Goal: Transaction & Acquisition: Book appointment/travel/reservation

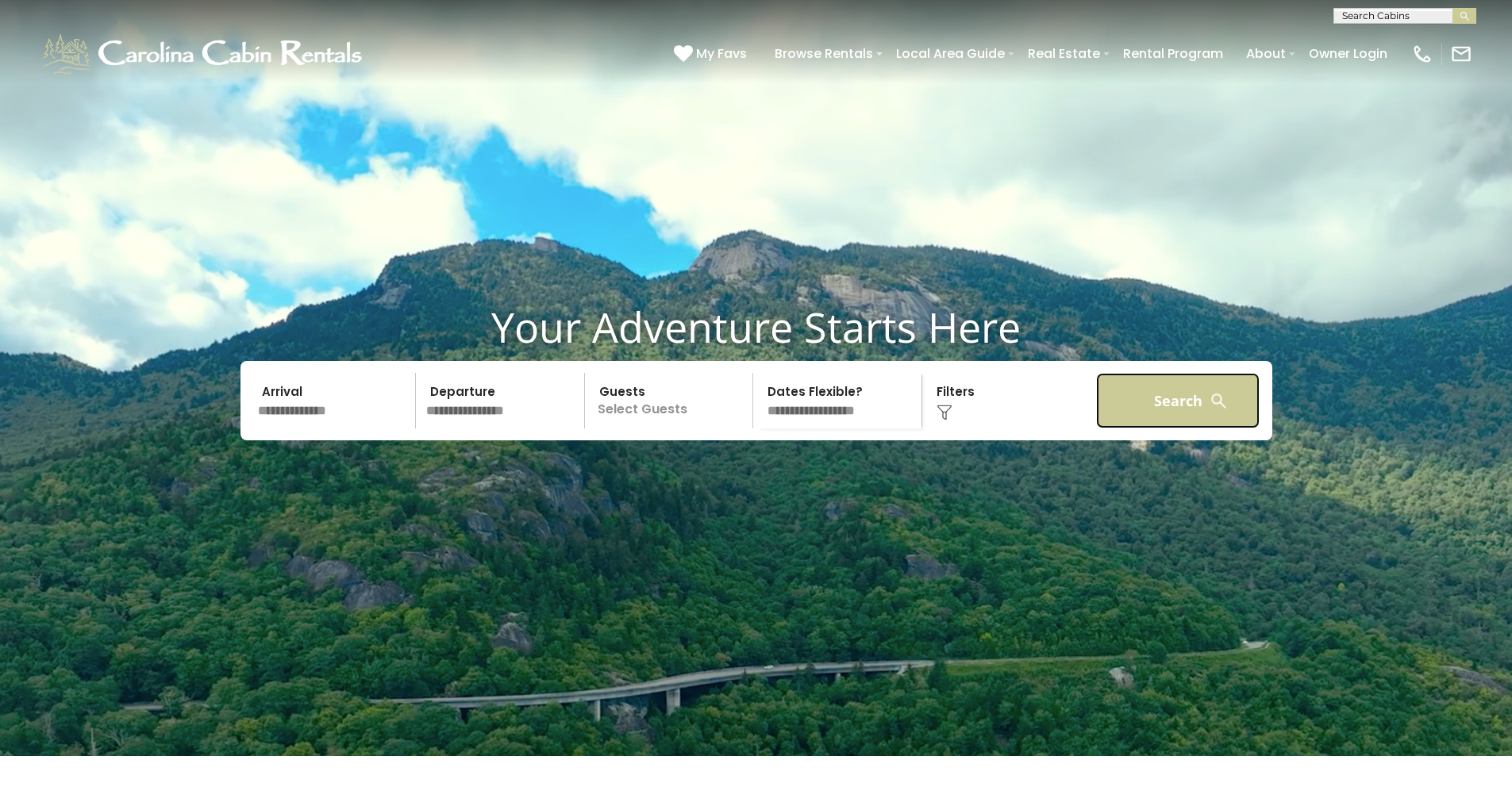
click at [1130, 429] on button "Search" at bounding box center [1179, 401] width 165 height 55
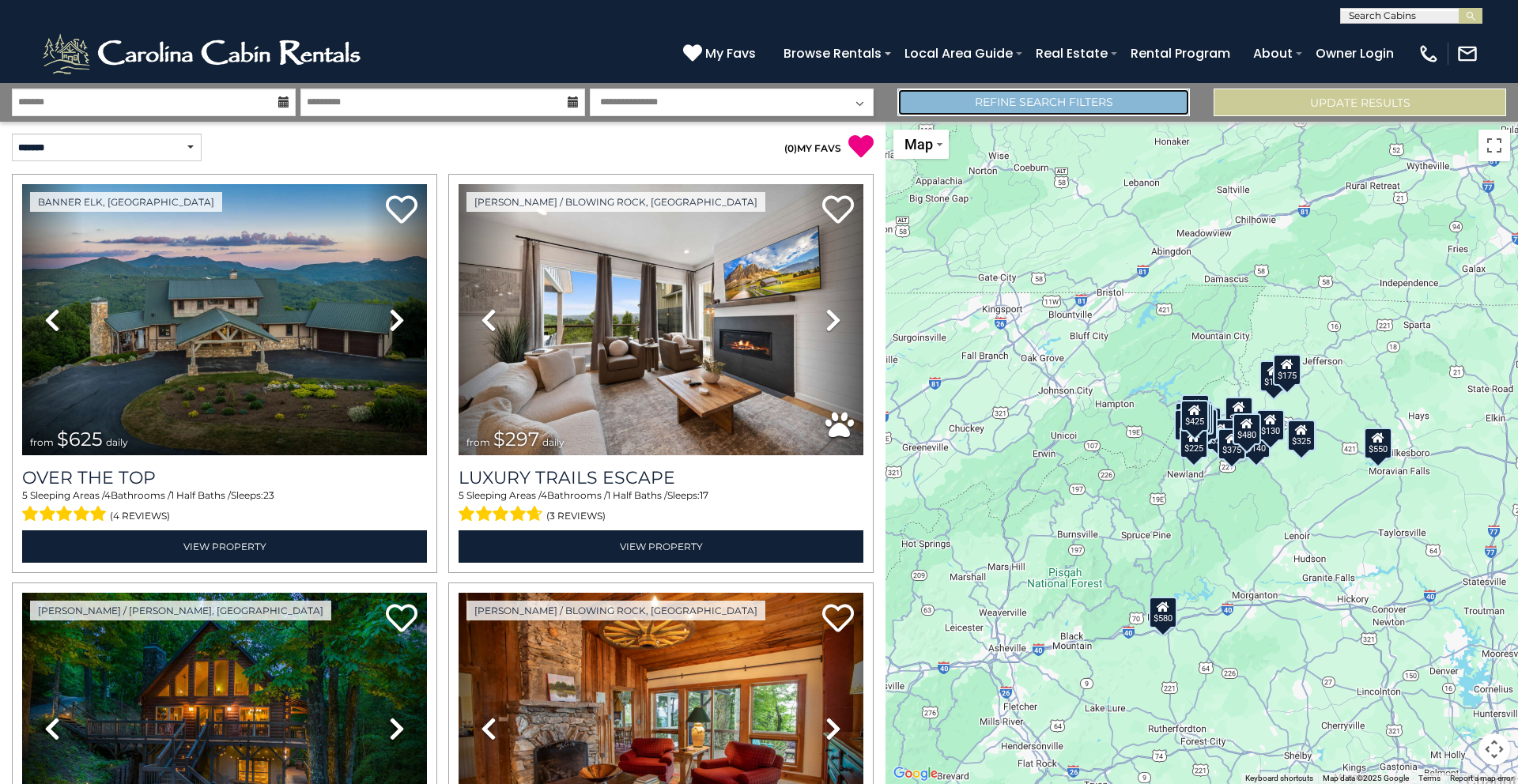
click at [987, 97] on link "Refine Search Filters" at bounding box center [1043, 102] width 292 height 28
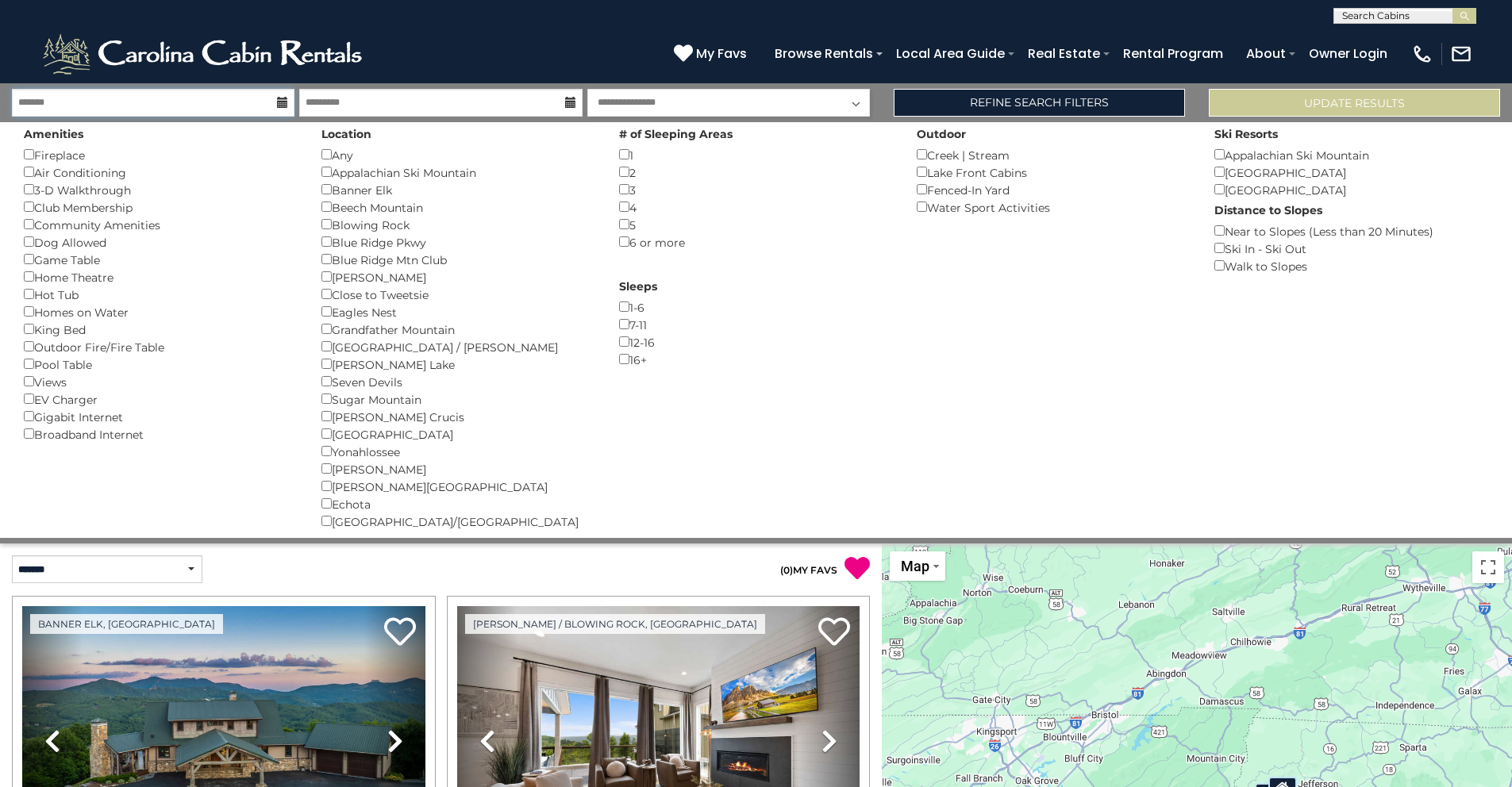
click at [139, 102] on input "text" at bounding box center [153, 103] width 283 height 28
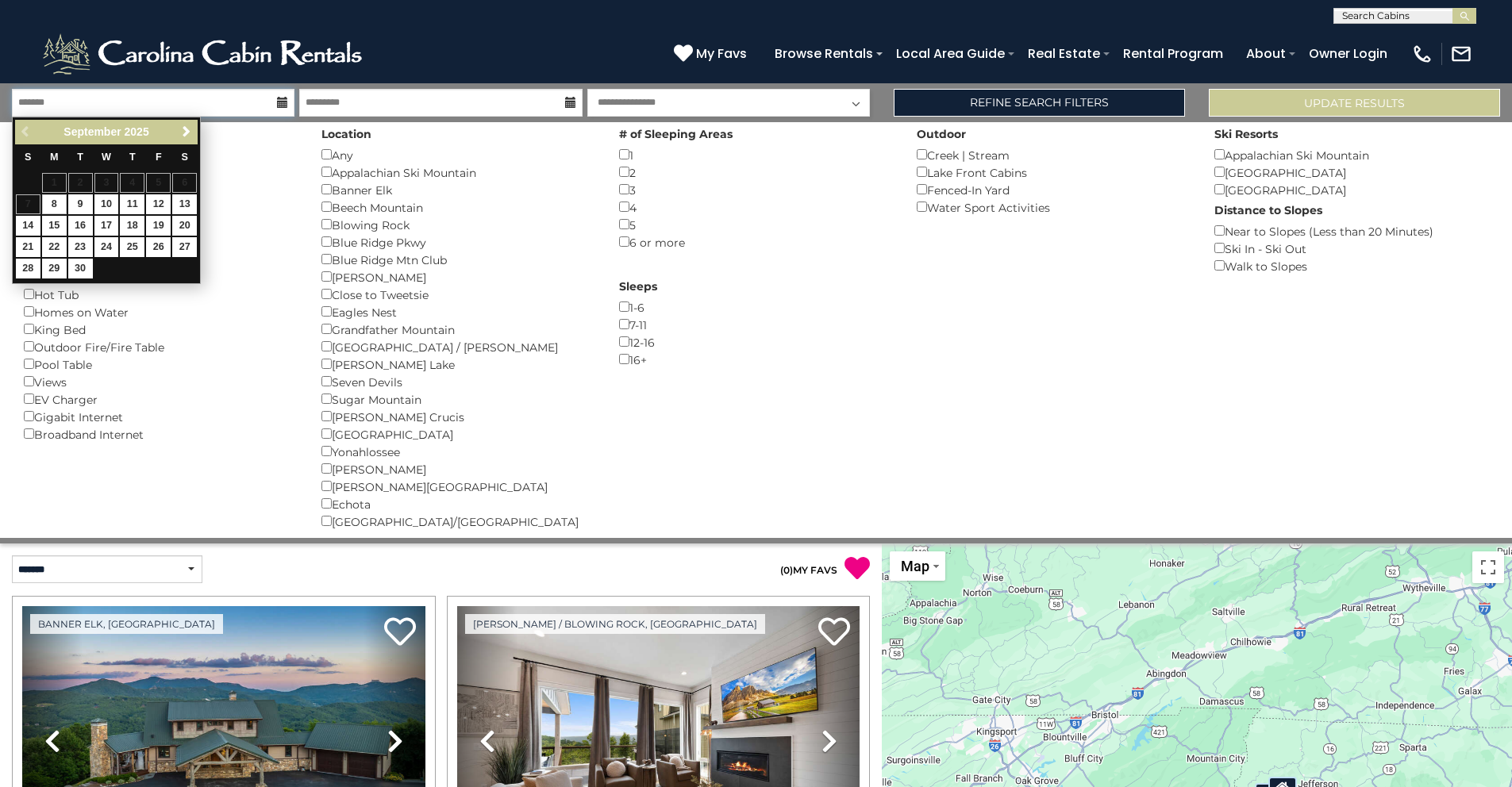
scroll to position [298, 0]
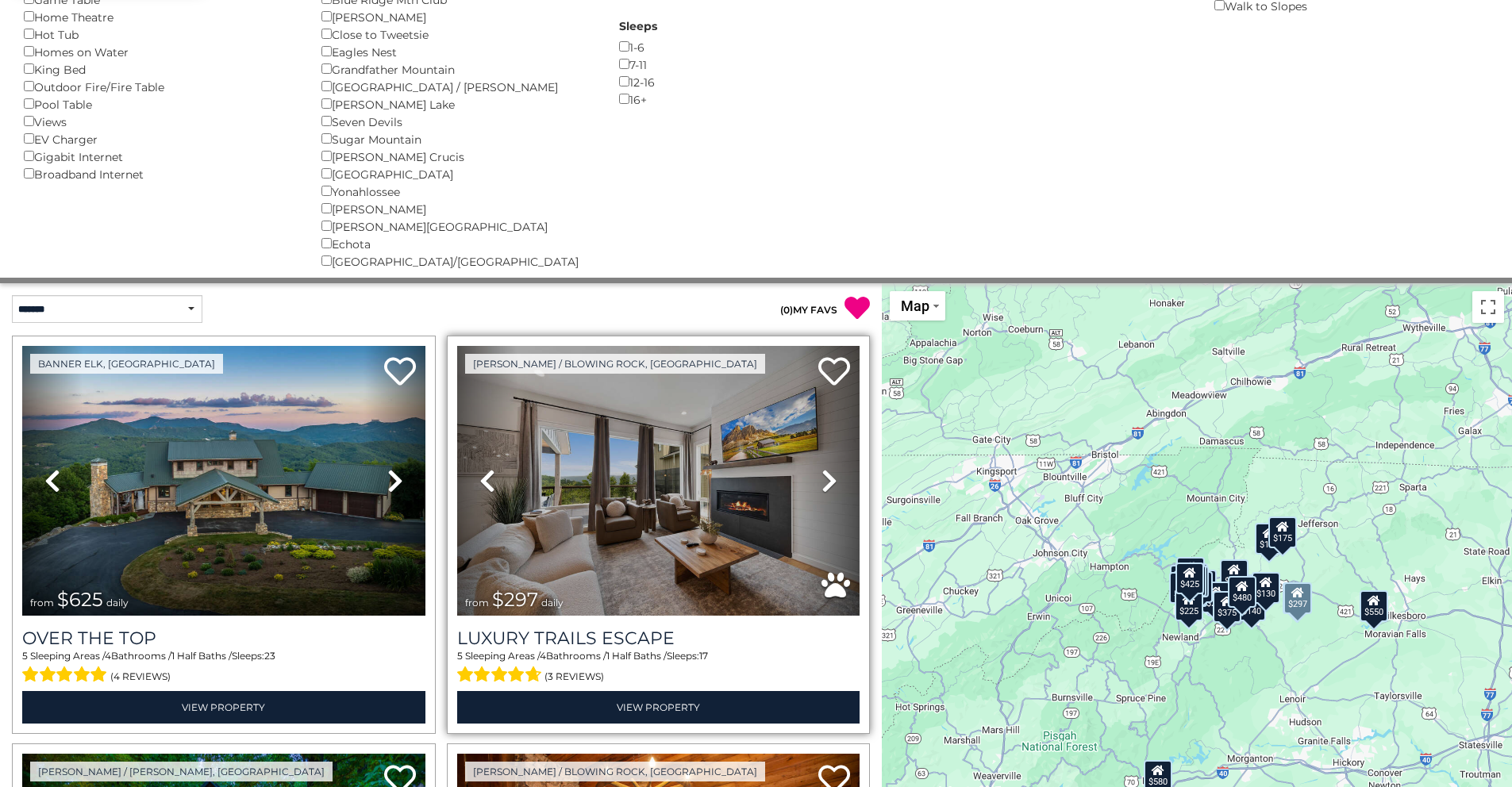
click at [822, 486] on icon at bounding box center [829, 481] width 15 height 25
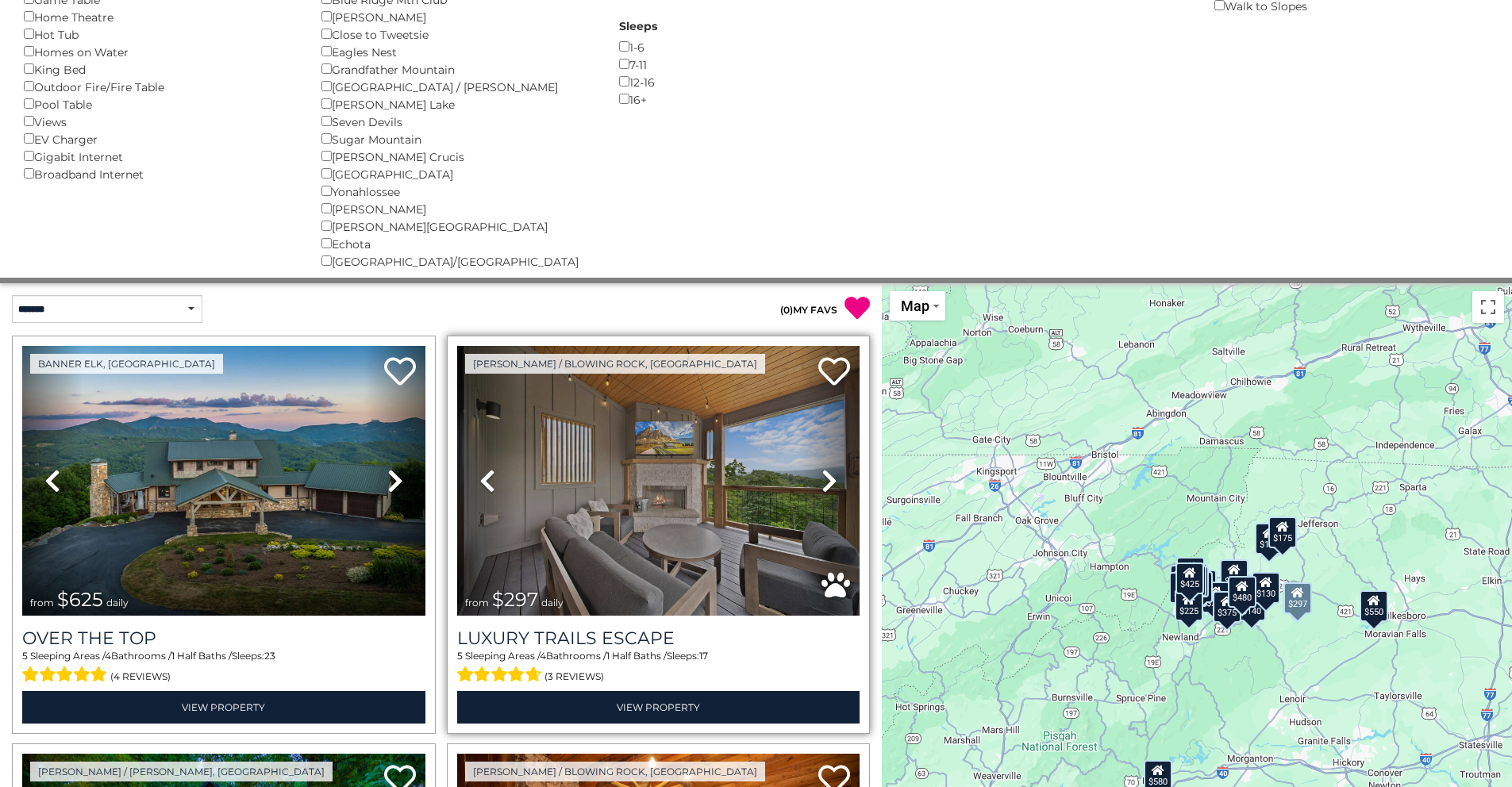
click at [822, 478] on icon at bounding box center [829, 481] width 15 height 25
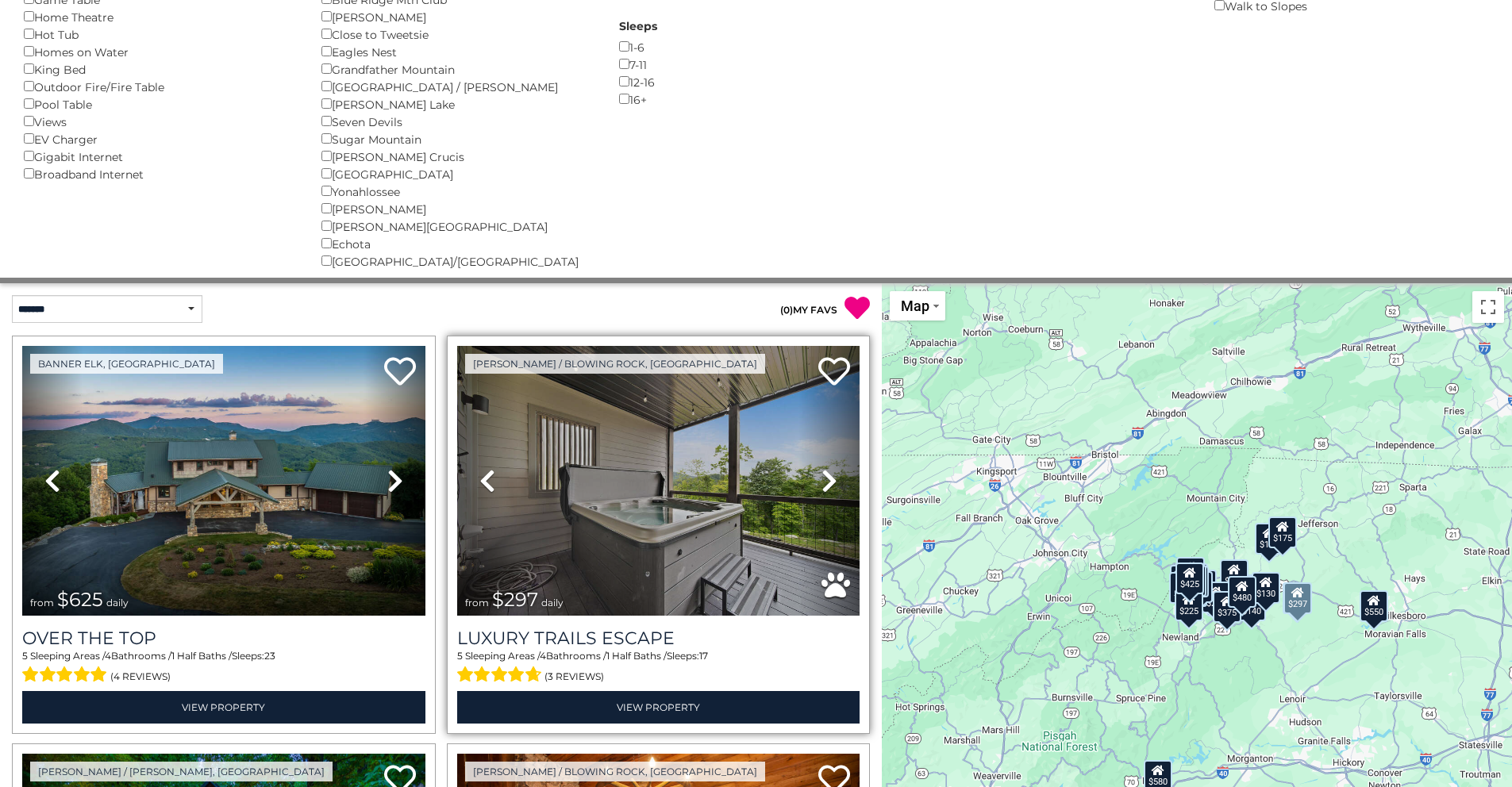
click at [822, 478] on icon at bounding box center [829, 481] width 15 height 25
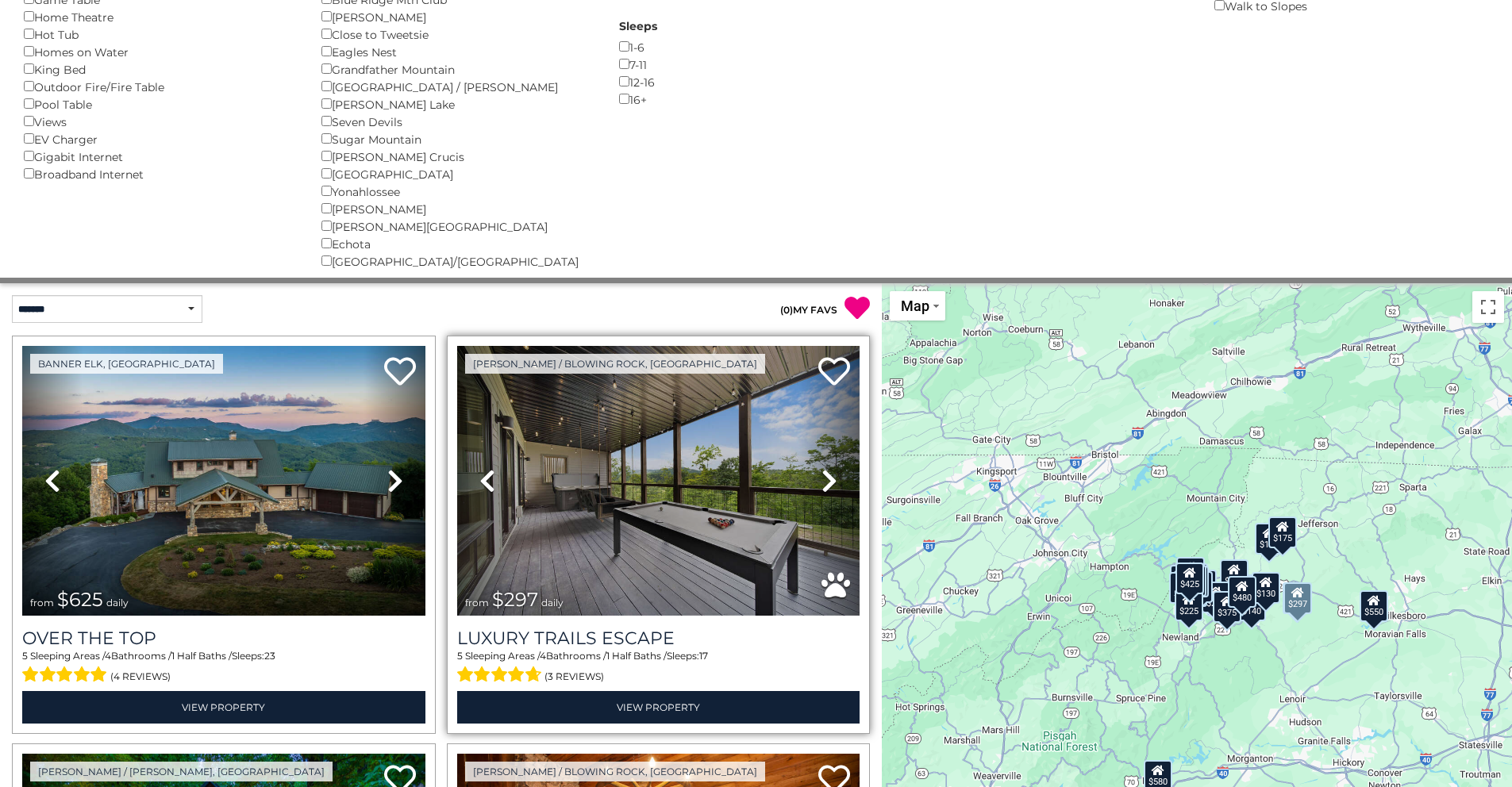
click at [822, 478] on icon at bounding box center [829, 481] width 15 height 25
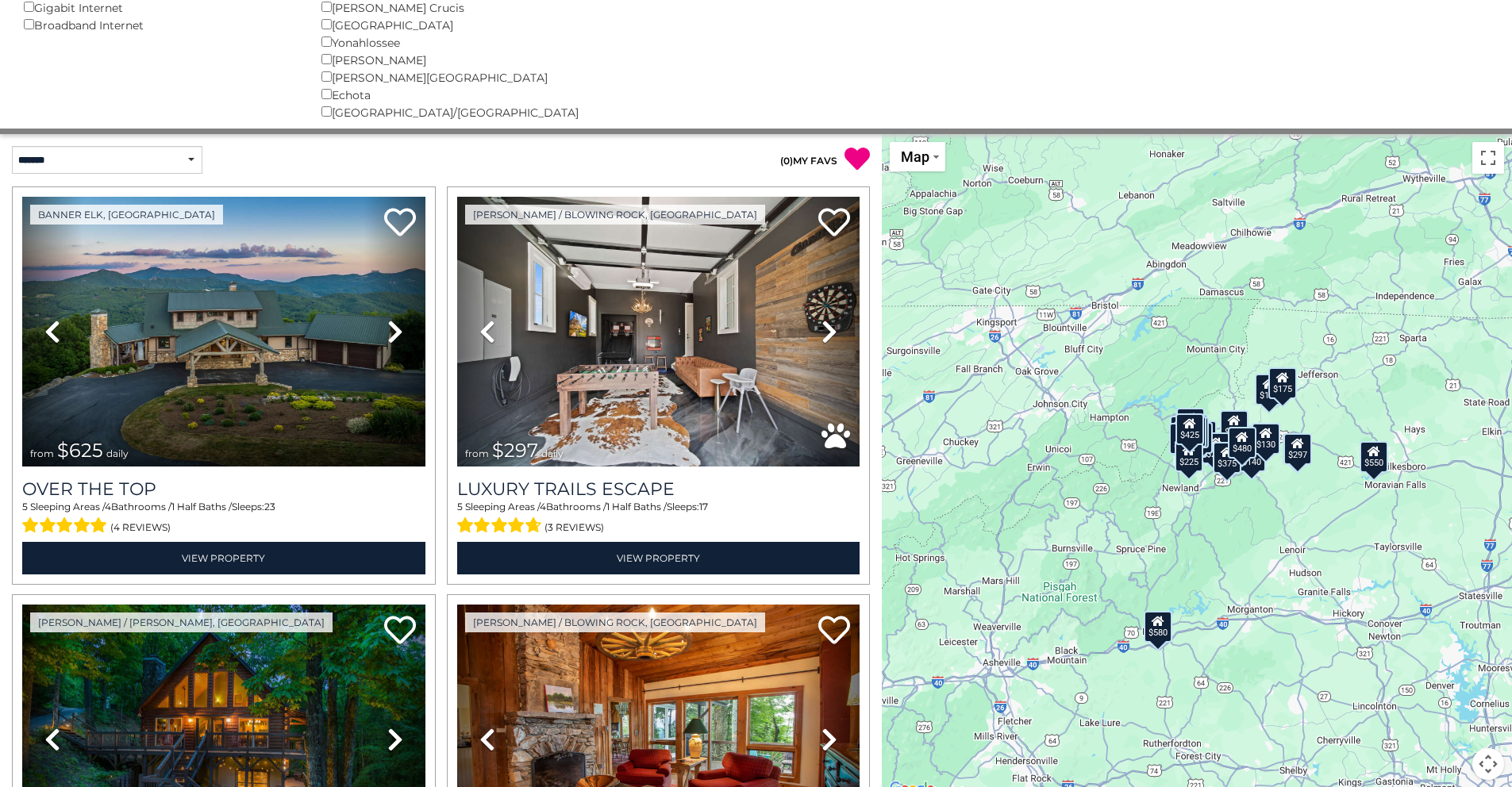
scroll to position [459, 0]
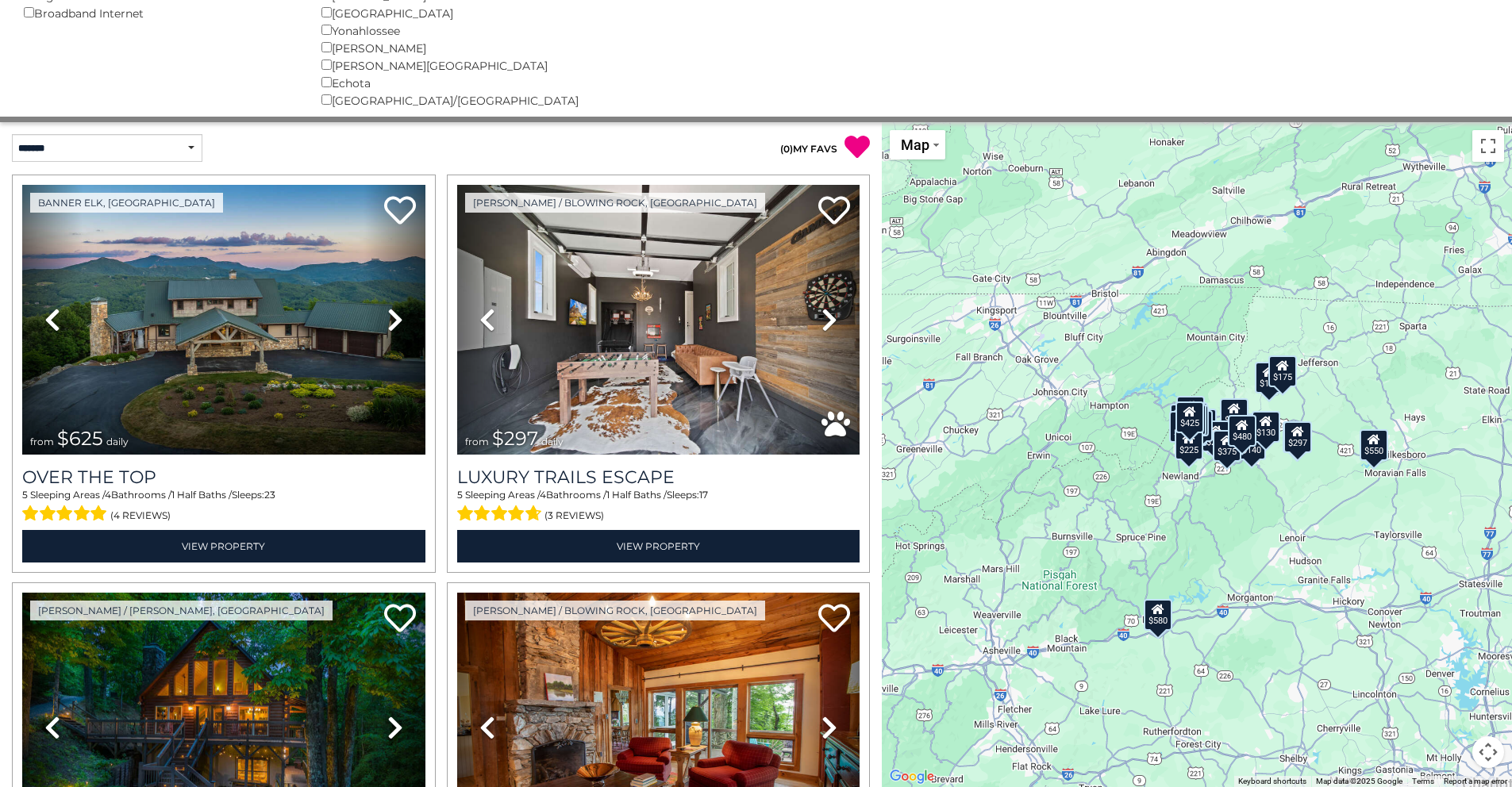
click at [1488, 759] on button "Map camera controls" at bounding box center [1488, 752] width 32 height 32
click at [1450, 679] on button "Zoom in" at bounding box center [1448, 672] width 32 height 32
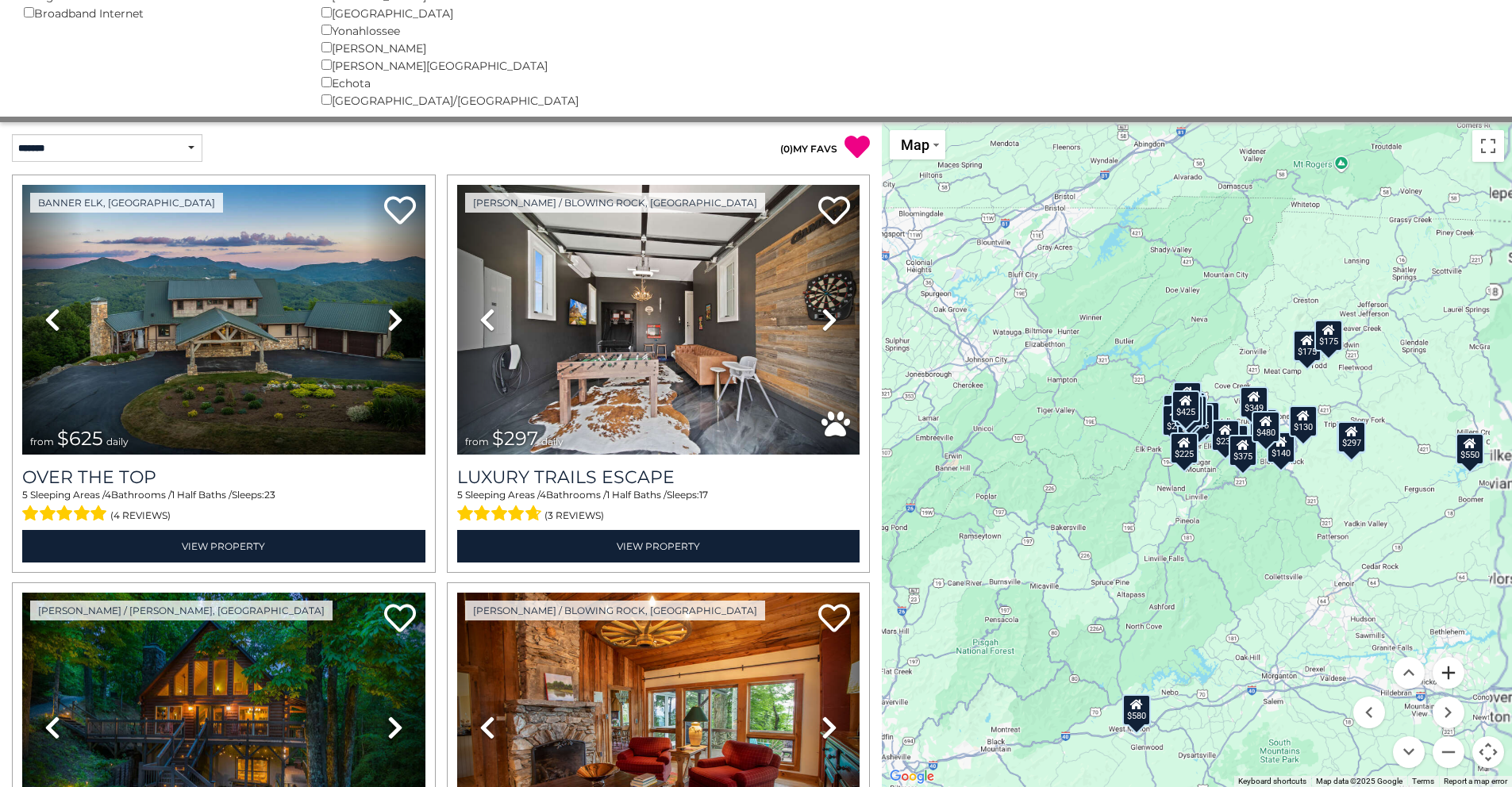
click at [1450, 679] on button "Zoom in" at bounding box center [1448, 672] width 32 height 32
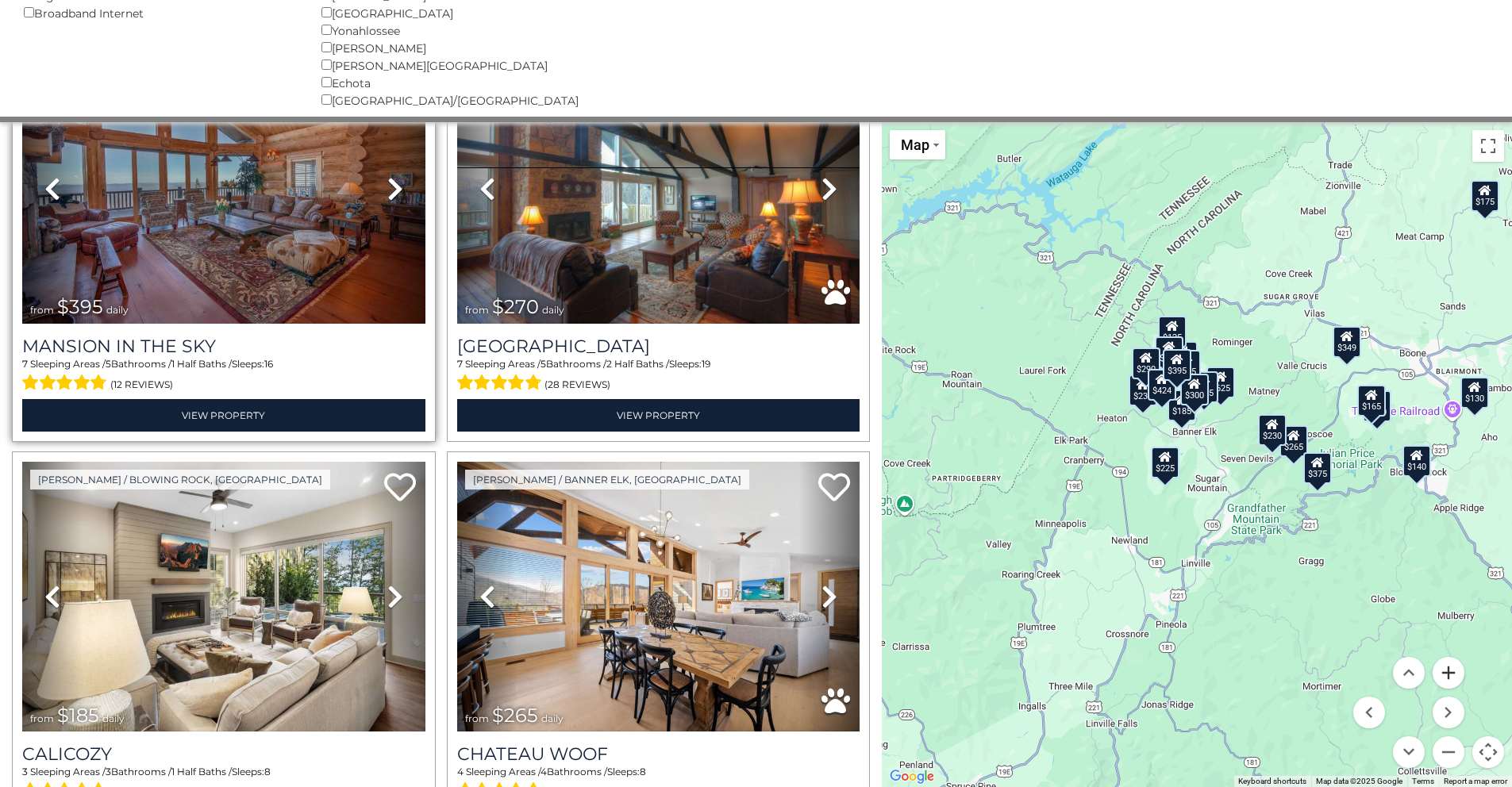
scroll to position [1882, 0]
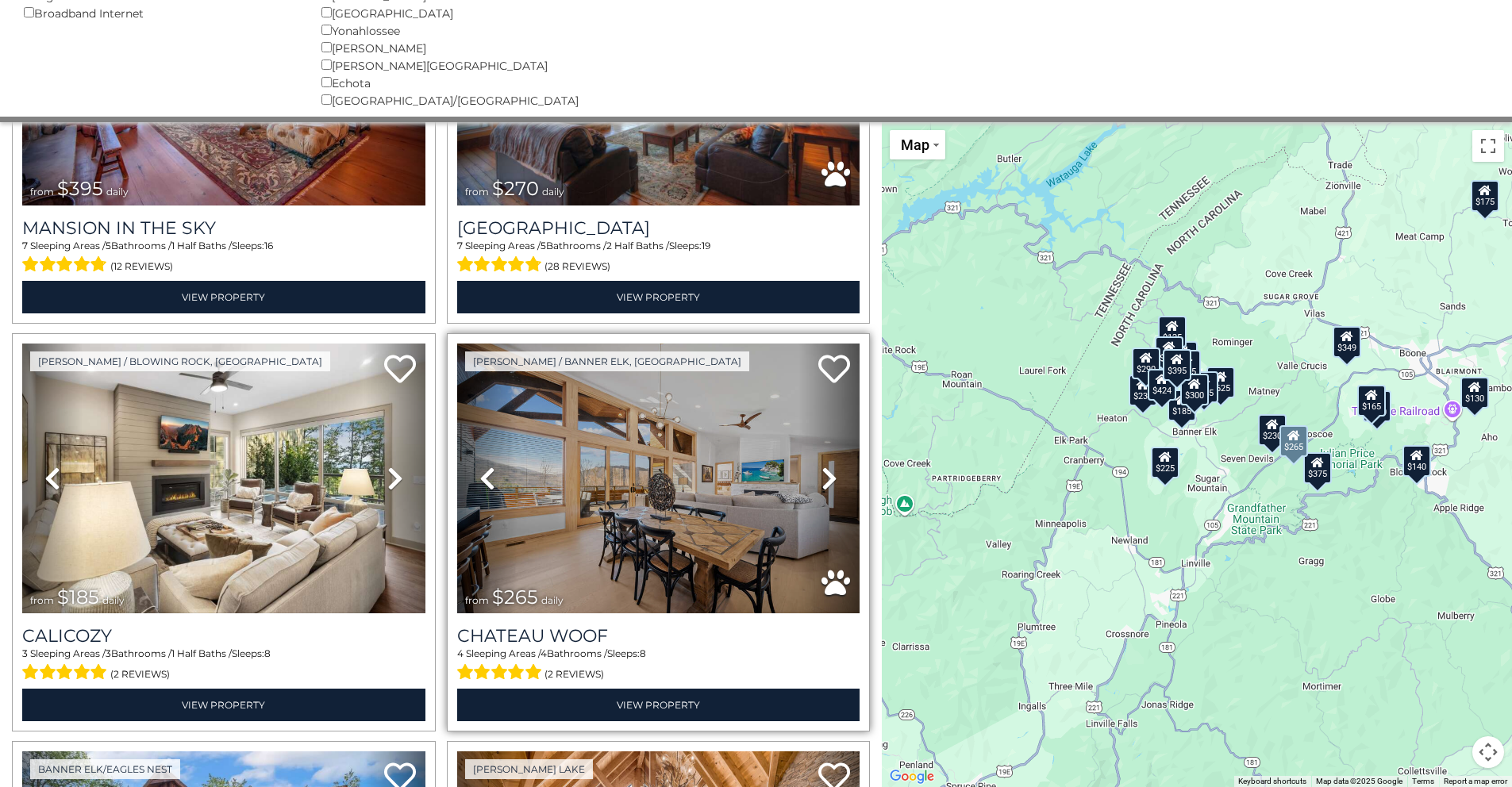
click at [822, 466] on icon at bounding box center [829, 478] width 15 height 25
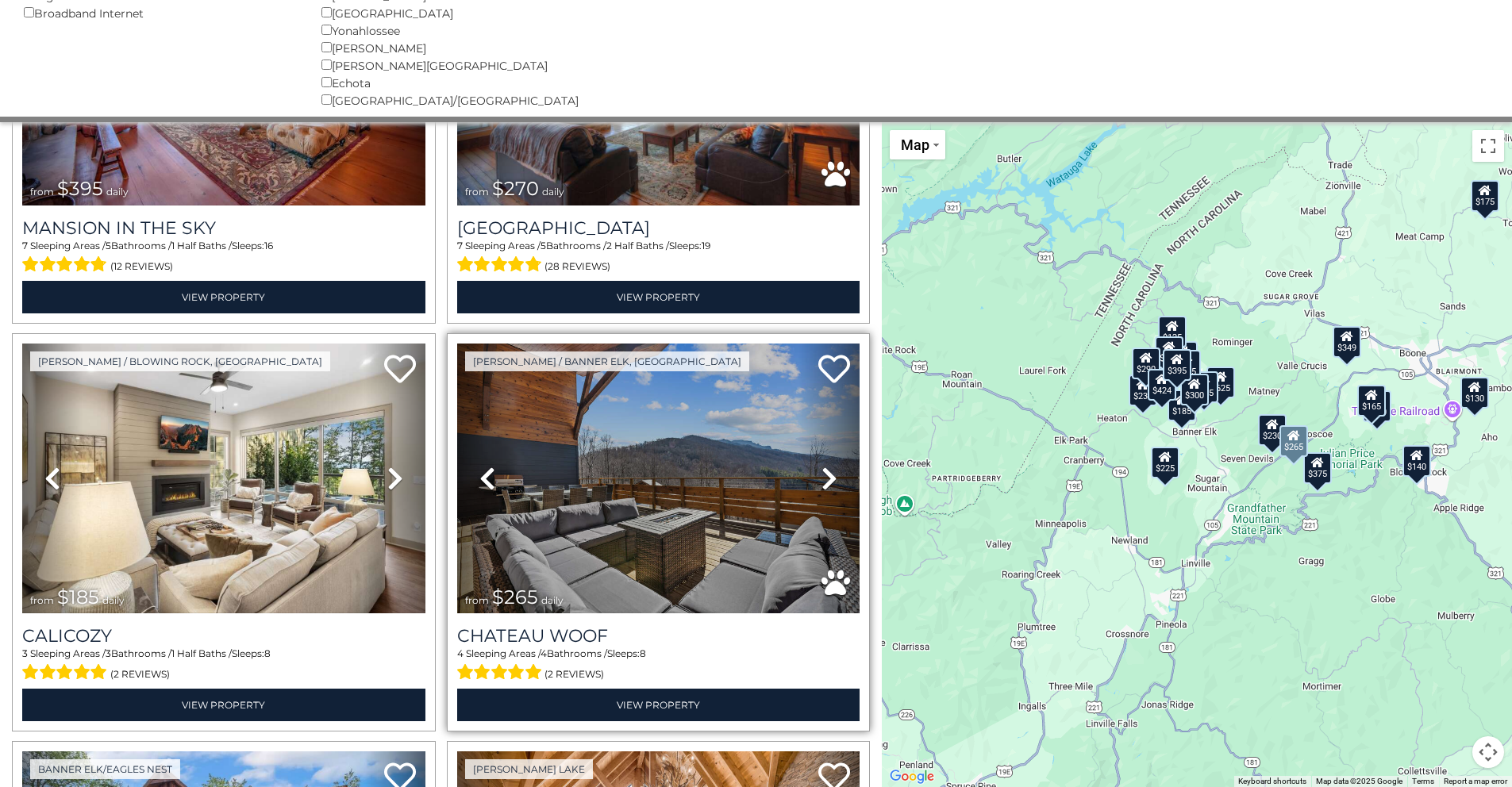
click at [822, 466] on icon at bounding box center [829, 478] width 15 height 25
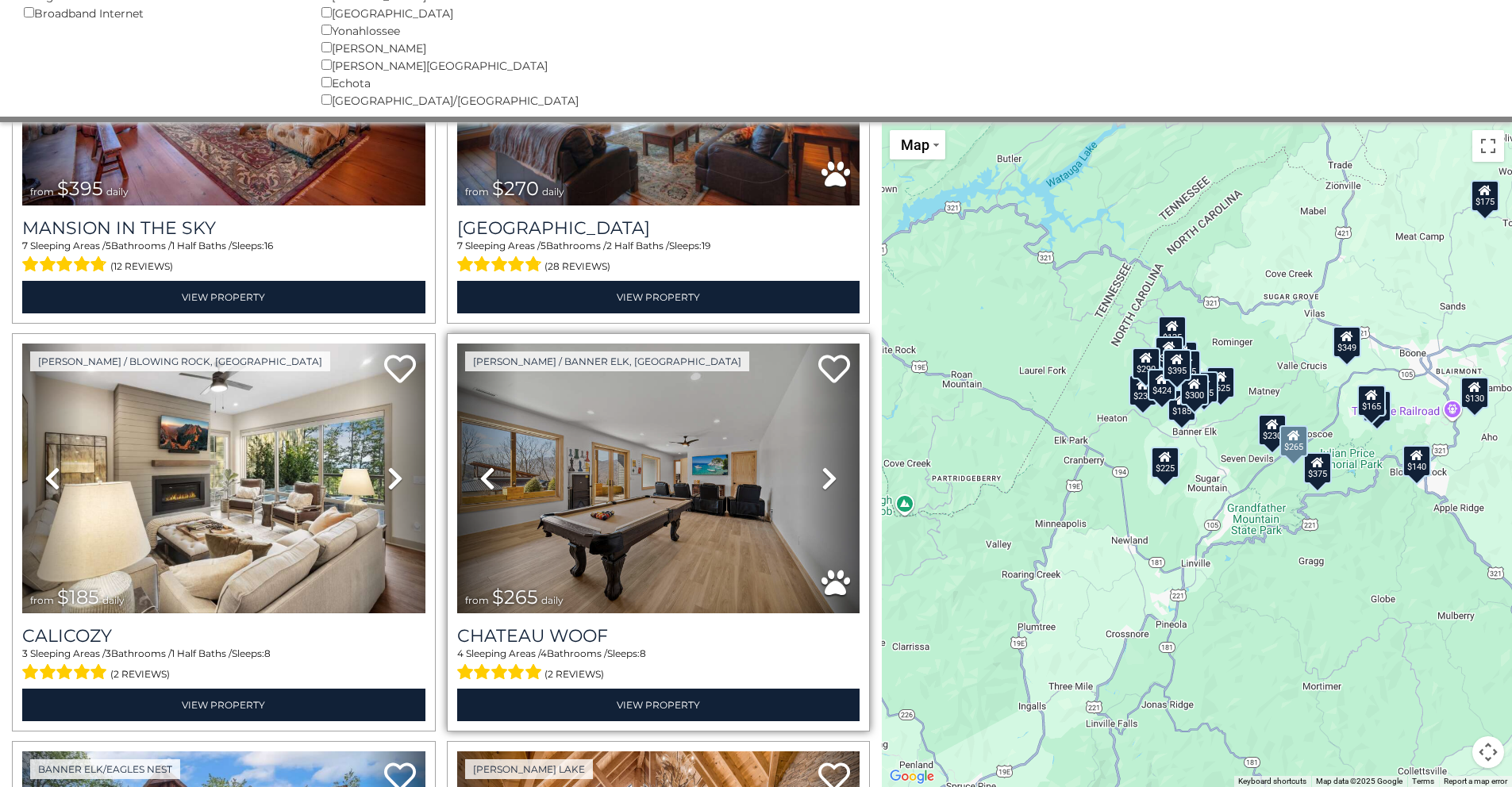
click at [822, 466] on icon at bounding box center [829, 478] width 15 height 25
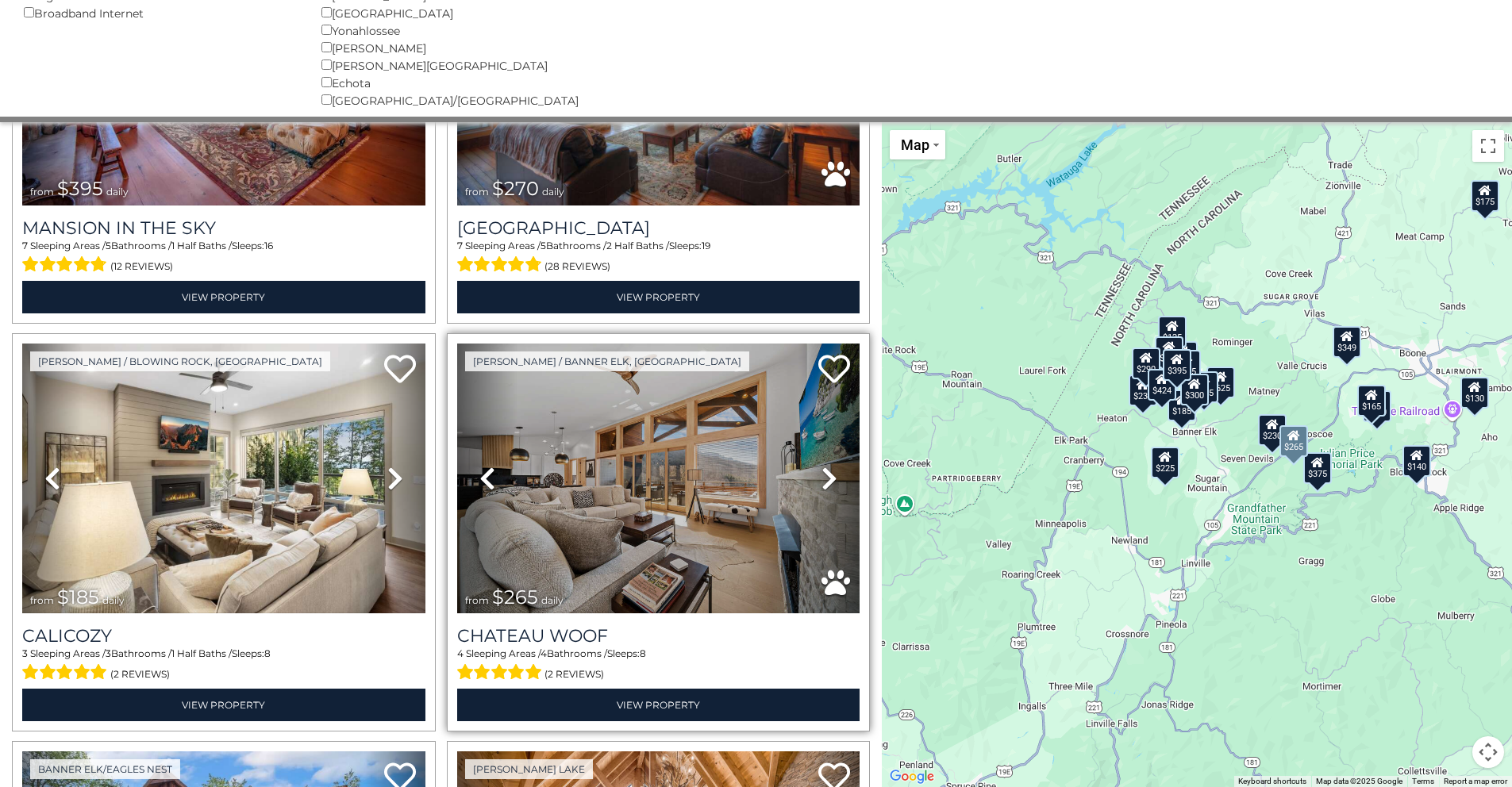
click at [822, 466] on icon at bounding box center [829, 478] width 15 height 25
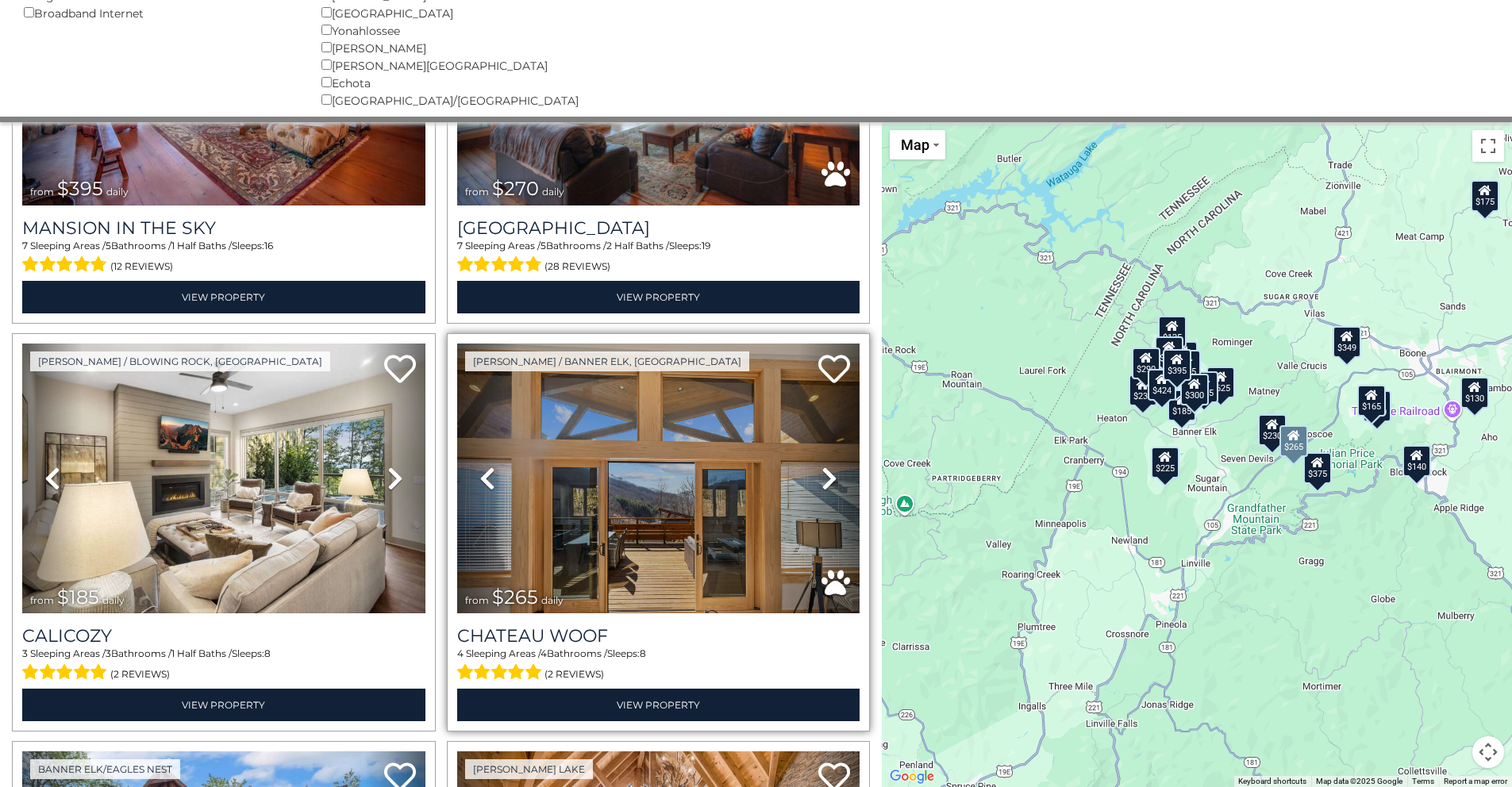
click at [822, 466] on icon at bounding box center [829, 478] width 15 height 25
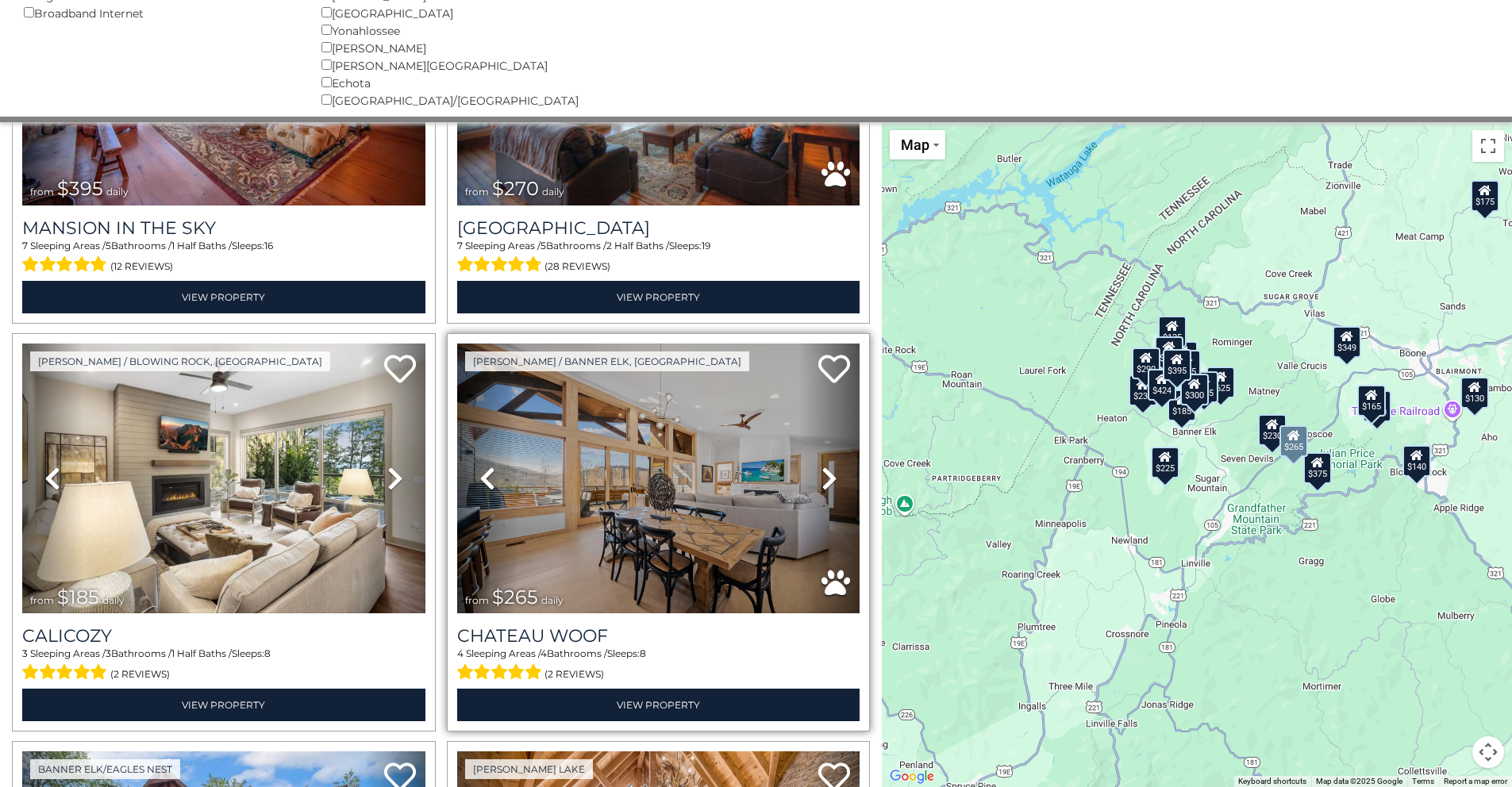
click at [822, 466] on icon at bounding box center [829, 478] width 15 height 25
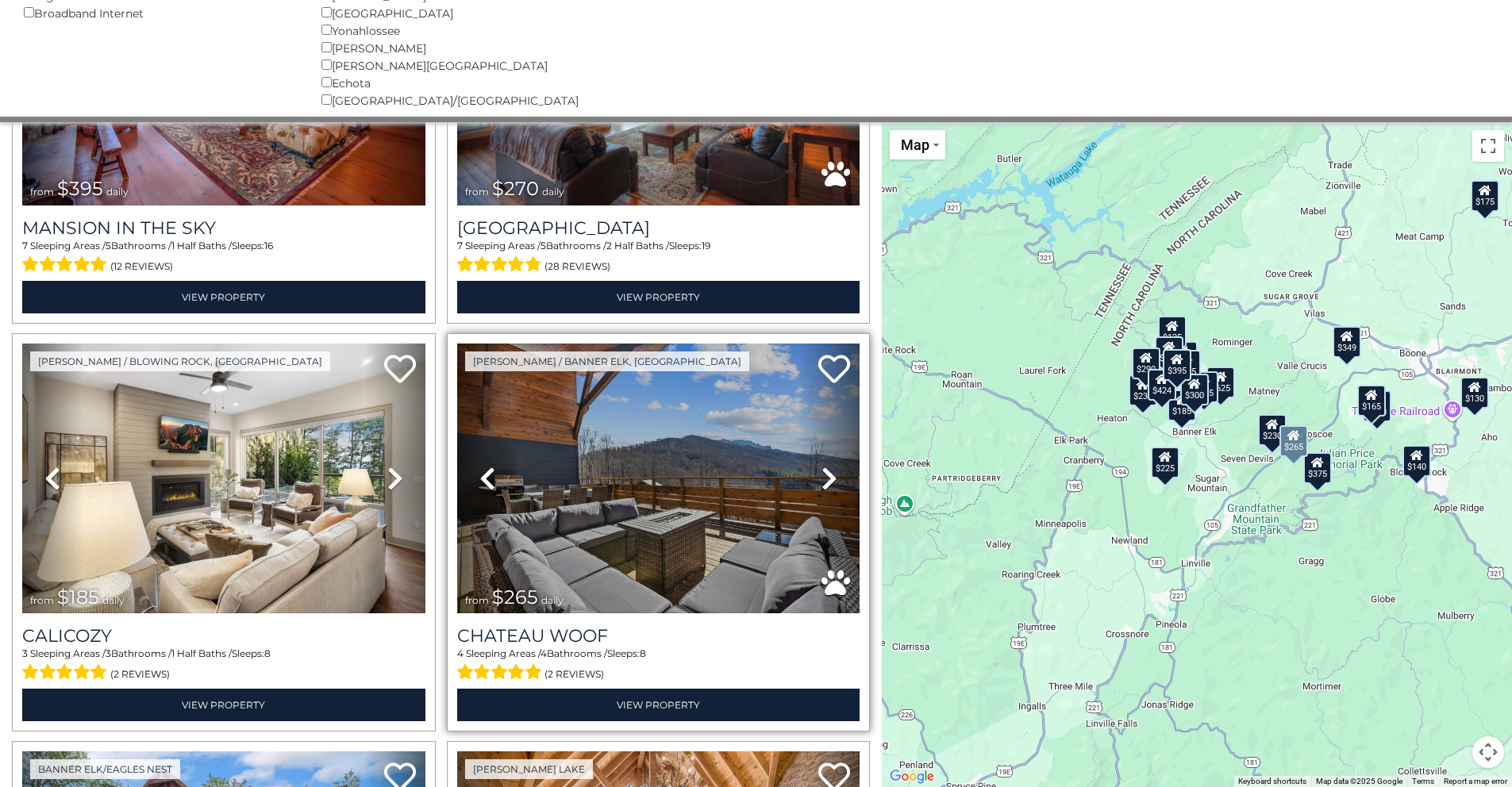
click at [825, 466] on icon at bounding box center [829, 478] width 15 height 25
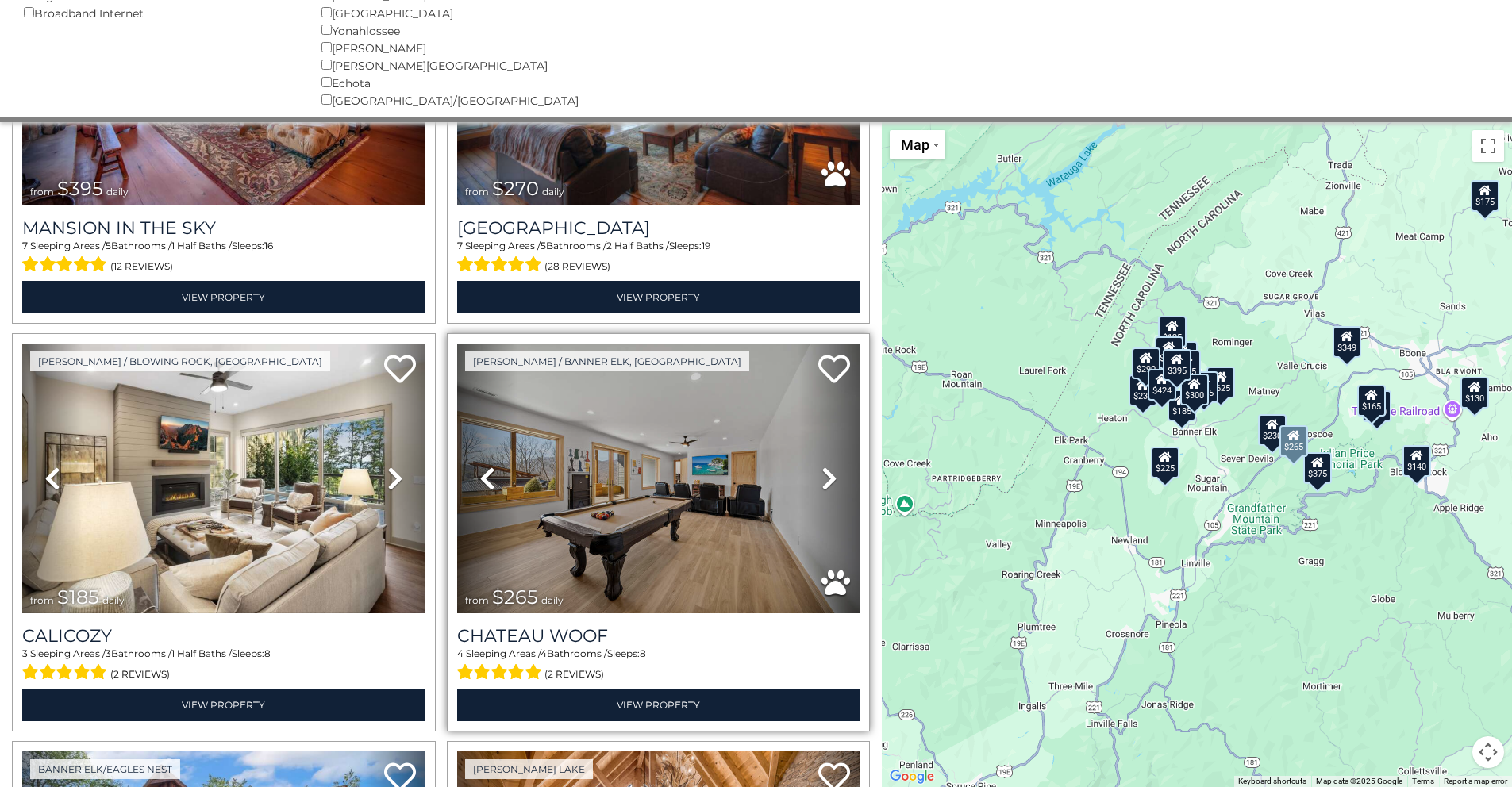
click at [825, 466] on icon at bounding box center [829, 478] width 15 height 25
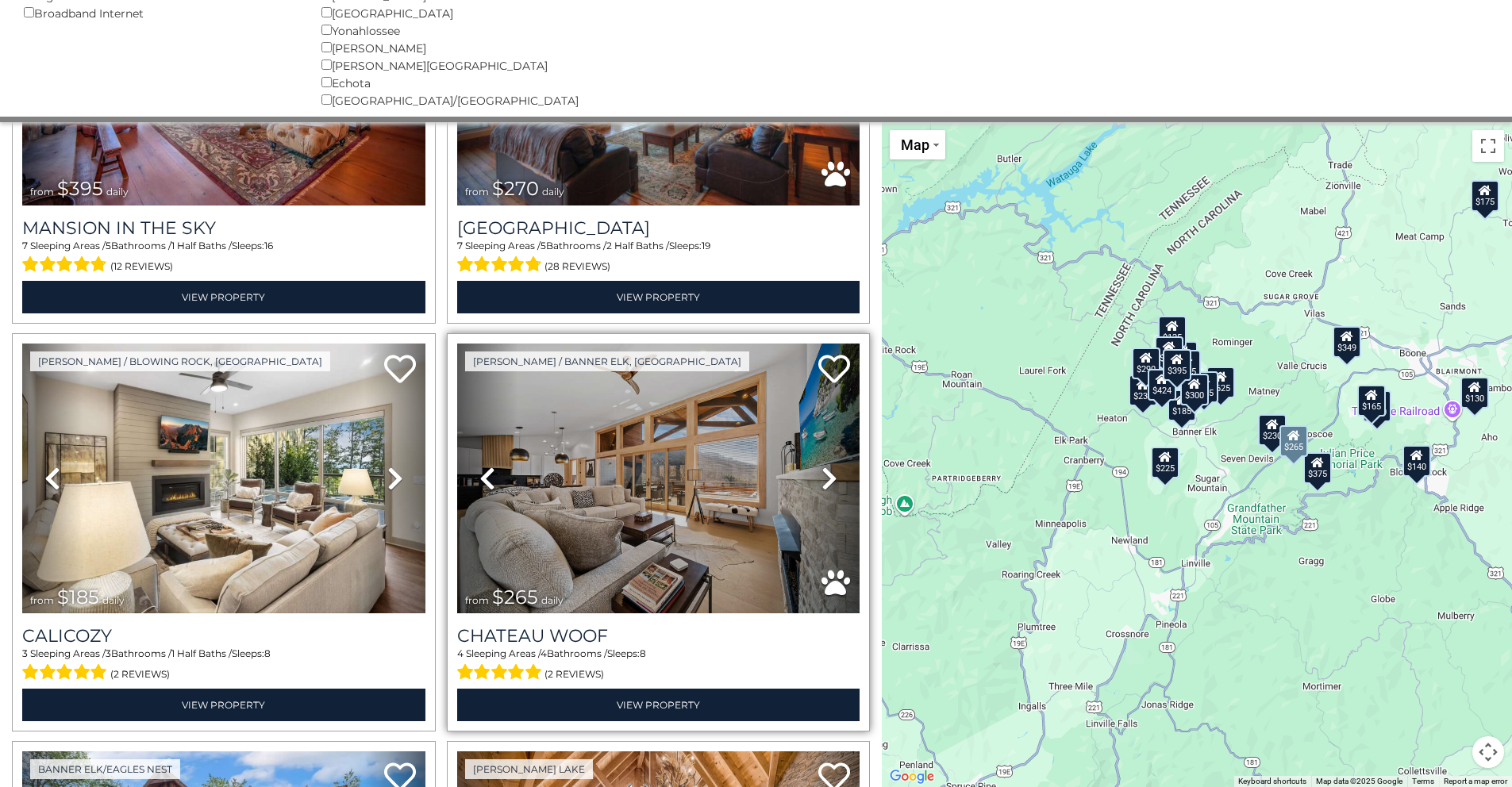
click at [664, 436] on div at bounding box center [659, 478] width 403 height 270
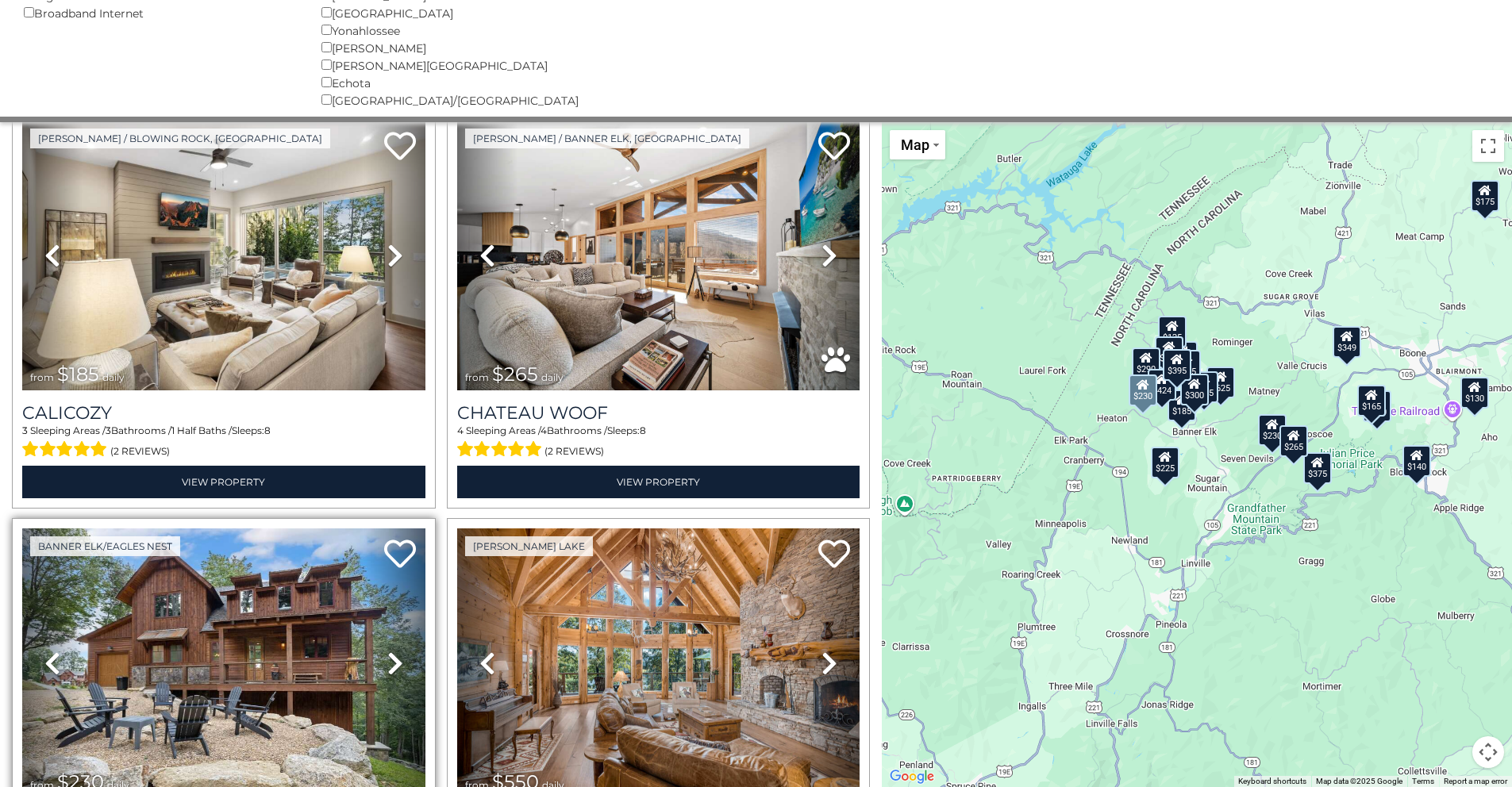
scroll to position [2404, 0]
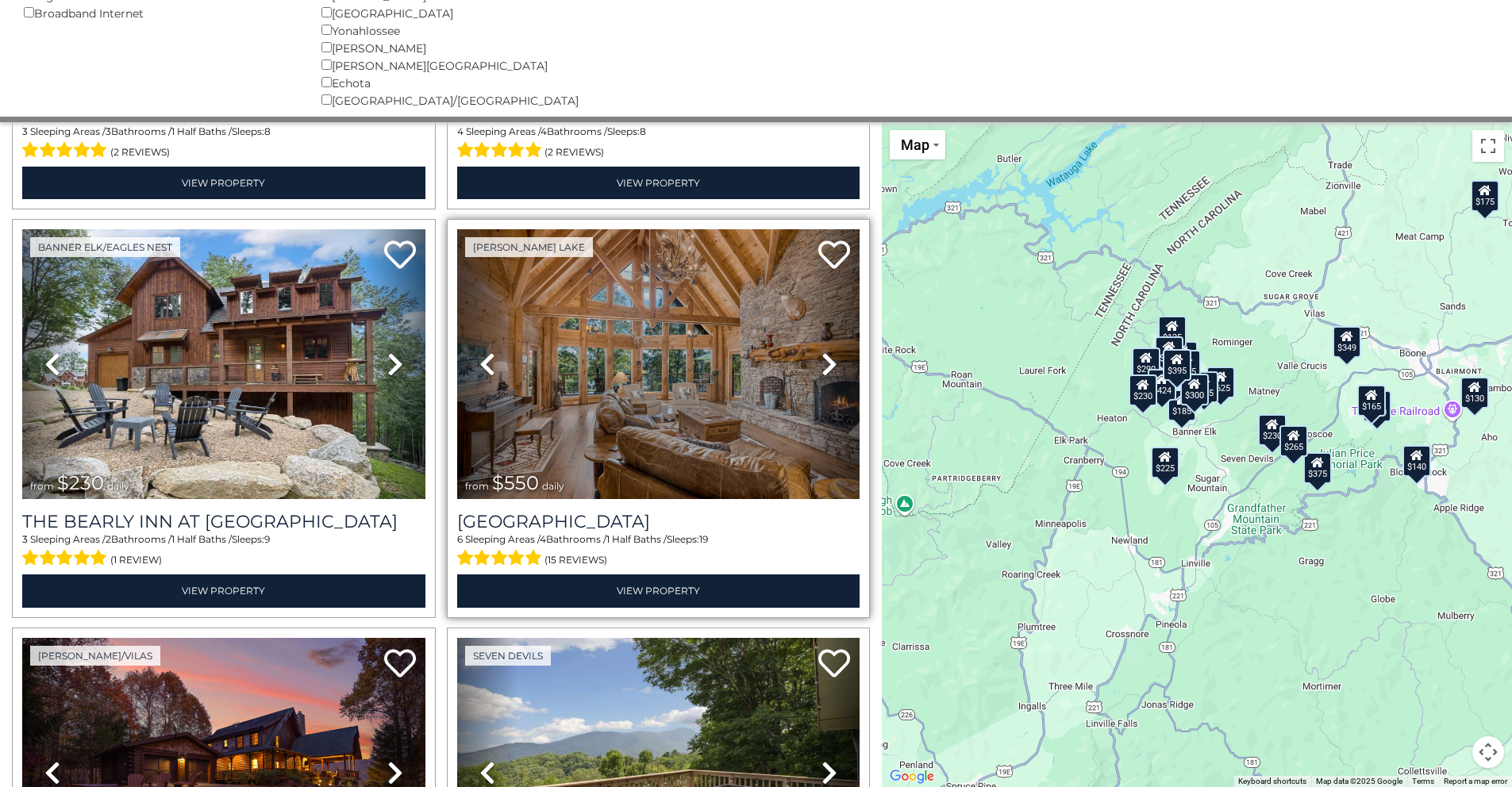
click at [822, 351] on icon at bounding box center [829, 363] width 15 height 25
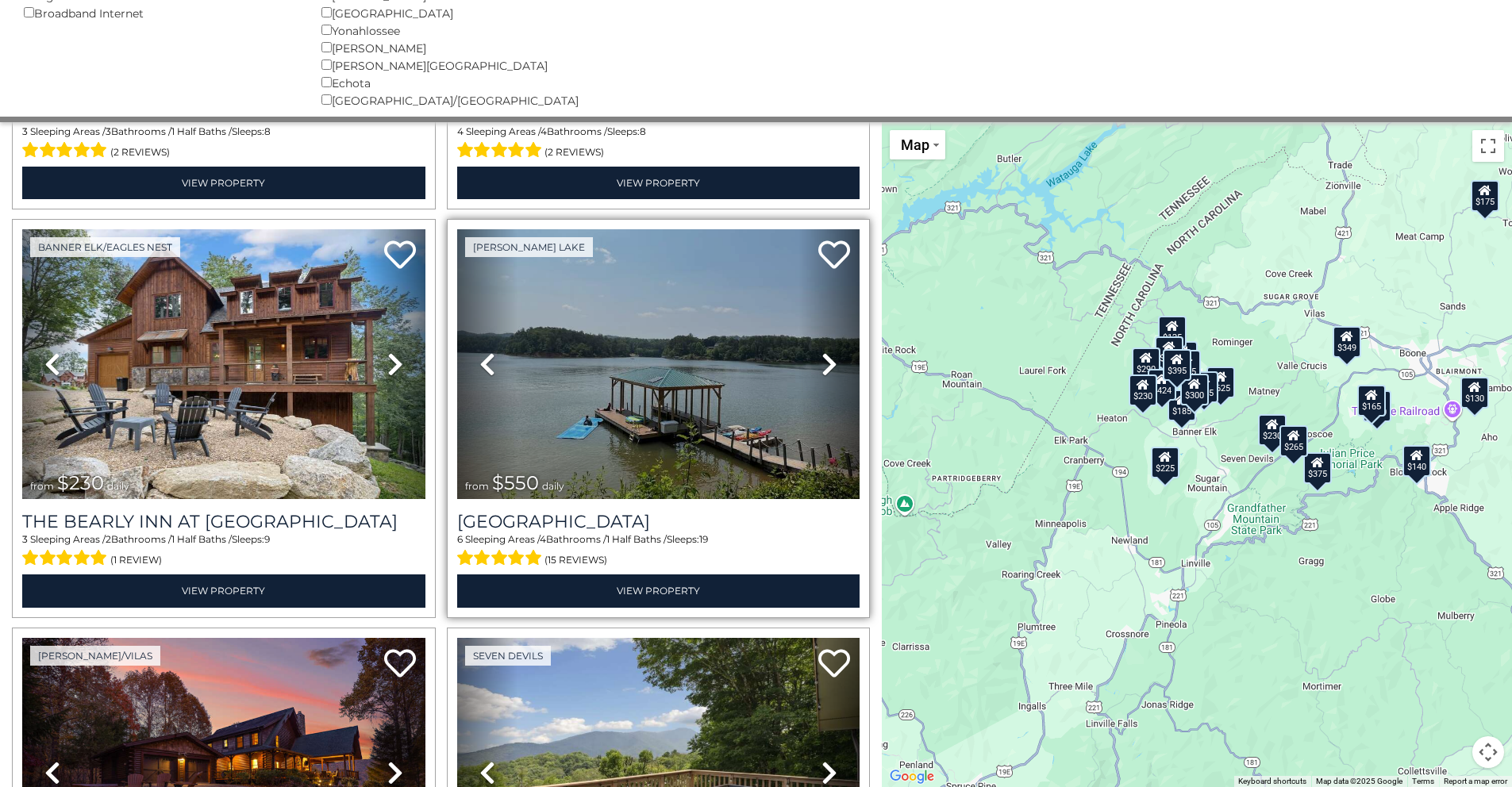
click at [822, 351] on icon at bounding box center [829, 363] width 15 height 25
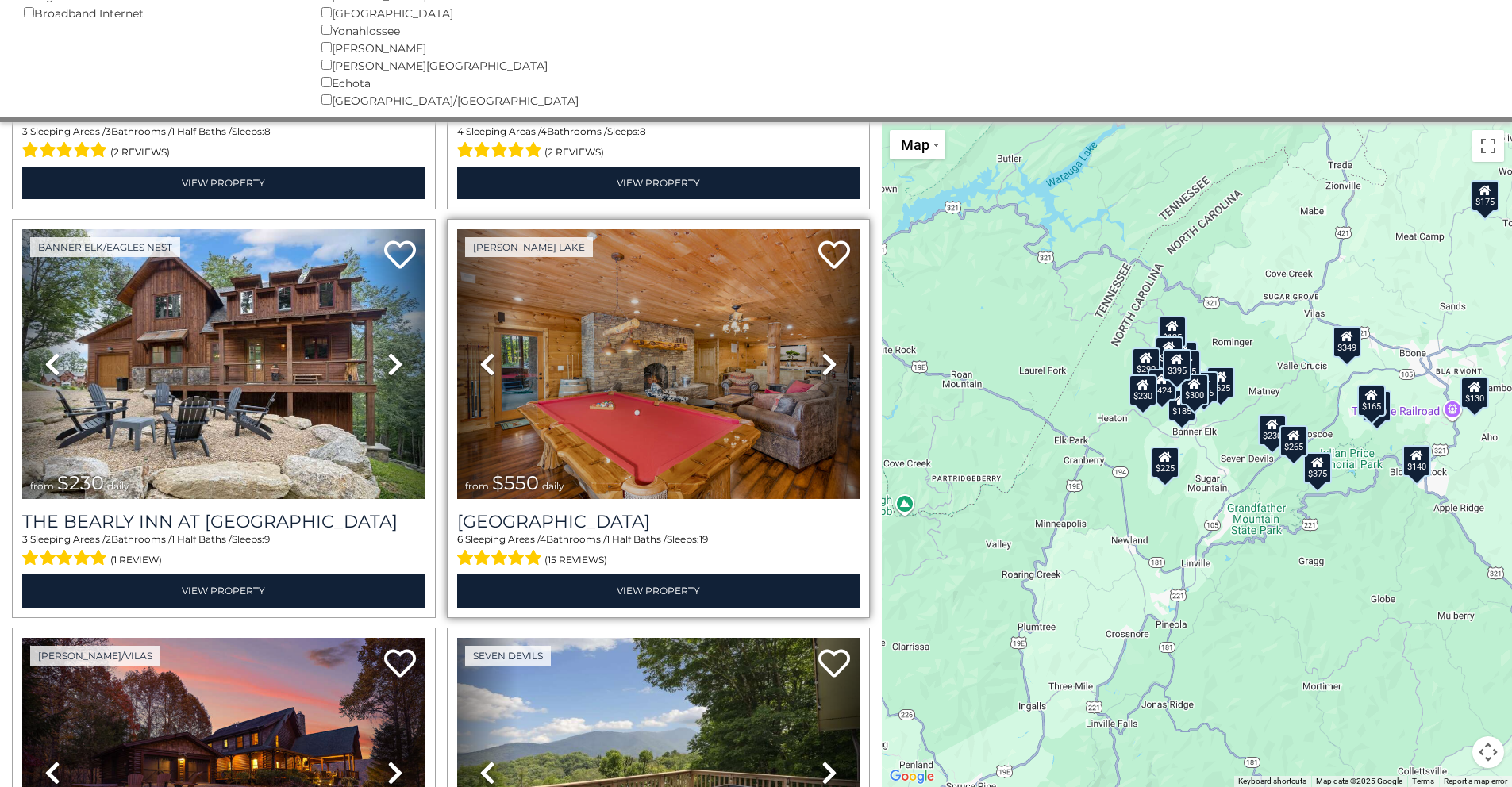
click at [822, 351] on icon at bounding box center [829, 363] width 15 height 25
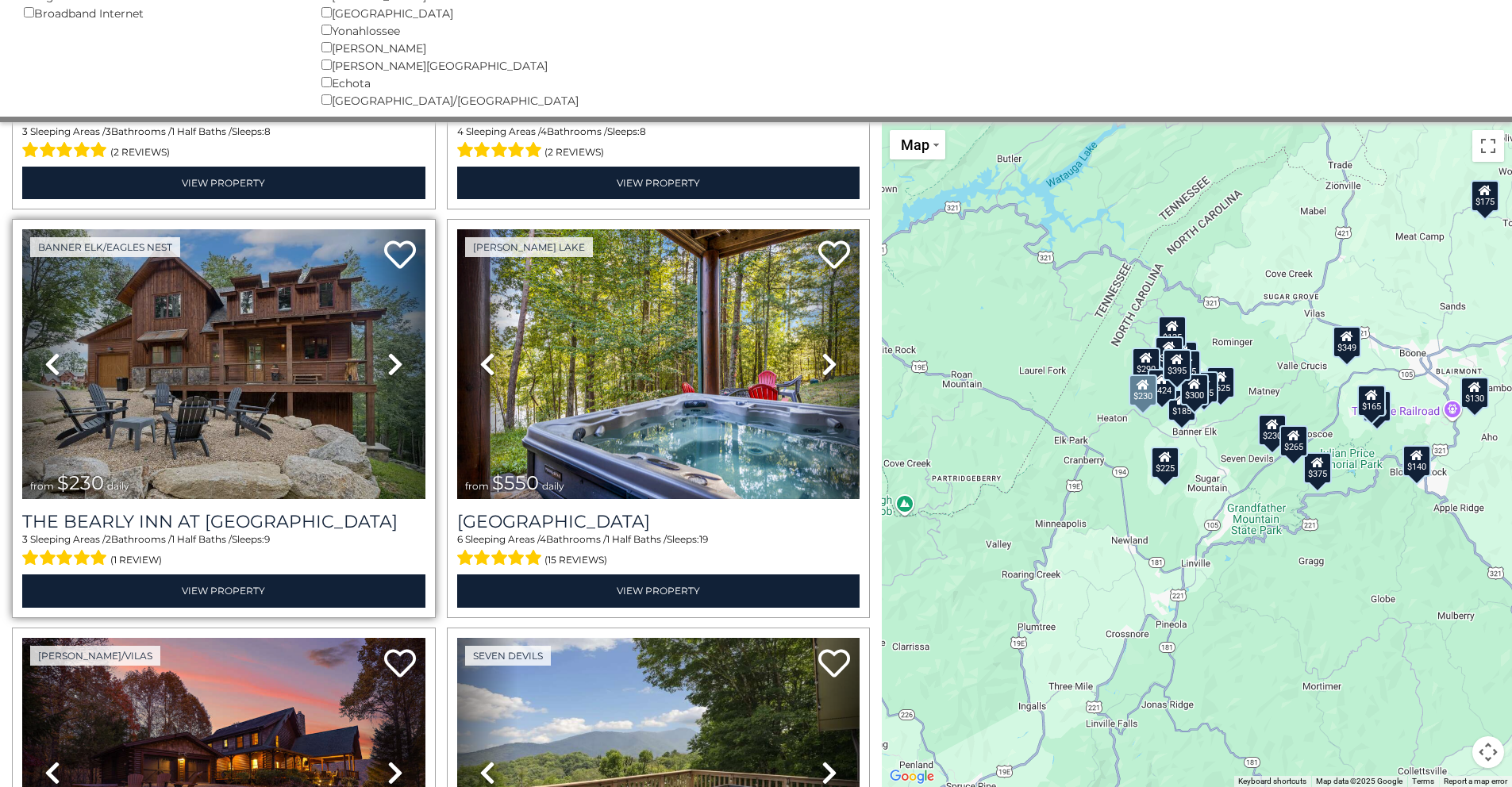
click at [394, 351] on icon at bounding box center [395, 363] width 15 height 25
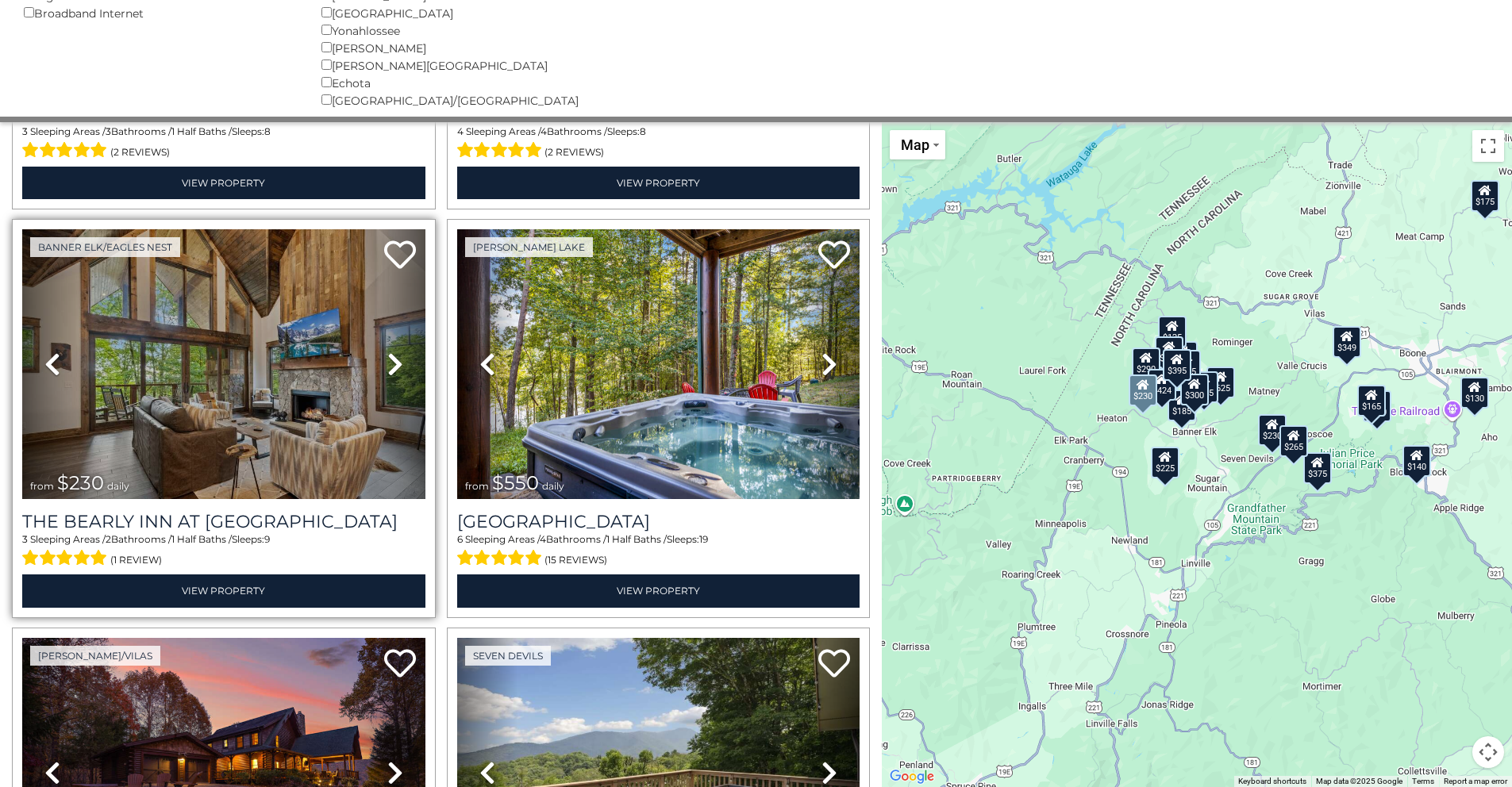
click at [394, 351] on icon at bounding box center [395, 363] width 15 height 25
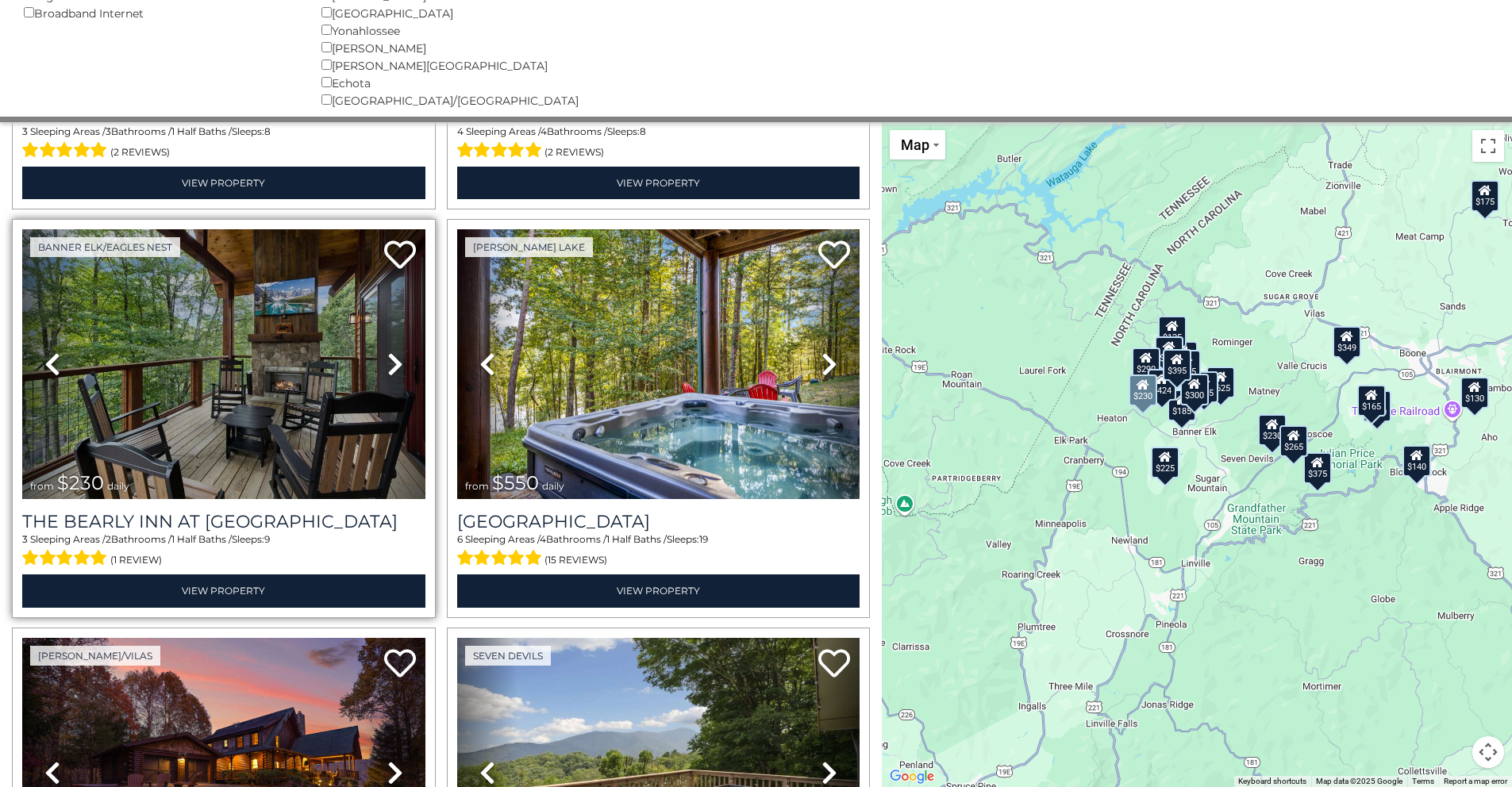
click at [391, 351] on icon at bounding box center [395, 363] width 15 height 25
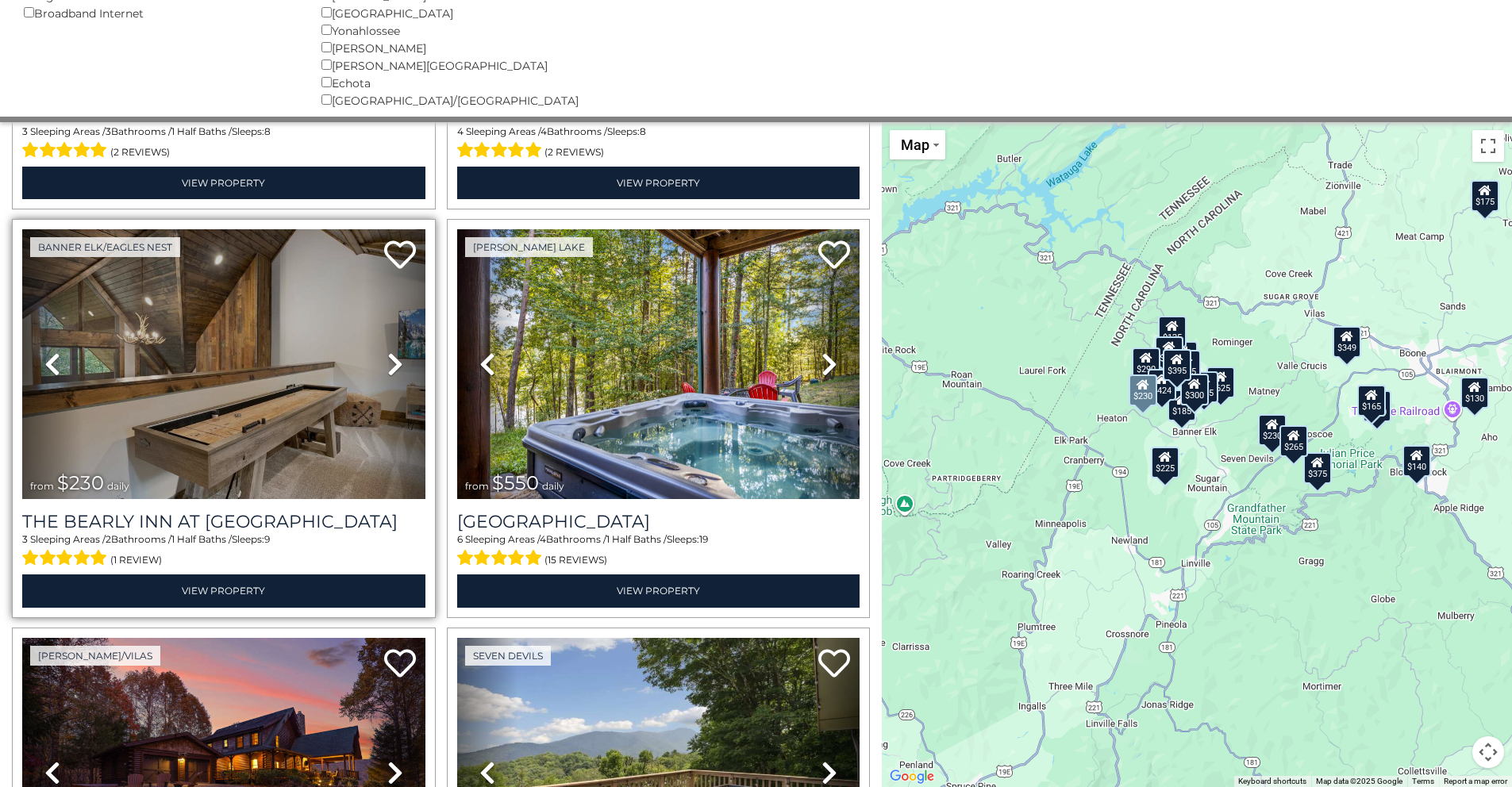
click at [389, 351] on icon at bounding box center [395, 363] width 15 height 25
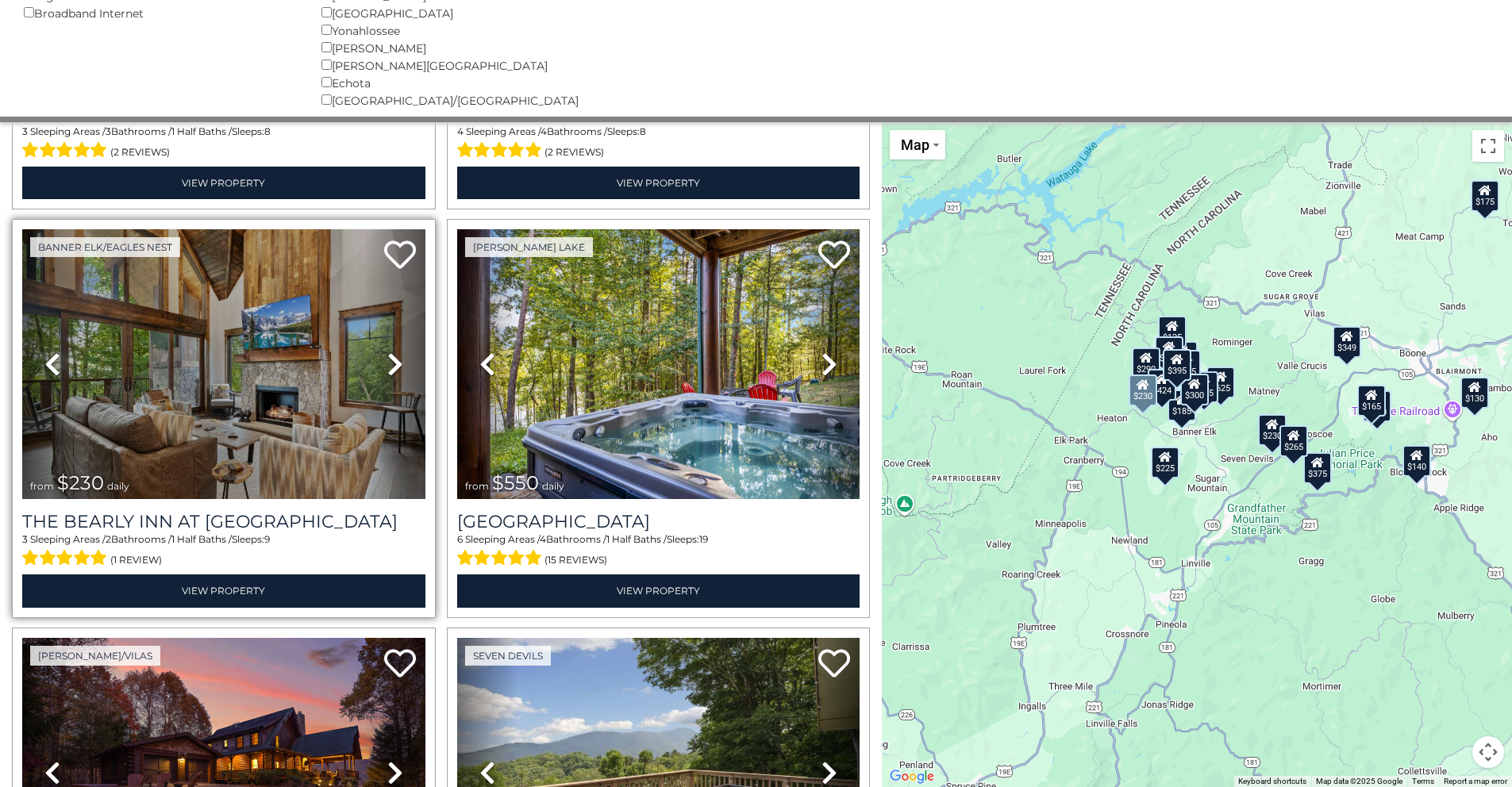
click at [389, 351] on icon at bounding box center [395, 363] width 15 height 25
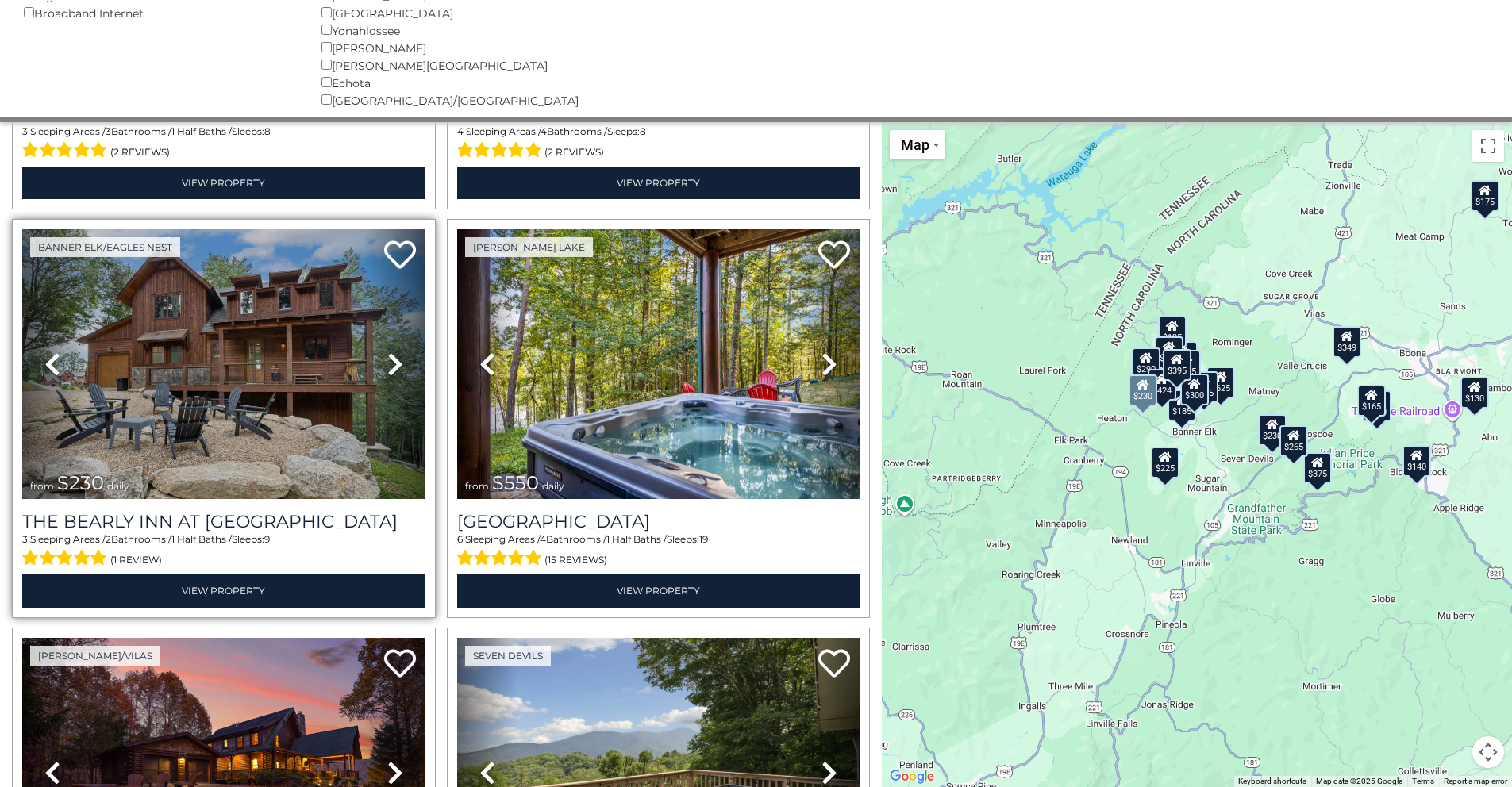
click at [389, 351] on icon at bounding box center [395, 363] width 15 height 25
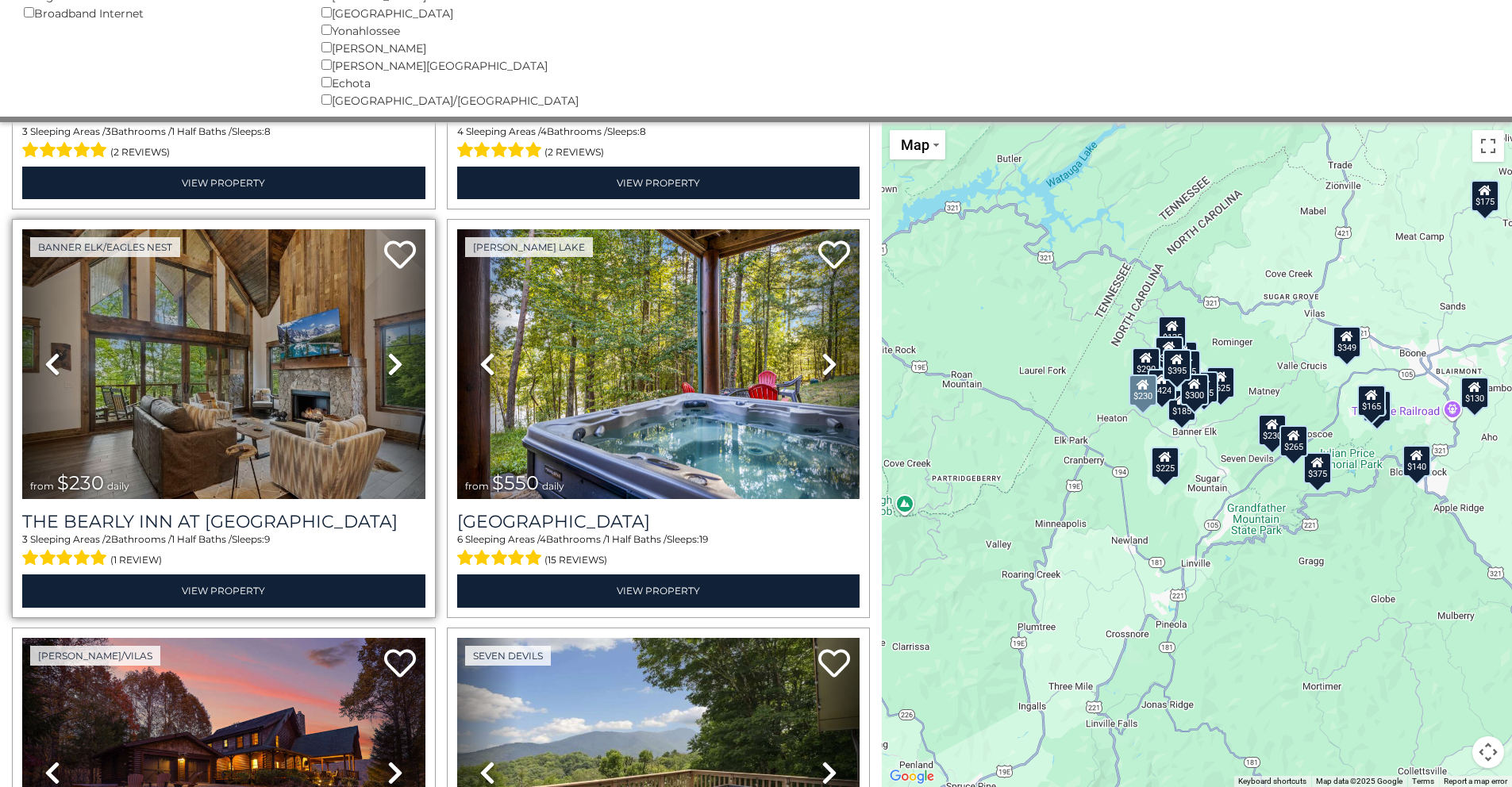
click at [391, 351] on icon at bounding box center [395, 363] width 15 height 25
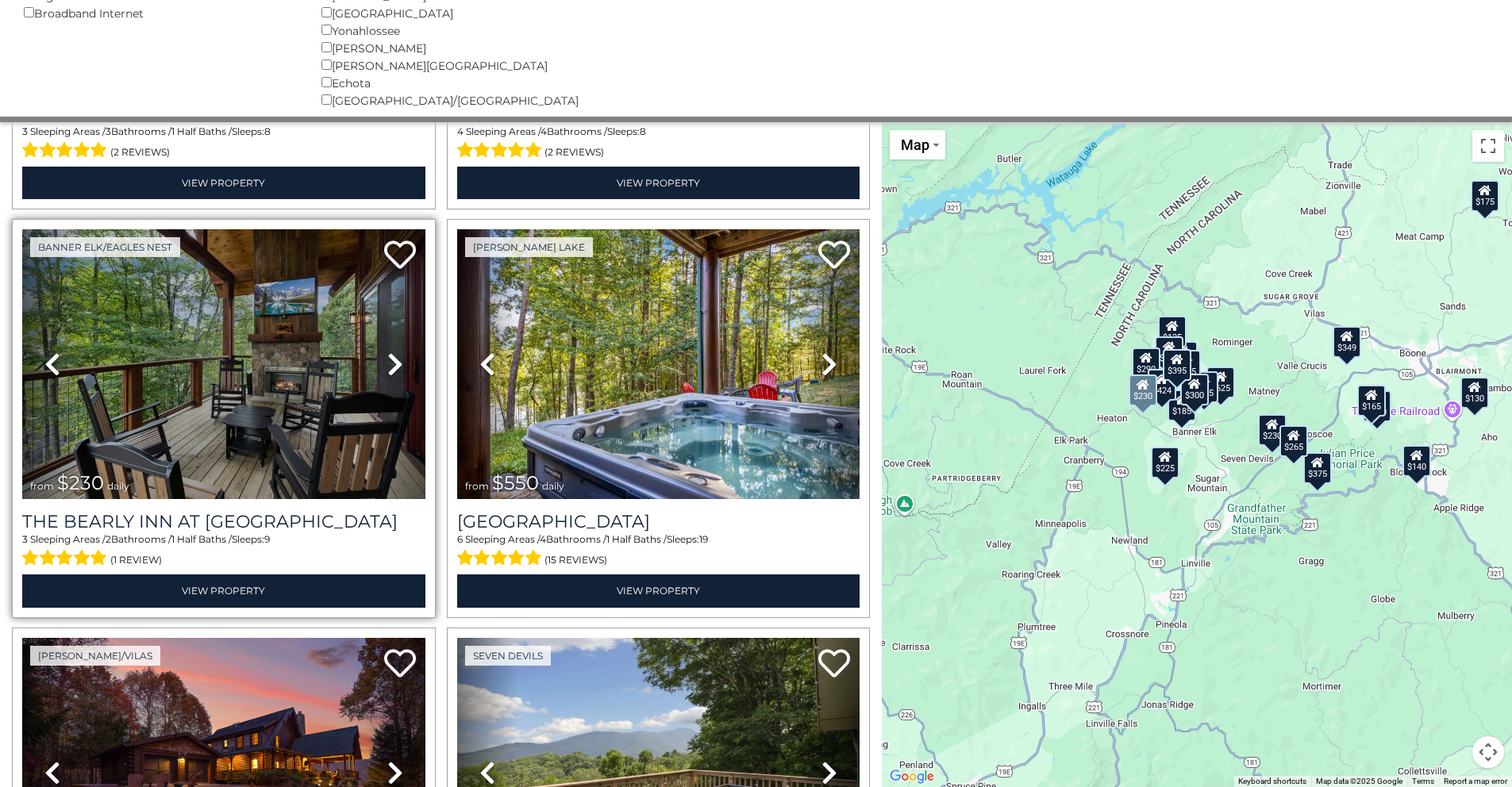
click at [389, 351] on icon at bounding box center [395, 363] width 15 height 25
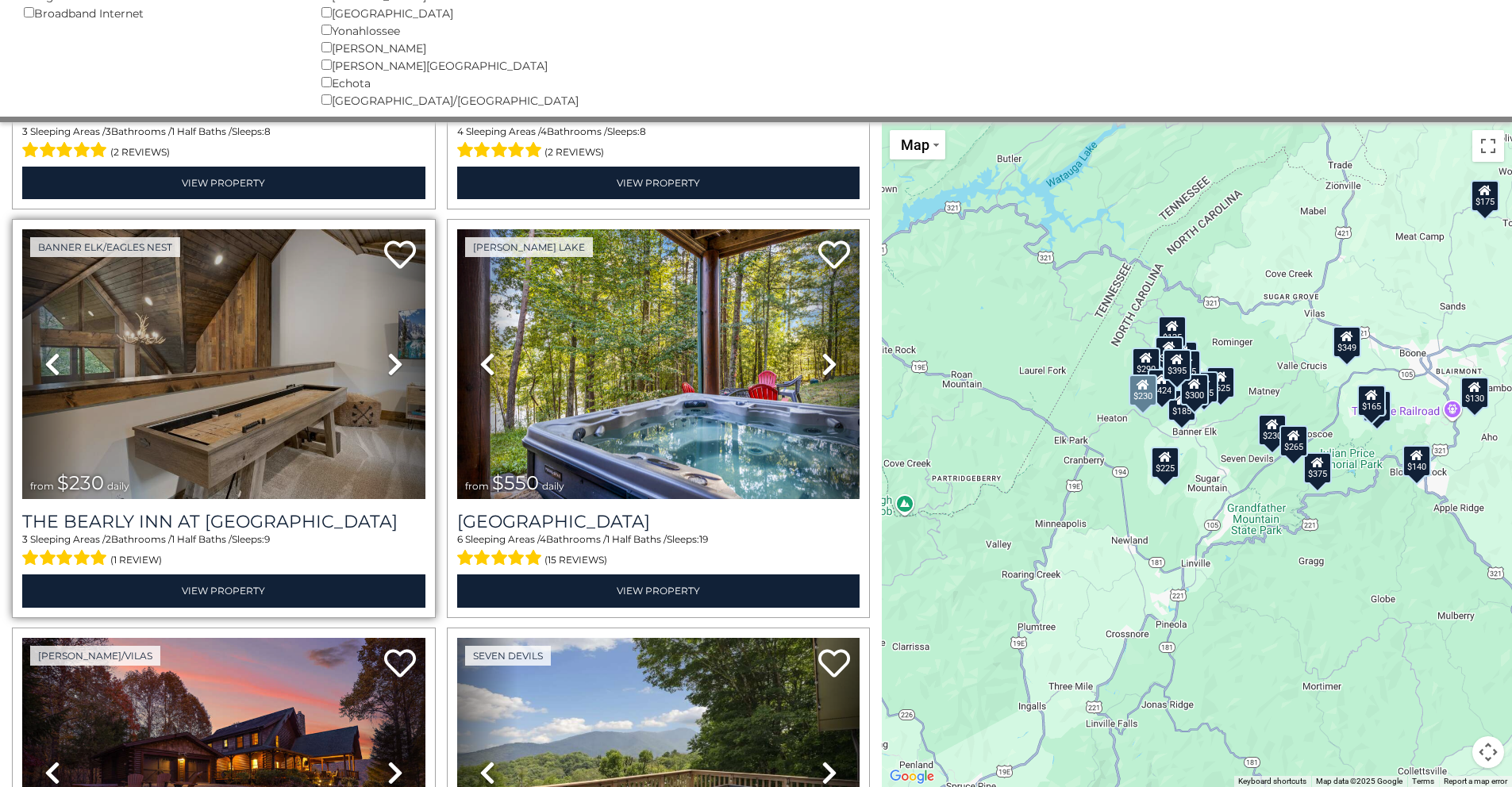
click at [389, 351] on icon at bounding box center [395, 363] width 15 height 25
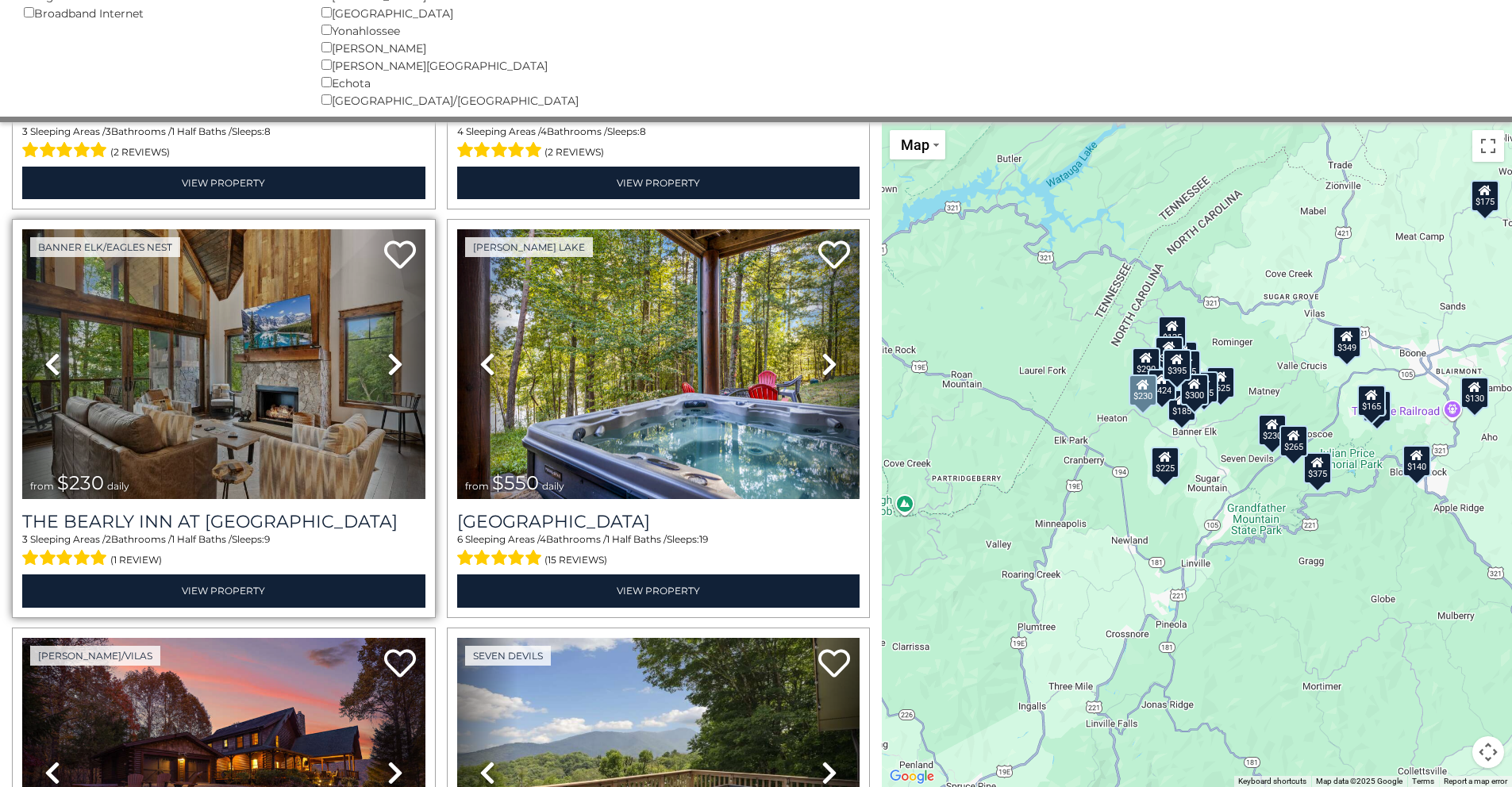
click at [389, 351] on icon at bounding box center [395, 363] width 15 height 25
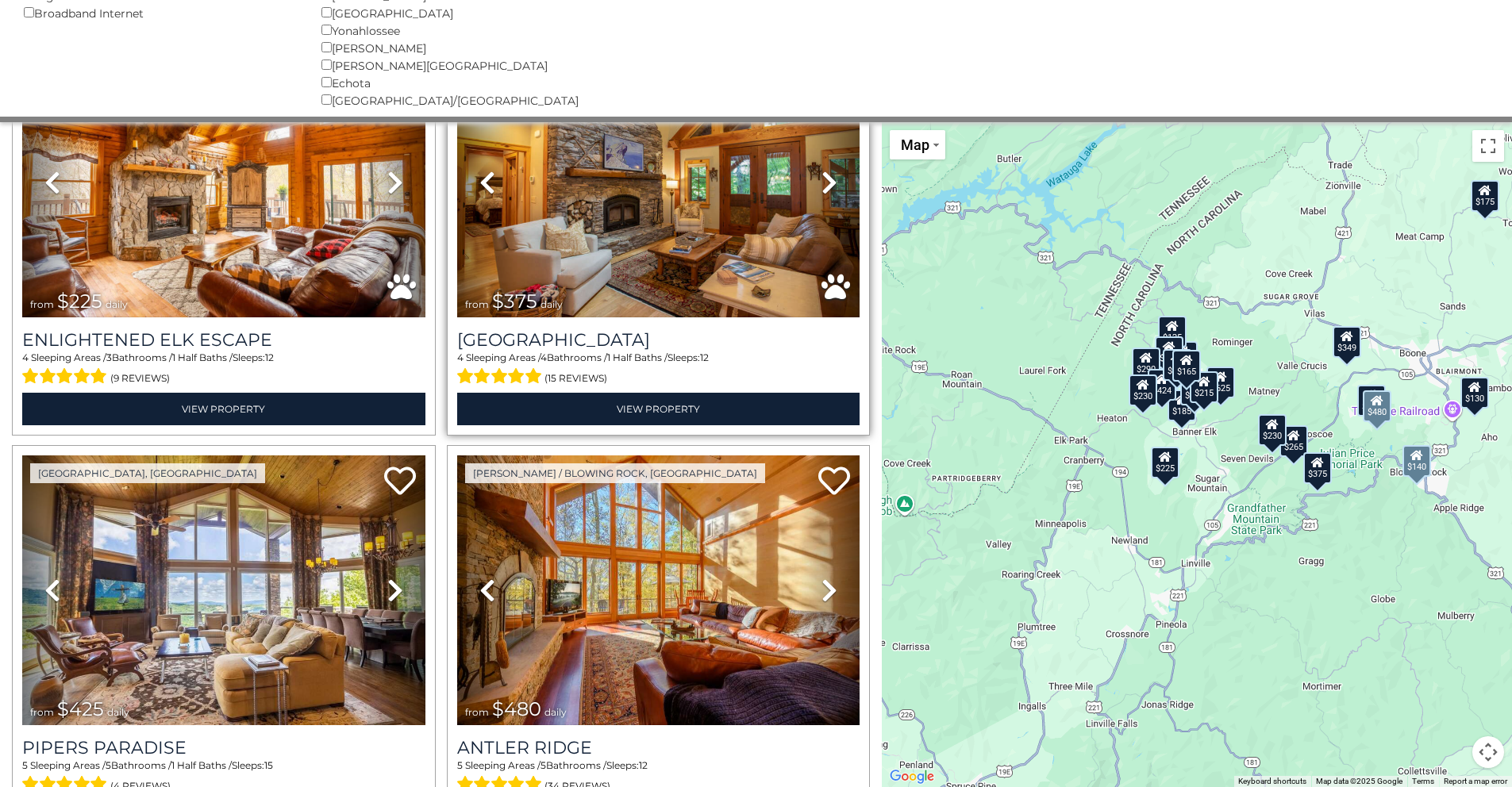
scroll to position [5553, 0]
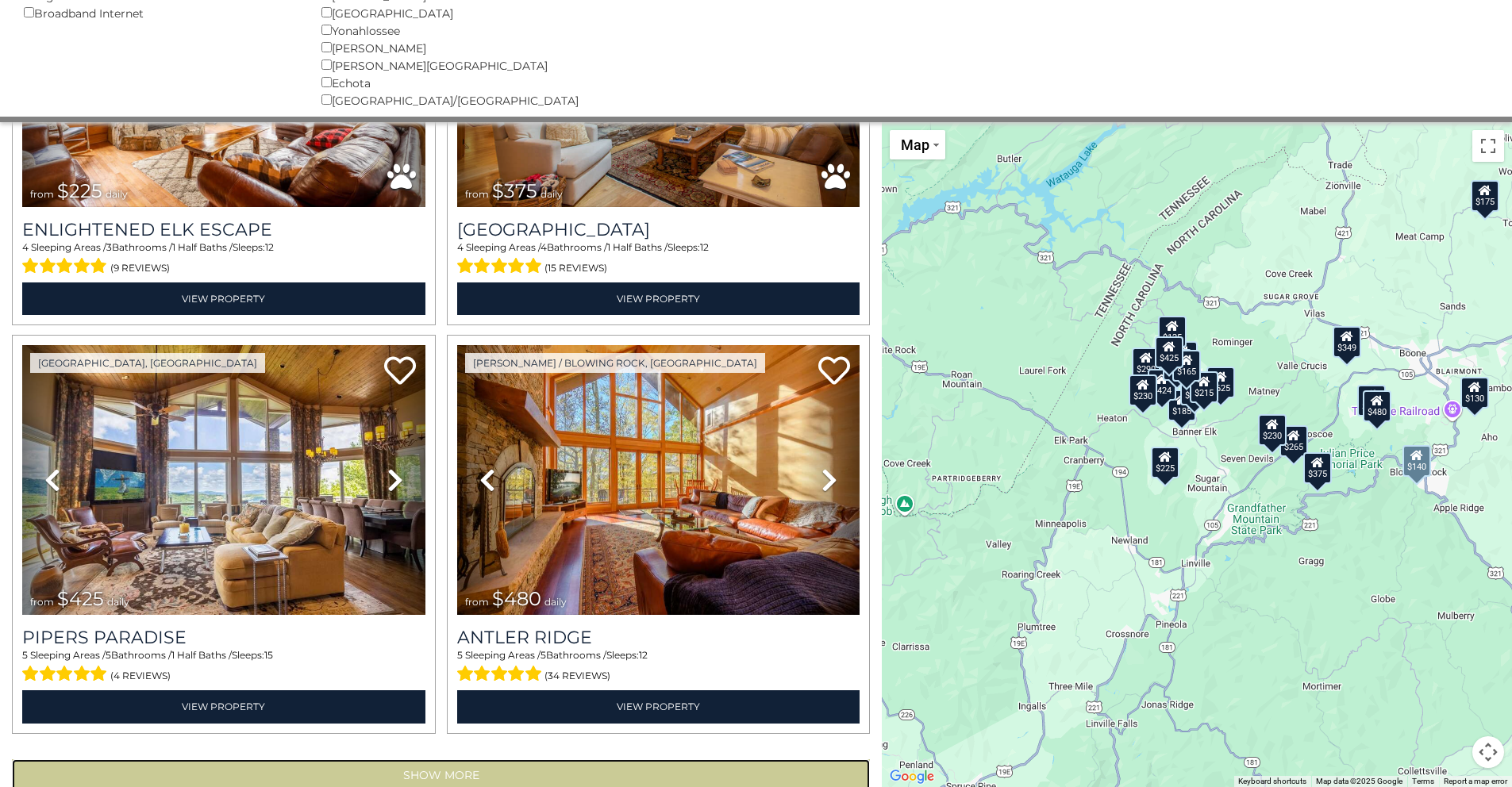
click at [418, 759] on button "Show More" at bounding box center [441, 775] width 858 height 32
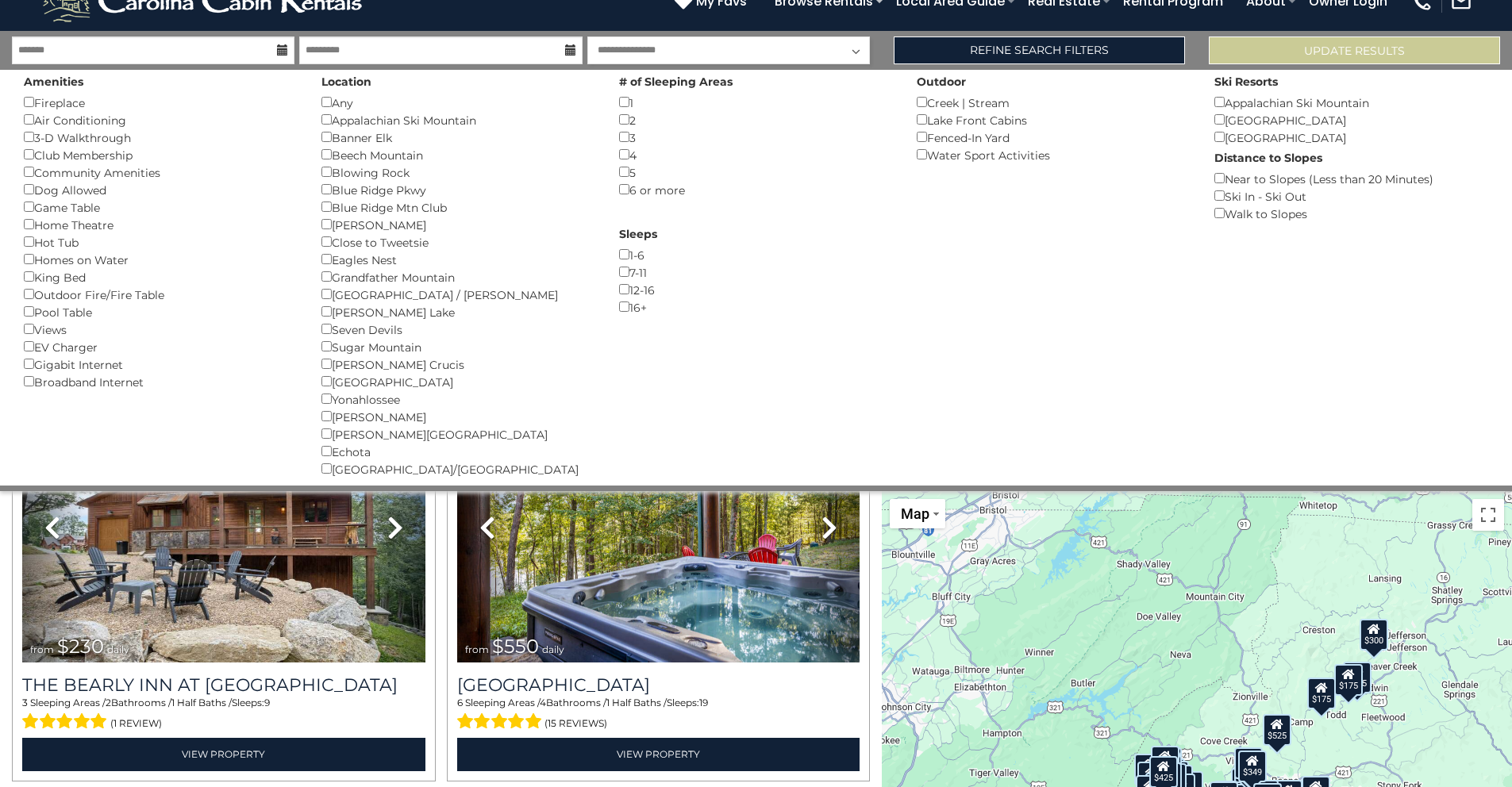
scroll to position [0, 0]
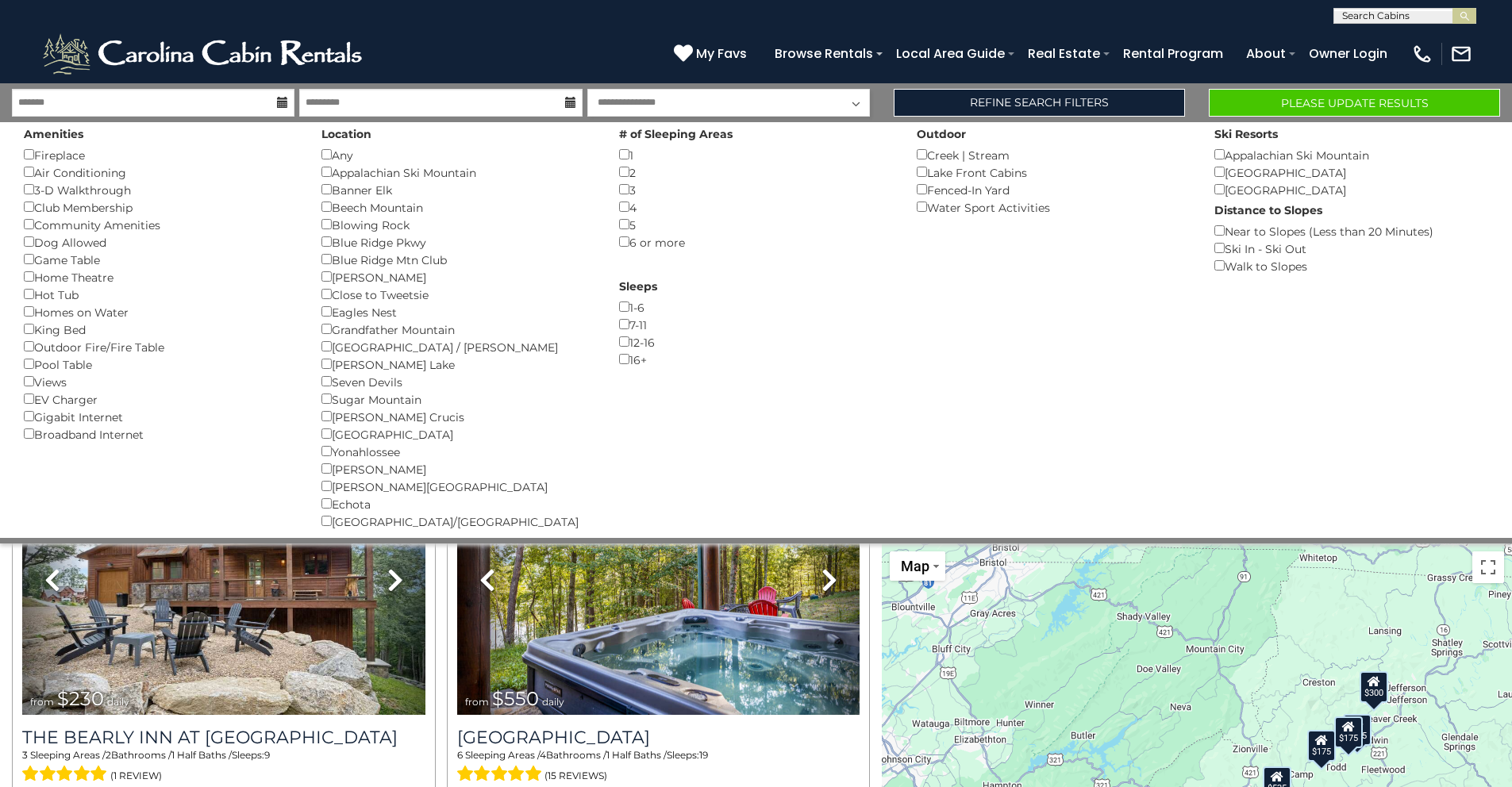
click at [1219, 195] on div "Sugar Mountain Resort ()" at bounding box center [1351, 189] width 274 height 17
click at [1291, 103] on button "Please Update Results" at bounding box center [1354, 103] width 291 height 28
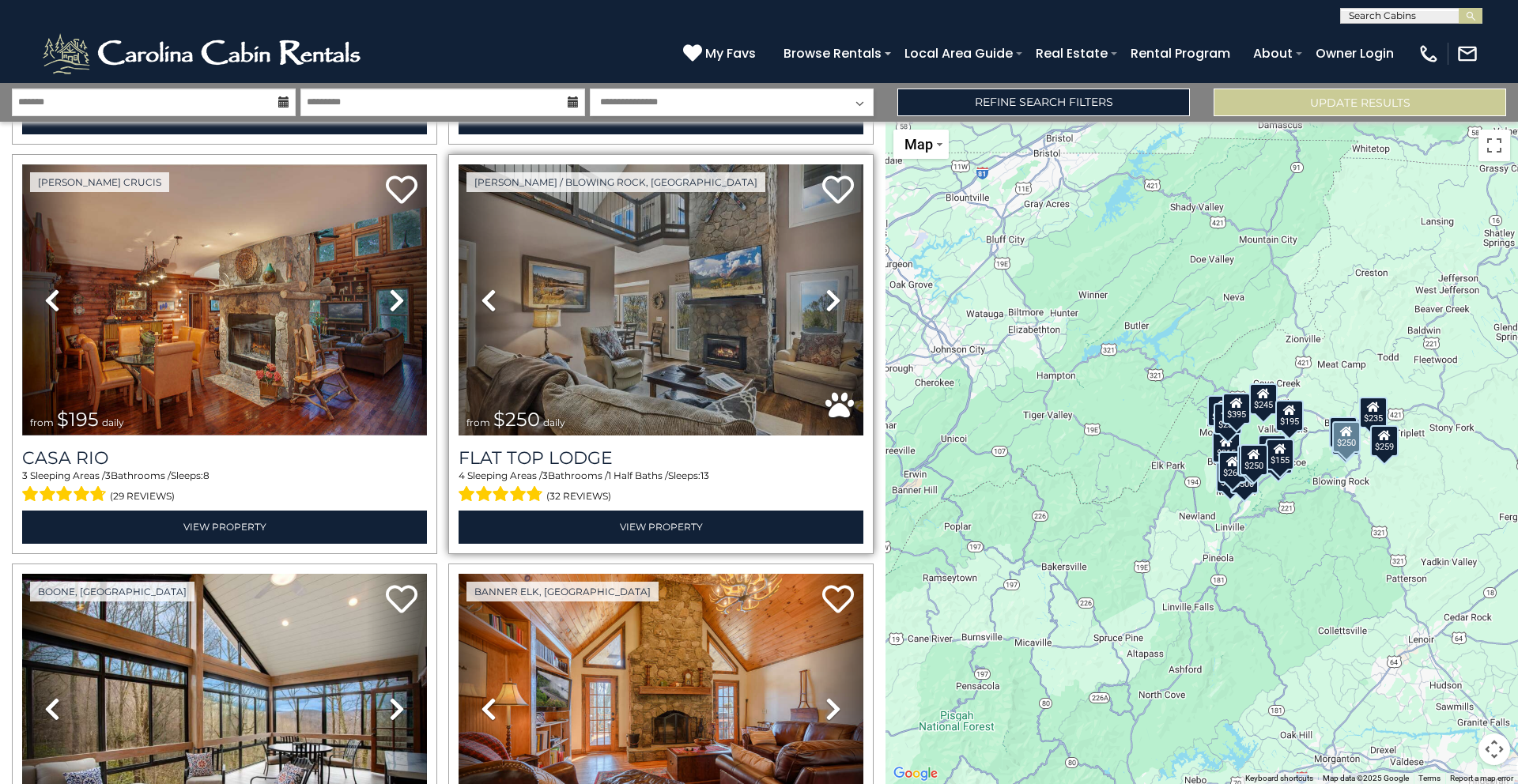
scroll to position [2879, 0]
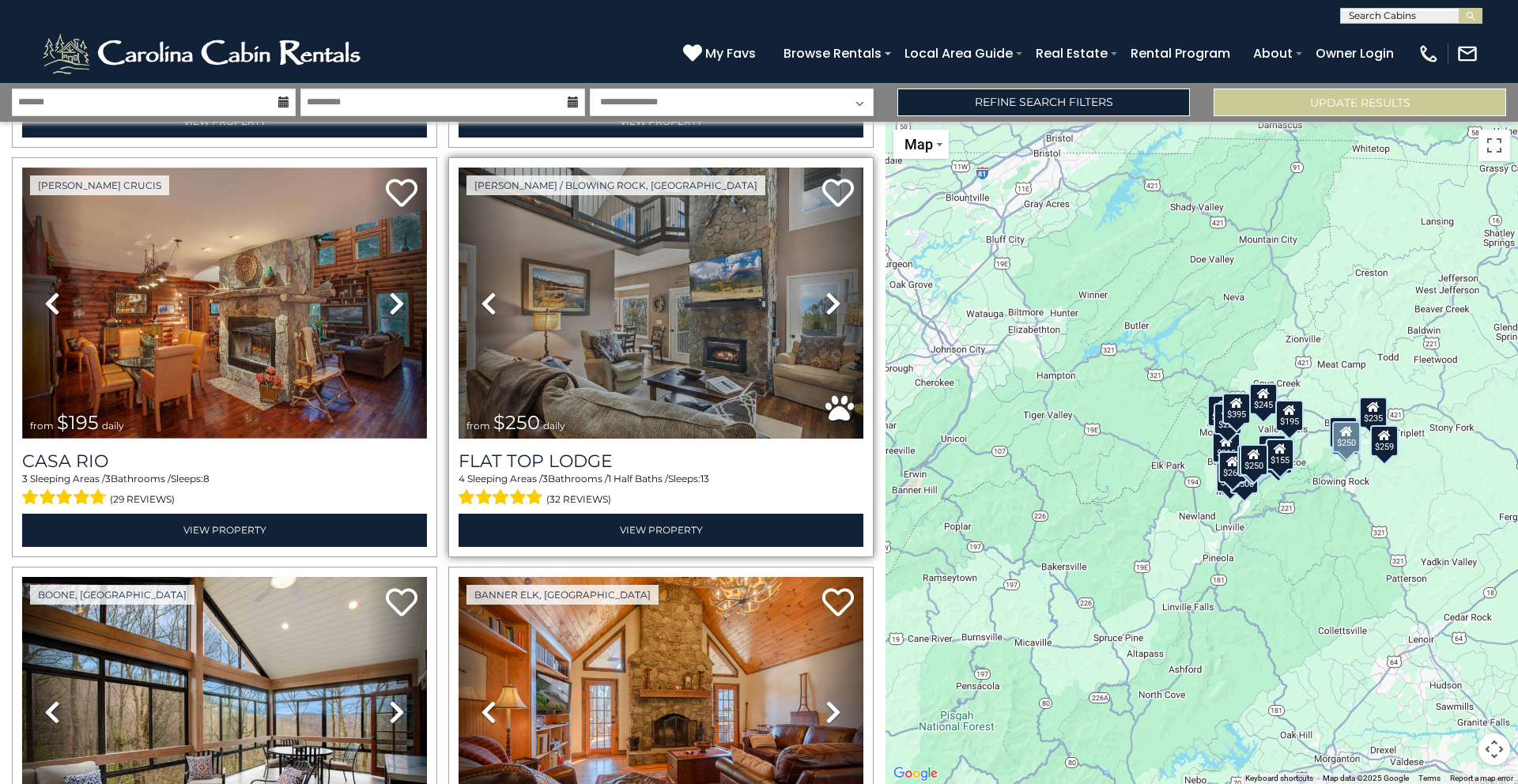
click at [826, 291] on icon at bounding box center [833, 303] width 15 height 25
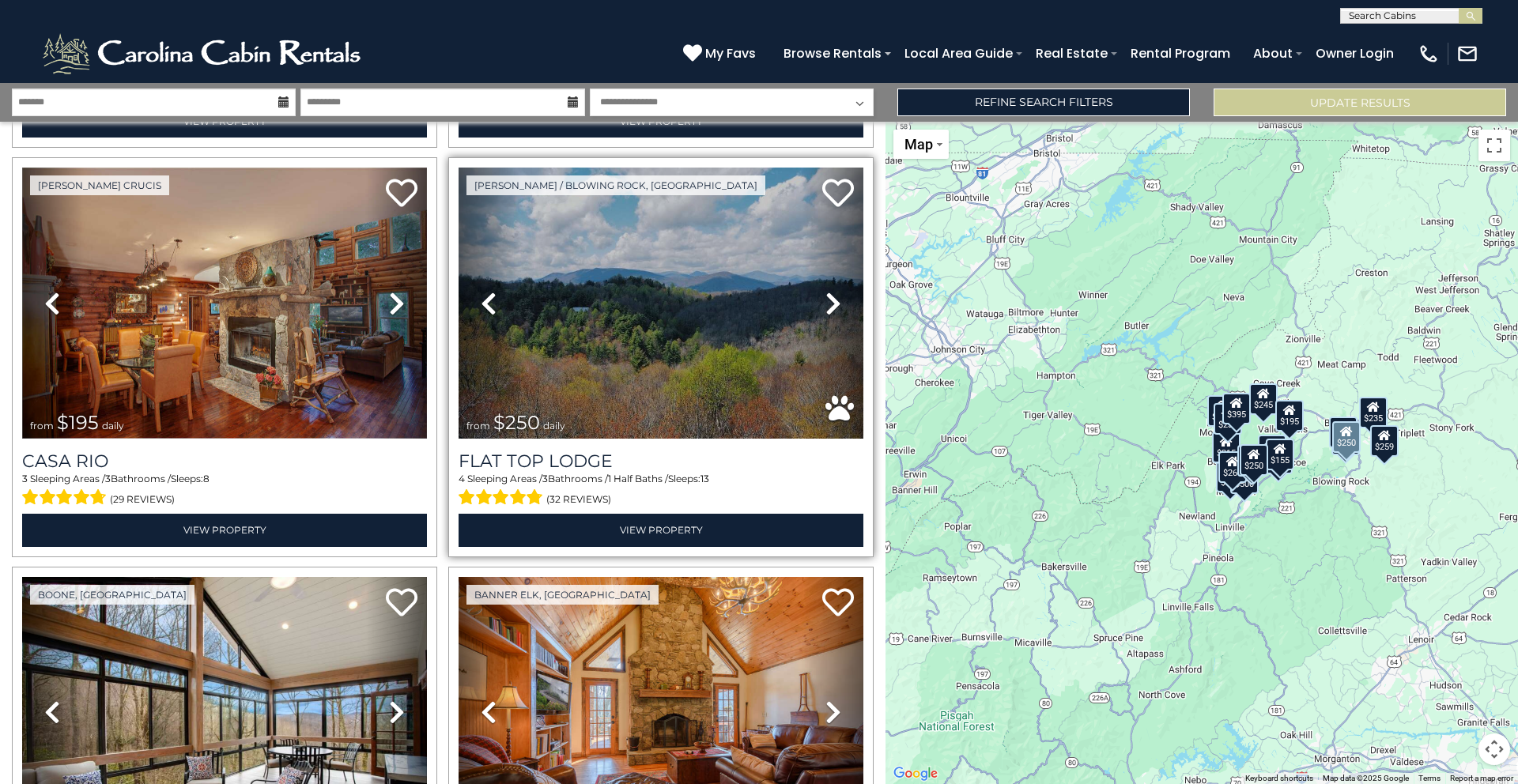
click at [826, 291] on icon at bounding box center [833, 303] width 15 height 25
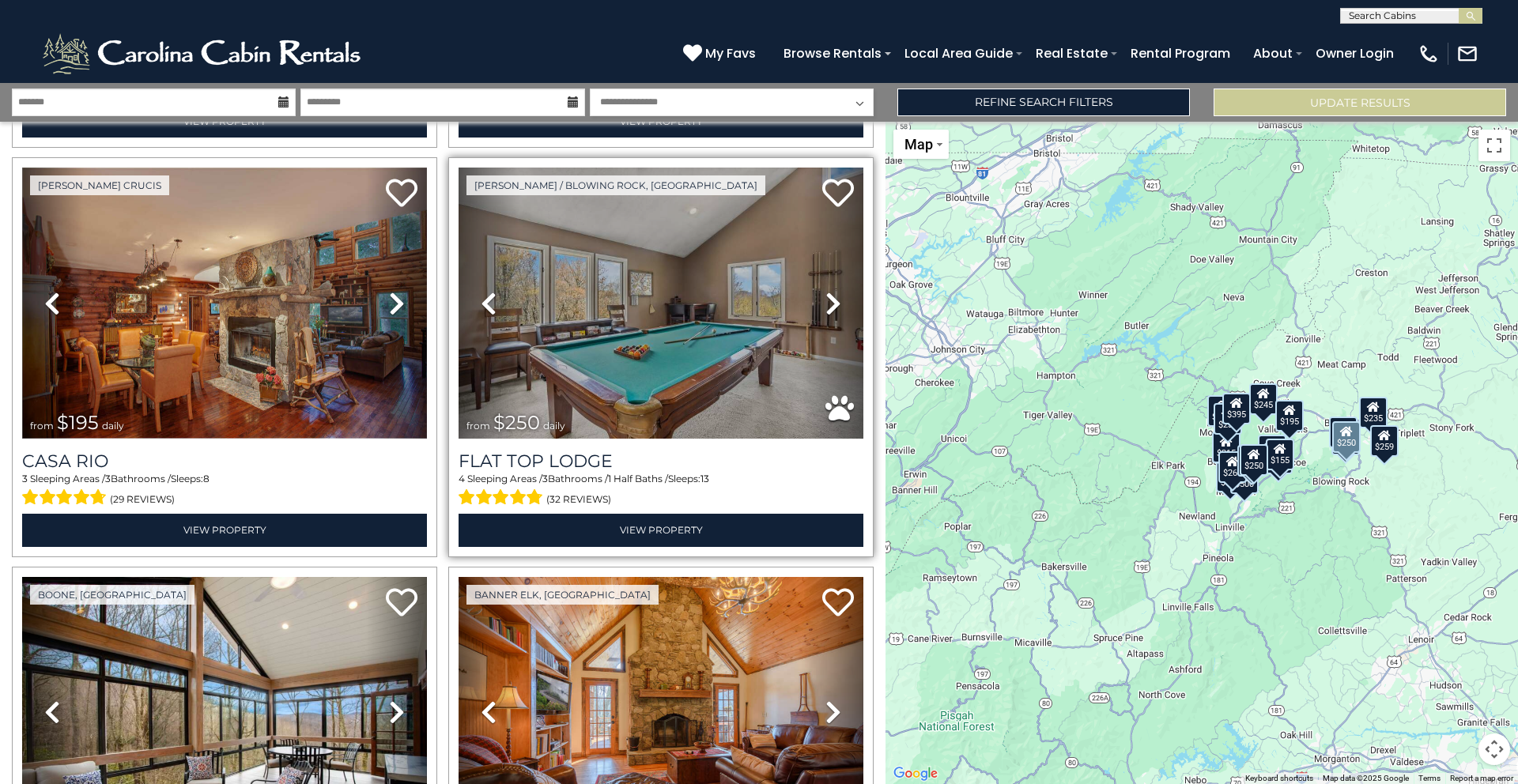
click at [826, 291] on icon at bounding box center [833, 303] width 15 height 25
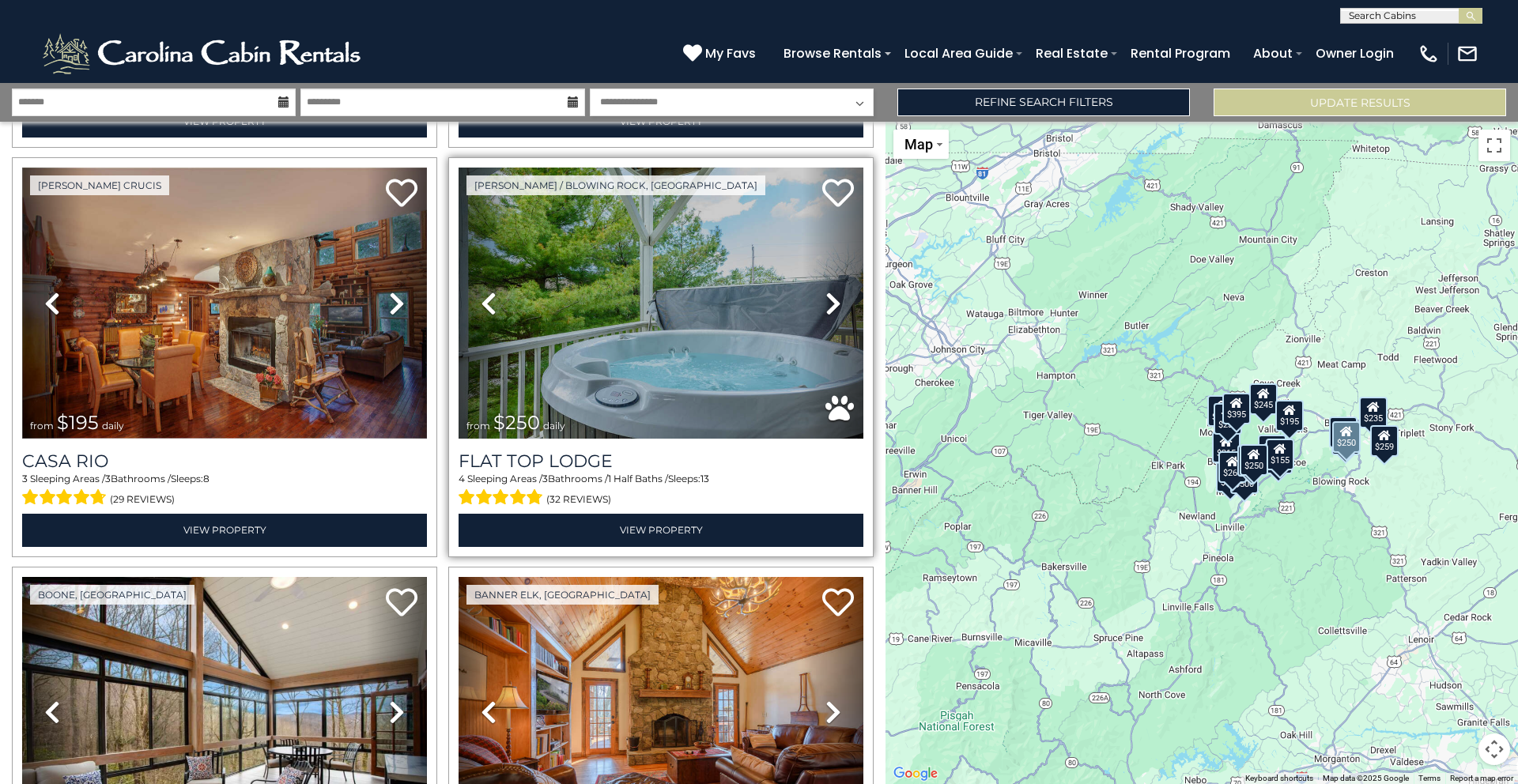
click at [826, 291] on icon at bounding box center [833, 303] width 15 height 25
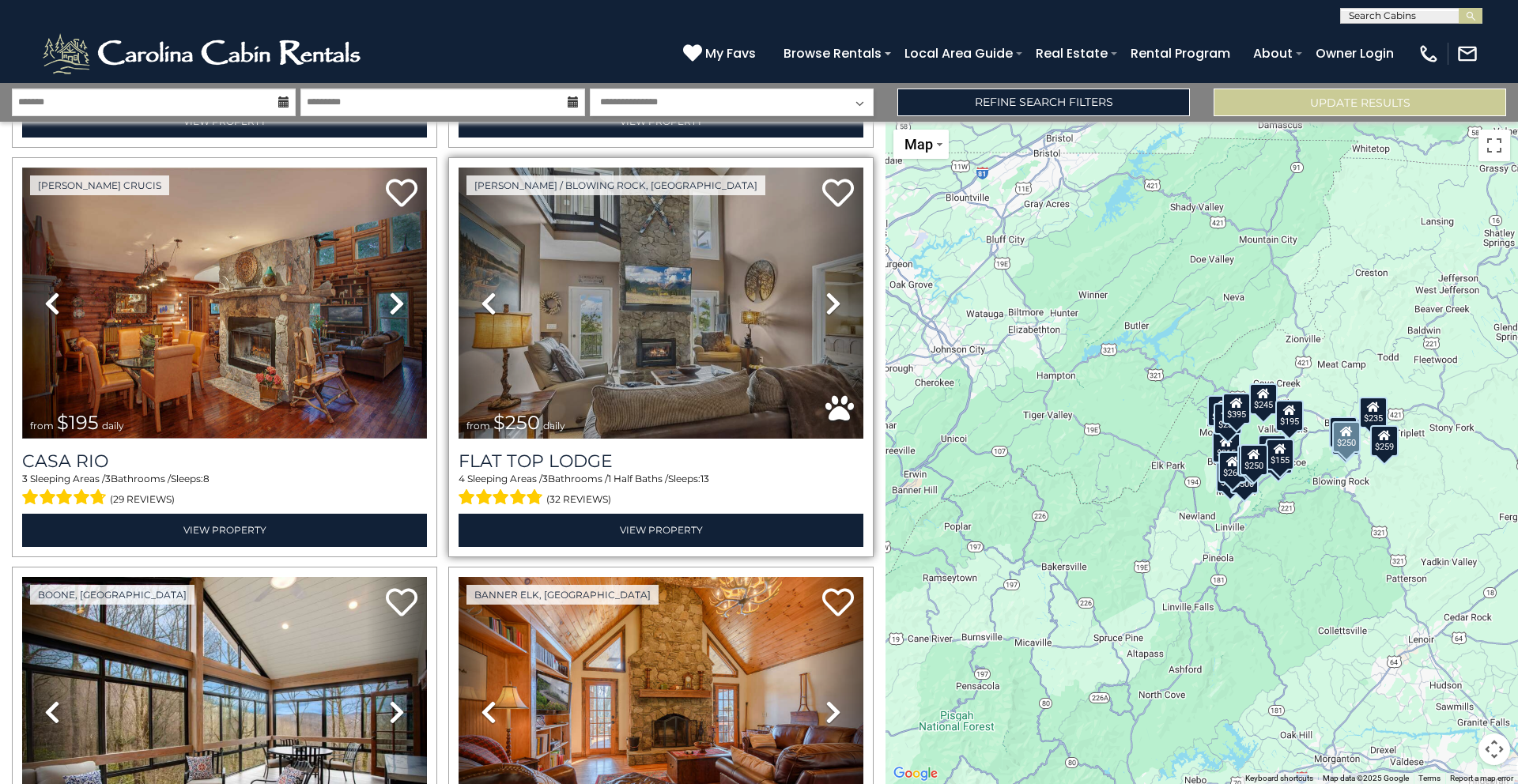
click at [826, 291] on icon at bounding box center [833, 303] width 15 height 25
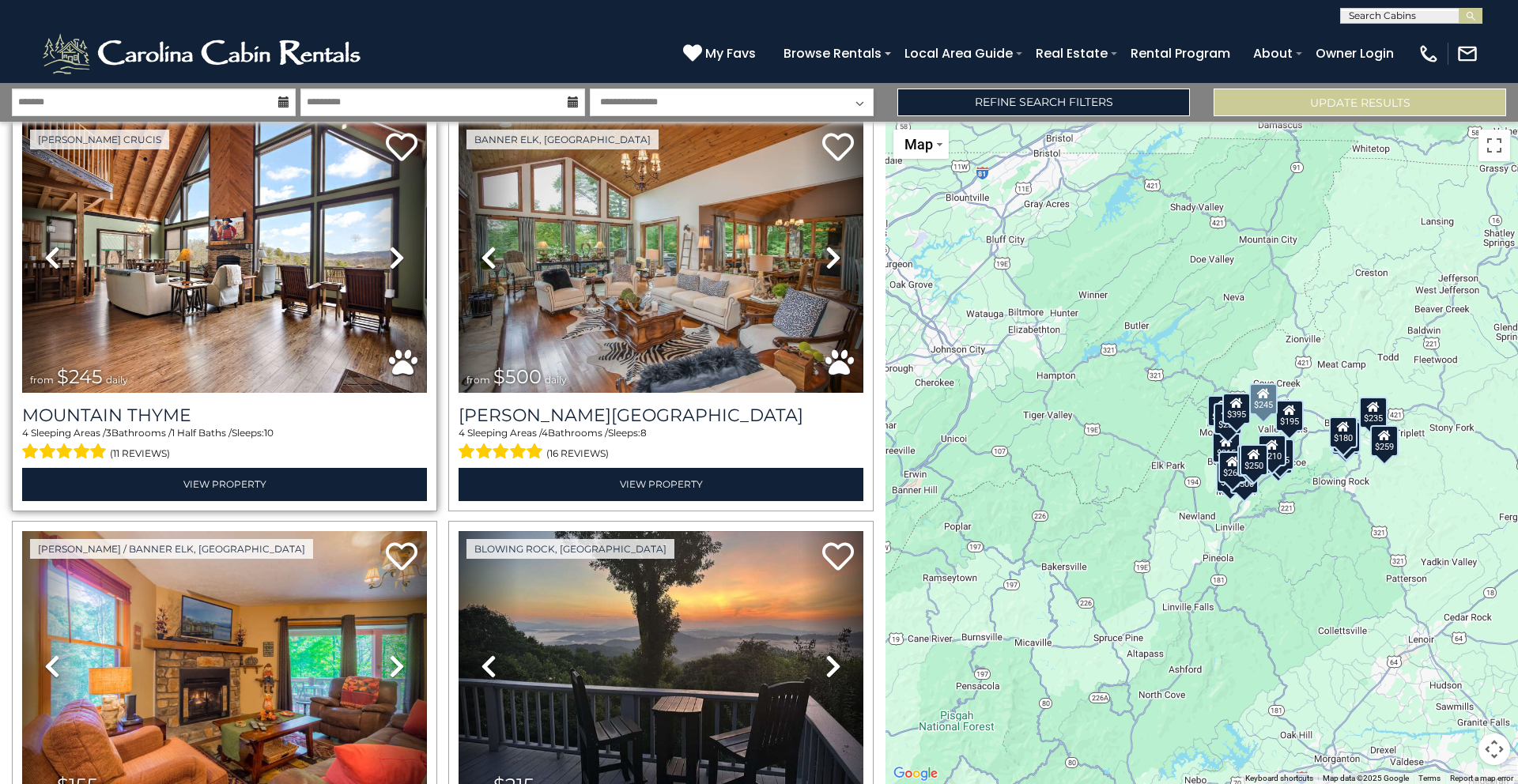
scroll to position [1706, 0]
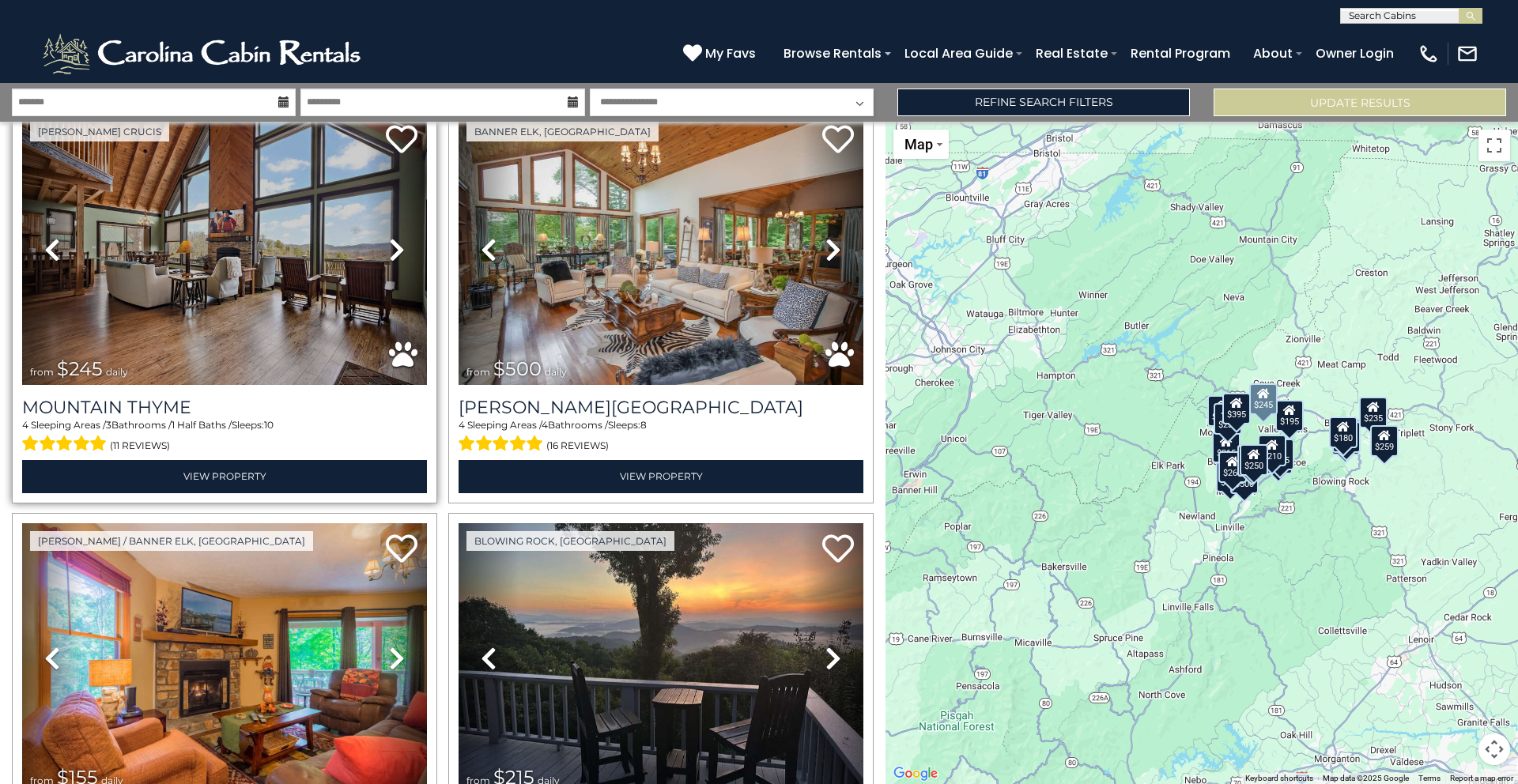
click at [399, 237] on icon at bounding box center [396, 249] width 15 height 25
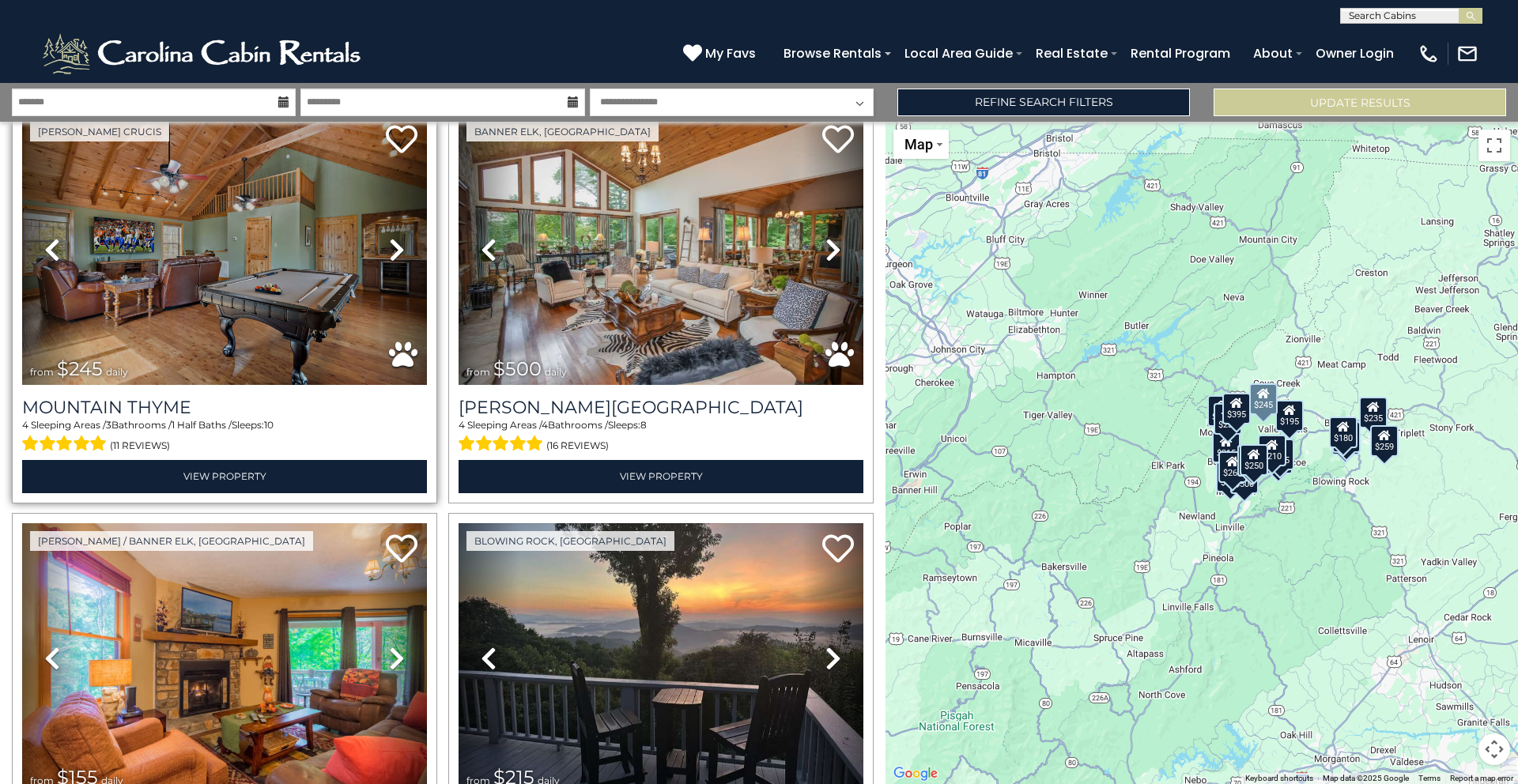
click at [390, 237] on icon at bounding box center [396, 249] width 15 height 25
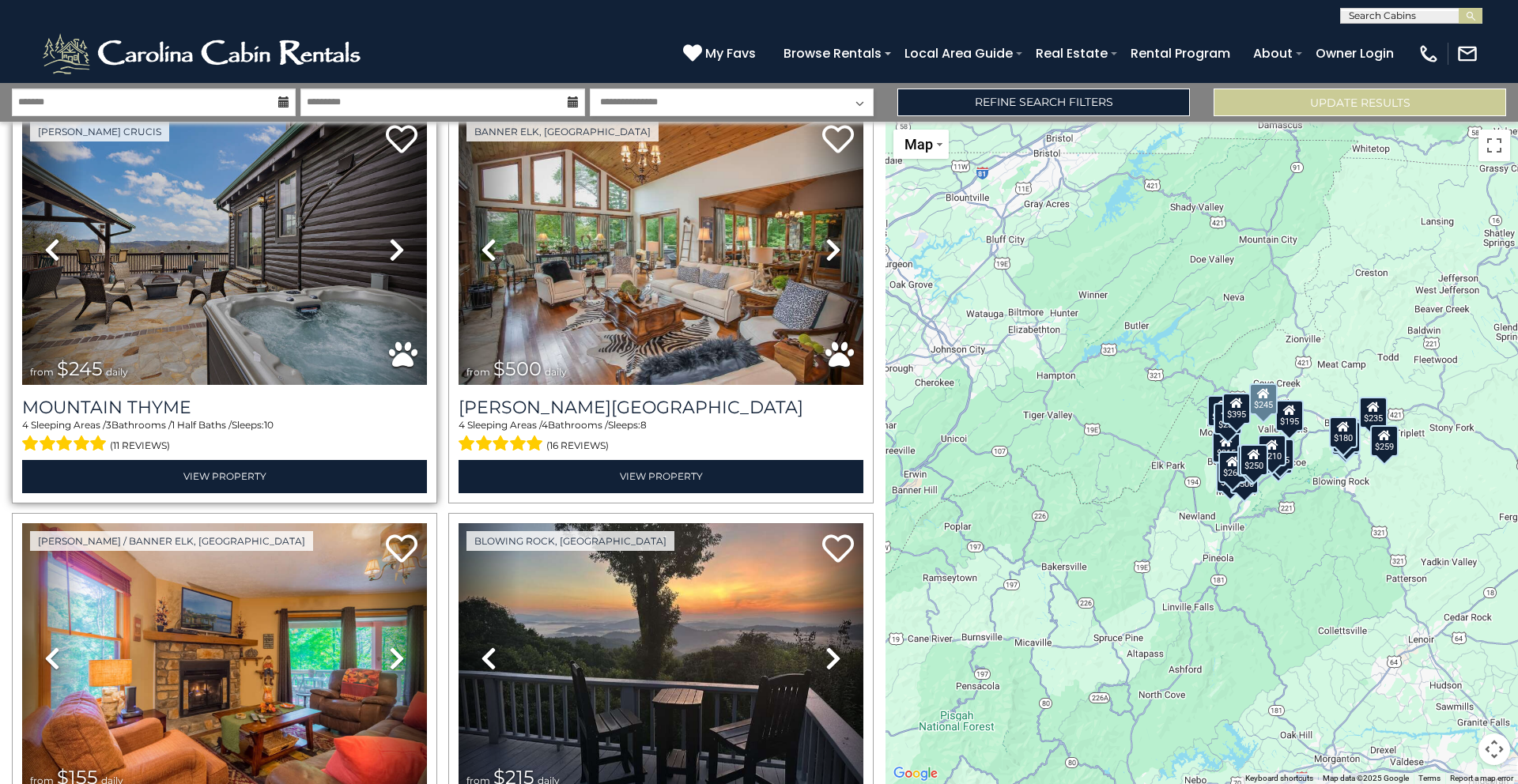
click at [390, 237] on icon at bounding box center [396, 249] width 15 height 25
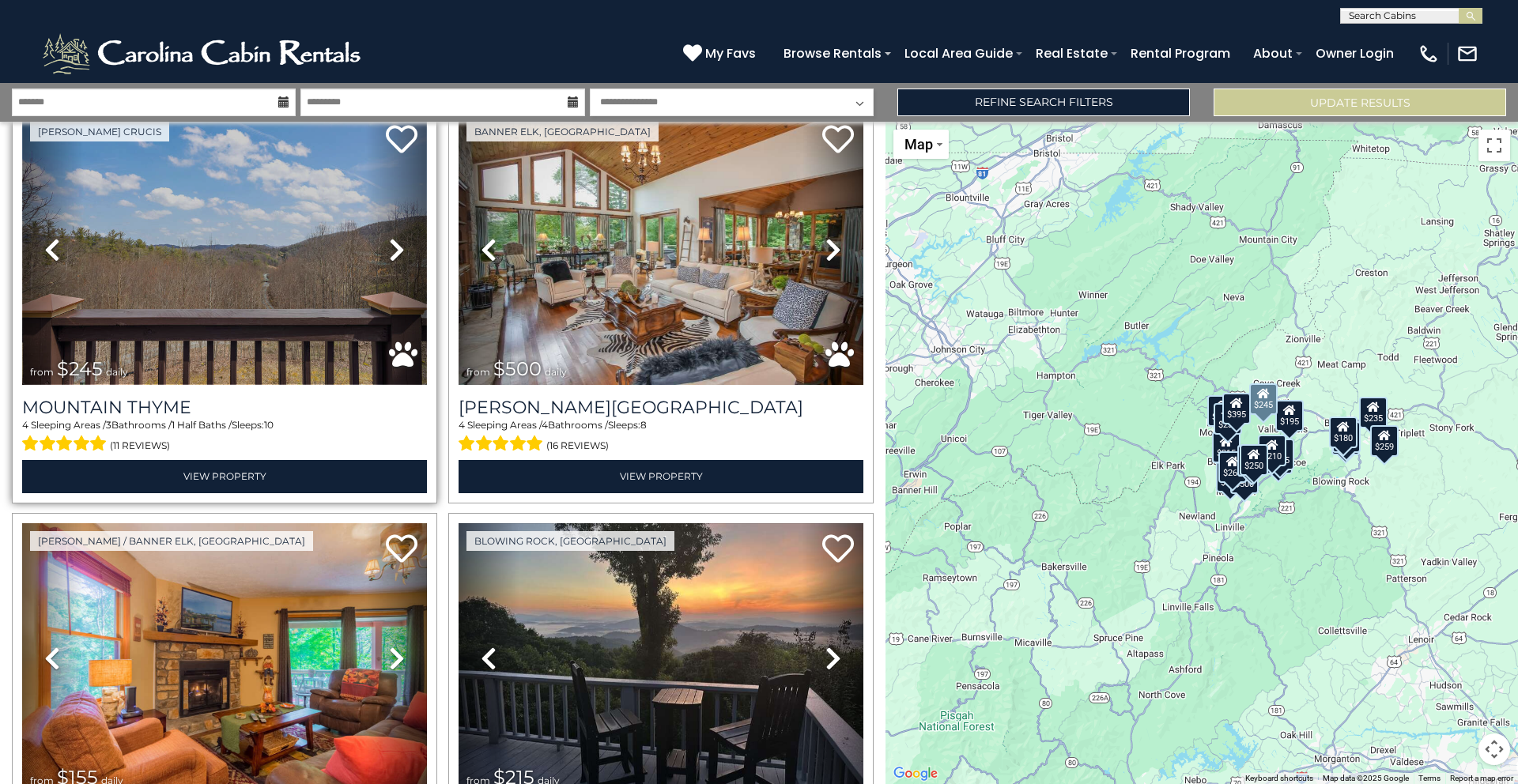
click at [253, 235] on img at bounding box center [224, 249] width 405 height 271
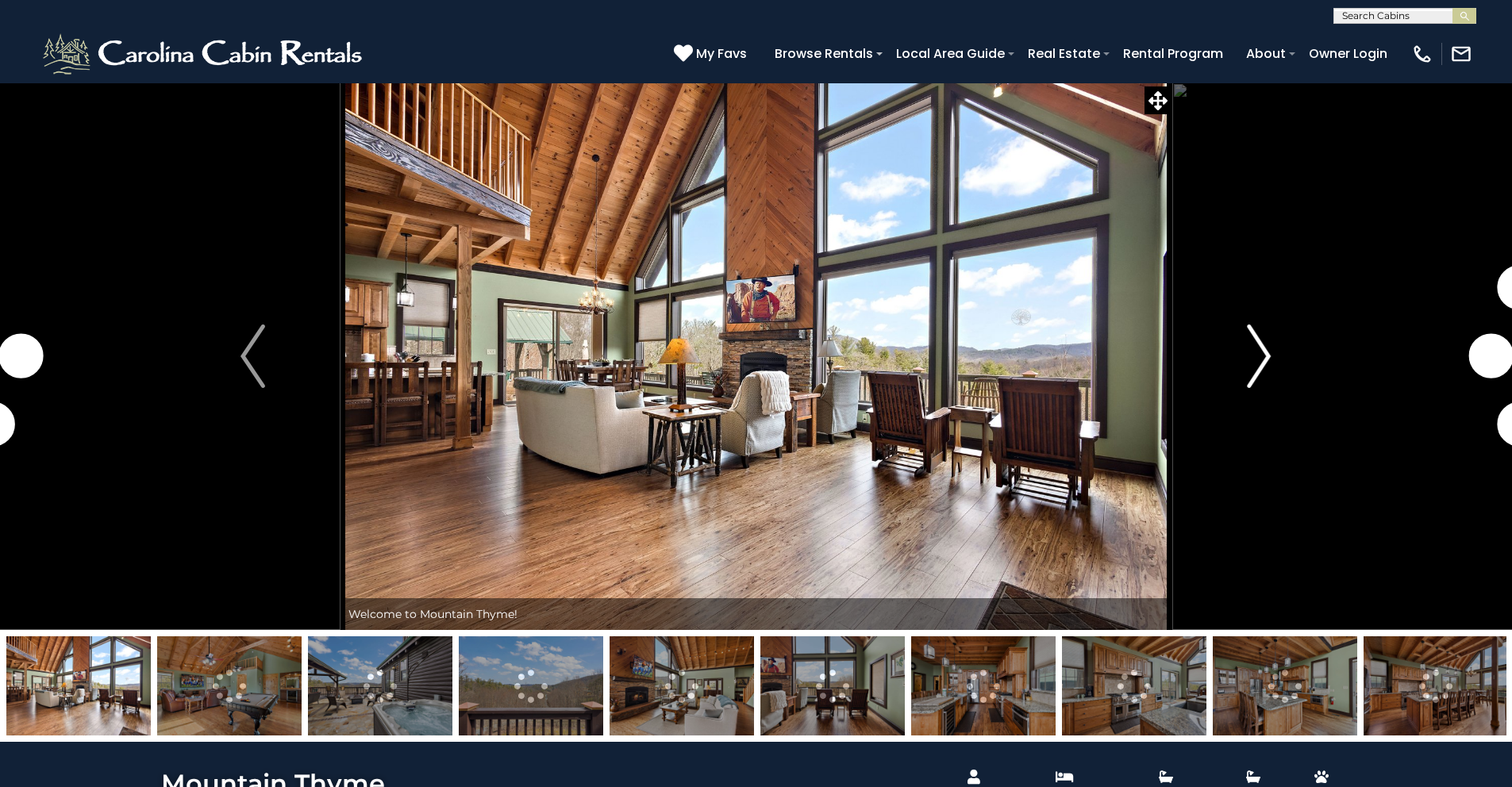
click at [1251, 335] on img "Next" at bounding box center [1259, 356] width 24 height 64
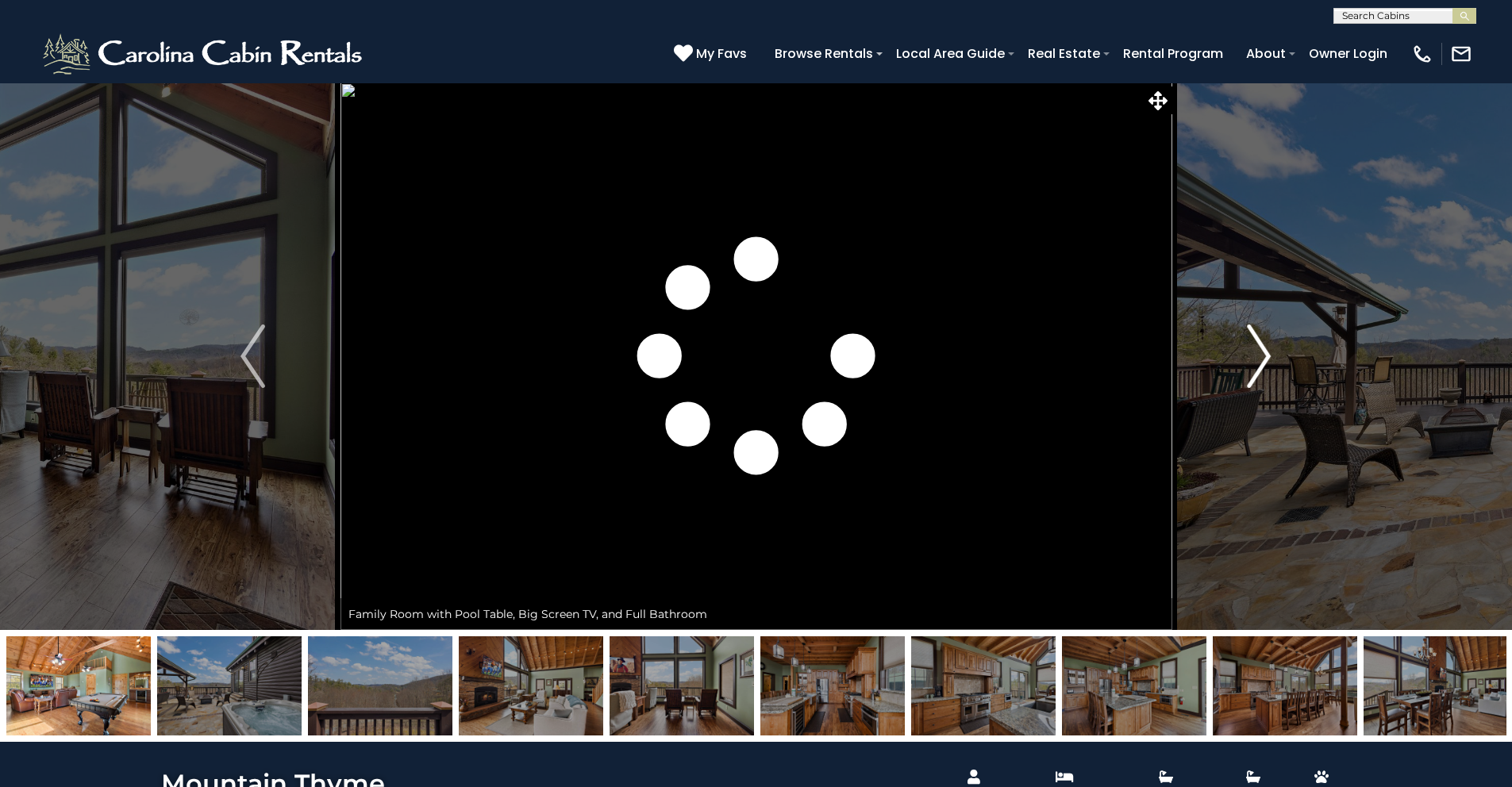
click at [1253, 336] on img "Next" at bounding box center [1259, 356] width 24 height 64
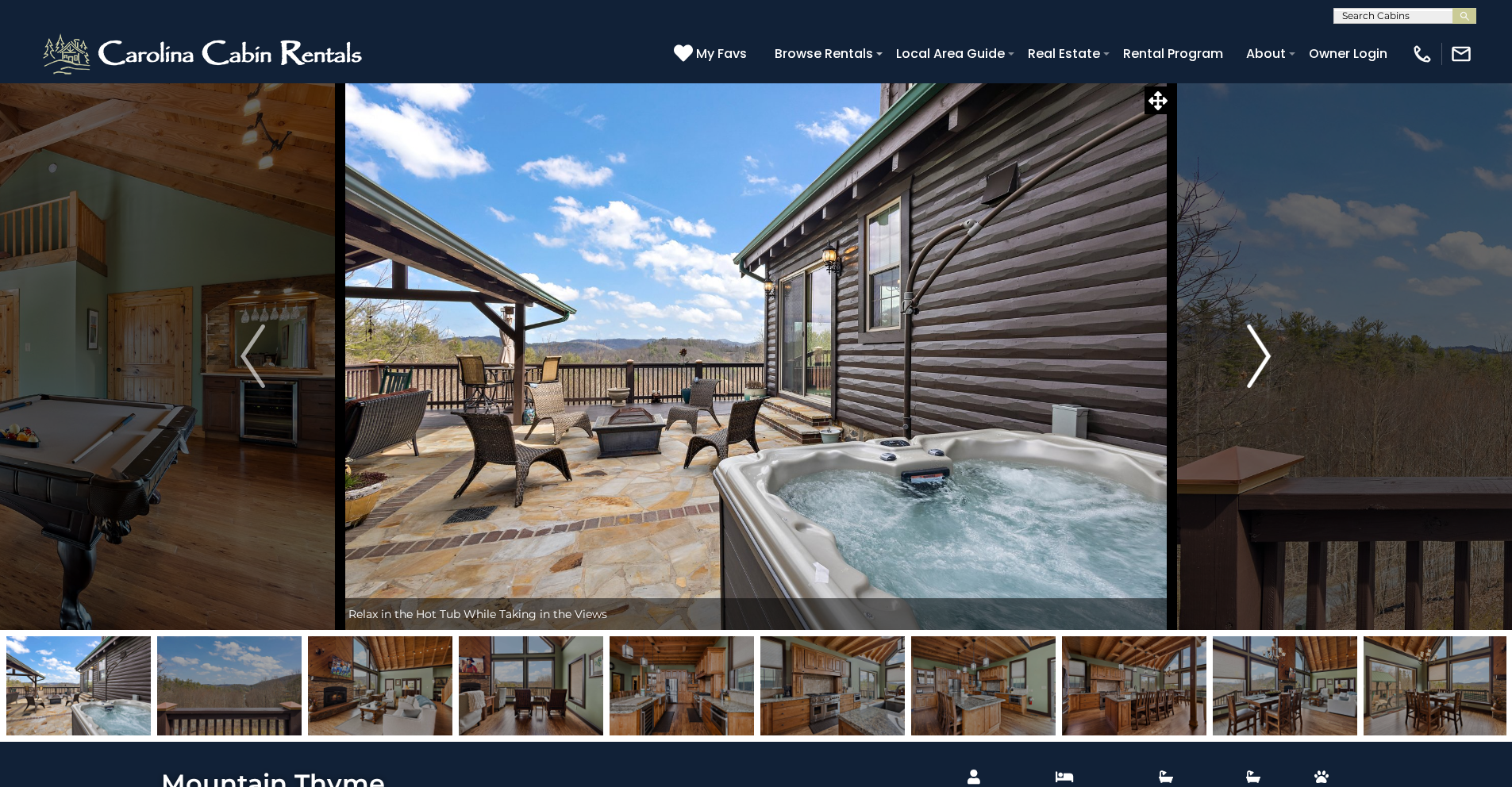
click at [1253, 336] on img "Next" at bounding box center [1259, 356] width 24 height 64
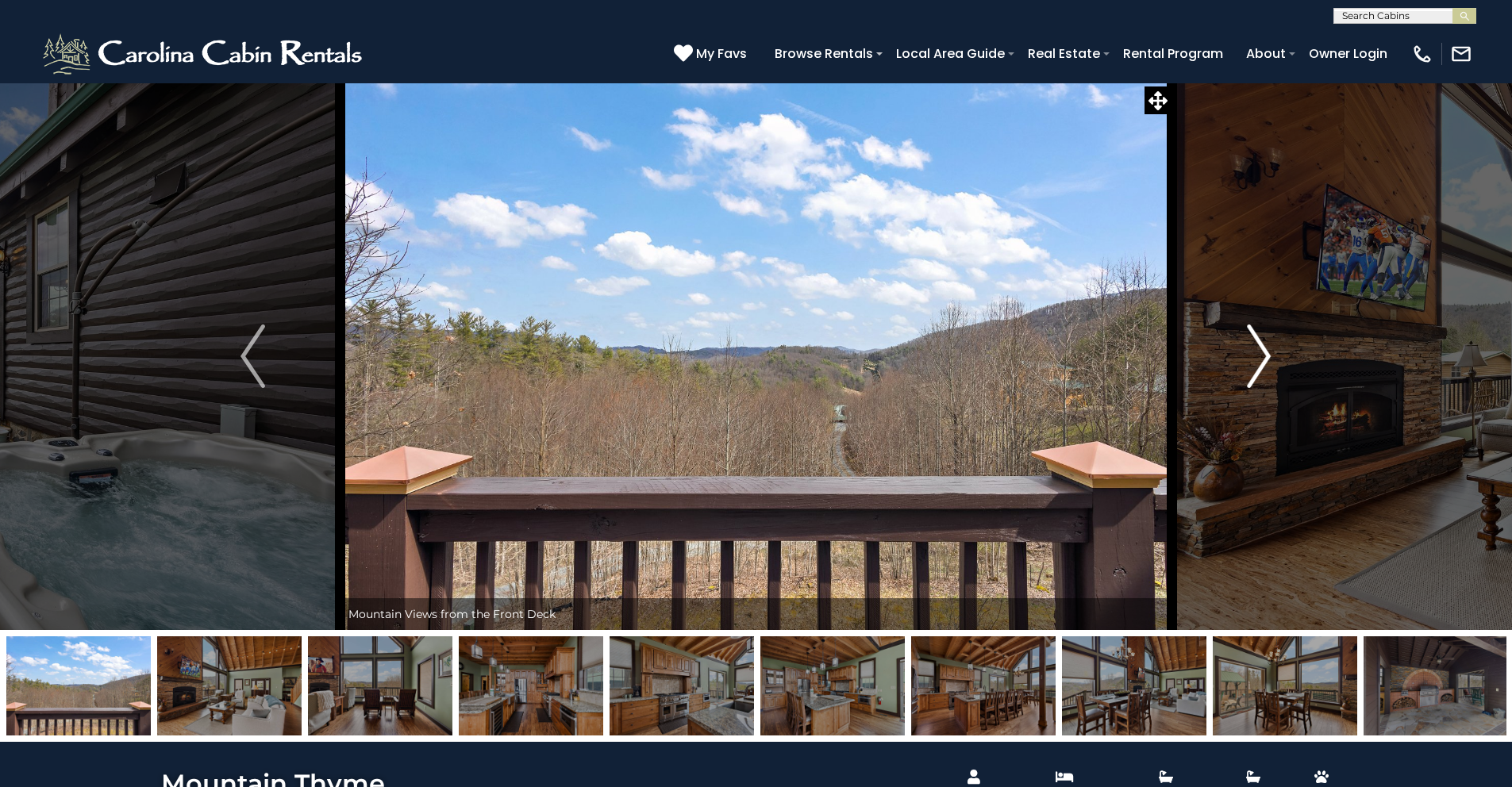
click at [1253, 336] on img "Next" at bounding box center [1259, 356] width 24 height 64
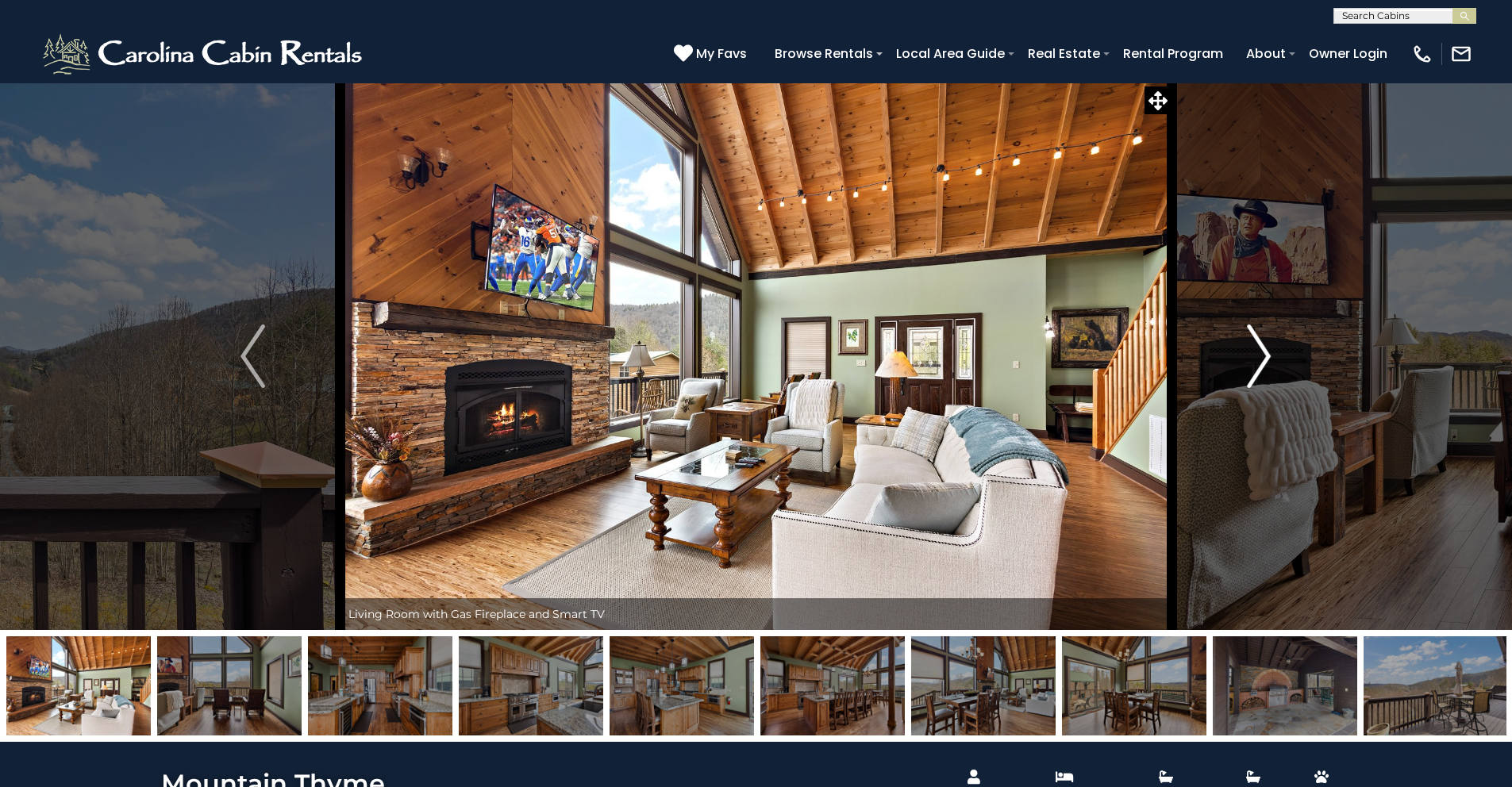
click at [1253, 336] on img "Next" at bounding box center [1259, 356] width 24 height 64
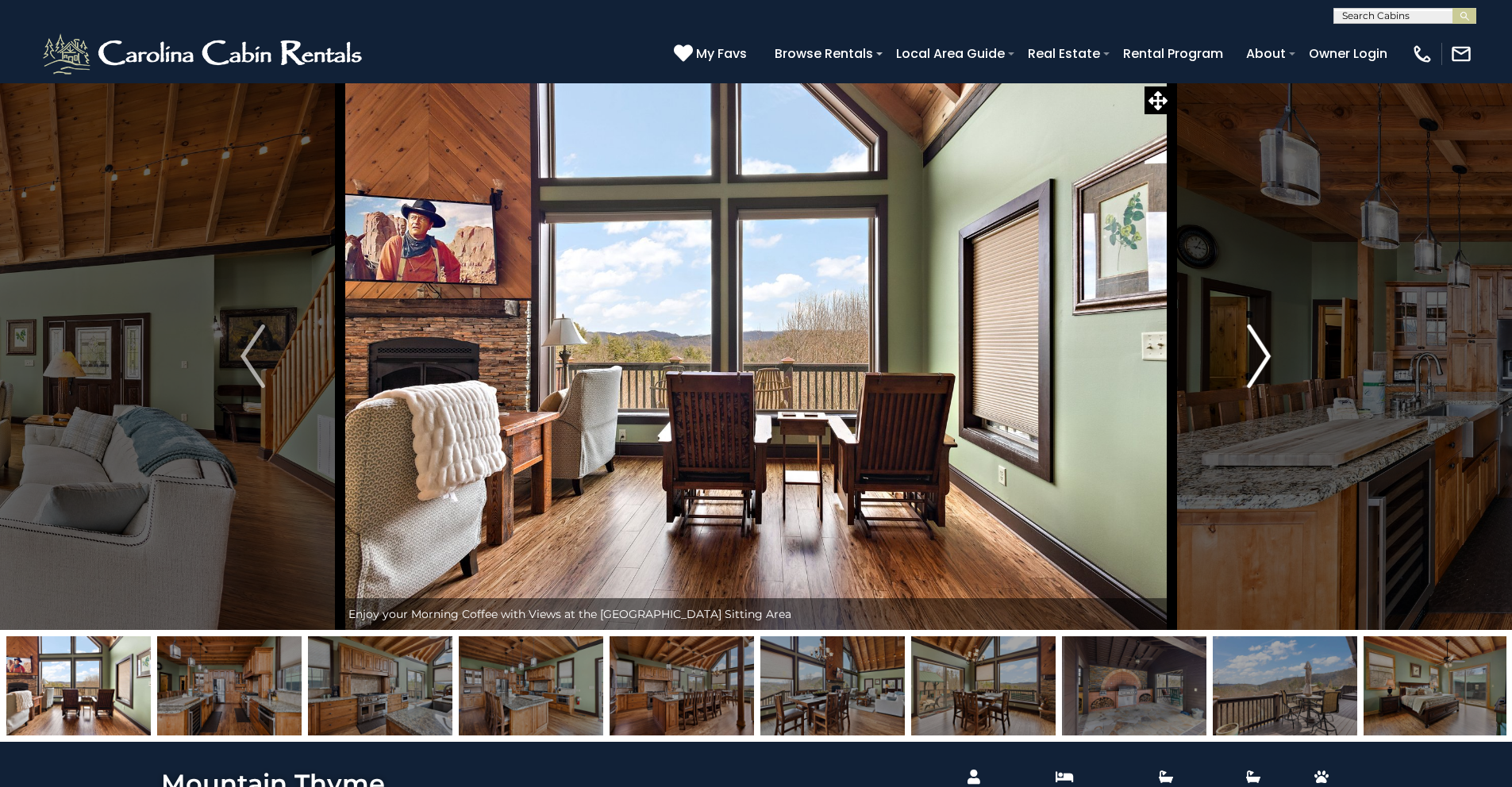
click at [1253, 336] on img "Next" at bounding box center [1259, 356] width 24 height 64
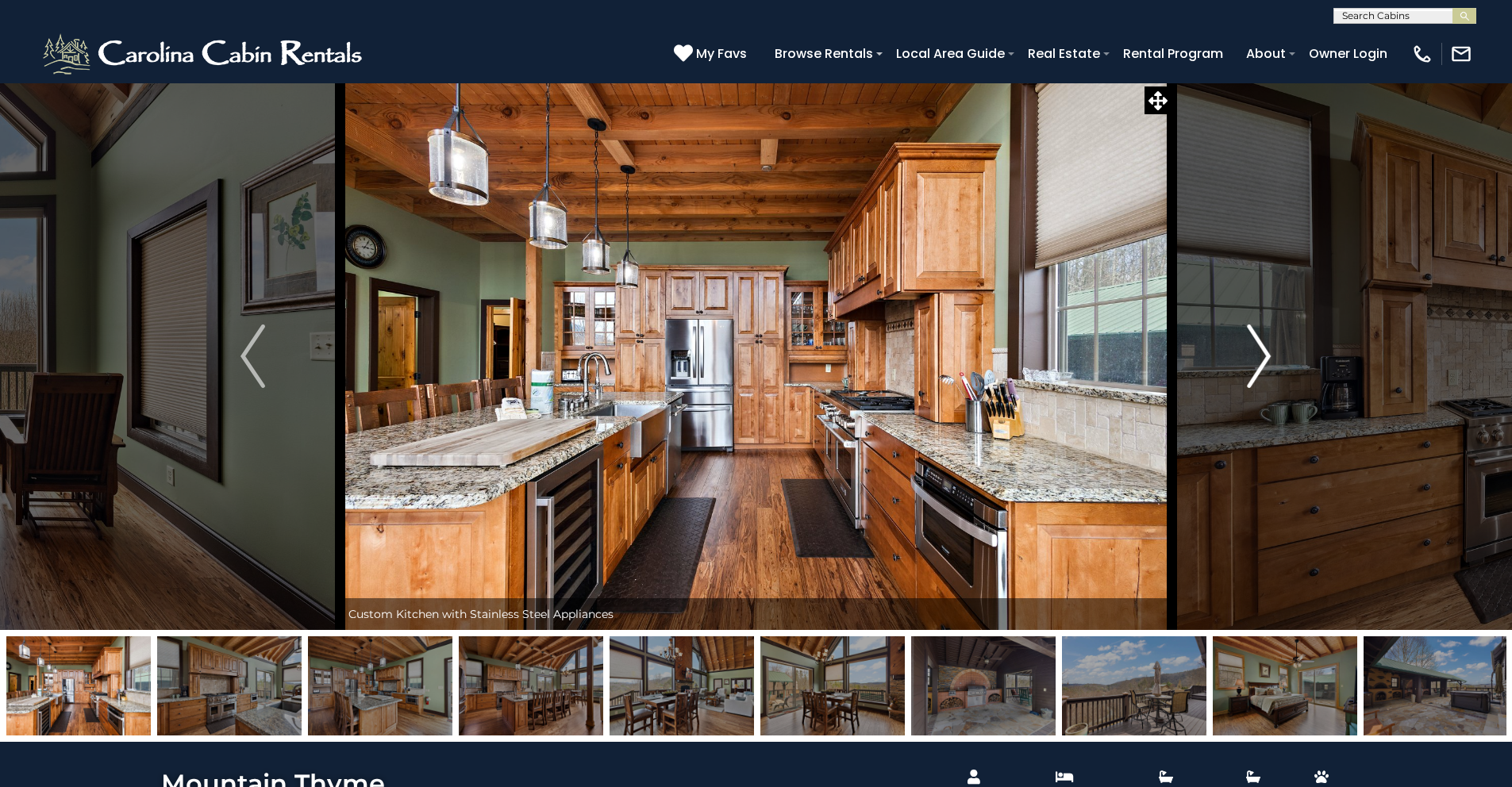
click at [1253, 336] on img "Next" at bounding box center [1259, 356] width 24 height 64
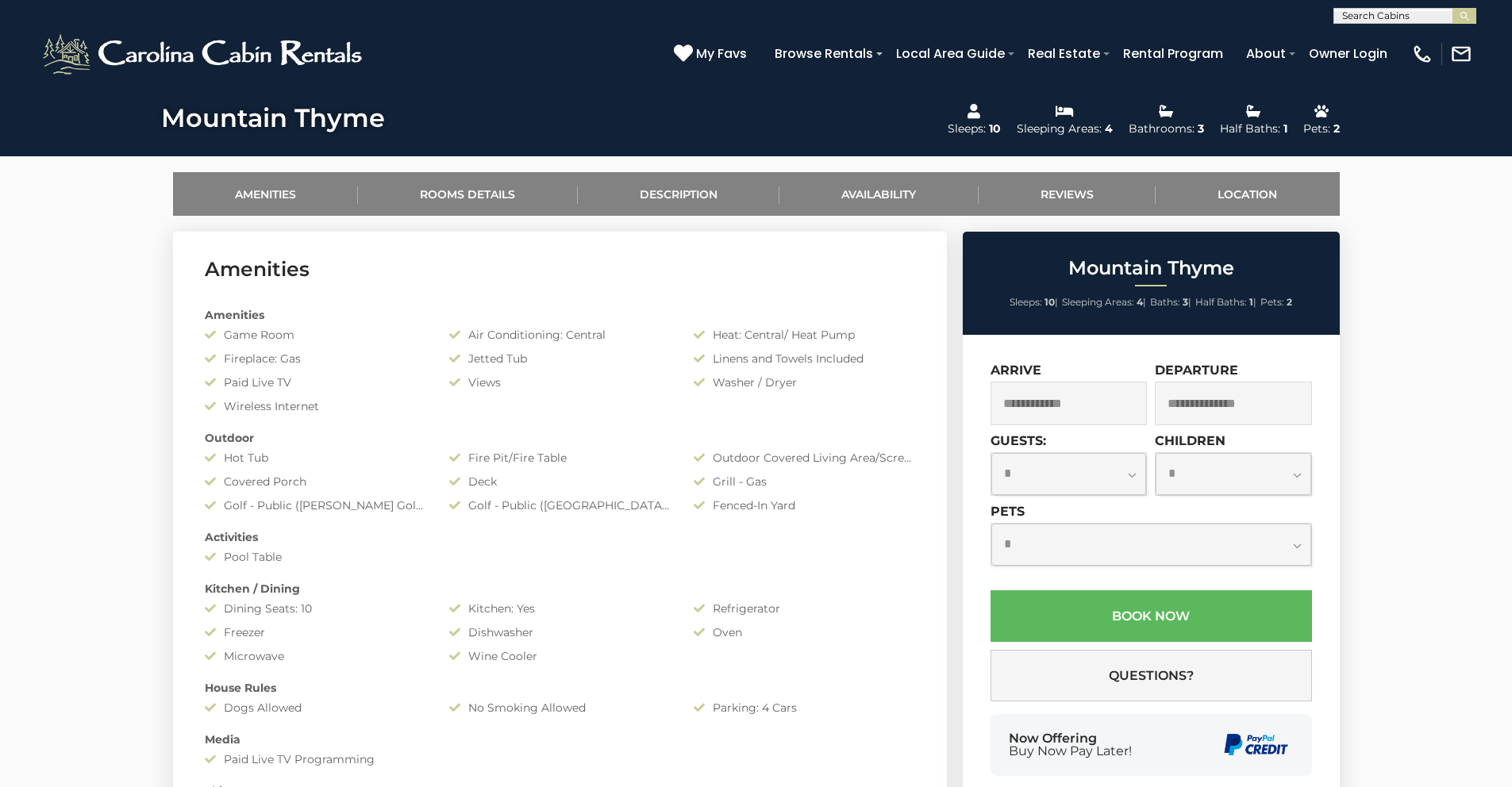
scroll to position [838, 0]
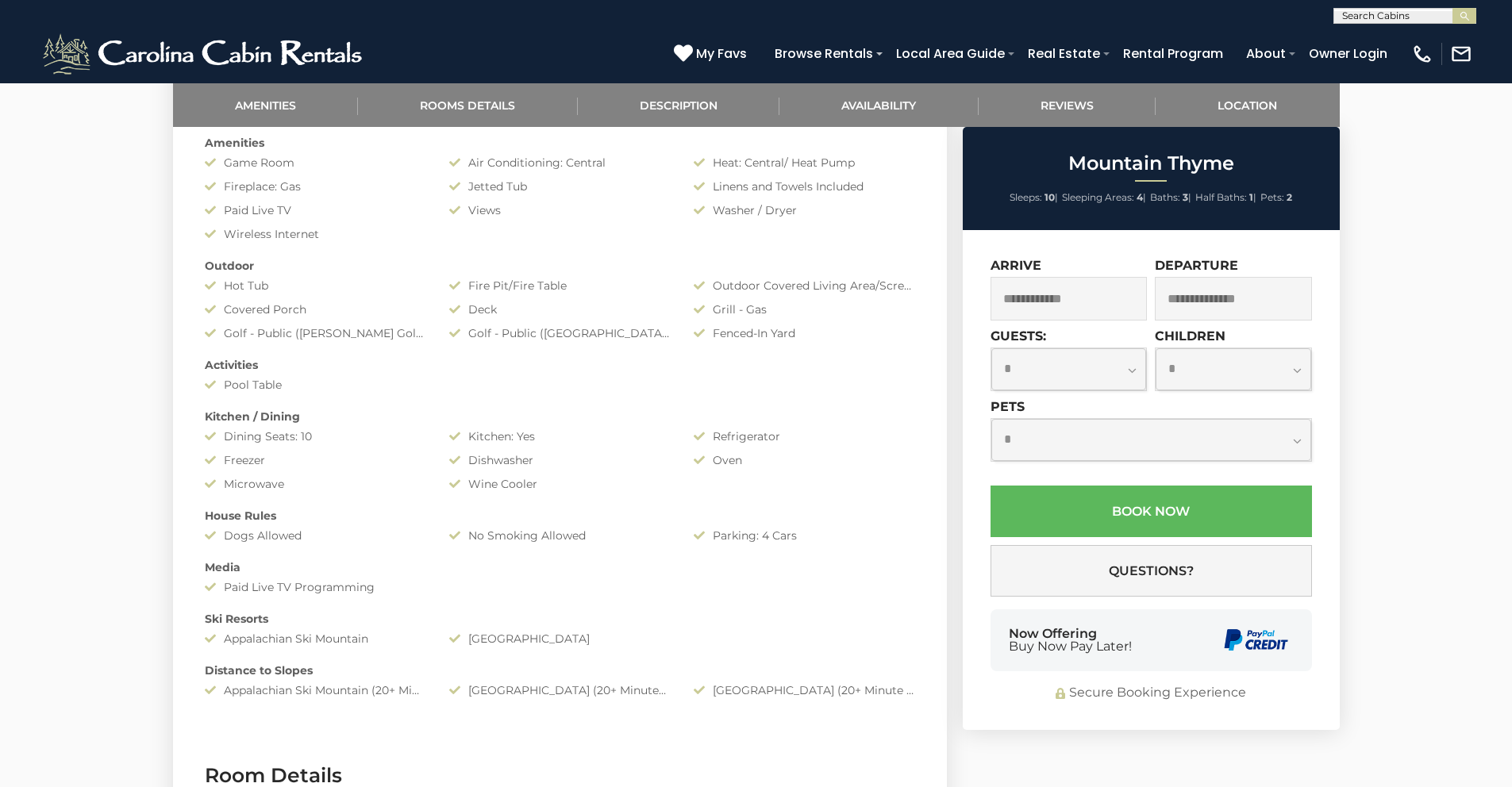
click at [1087, 297] on input "text" at bounding box center [1069, 299] width 157 height 44
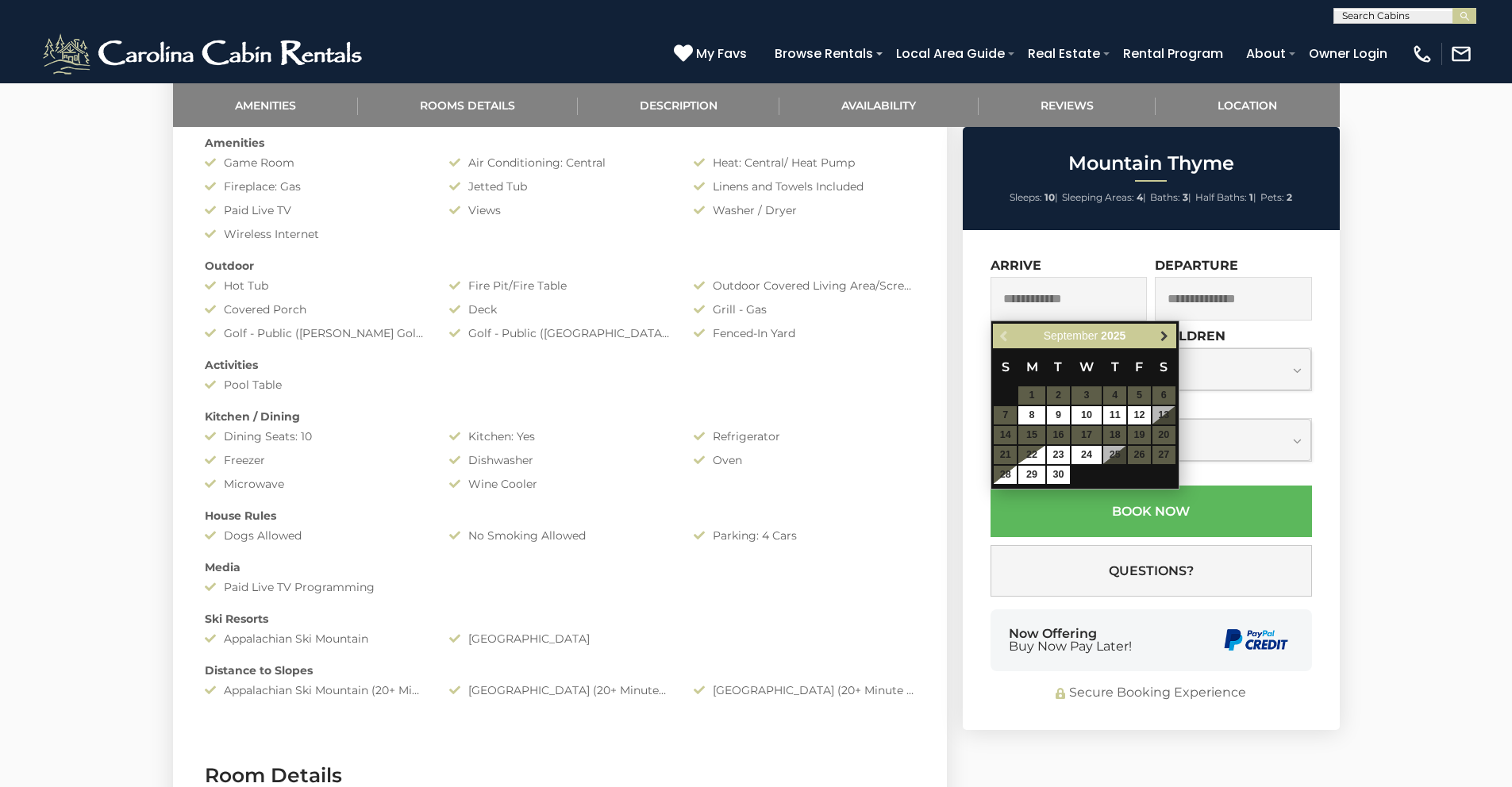
click at [1164, 338] on span "Next" at bounding box center [1165, 336] width 13 height 13
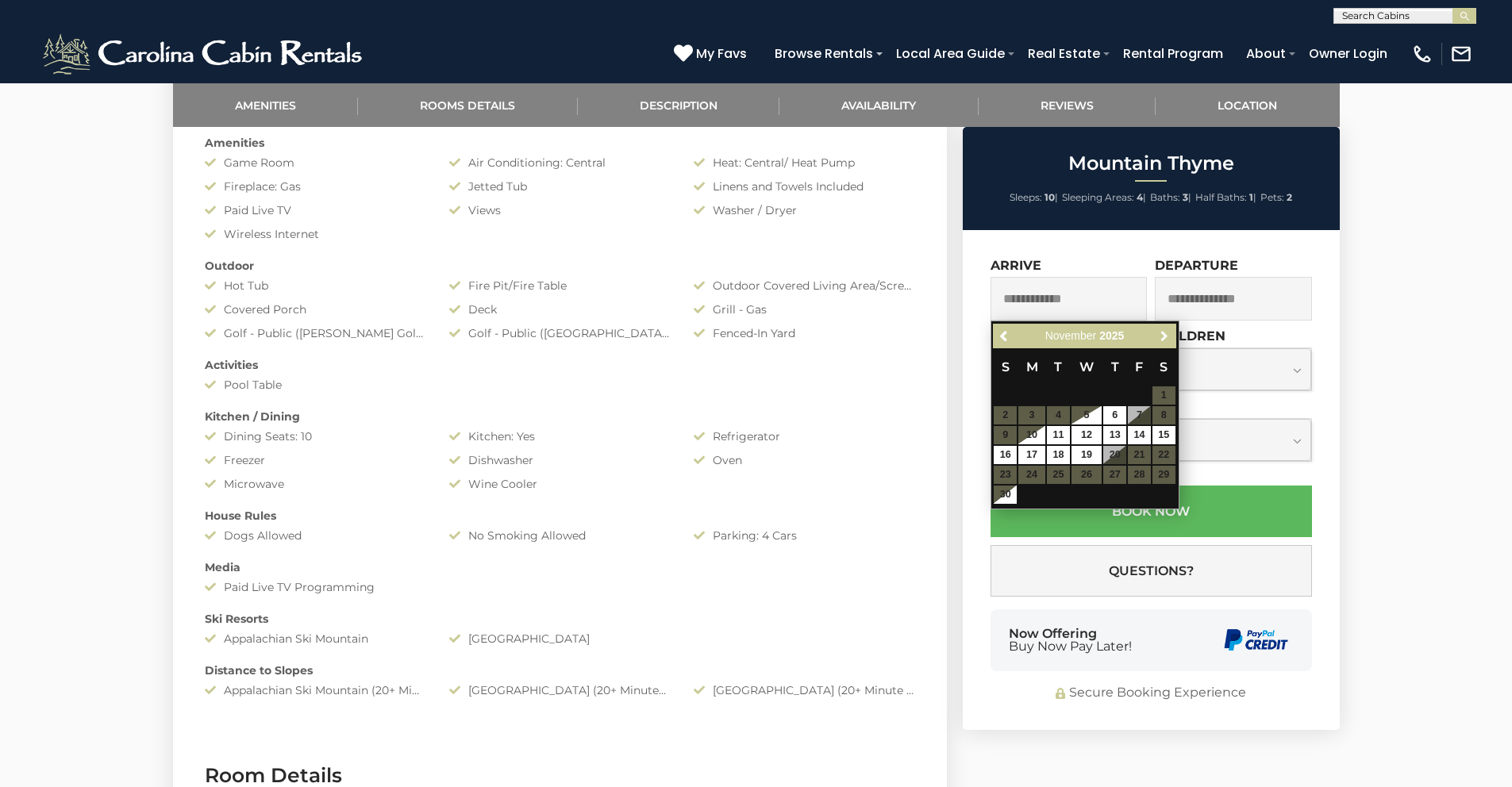
click at [1164, 338] on span "Next" at bounding box center [1165, 336] width 13 height 13
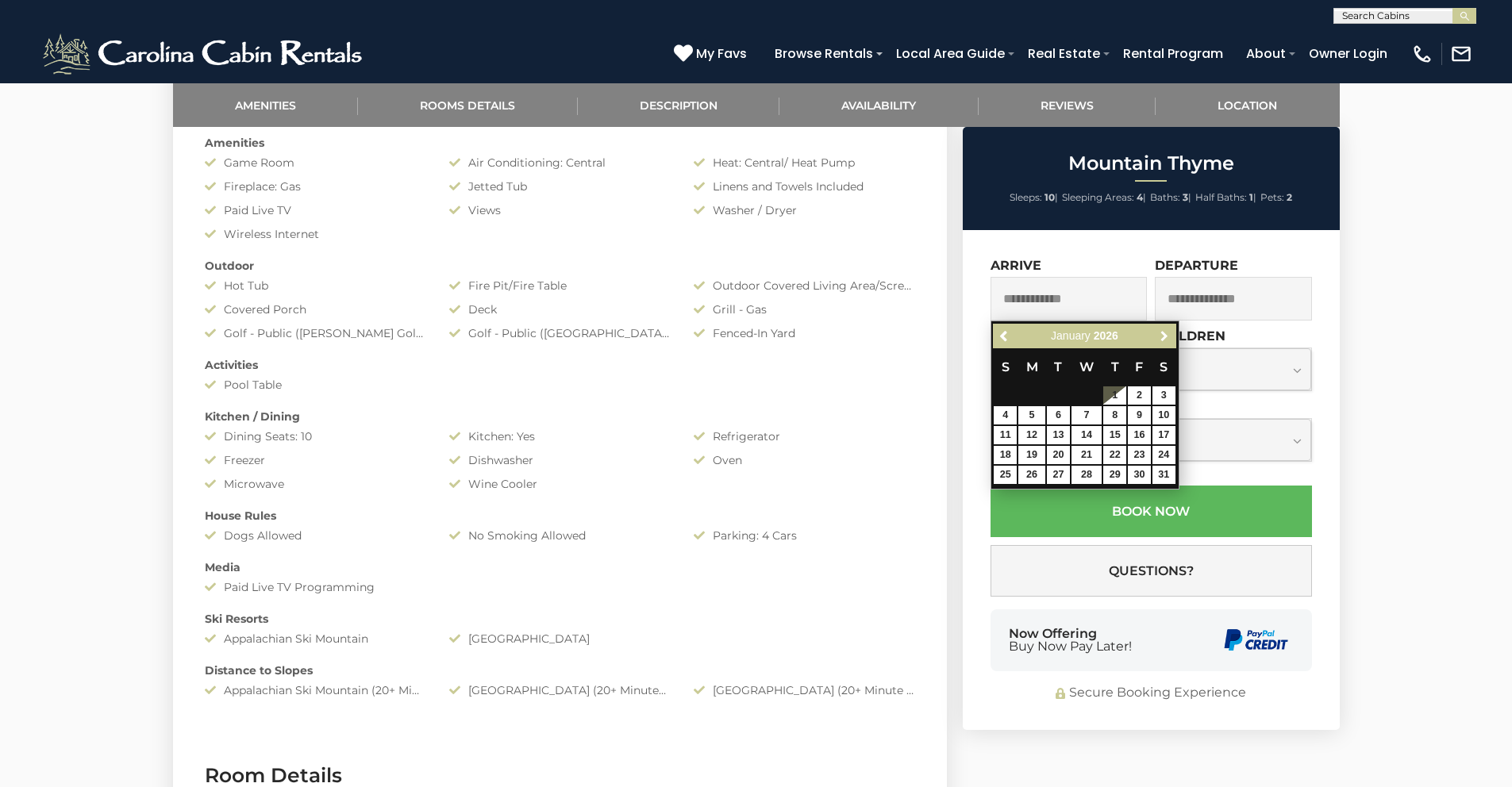
click at [1164, 337] on span "Next" at bounding box center [1165, 336] width 13 height 13
click at [1006, 337] on span "Previous" at bounding box center [1005, 336] width 13 height 13
click at [1042, 442] on link "12" at bounding box center [1032, 435] width 27 height 18
type input "**********"
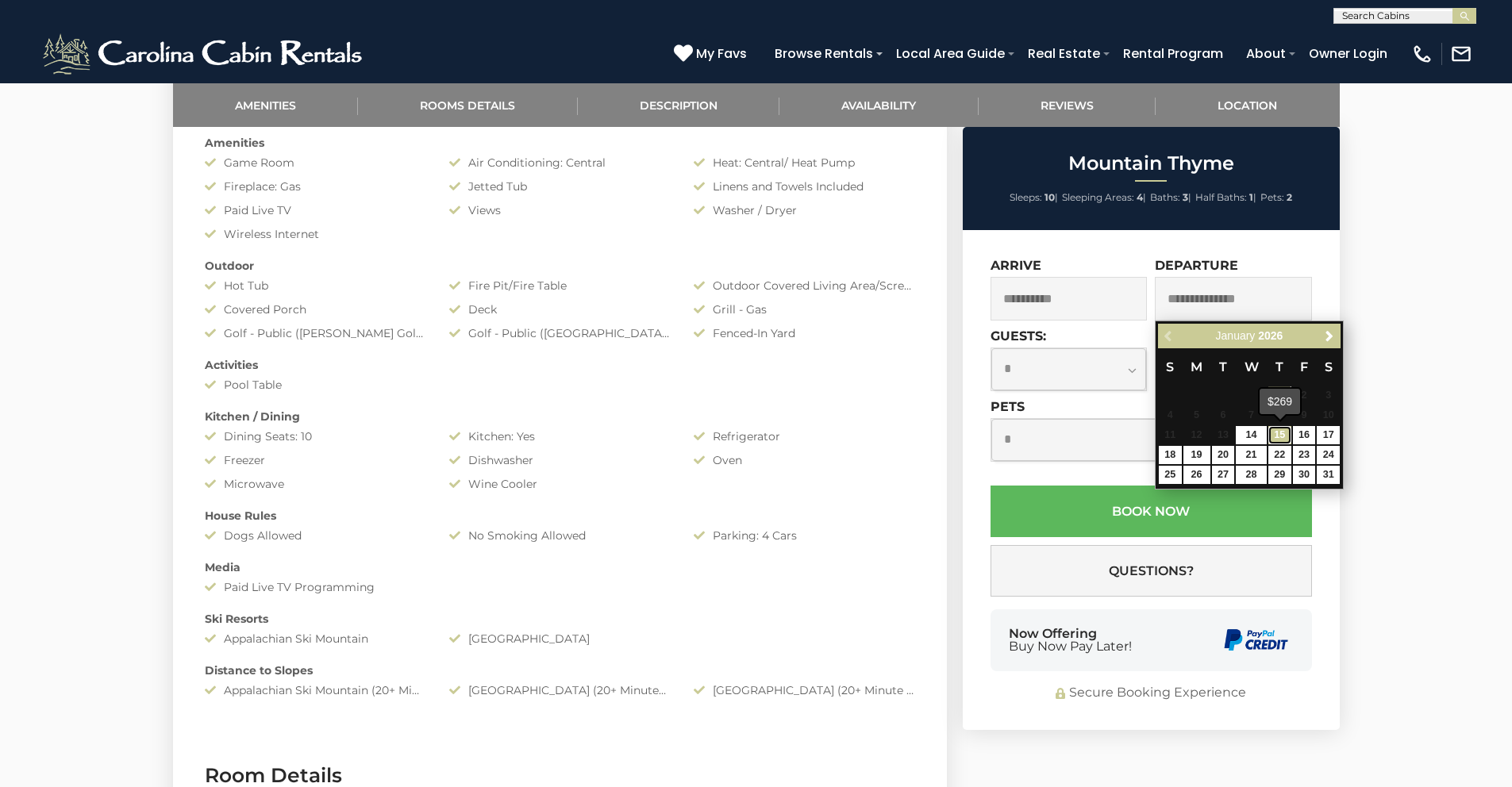
click at [1288, 435] on link "15" at bounding box center [1280, 435] width 23 height 18
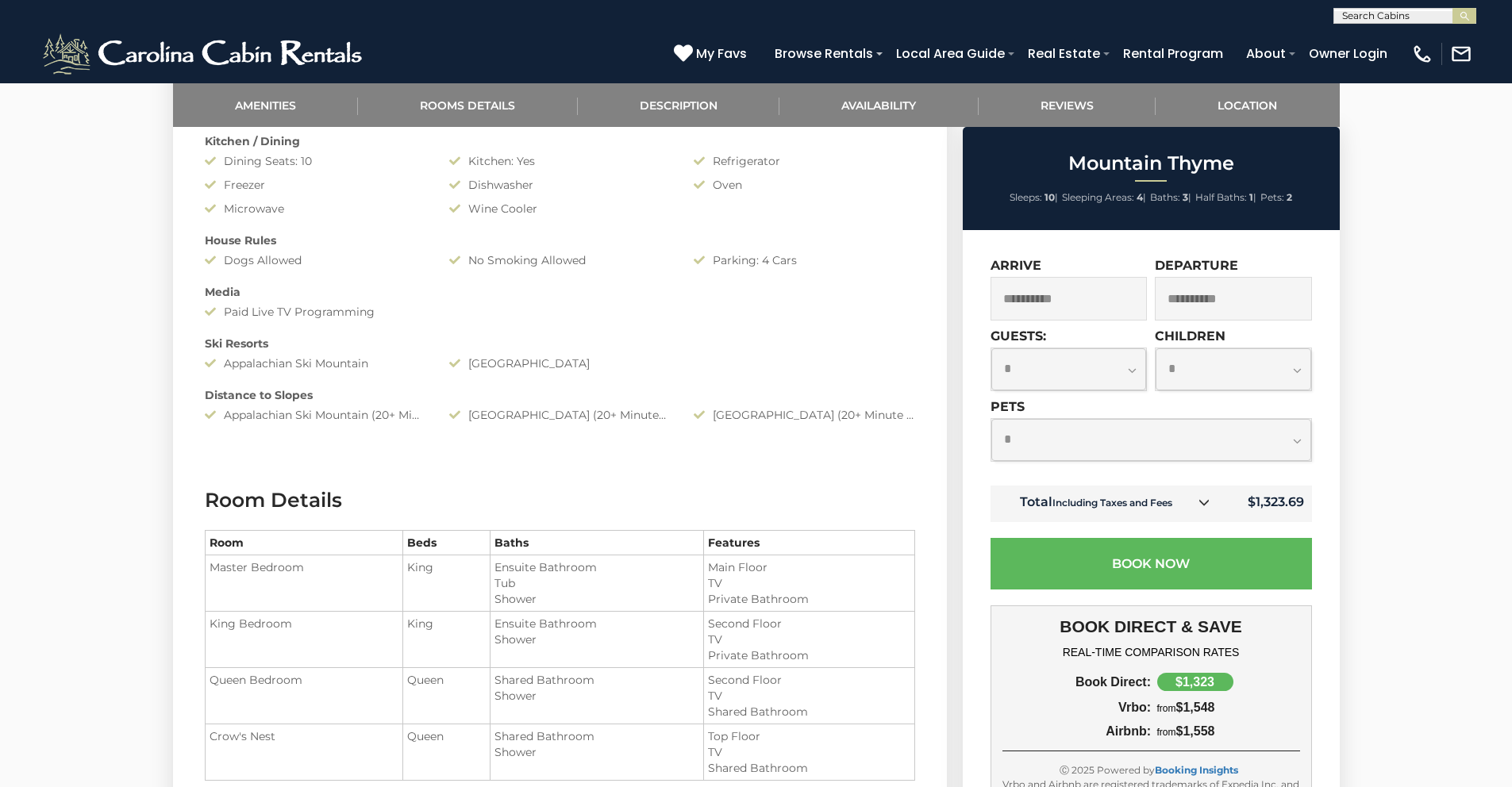
scroll to position [1461, 0]
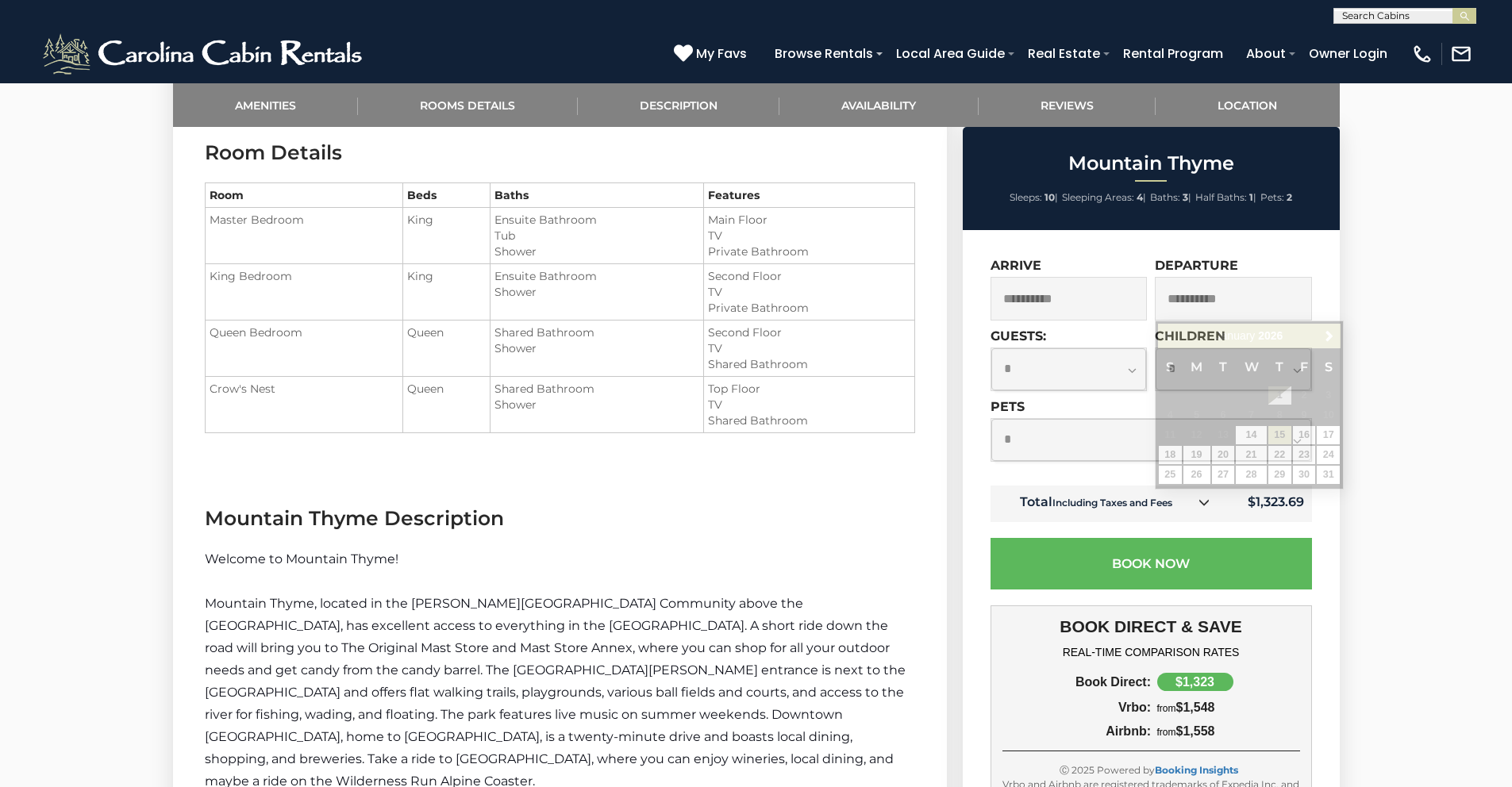
click at [1241, 309] on input "**********" at bounding box center [1233, 299] width 157 height 44
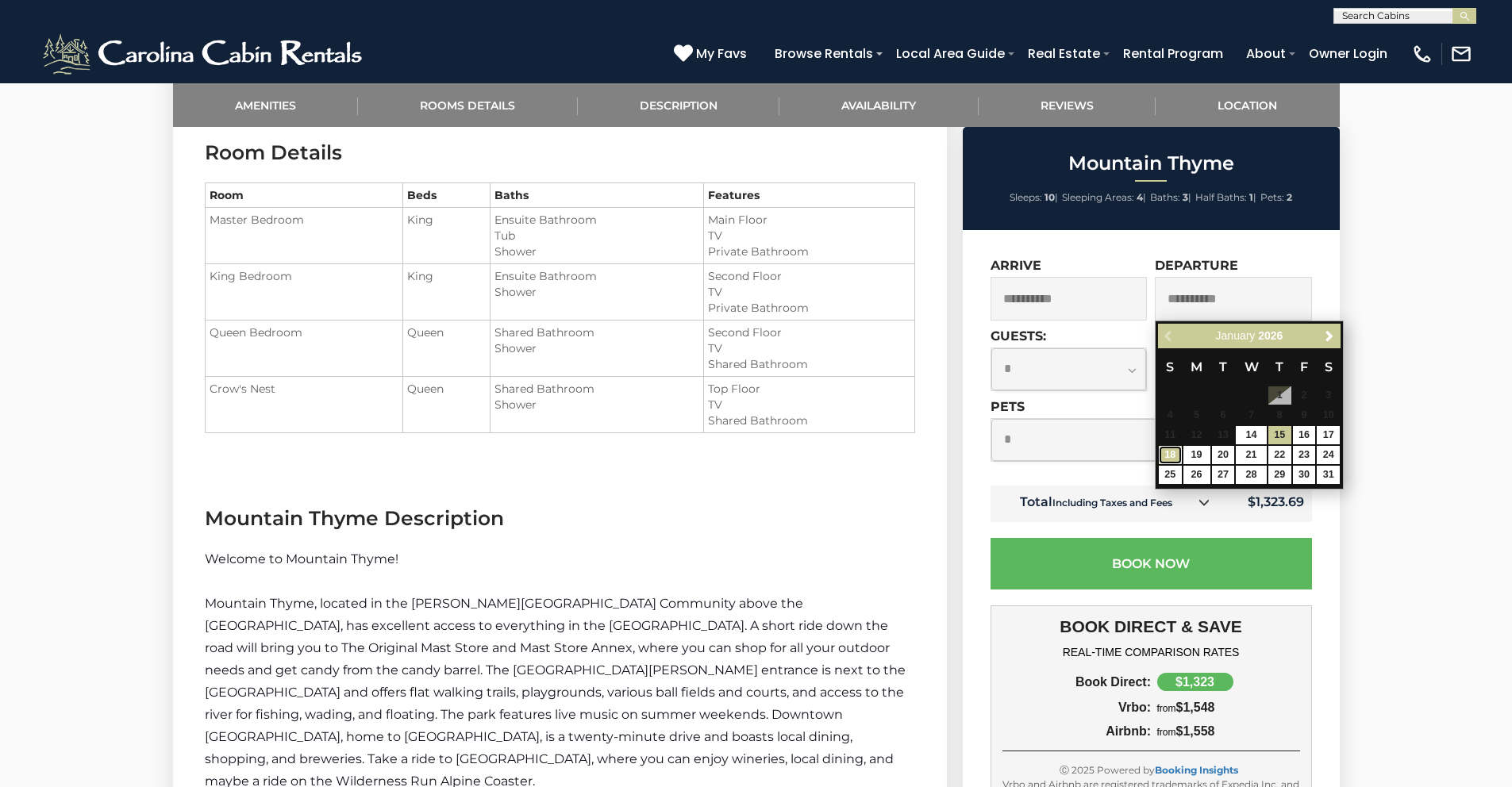
click at [1175, 456] on link "18" at bounding box center [1170, 455] width 23 height 18
type input "**********"
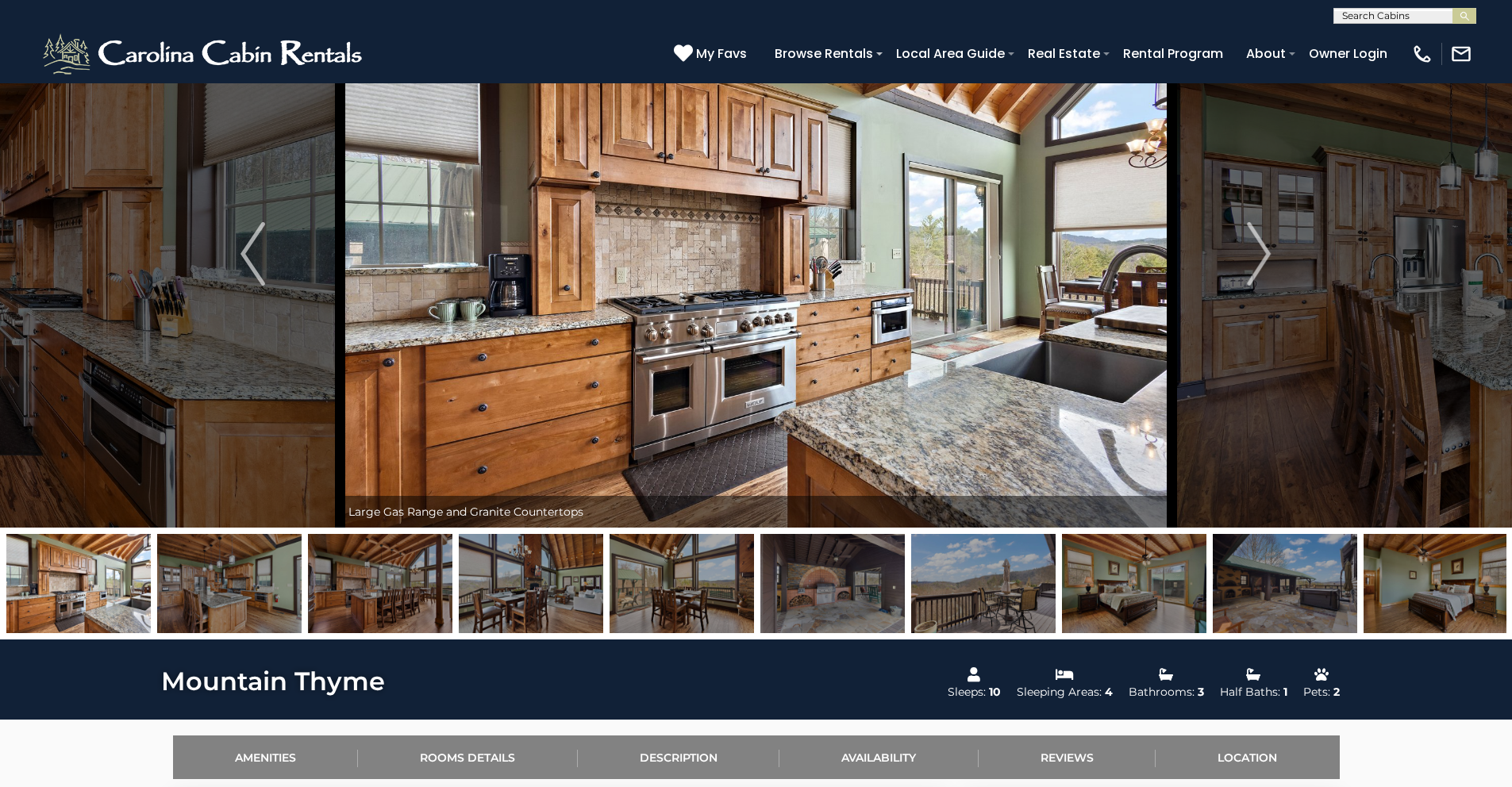
scroll to position [0, 0]
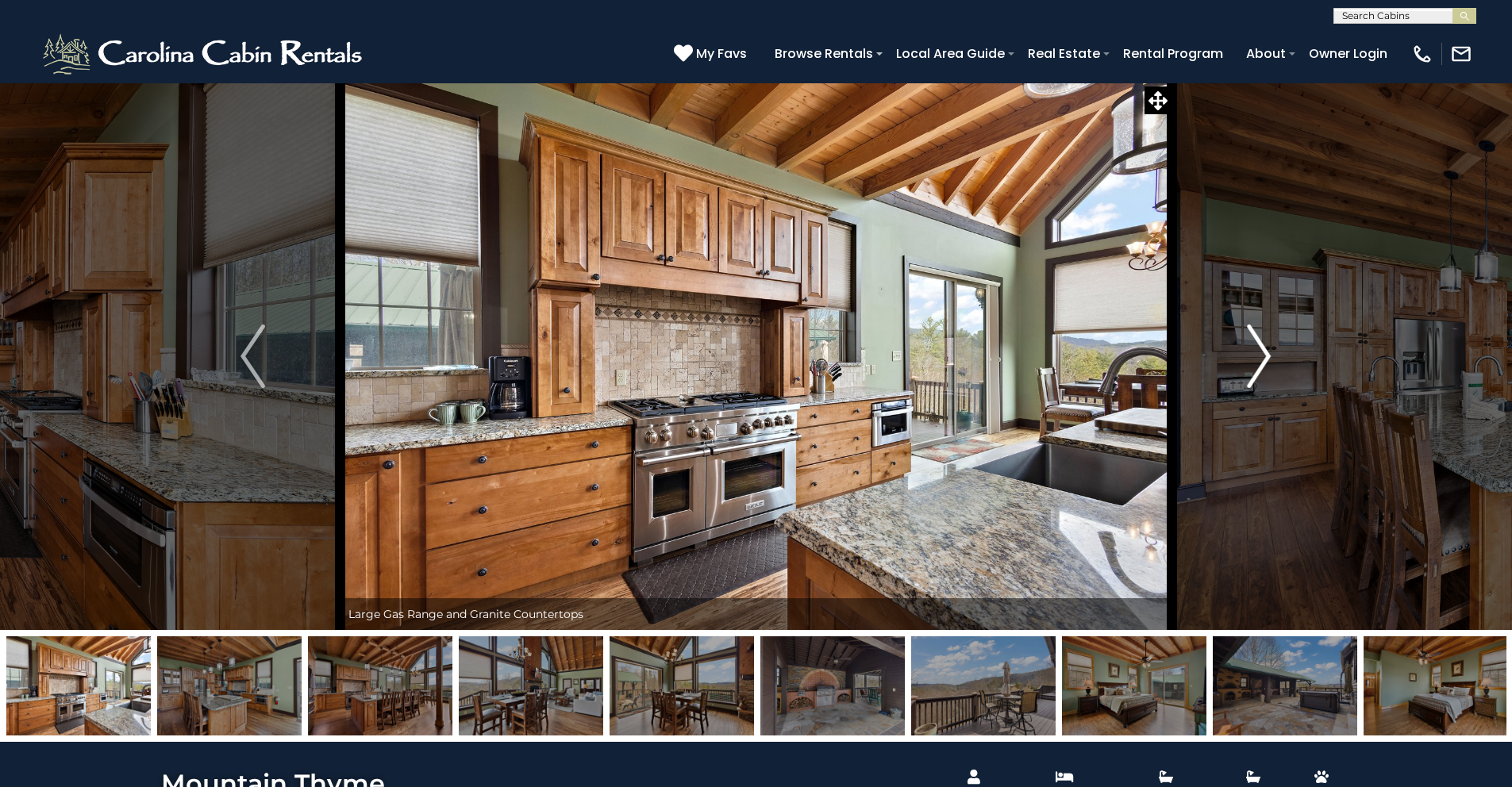
click at [1281, 360] on button "Next" at bounding box center [1259, 356] width 174 height 547
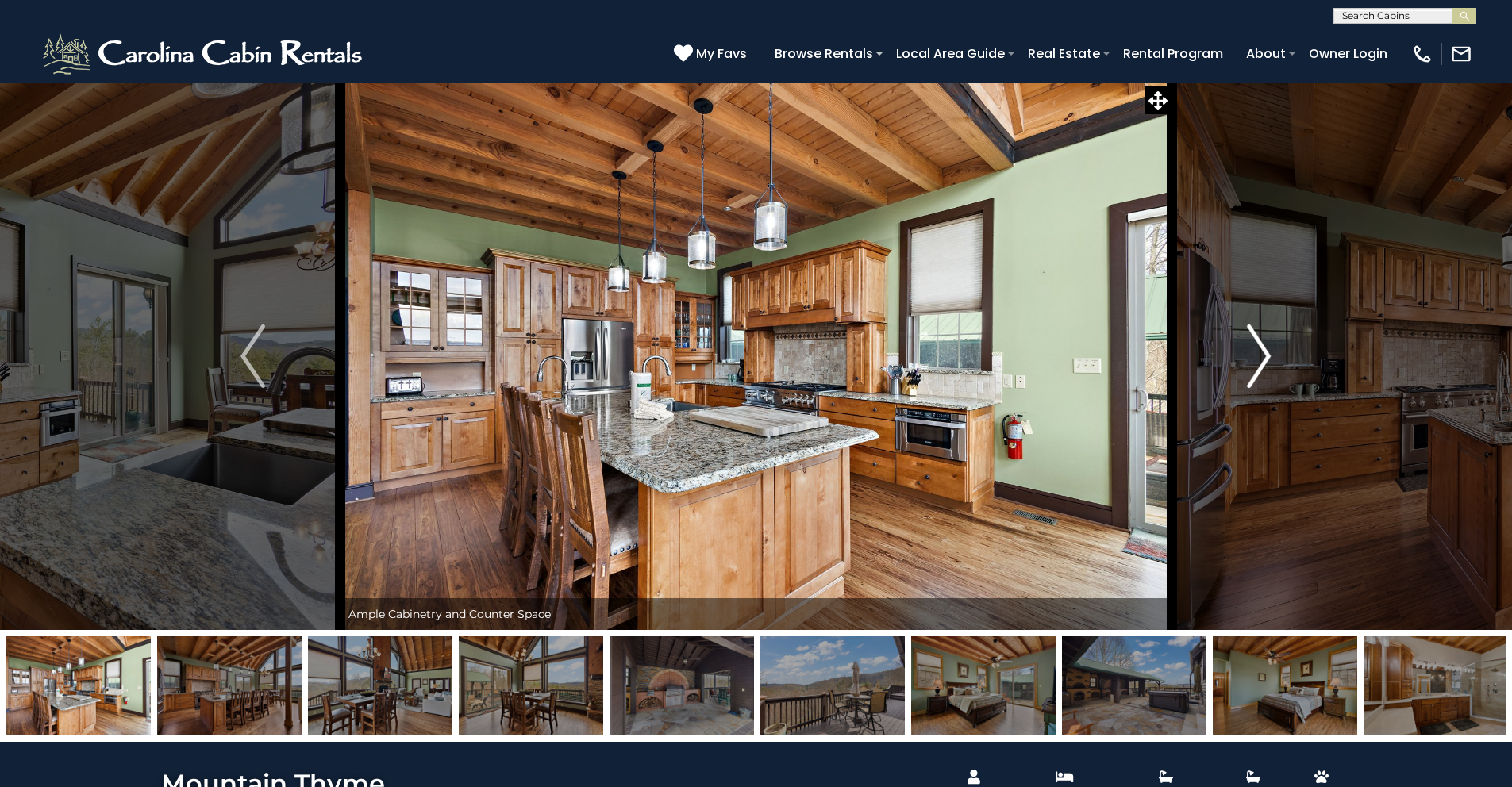
click at [1270, 358] on img "Next" at bounding box center [1259, 356] width 24 height 64
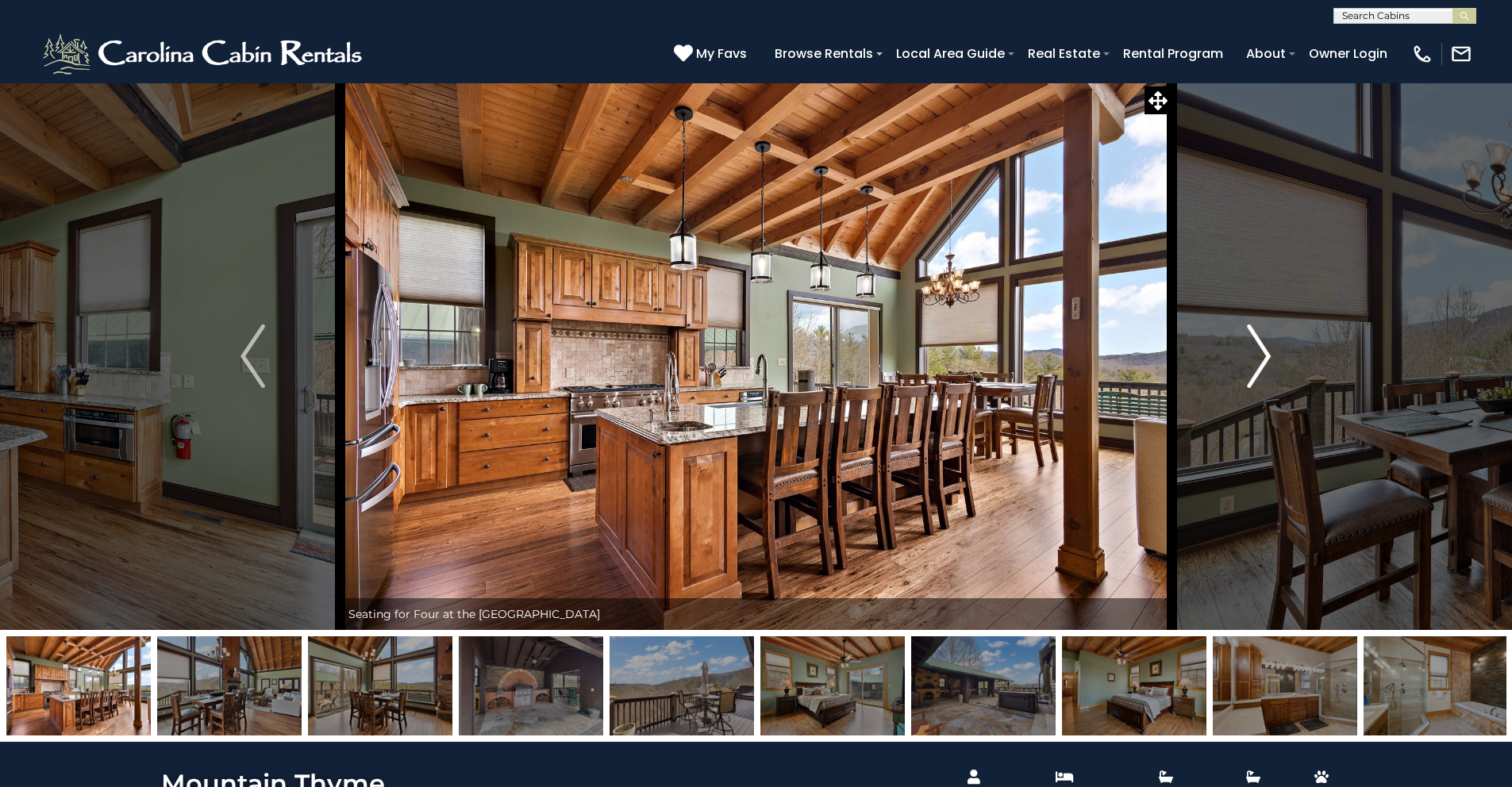
click at [1270, 358] on img "Next" at bounding box center [1259, 356] width 24 height 64
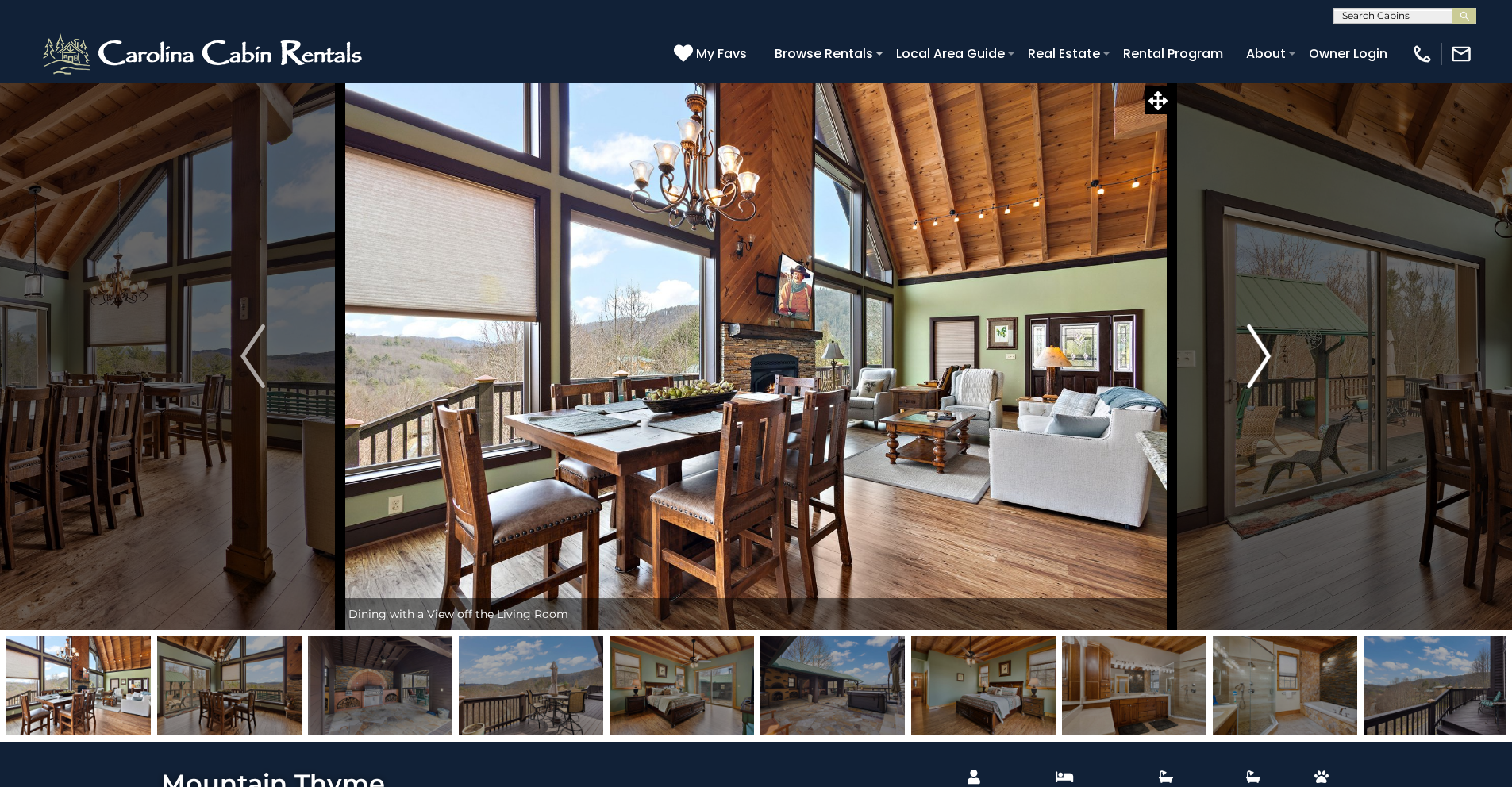
click at [1270, 358] on img "Next" at bounding box center [1259, 356] width 24 height 64
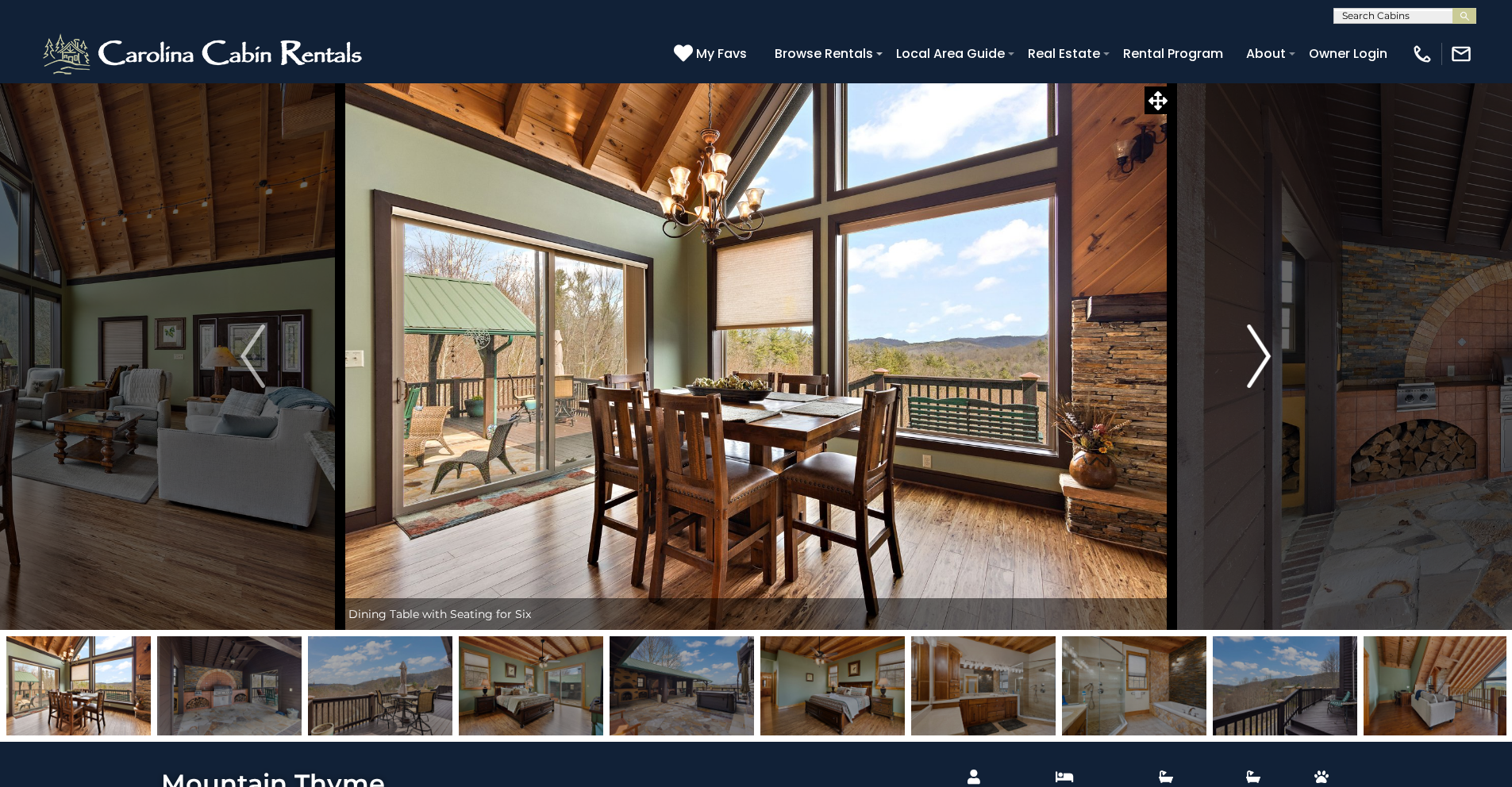
click at [1270, 358] on img "Next" at bounding box center [1259, 356] width 24 height 64
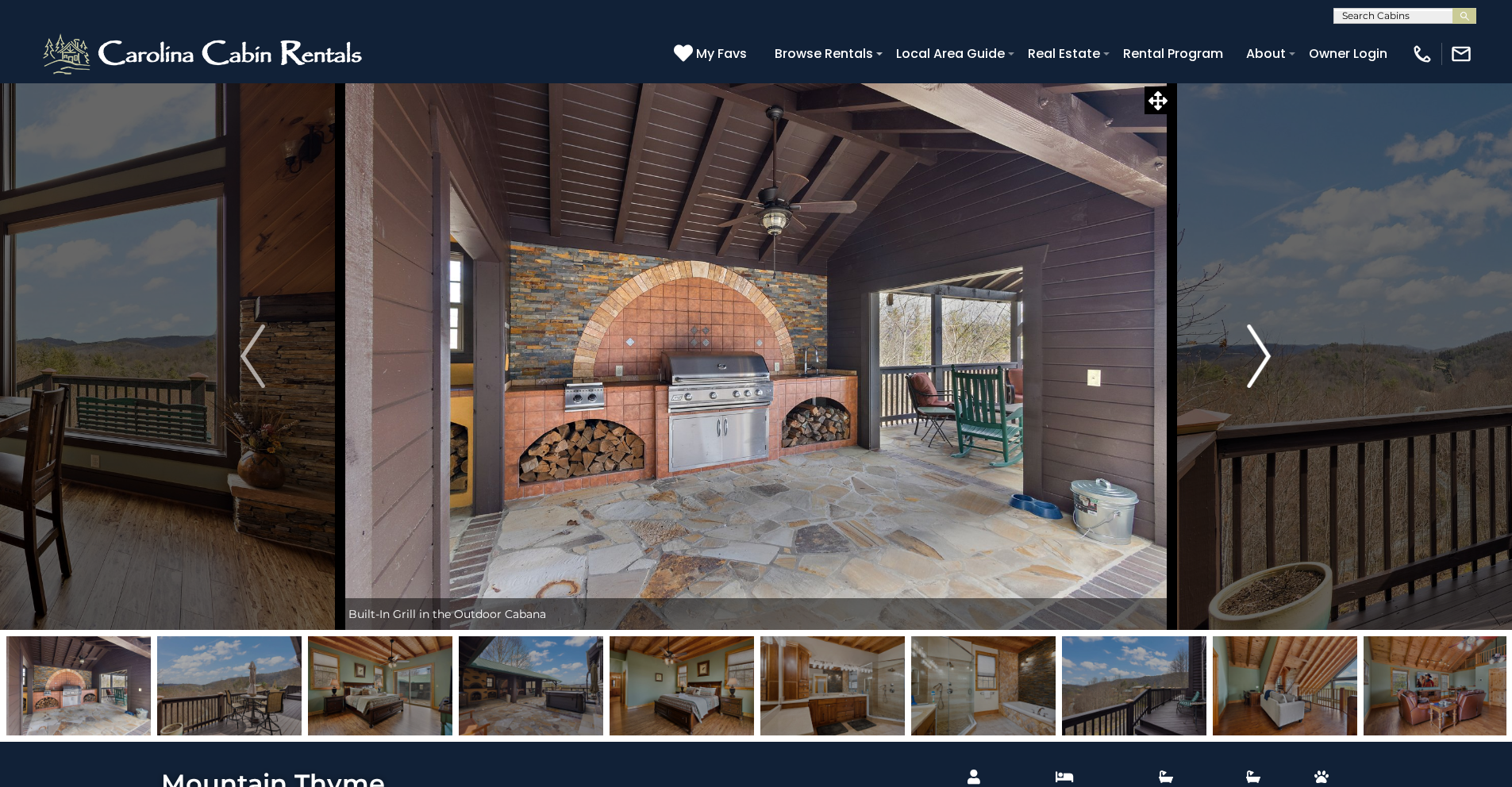
click at [1270, 358] on img "Next" at bounding box center [1259, 356] width 24 height 64
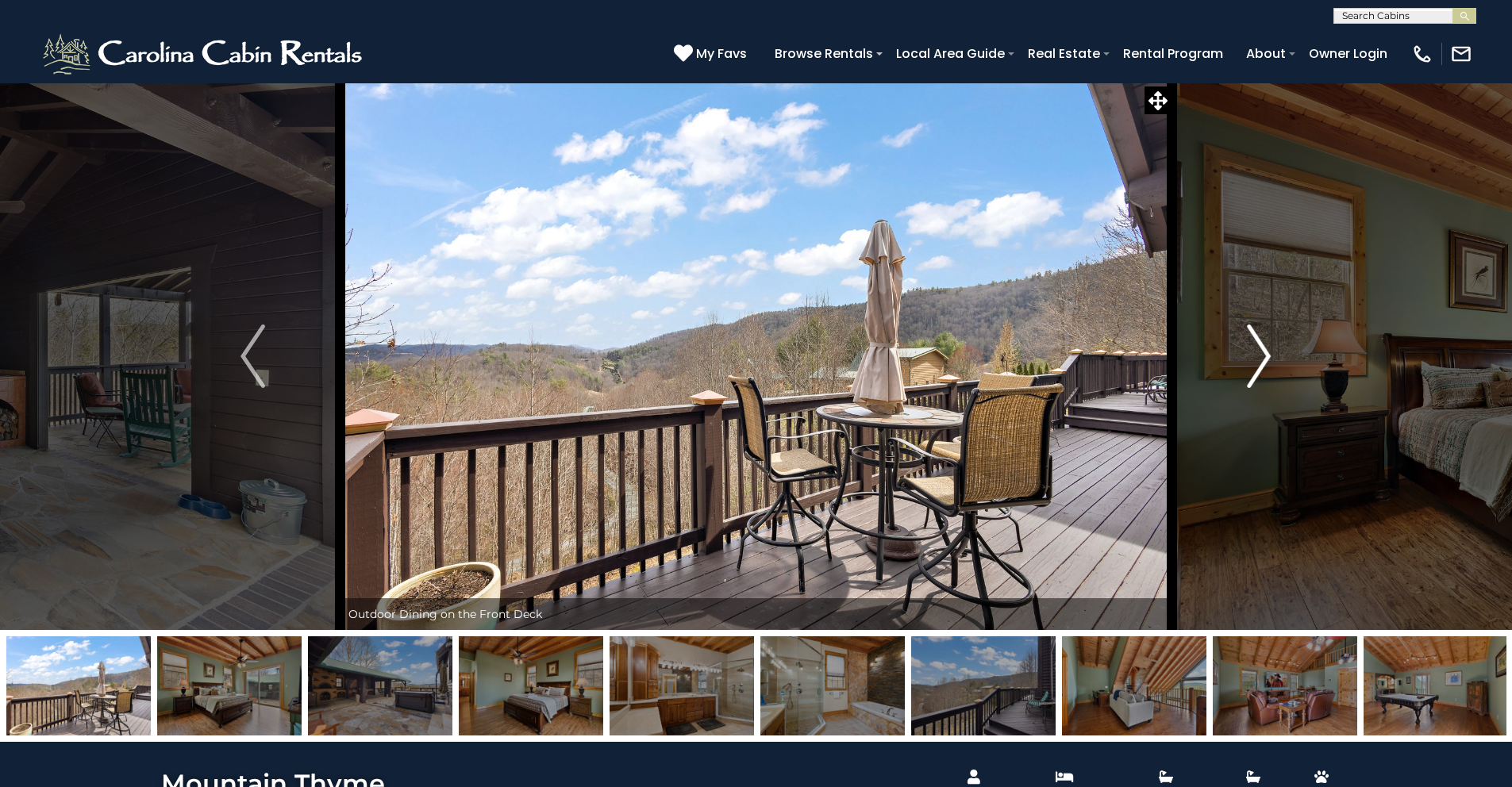
click at [1270, 358] on img "Next" at bounding box center [1259, 356] width 24 height 64
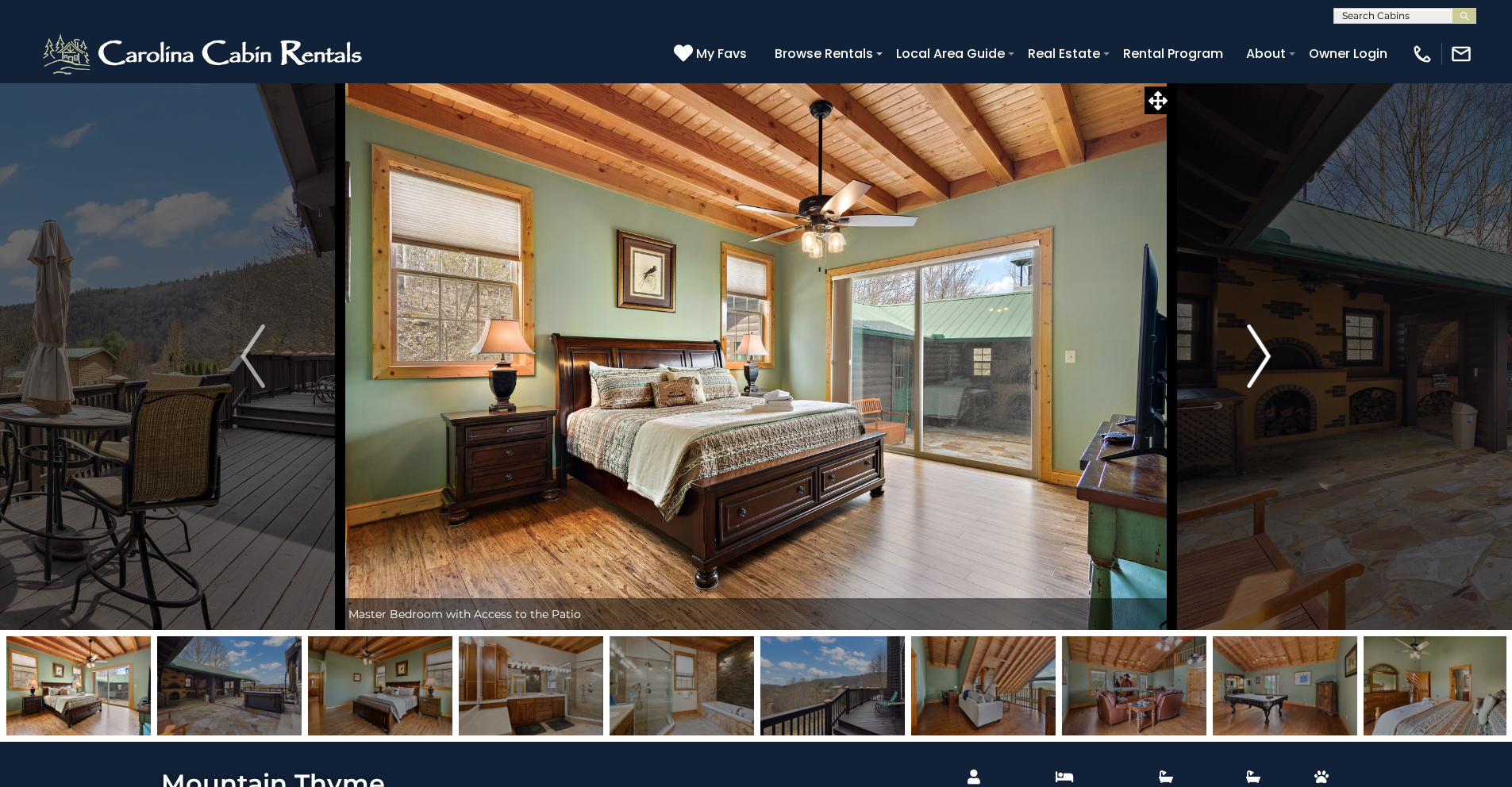
click at [1270, 358] on img "Next" at bounding box center [1259, 356] width 24 height 64
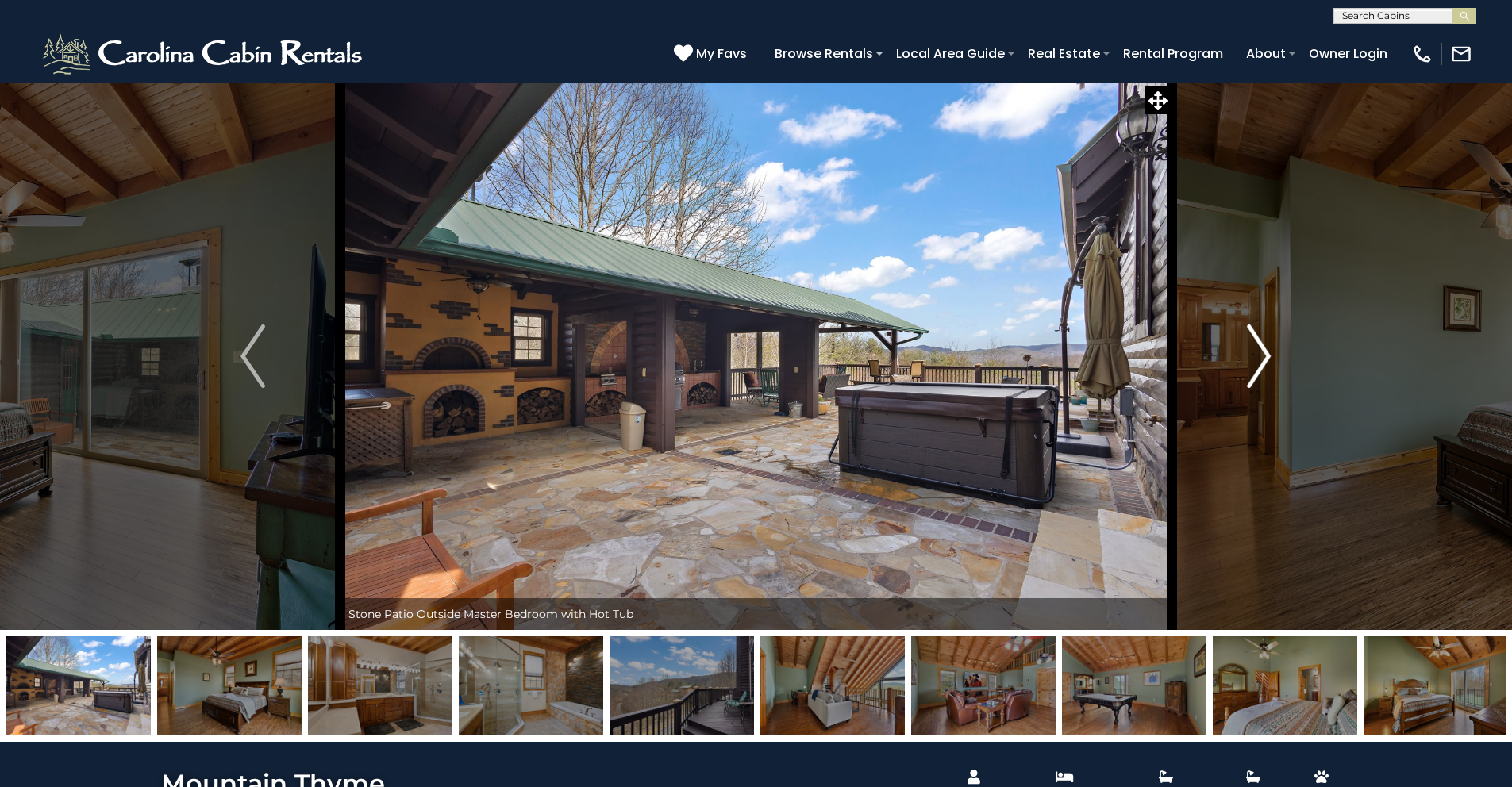
click at [1270, 358] on img "Next" at bounding box center [1259, 356] width 24 height 64
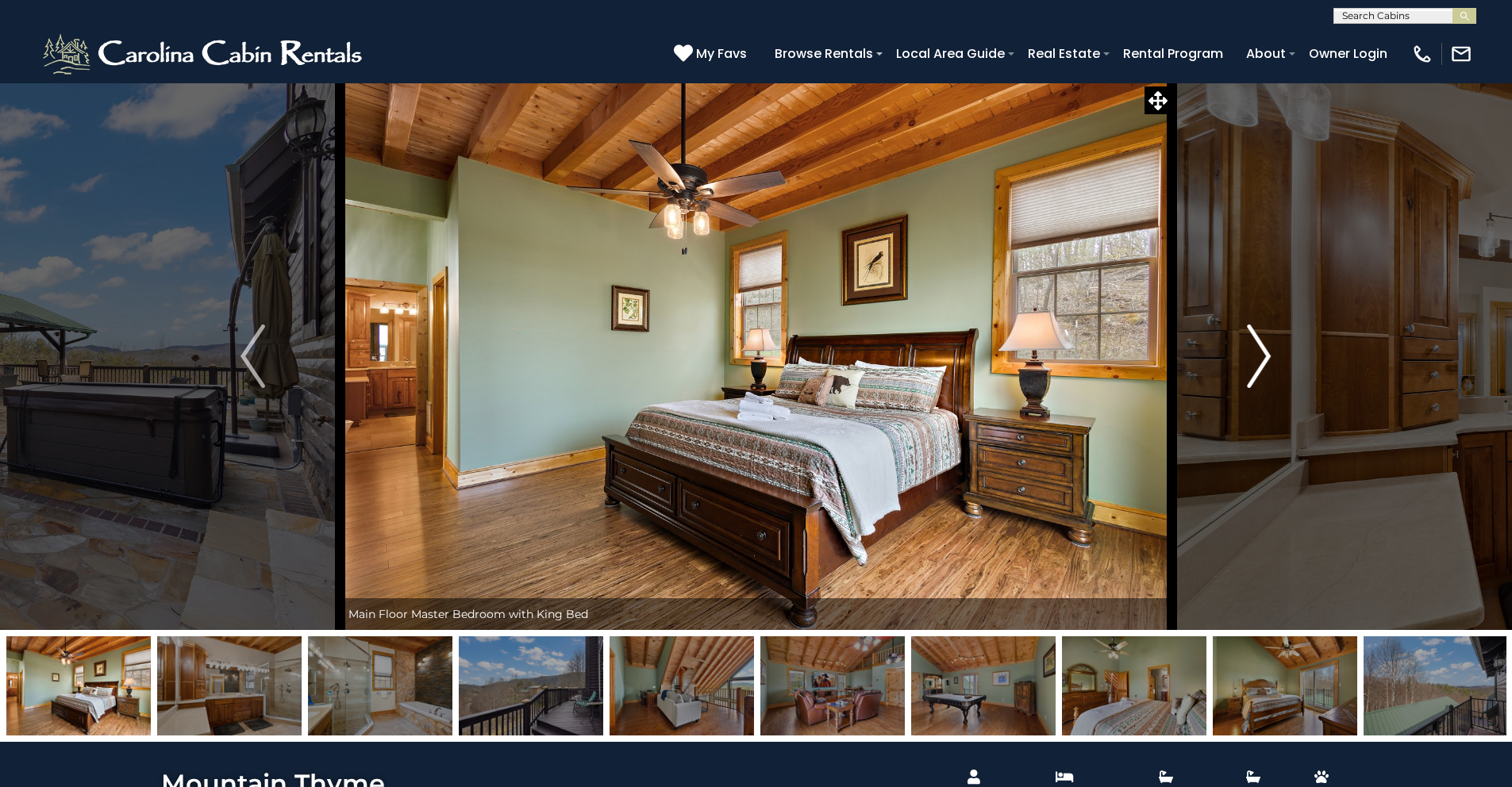
click at [1270, 358] on img "Next" at bounding box center [1259, 356] width 24 height 64
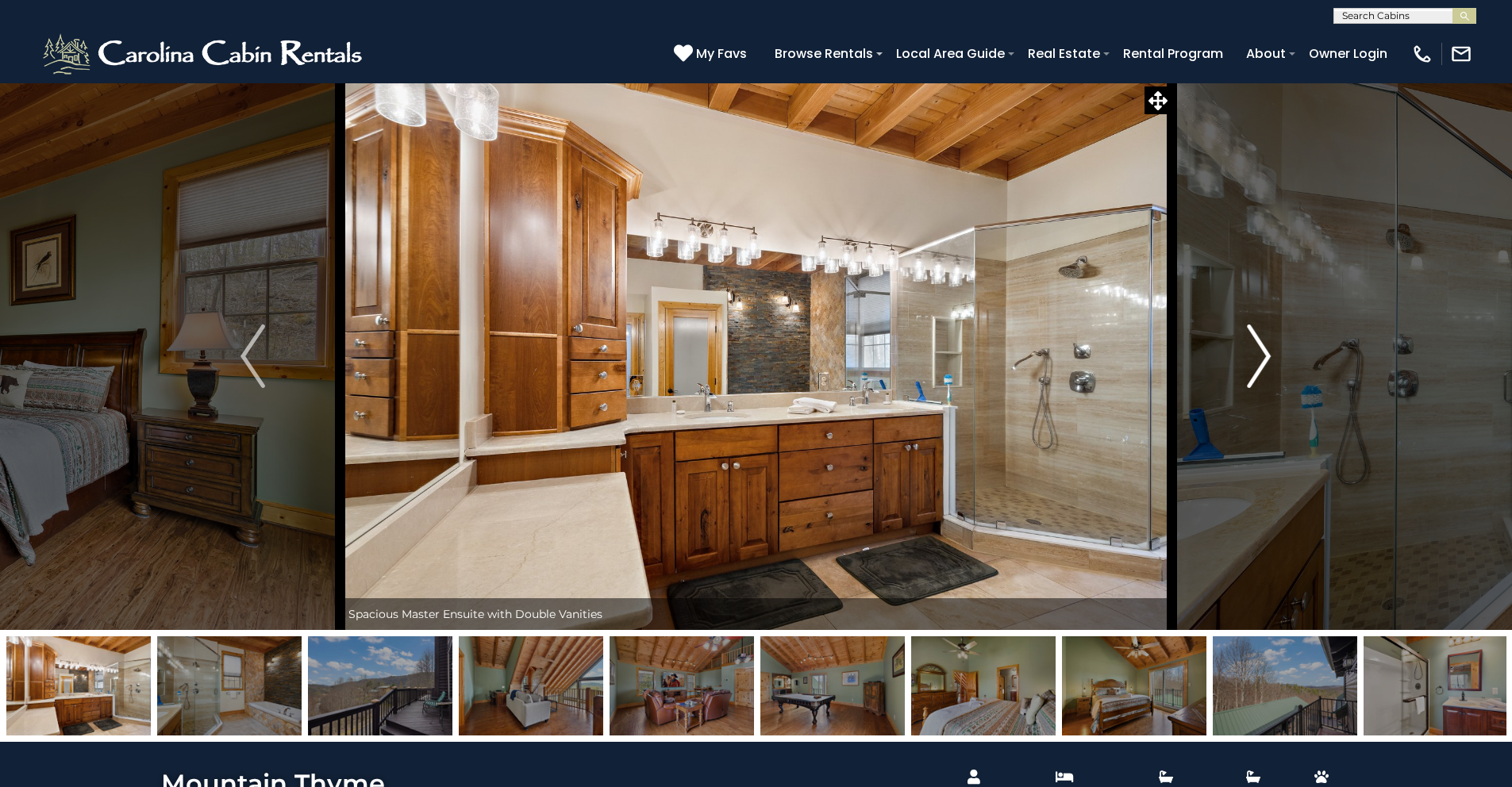
click at [1270, 358] on img "Next" at bounding box center [1259, 356] width 24 height 64
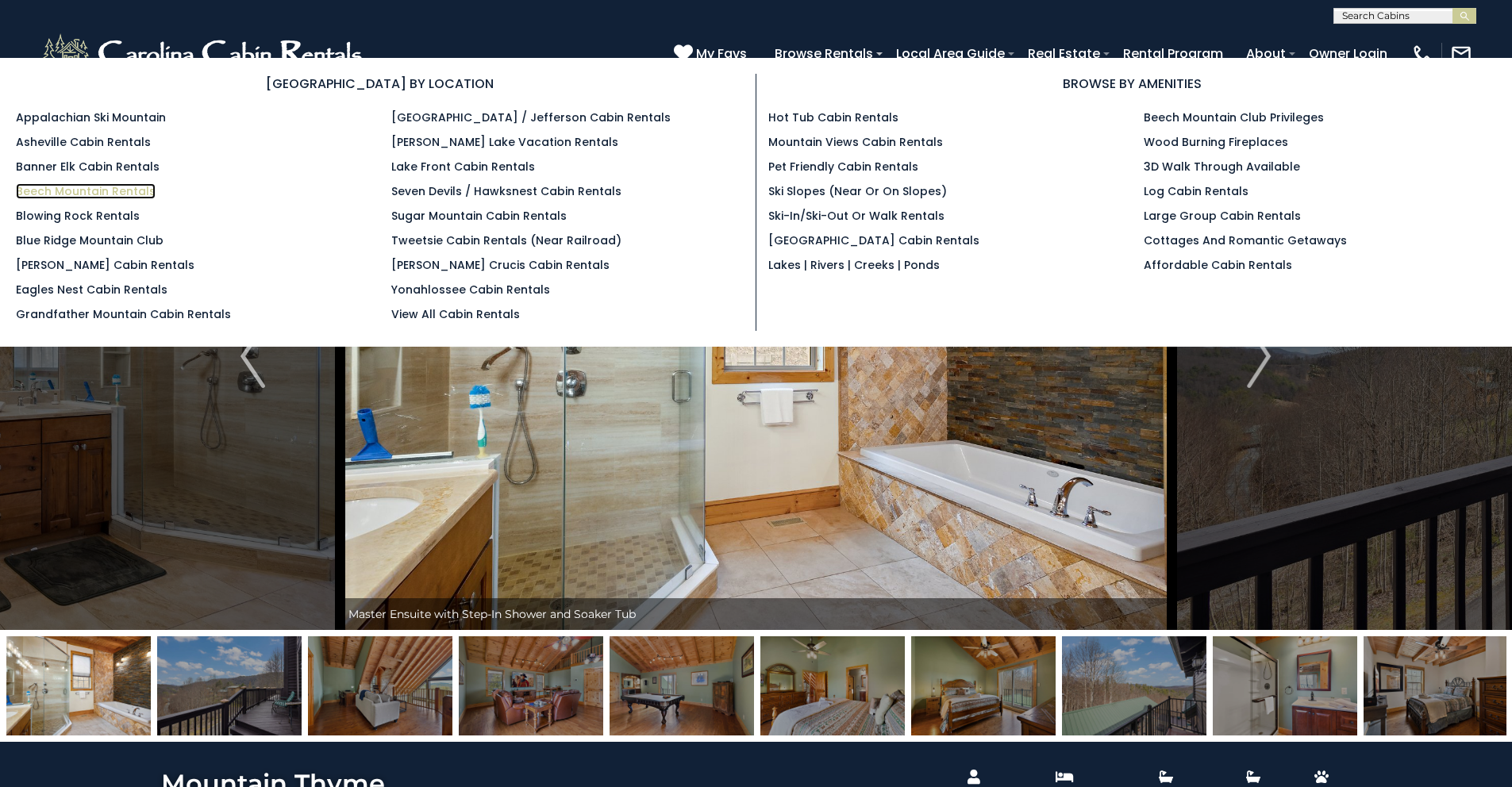
click at [80, 190] on link "Beech Mountain Rentals" at bounding box center [85, 191] width 139 height 15
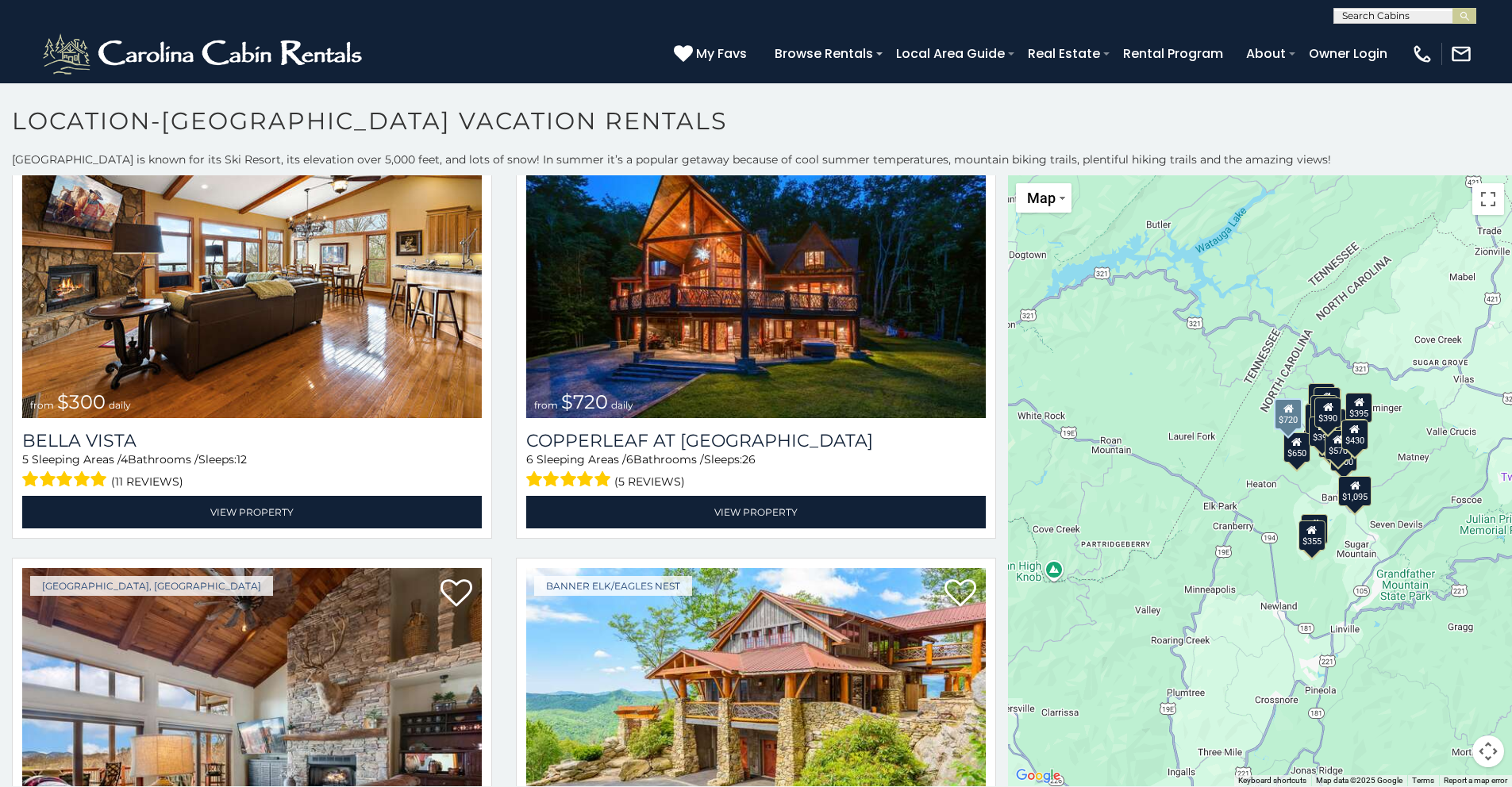
scroll to position [3614, 0]
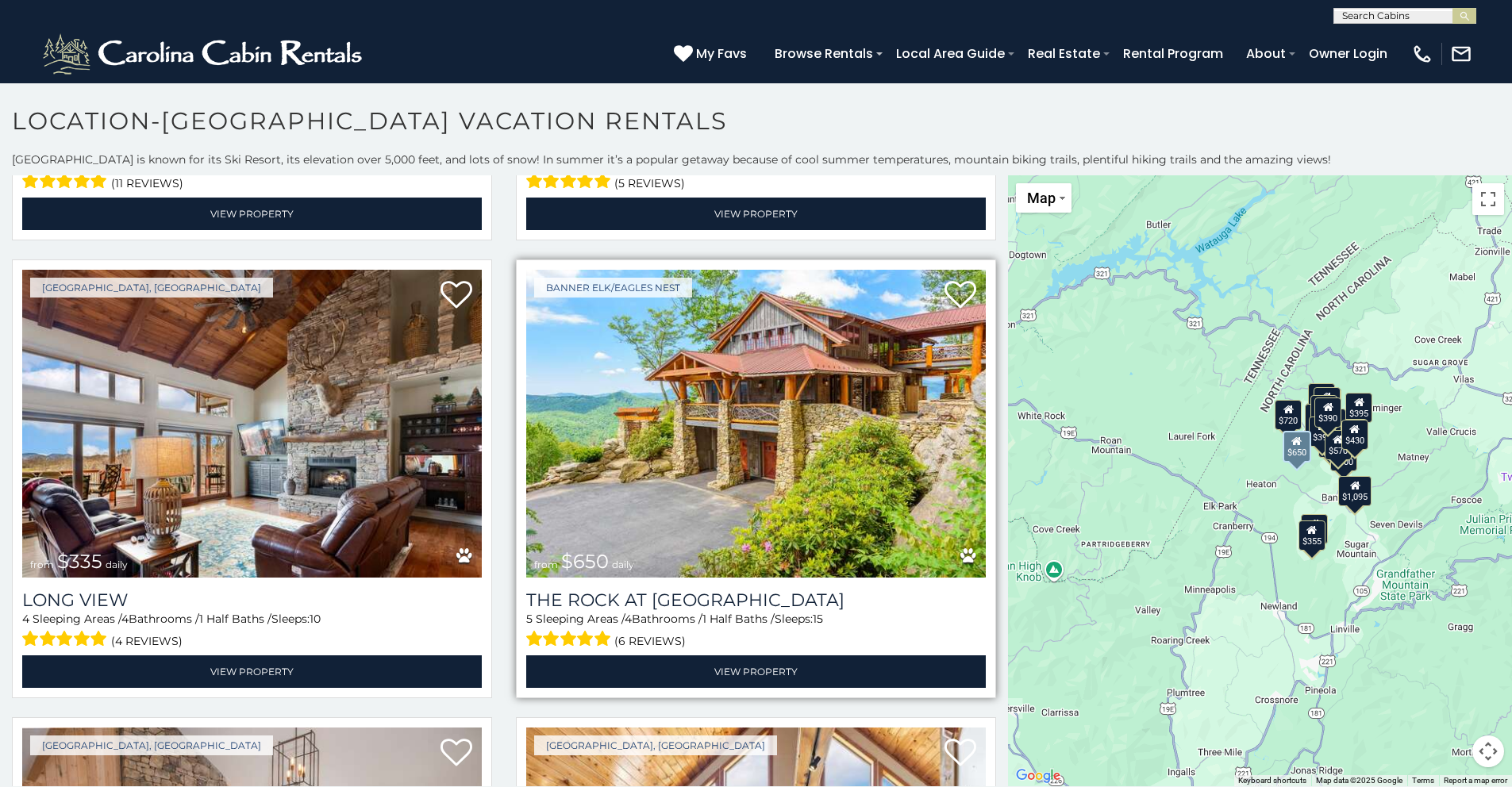
click at [668, 382] on img at bounding box center [756, 424] width 460 height 308
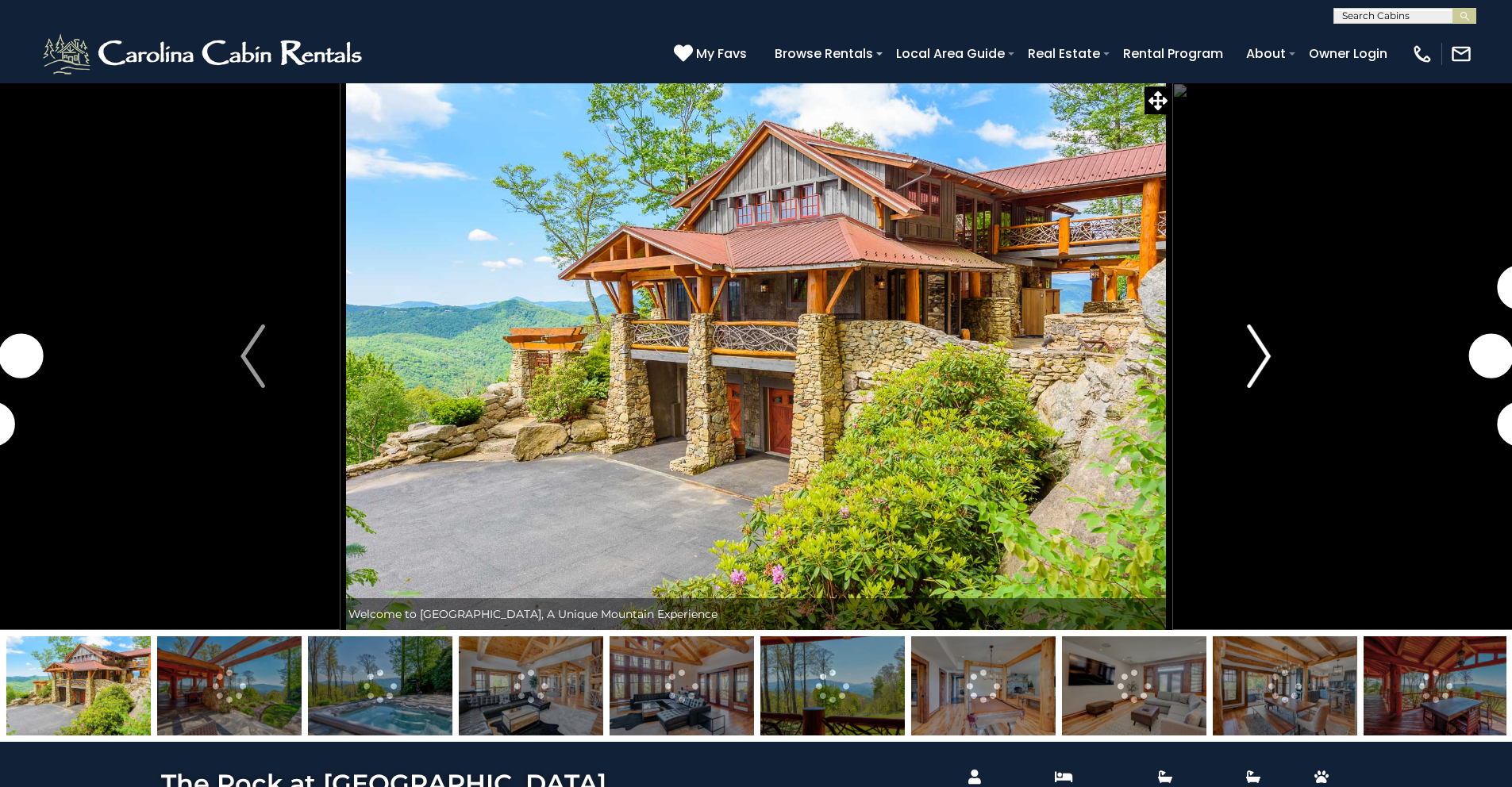
click at [1281, 336] on button "Next" at bounding box center [1259, 356] width 174 height 547
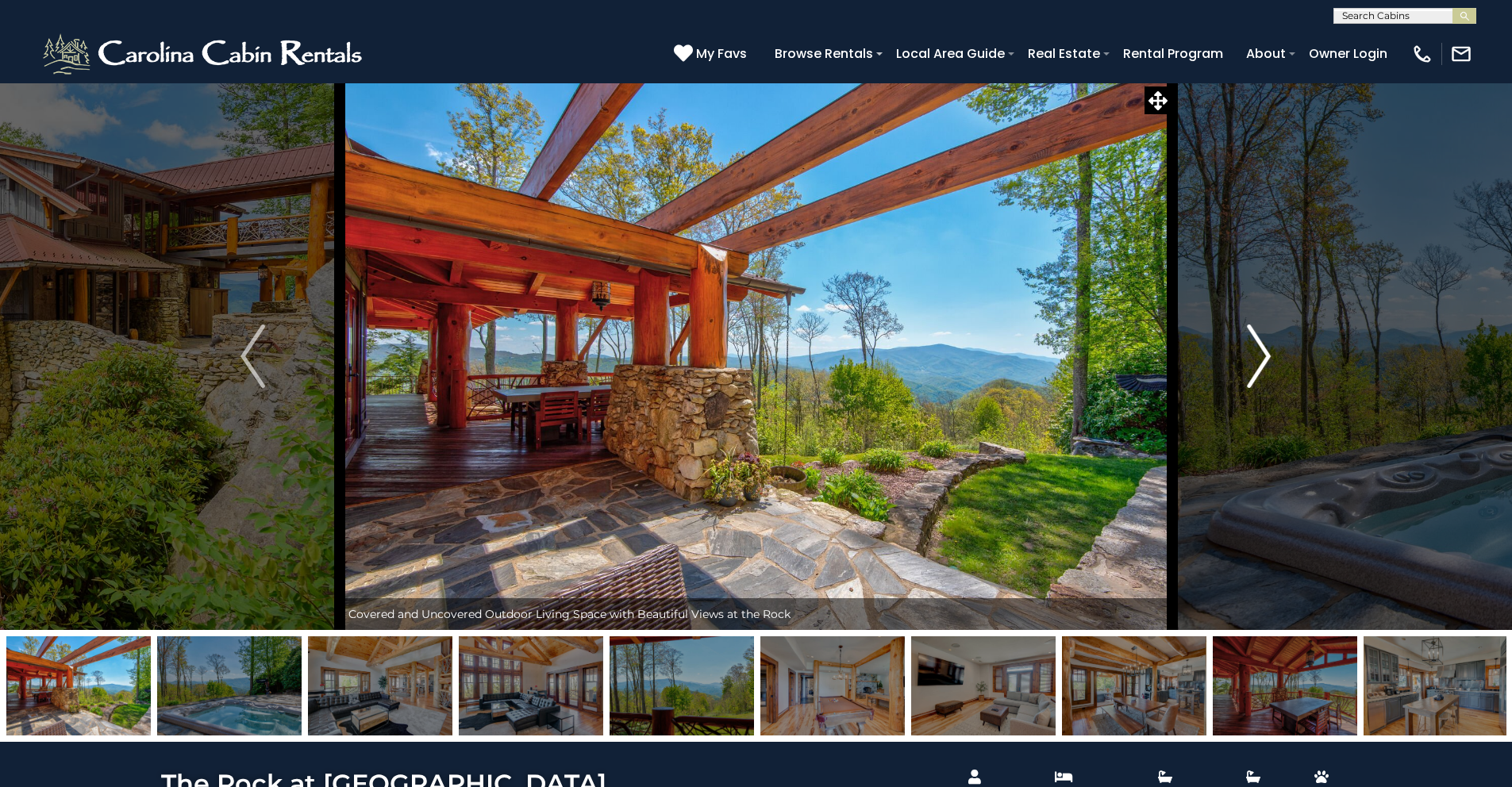
click at [1277, 333] on button "Next" at bounding box center [1259, 356] width 174 height 547
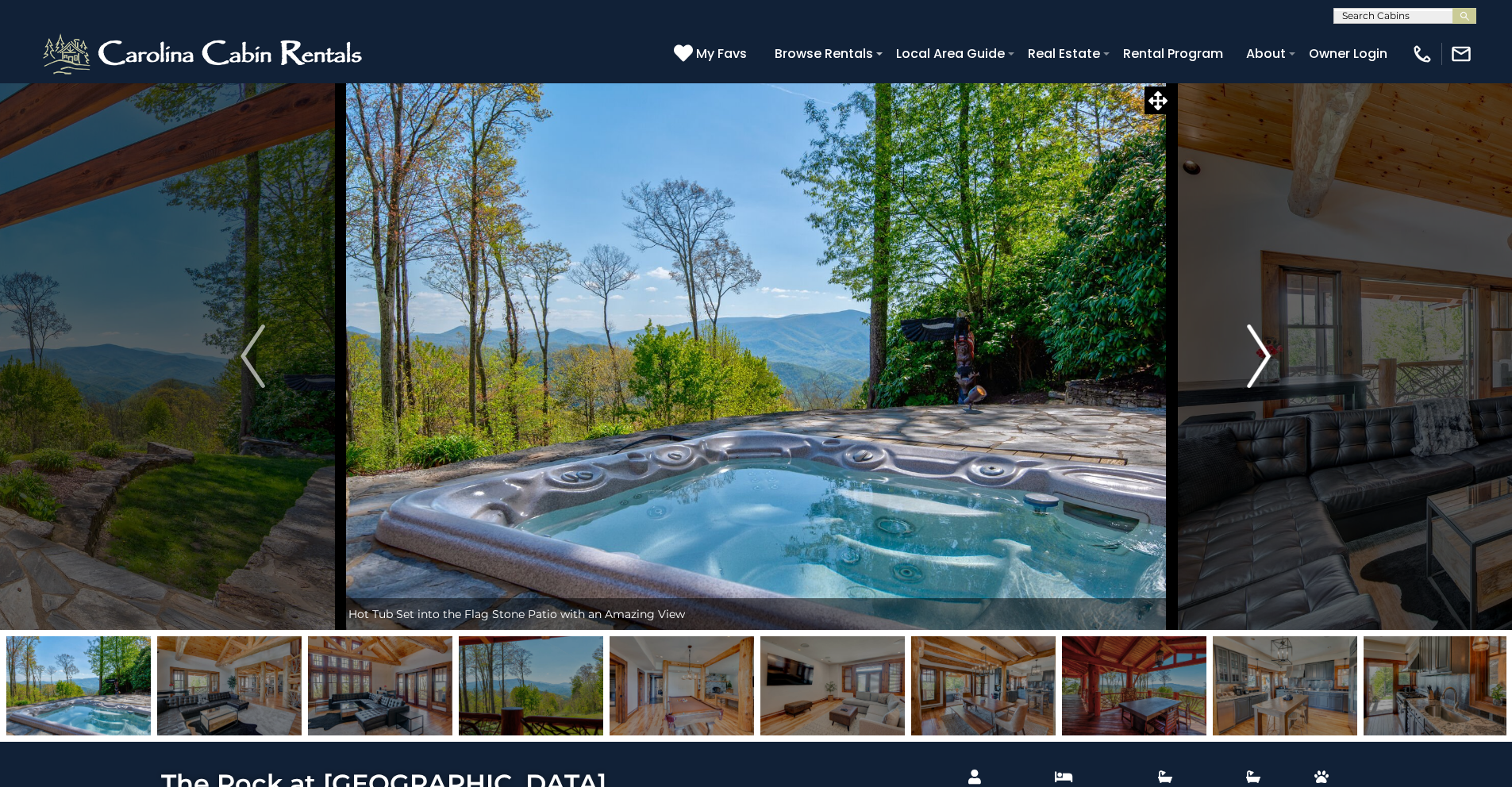
click at [1276, 330] on button "Next" at bounding box center [1259, 356] width 174 height 547
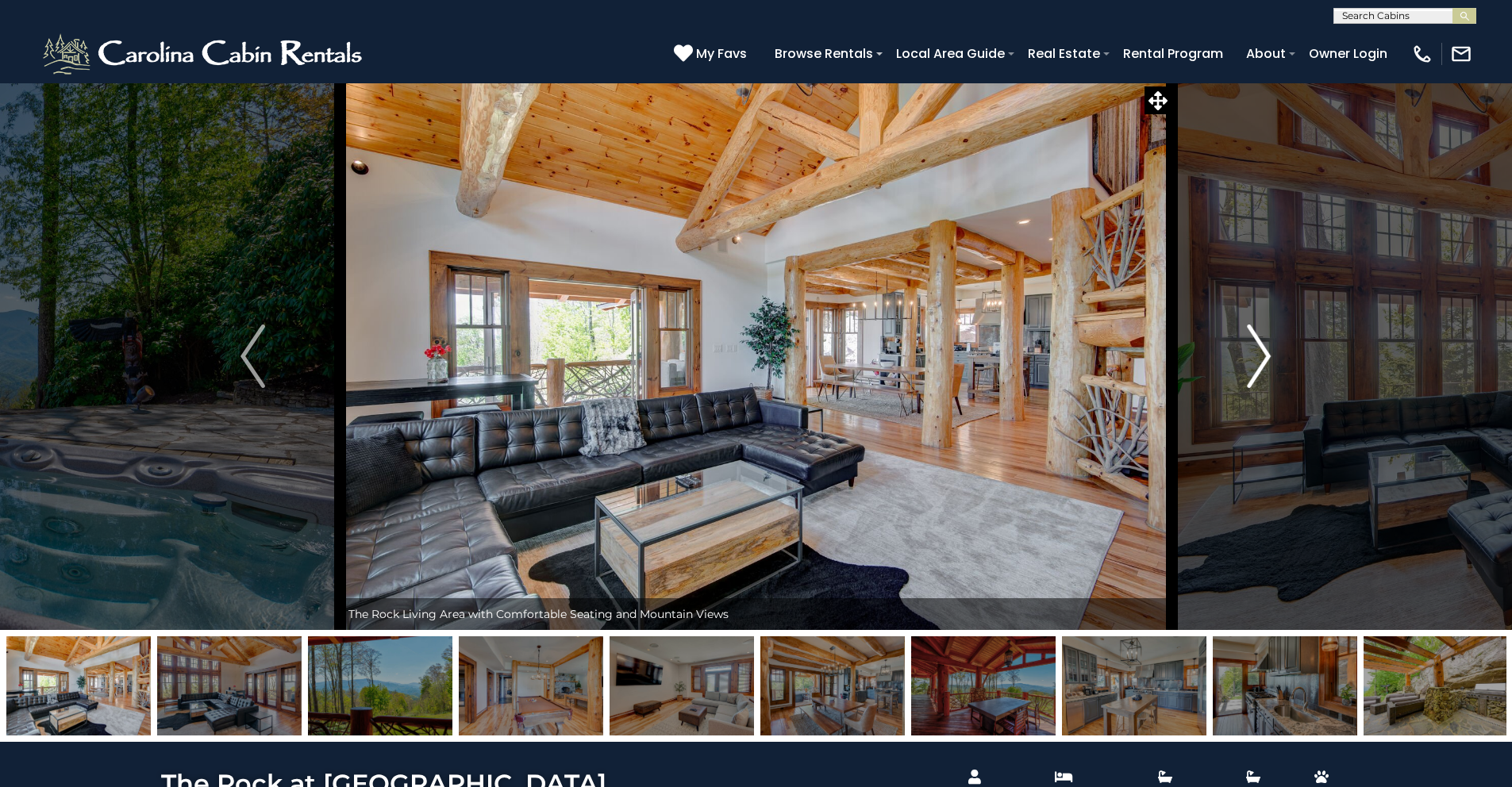
click at [1278, 326] on button "Next" at bounding box center [1259, 356] width 174 height 547
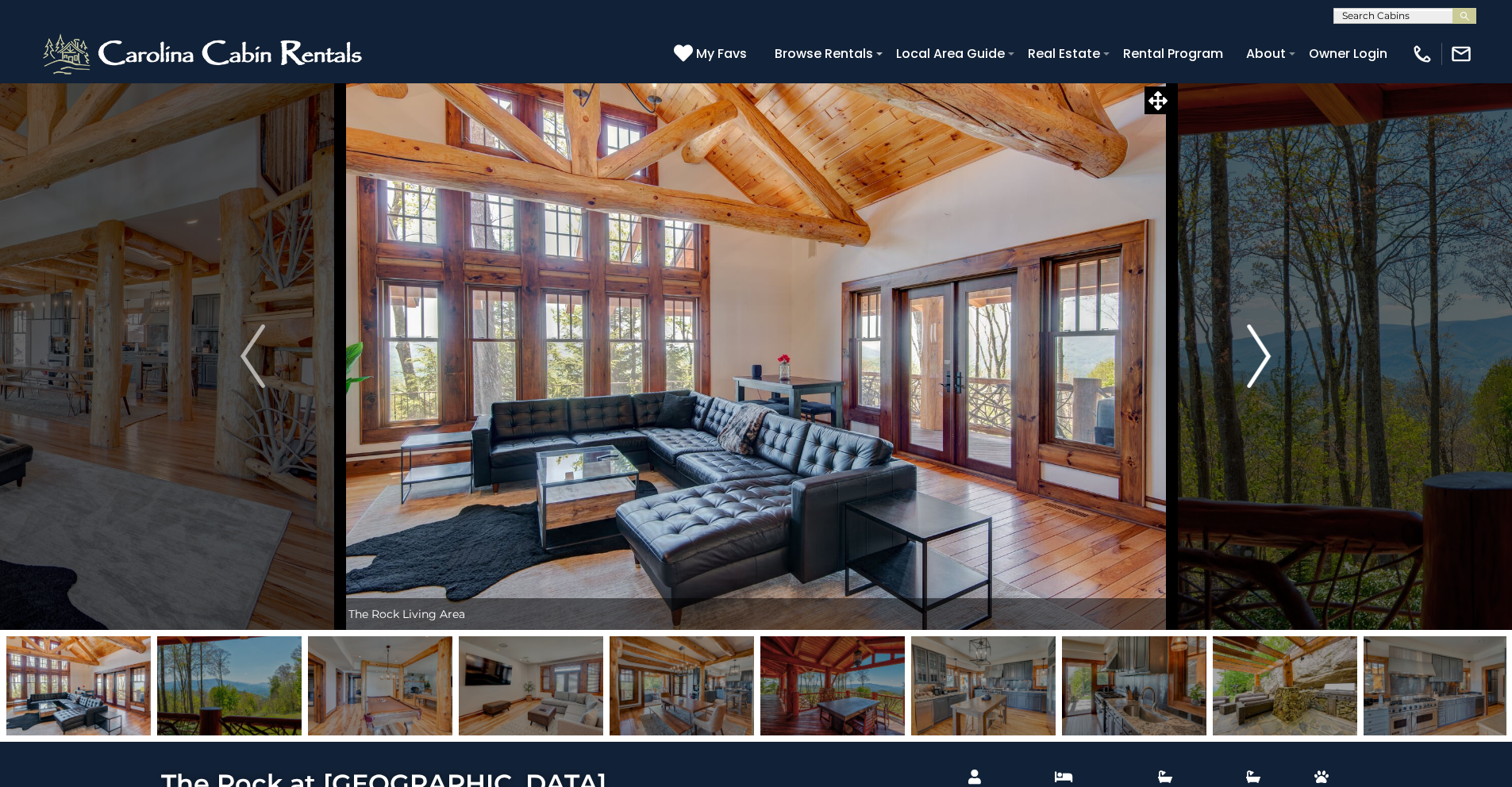
click at [1278, 326] on button "Next" at bounding box center [1259, 356] width 174 height 547
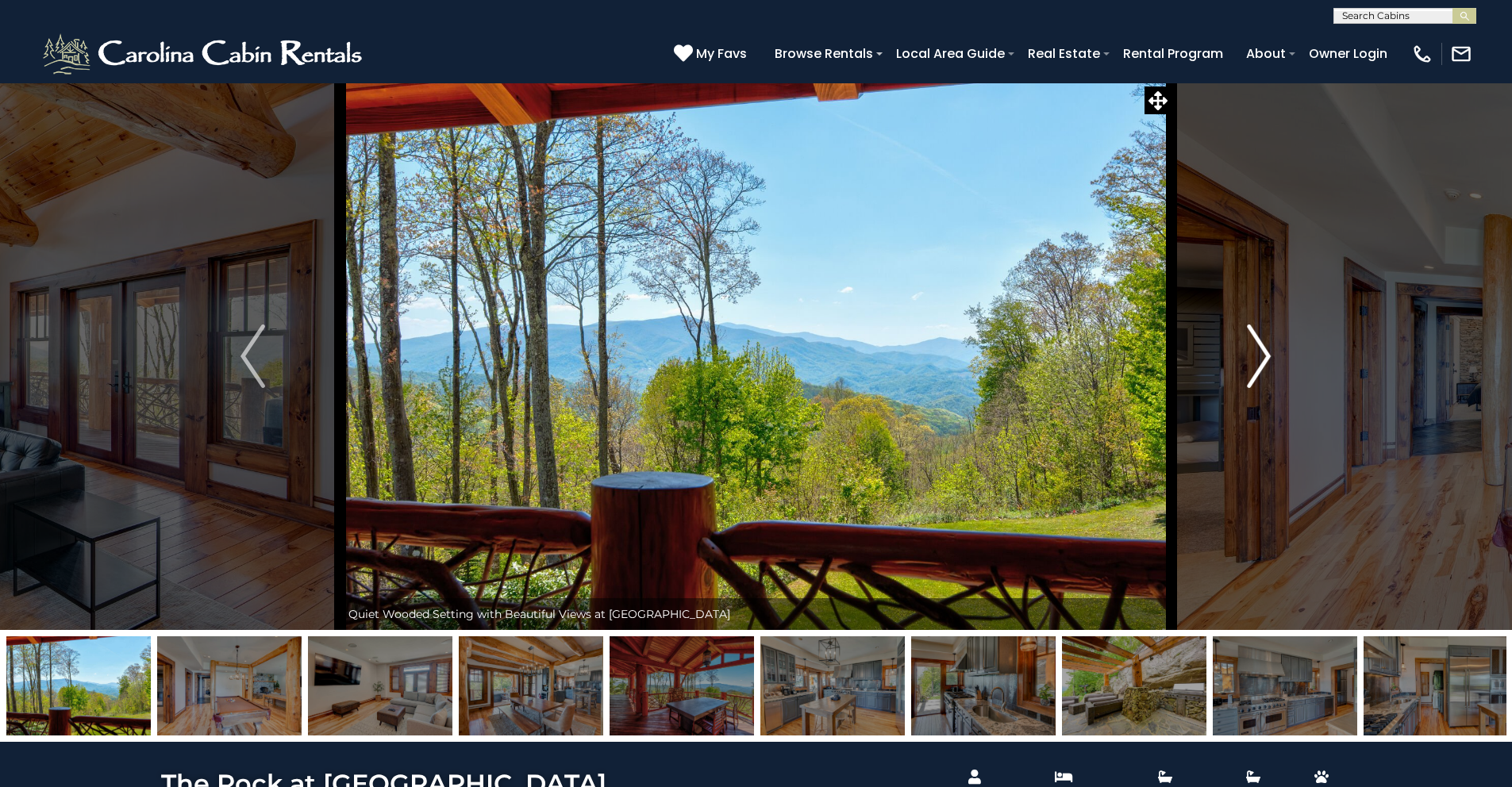
click at [1278, 326] on button "Next" at bounding box center [1259, 356] width 174 height 547
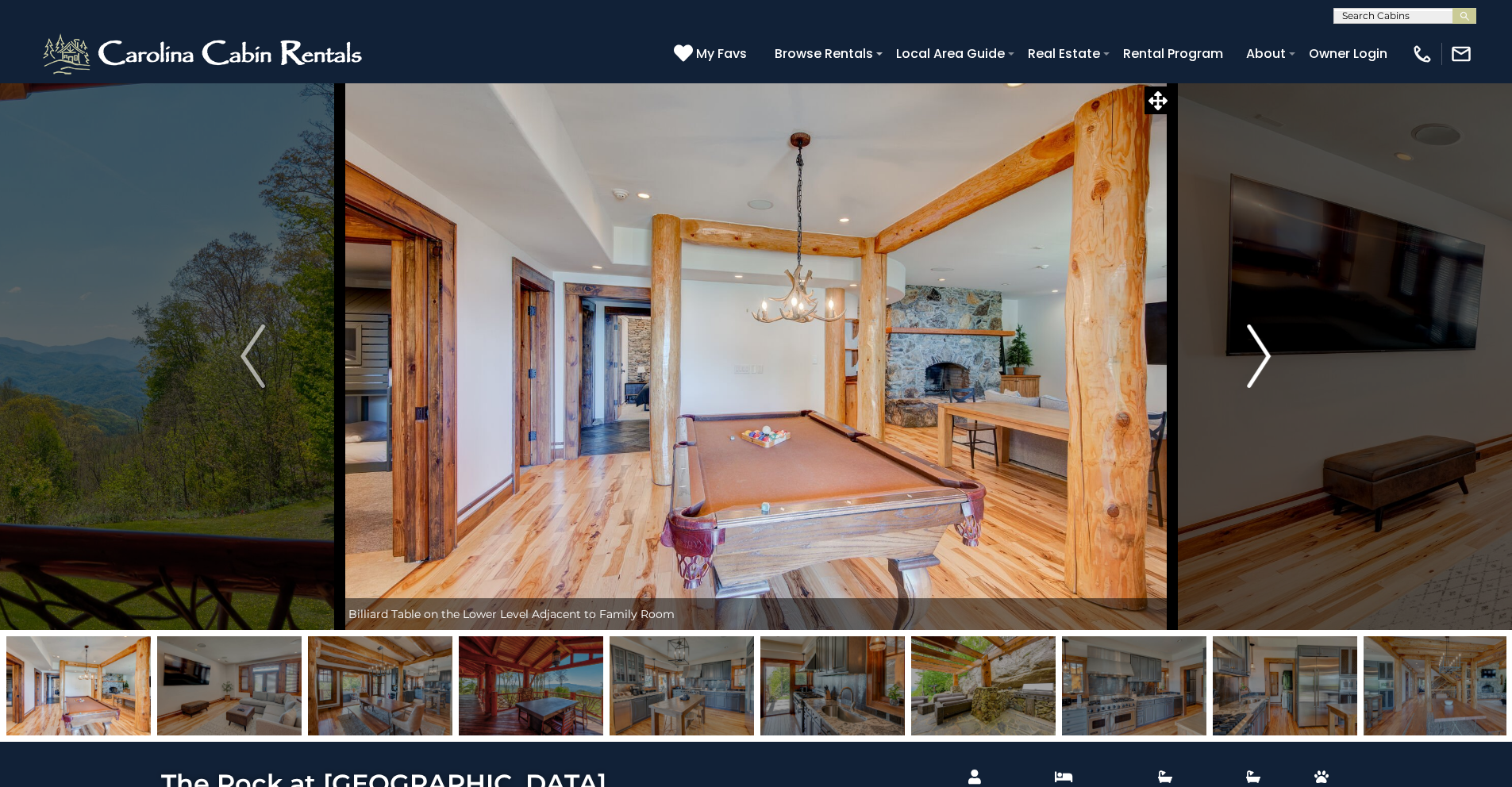
click at [1278, 326] on button "Next" at bounding box center [1259, 356] width 174 height 547
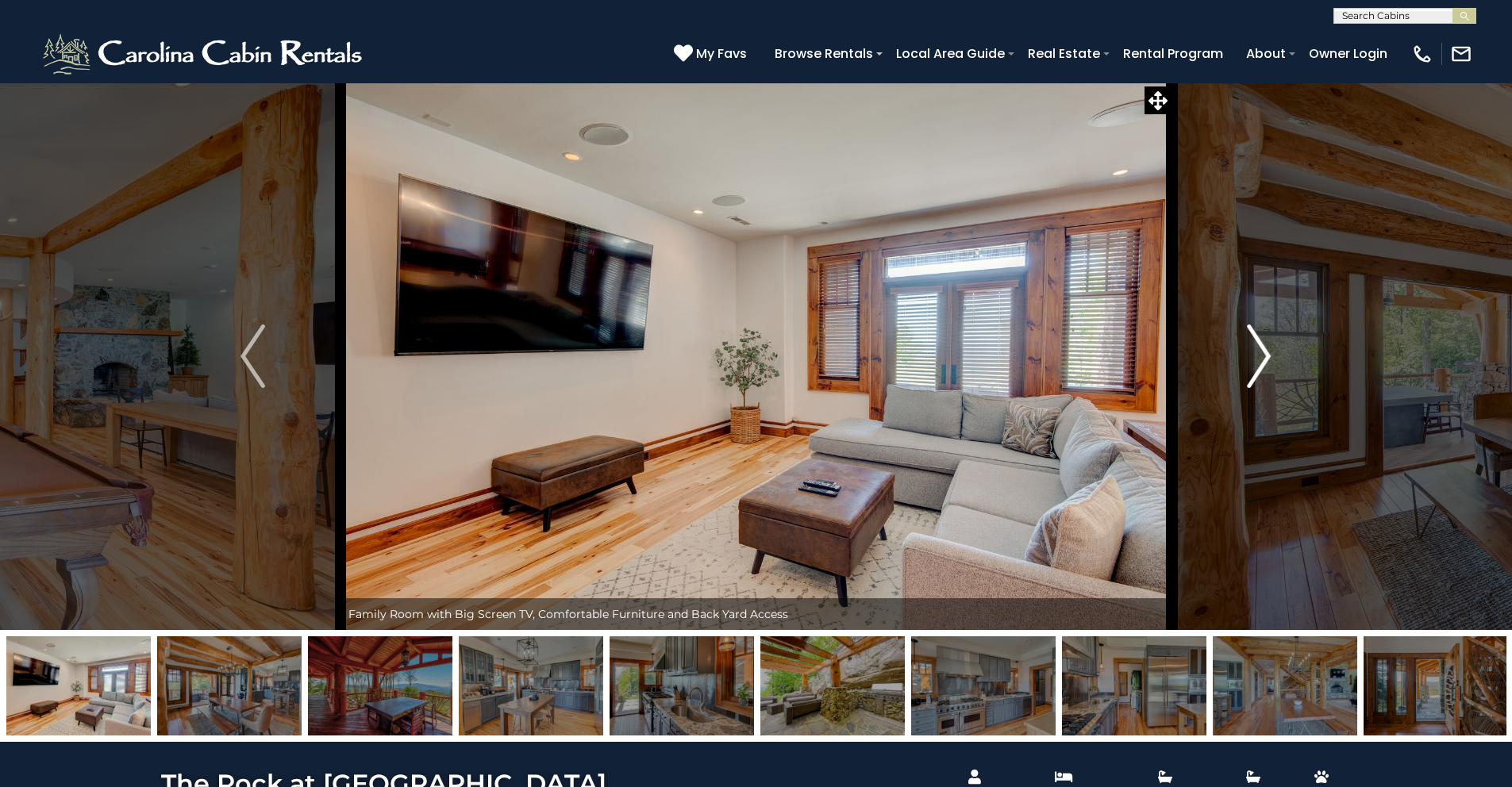
click at [1278, 326] on button "Next" at bounding box center [1259, 356] width 174 height 547
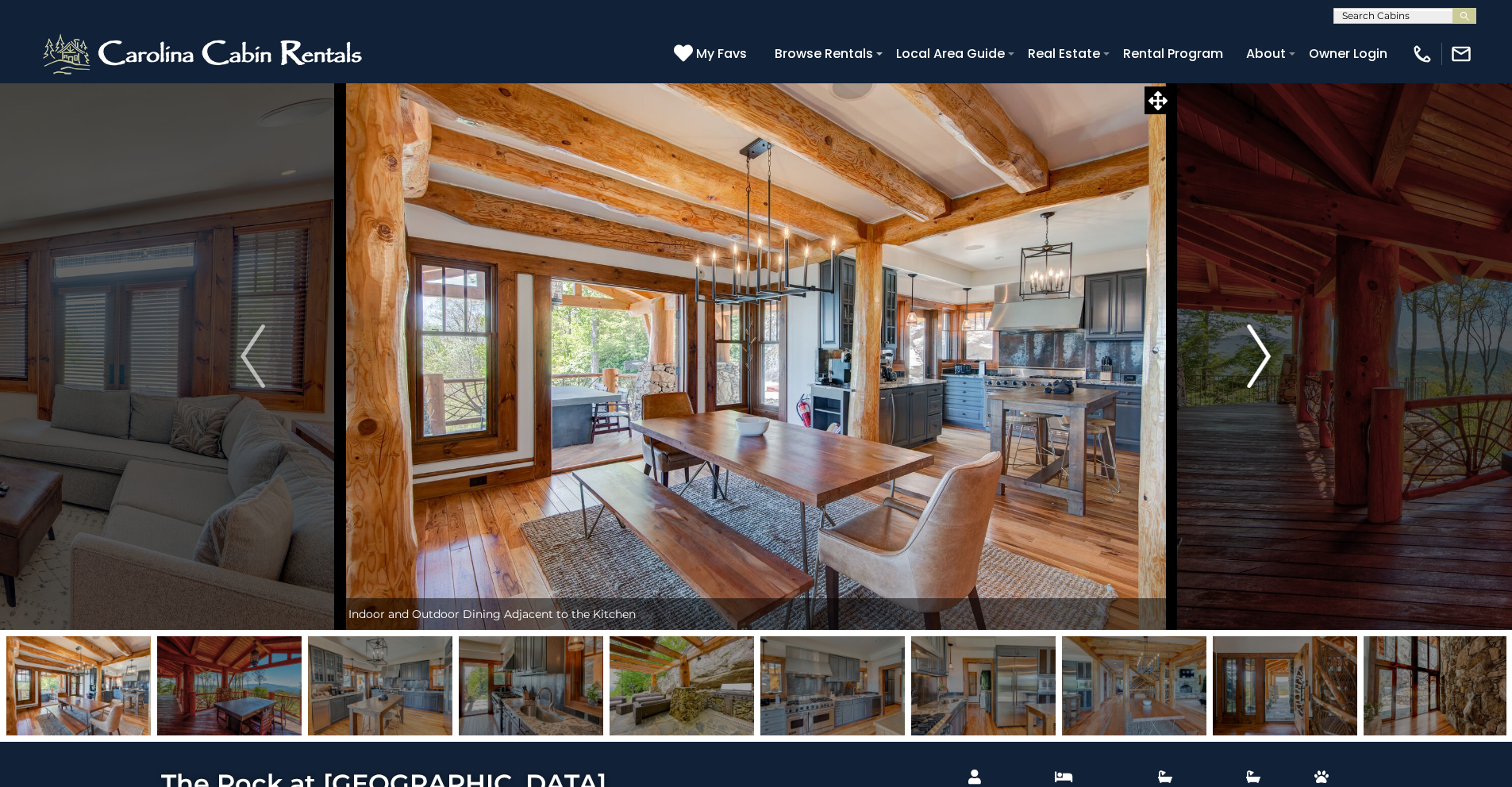
click at [1278, 325] on button "Next" at bounding box center [1259, 356] width 174 height 547
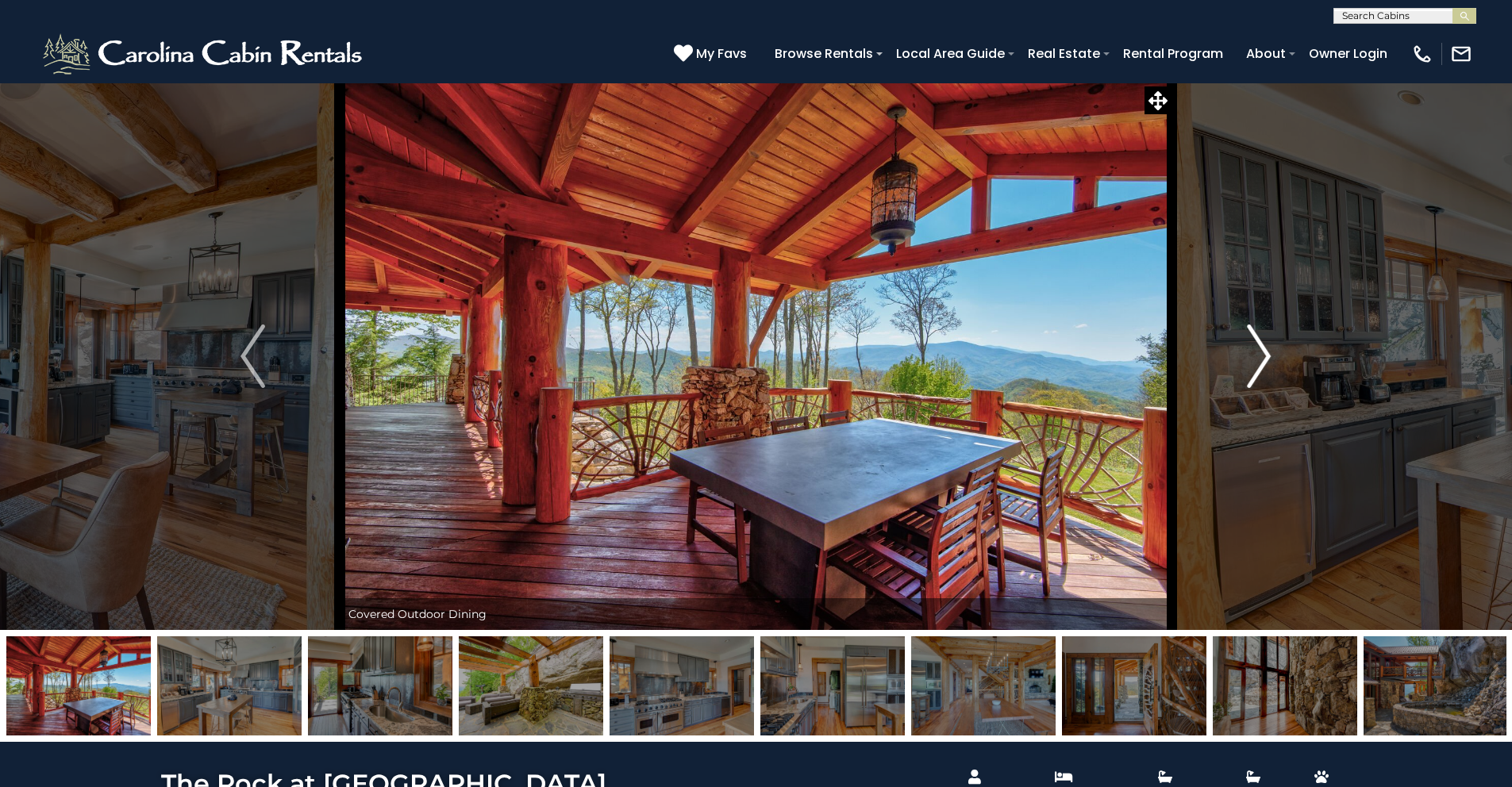
click at [1278, 325] on button "Next" at bounding box center [1259, 356] width 174 height 547
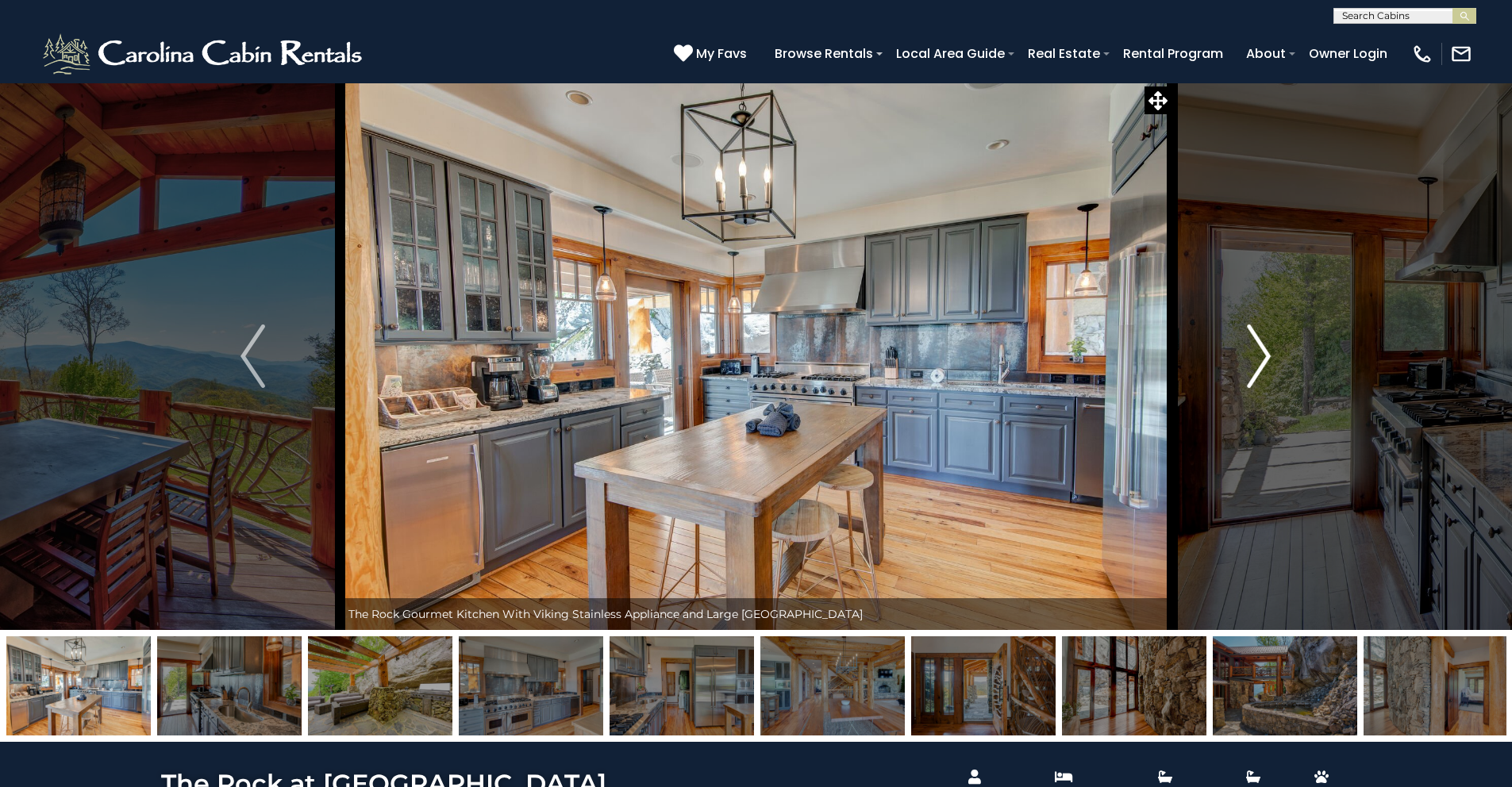
click at [1280, 324] on button "Next" at bounding box center [1259, 356] width 174 height 547
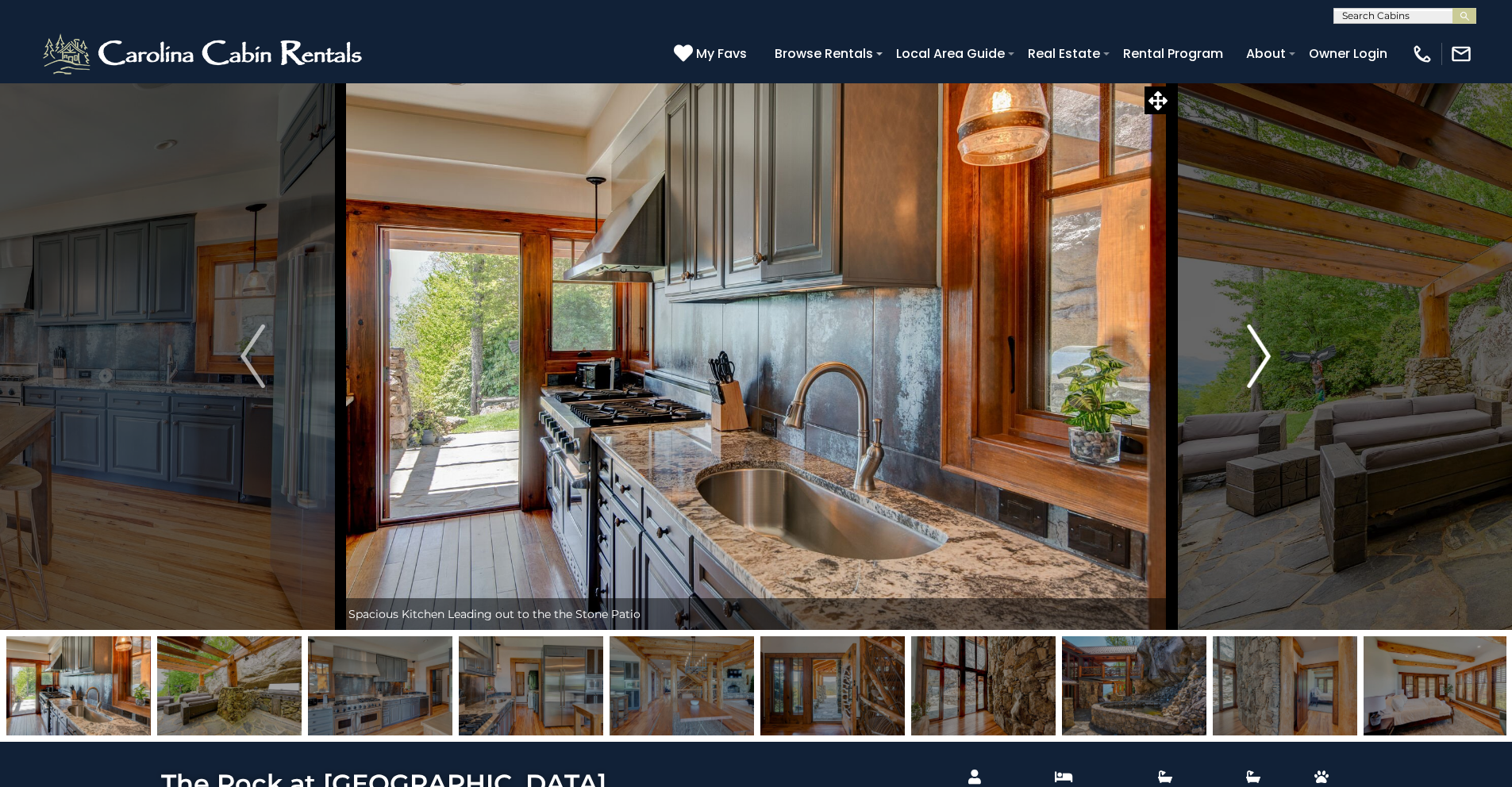
click at [1280, 324] on button "Next" at bounding box center [1259, 356] width 174 height 547
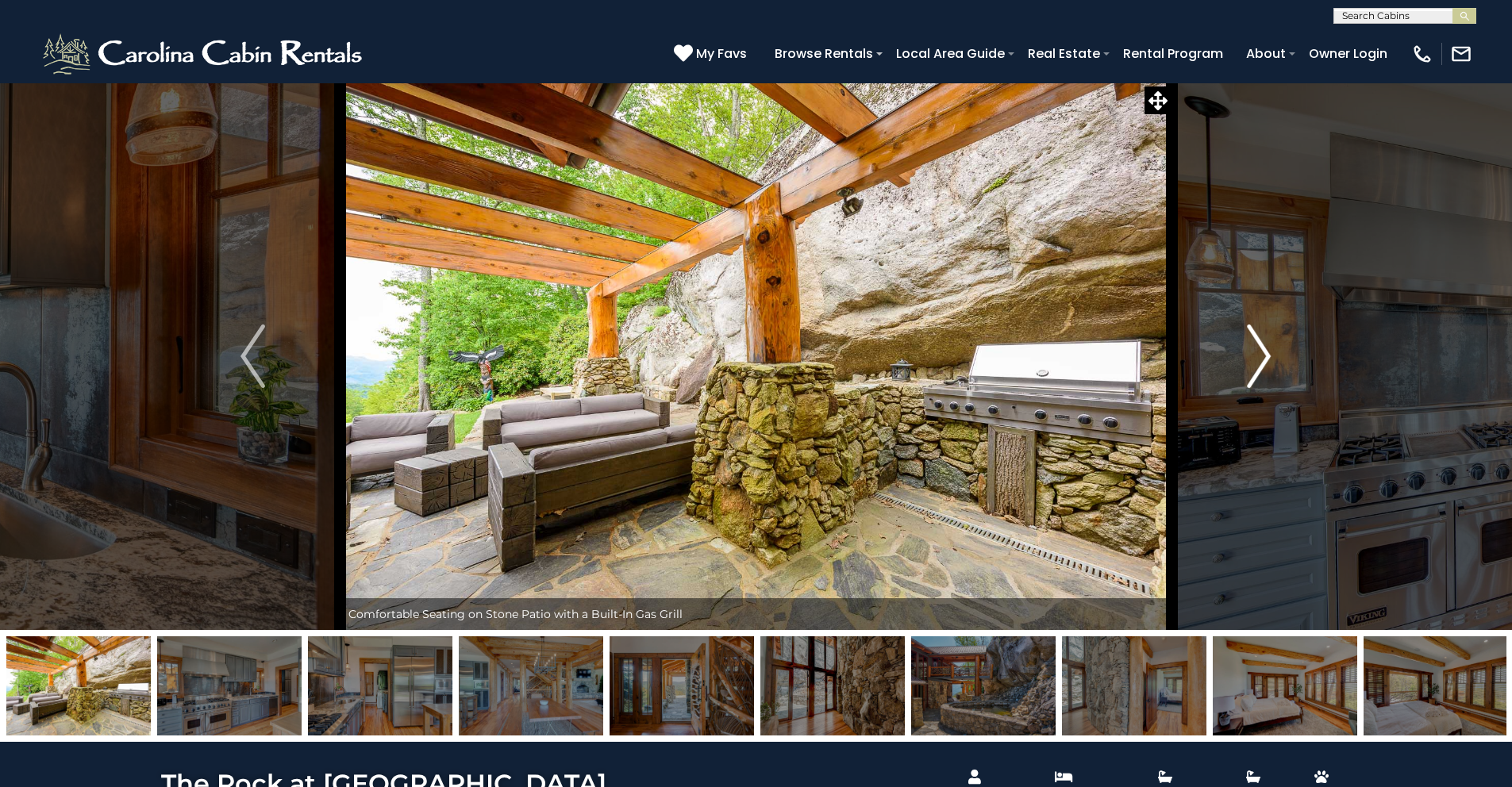
click at [1280, 324] on button "Next" at bounding box center [1259, 356] width 174 height 547
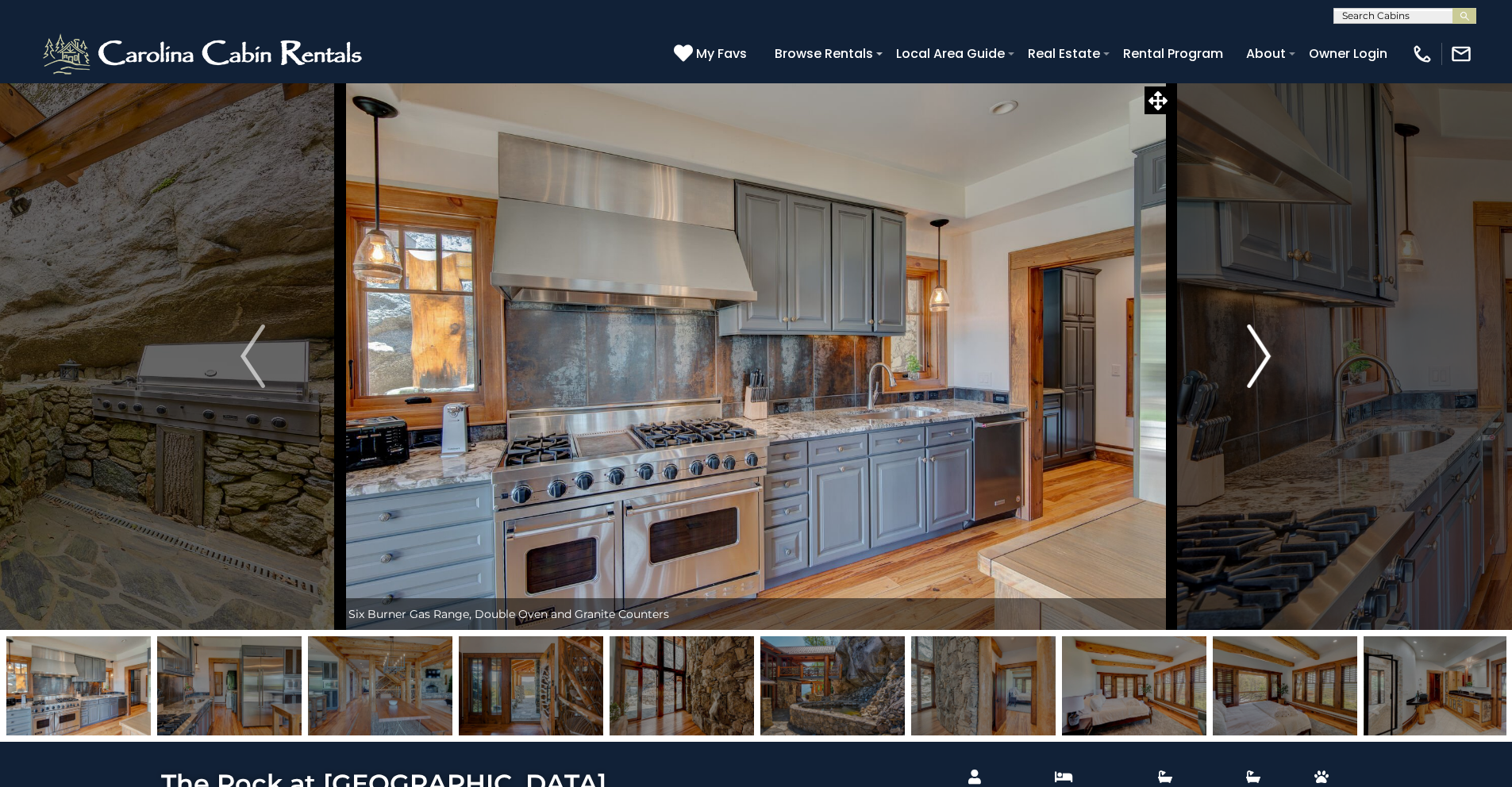
click at [1280, 324] on button "Next" at bounding box center [1259, 356] width 174 height 547
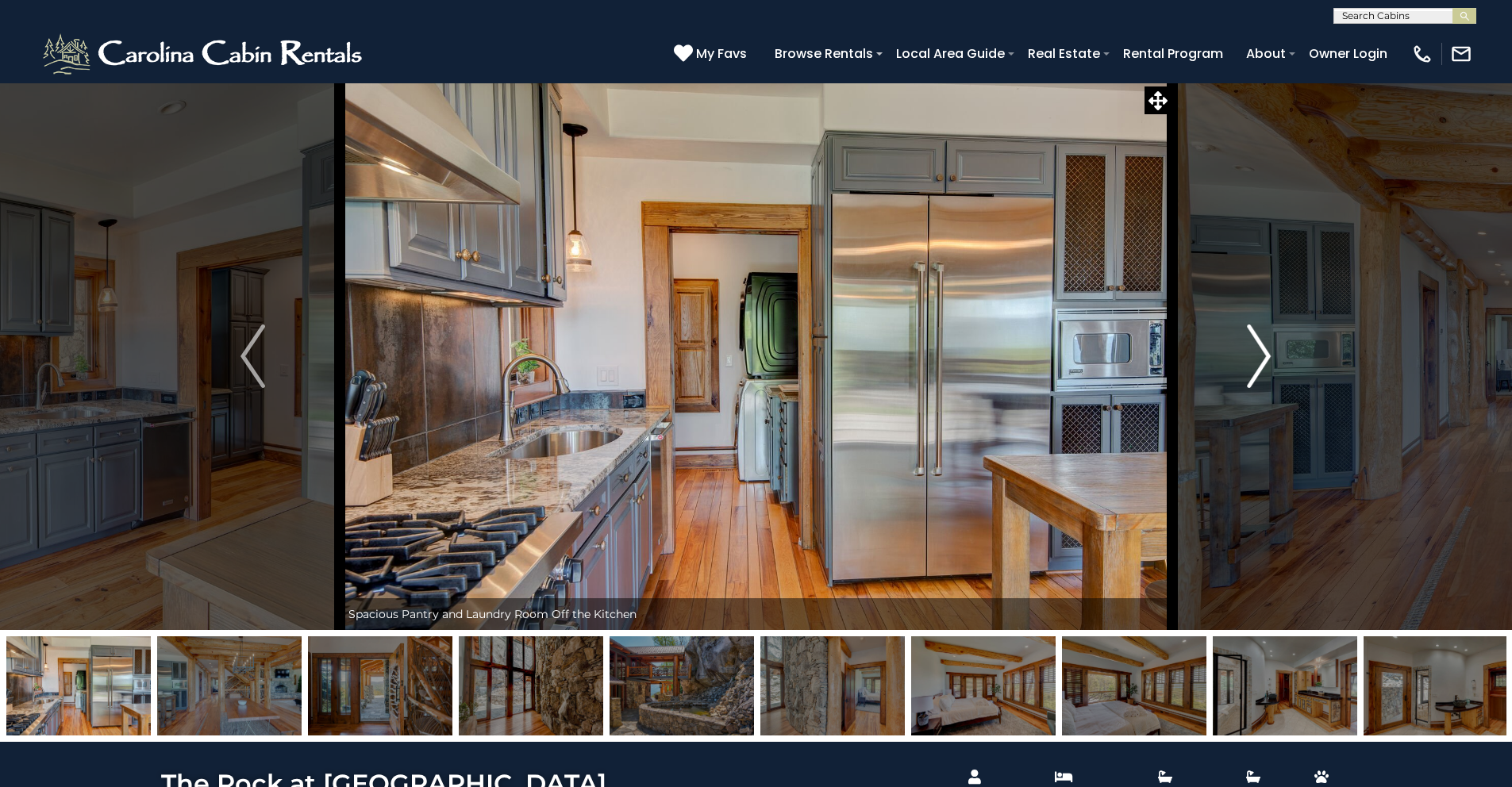
click at [1280, 324] on button "Next" at bounding box center [1259, 356] width 174 height 547
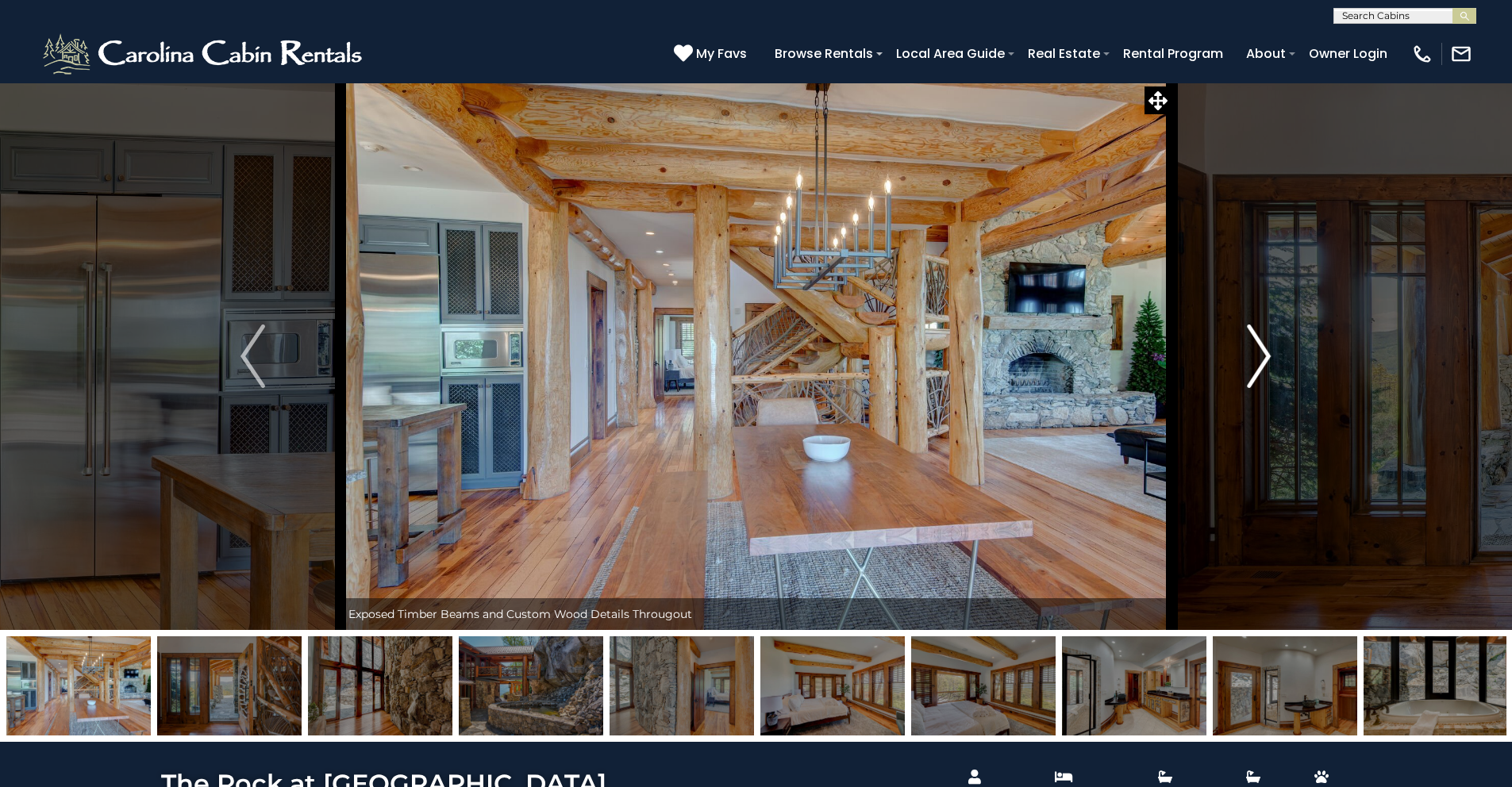
click at [1280, 324] on button "Next" at bounding box center [1259, 356] width 174 height 547
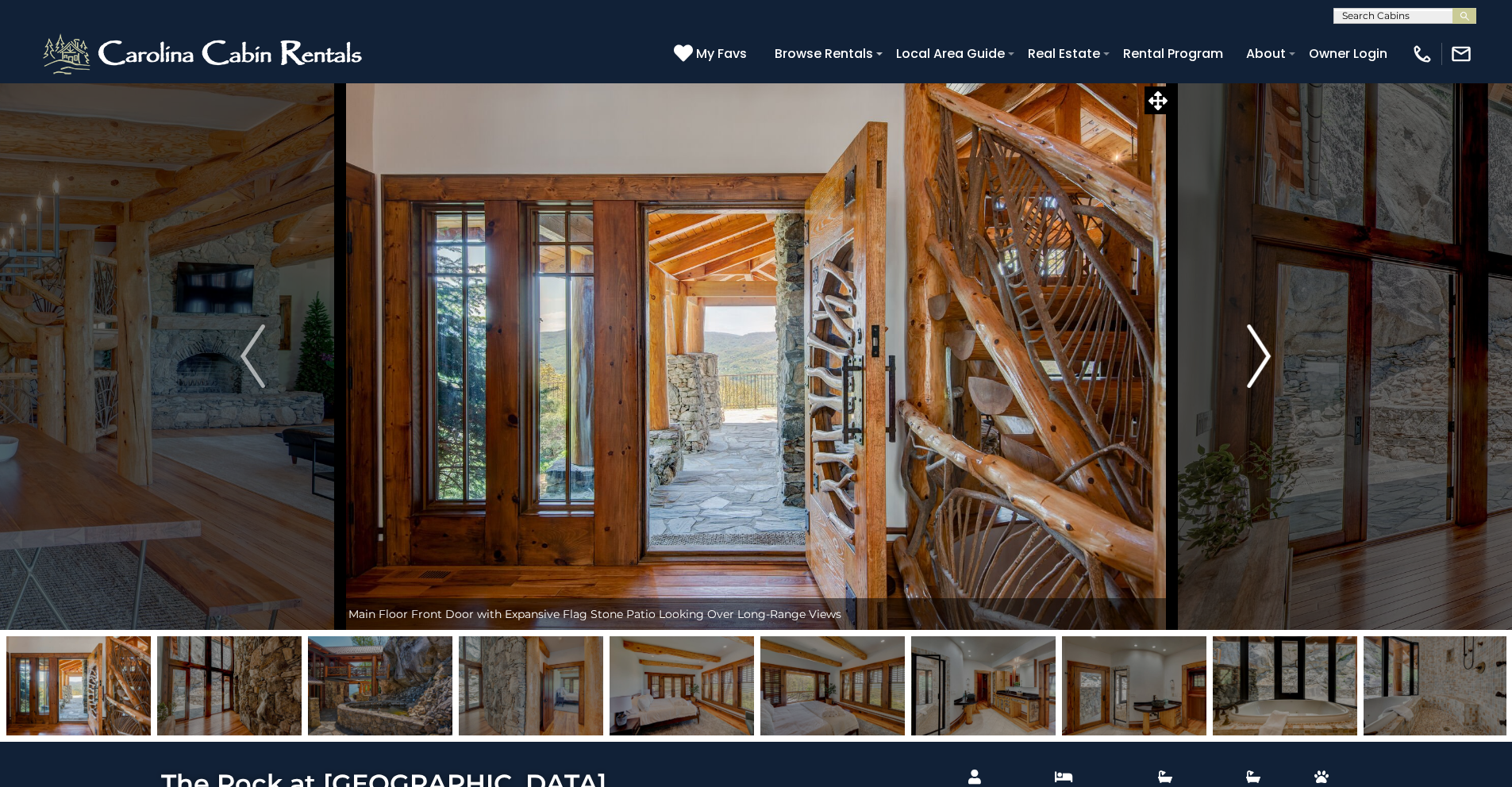
click at [1280, 324] on button "Next" at bounding box center [1259, 356] width 174 height 547
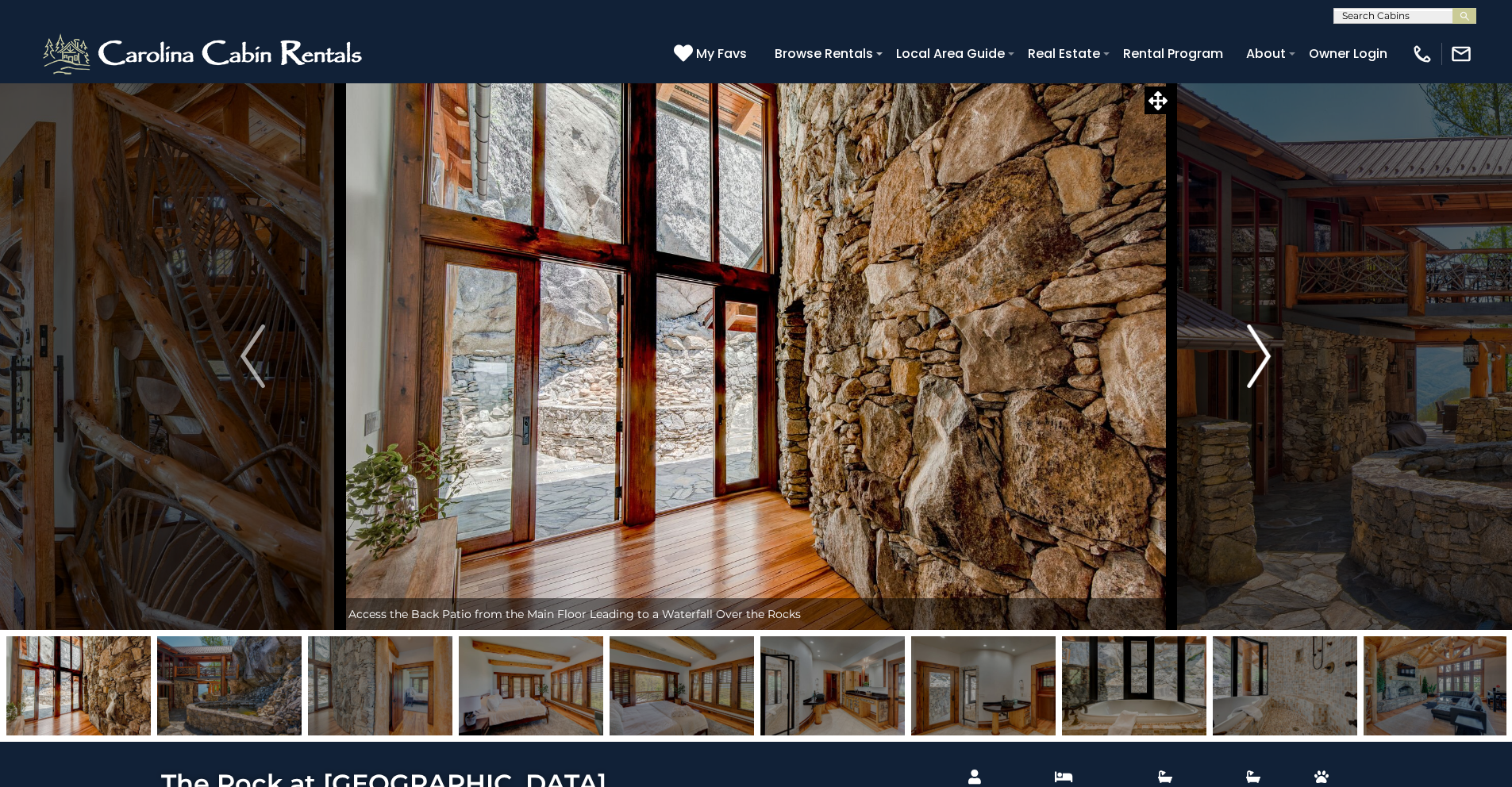
click at [1280, 324] on button "Next" at bounding box center [1259, 356] width 174 height 547
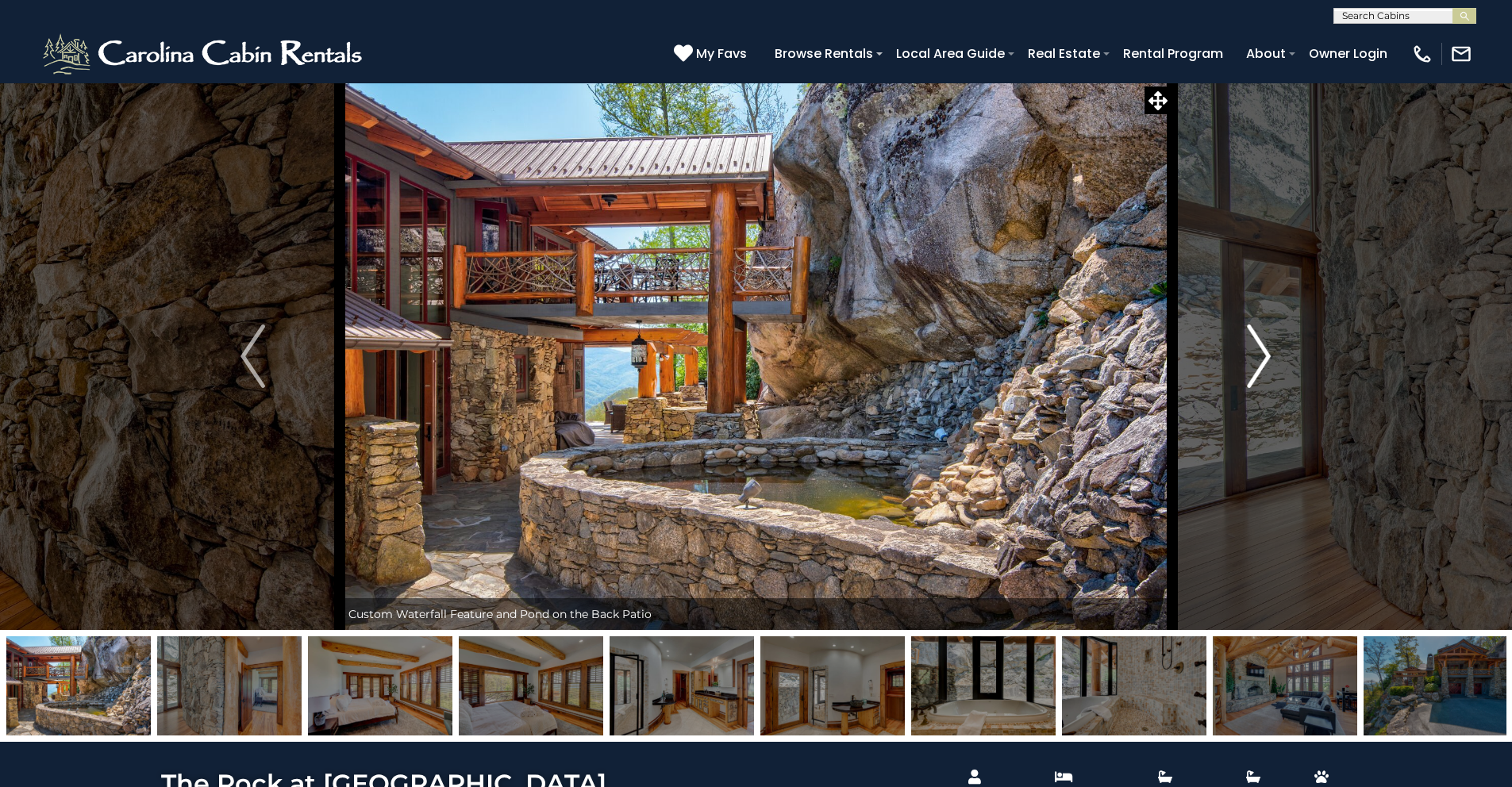
click at [1279, 319] on button "Next" at bounding box center [1259, 356] width 174 height 547
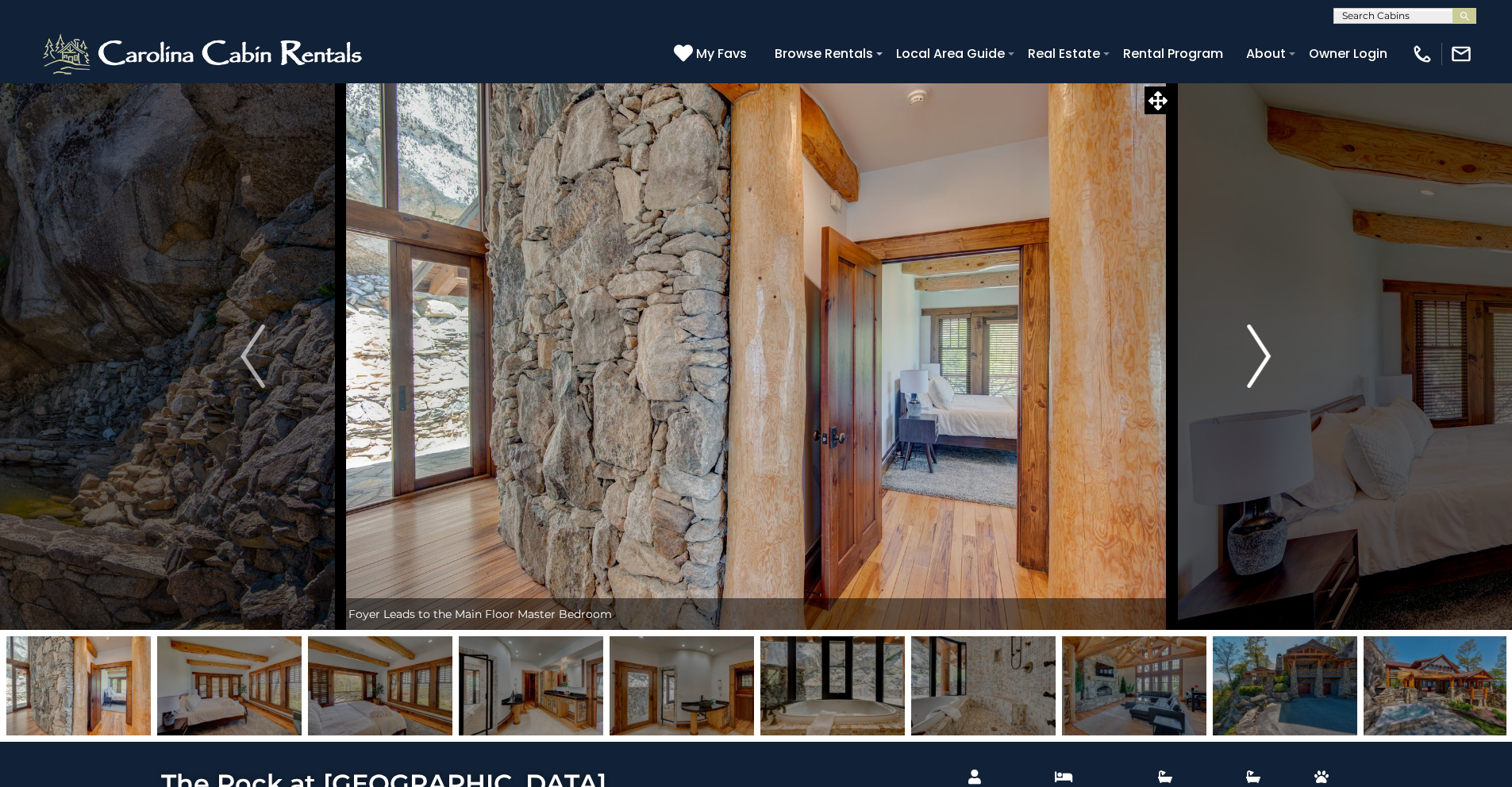
click at [1279, 319] on button "Next" at bounding box center [1259, 356] width 174 height 547
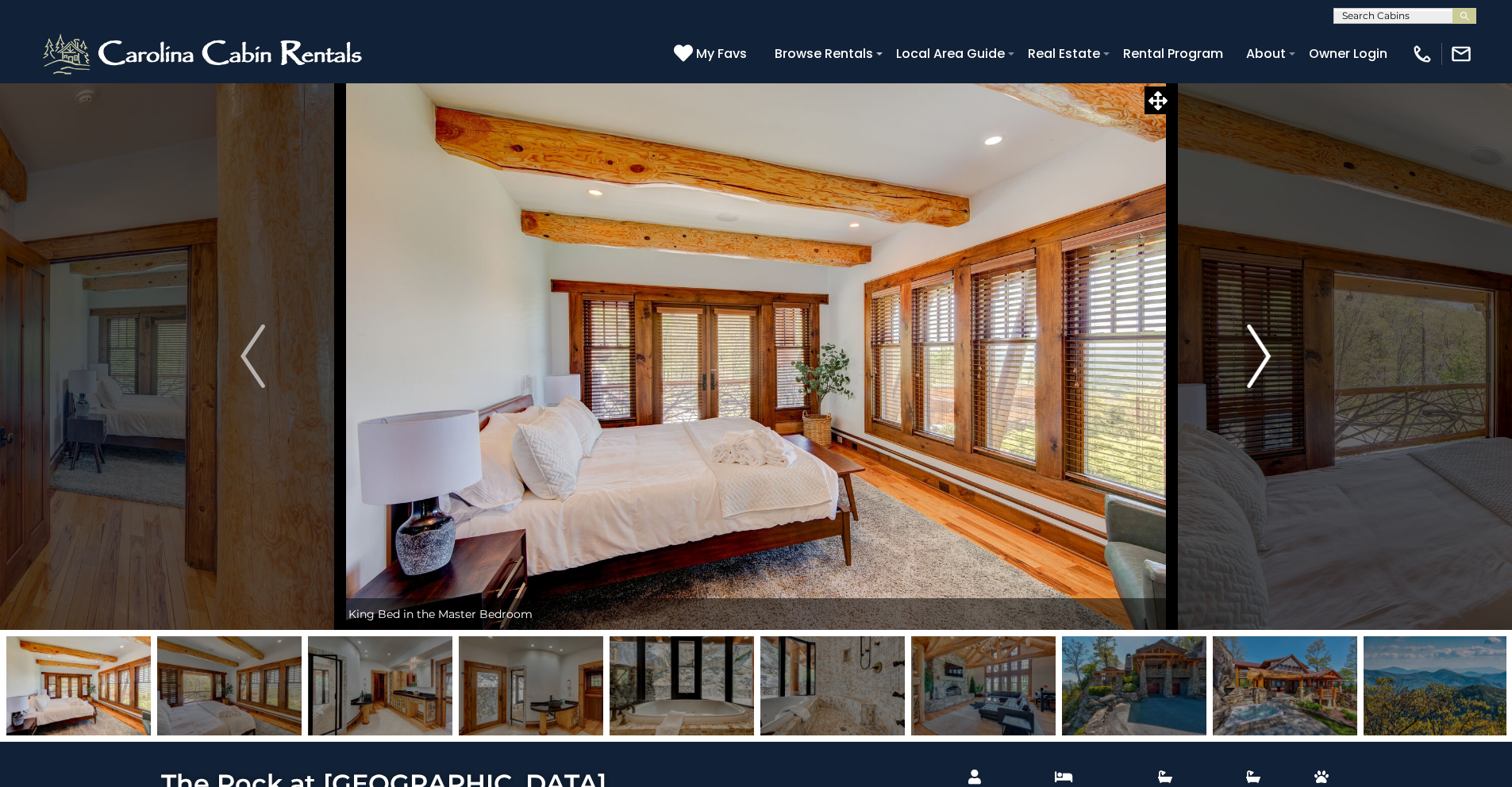
click at [1278, 319] on button "Next" at bounding box center [1259, 356] width 174 height 547
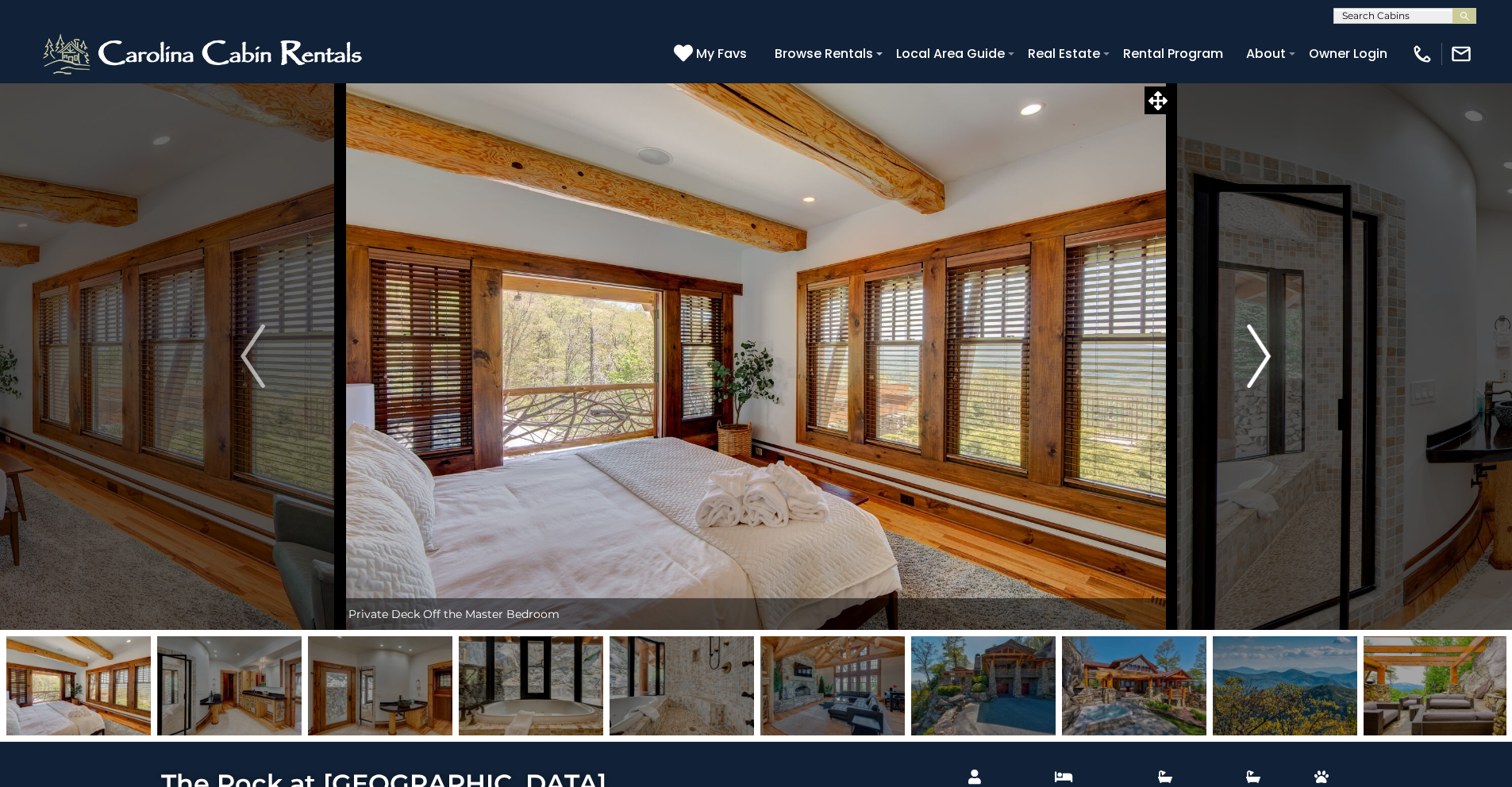
click at [1277, 319] on button "Next" at bounding box center [1259, 356] width 174 height 547
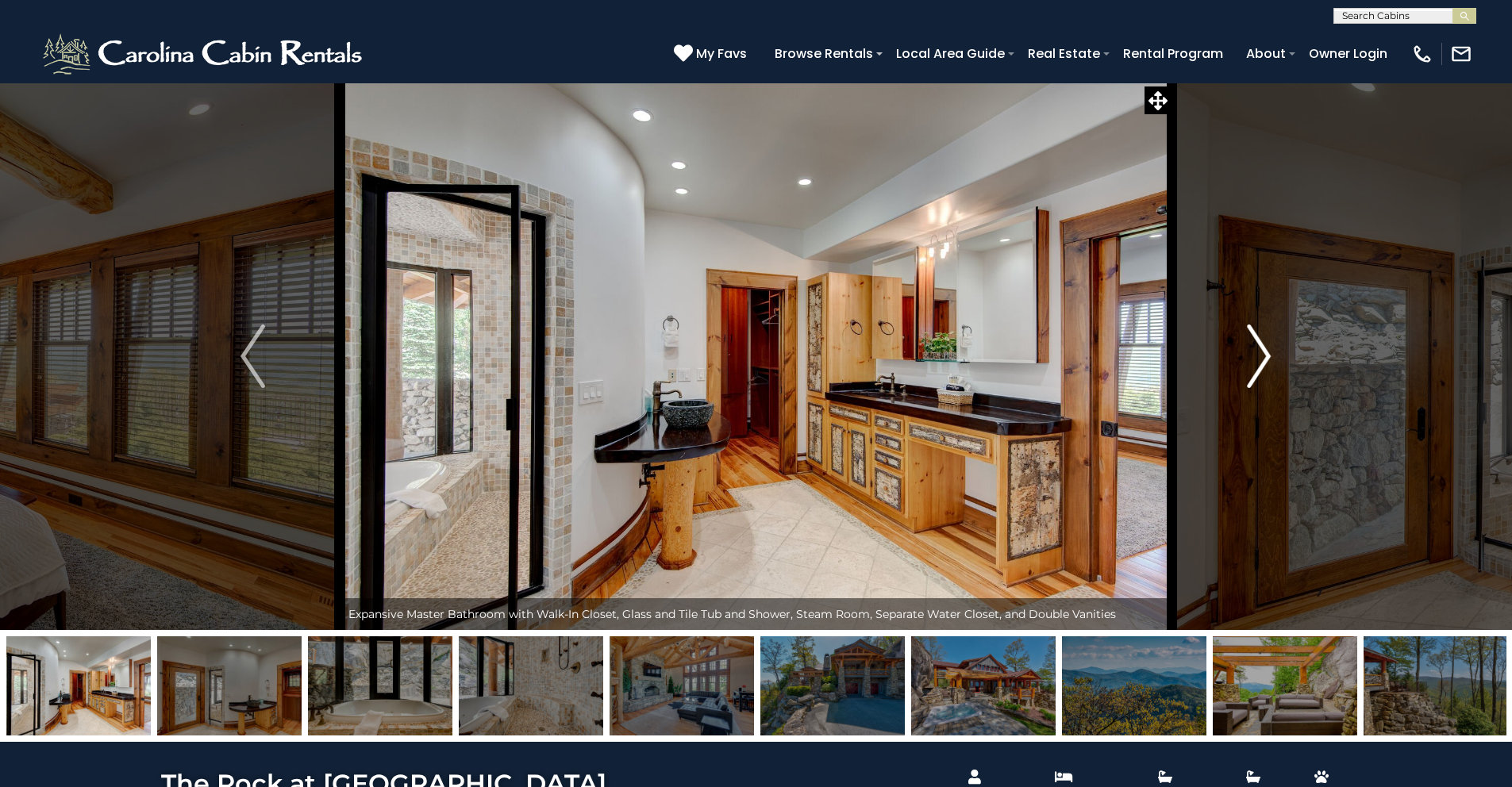
click at [1277, 319] on button "Next" at bounding box center [1259, 356] width 174 height 547
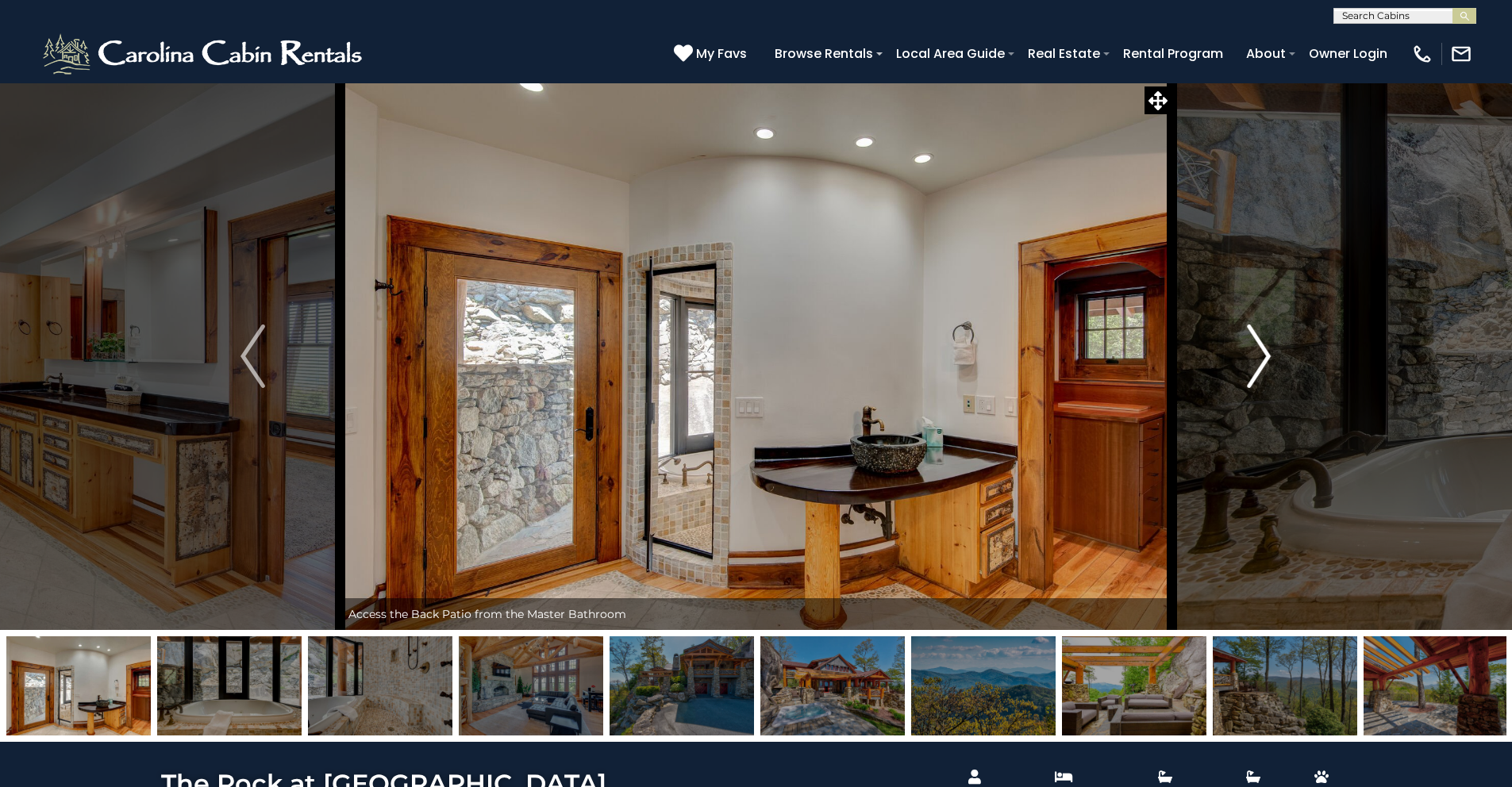
click at [1277, 319] on button "Next" at bounding box center [1259, 356] width 174 height 547
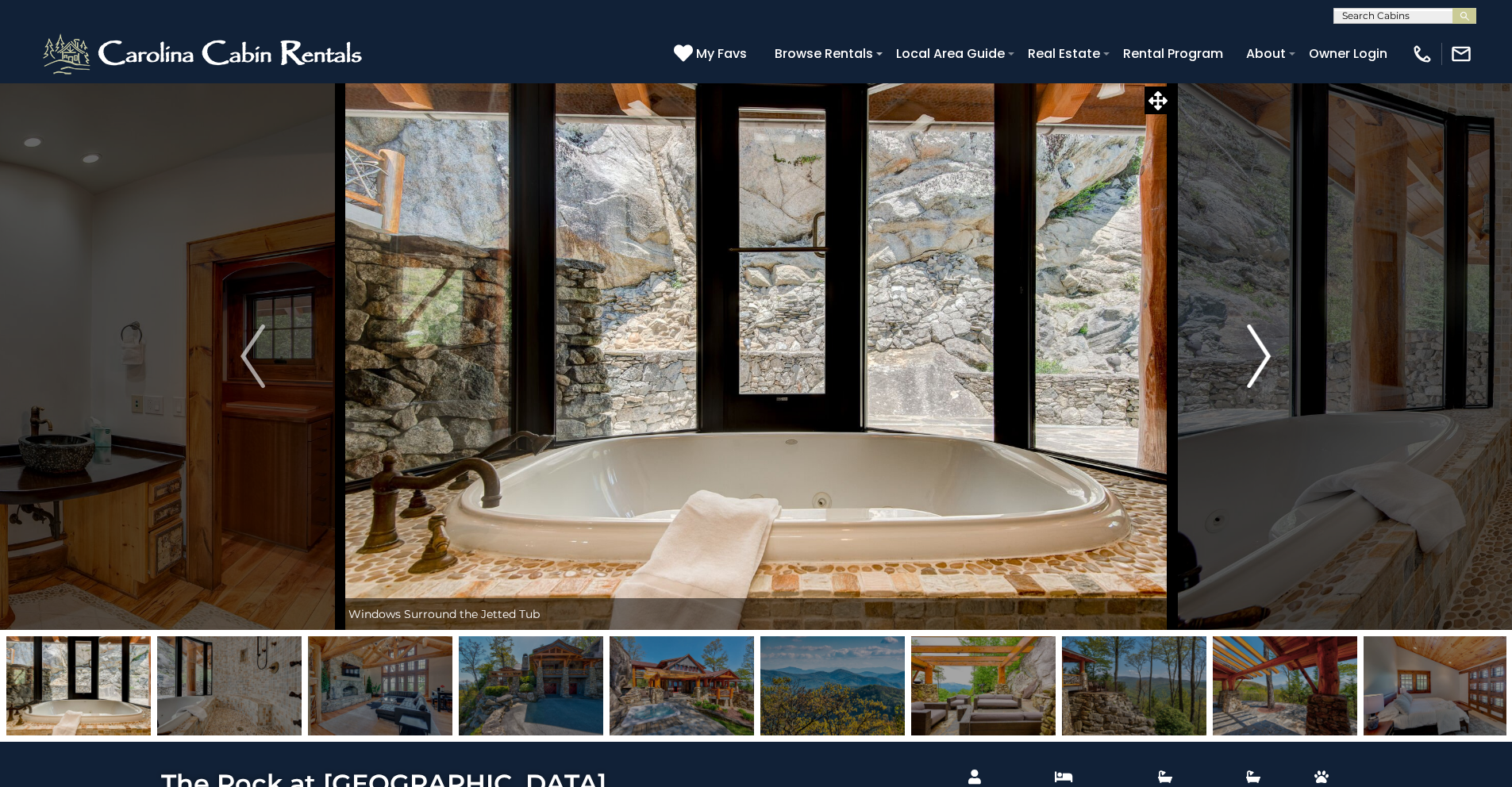
click at [1277, 319] on button "Next" at bounding box center [1259, 356] width 174 height 547
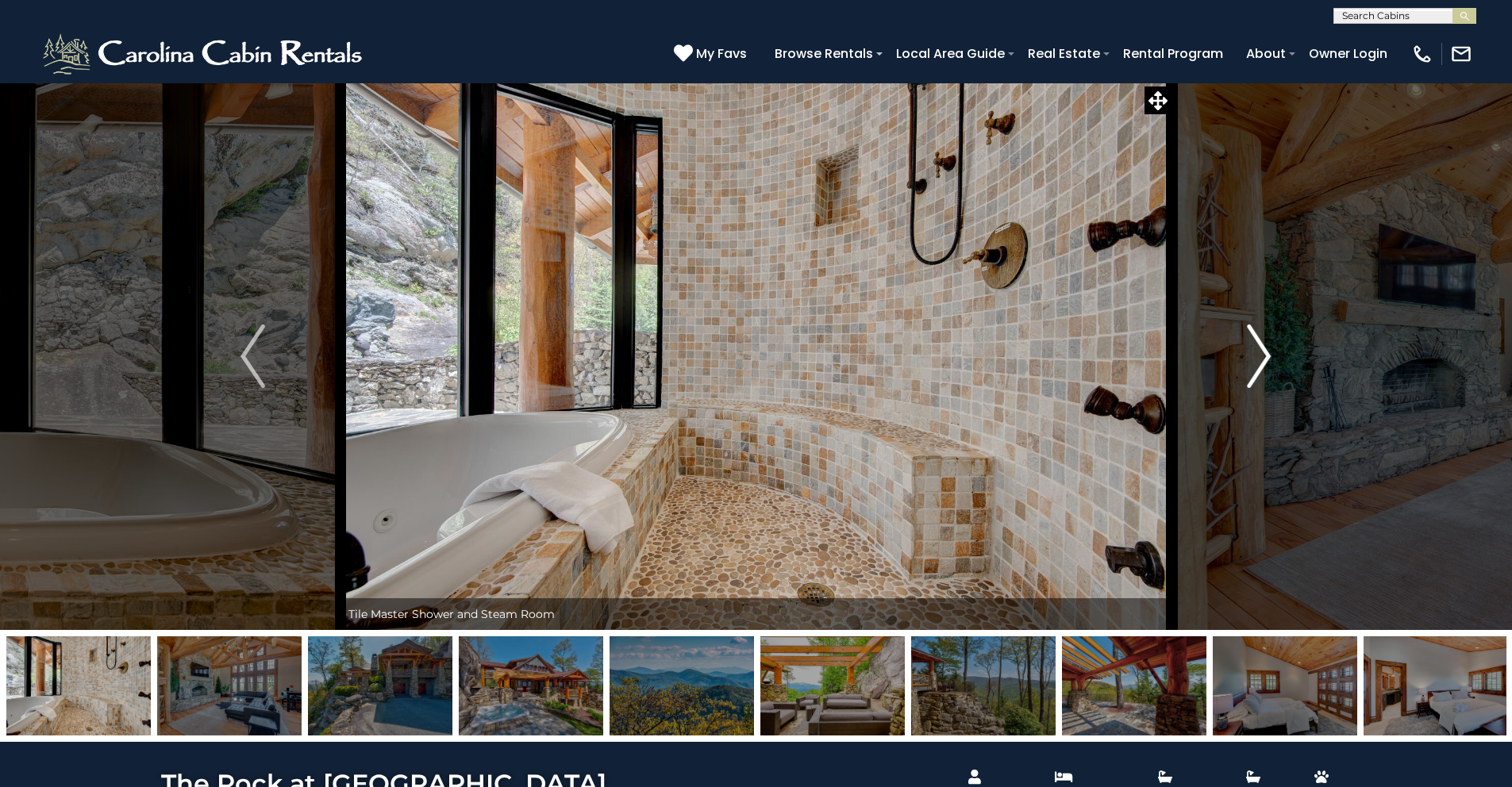
click at [1272, 338] on button "Next" at bounding box center [1259, 356] width 174 height 547
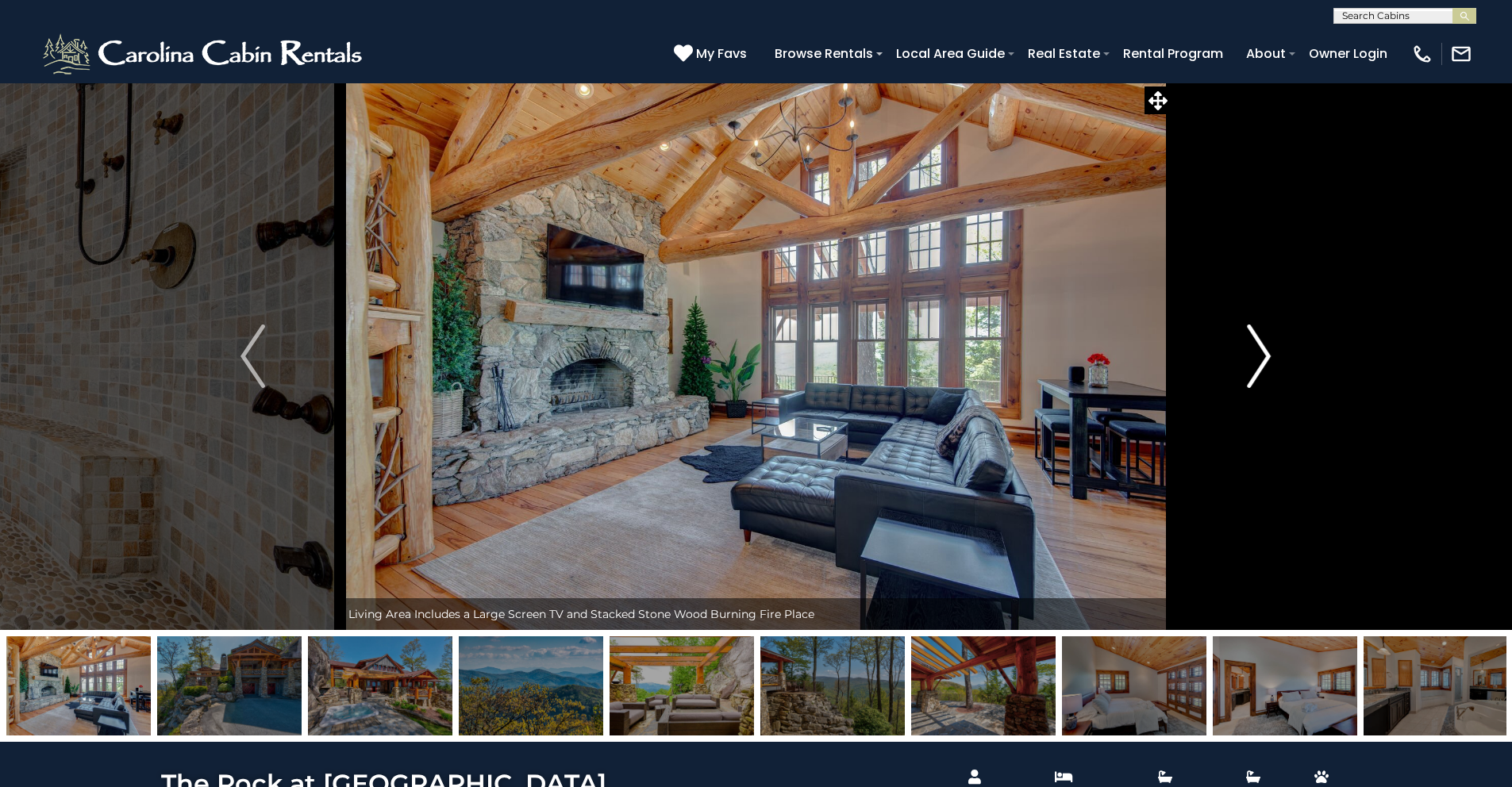
click at [1271, 340] on button "Next" at bounding box center [1259, 356] width 174 height 547
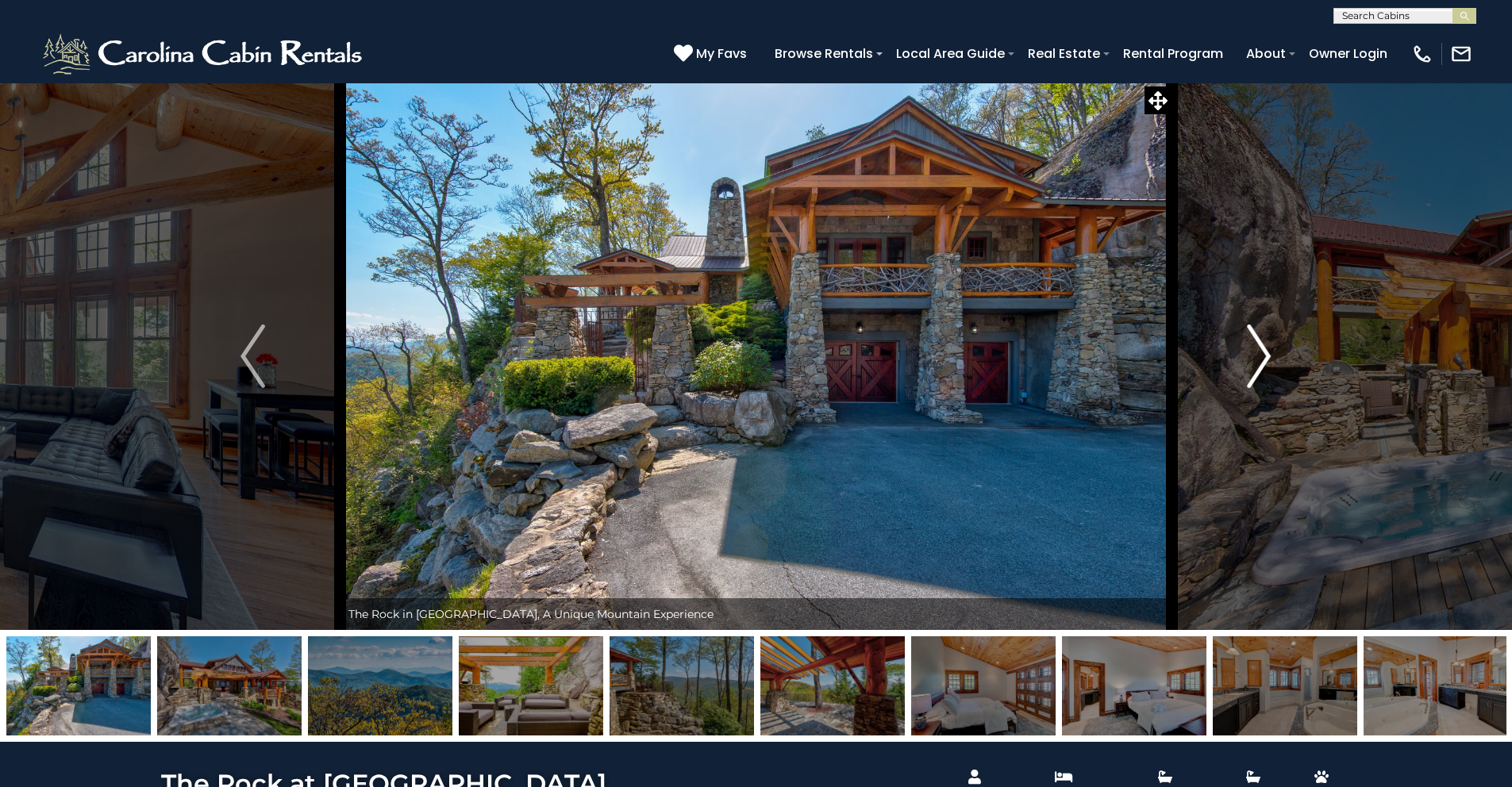
click at [1275, 350] on button "Next" at bounding box center [1259, 356] width 174 height 547
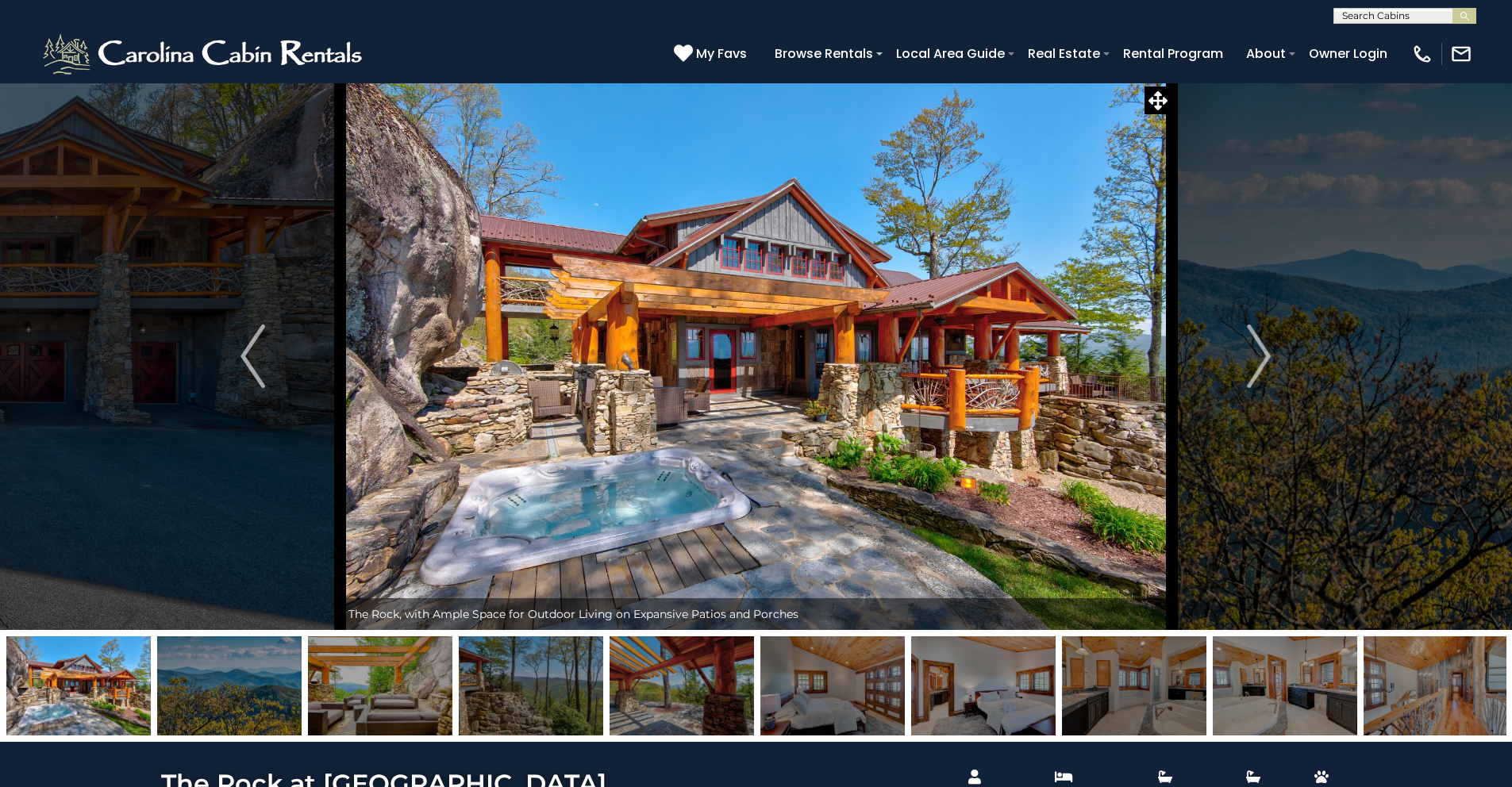
click at [211, 234] on button "Previous" at bounding box center [253, 356] width 174 height 547
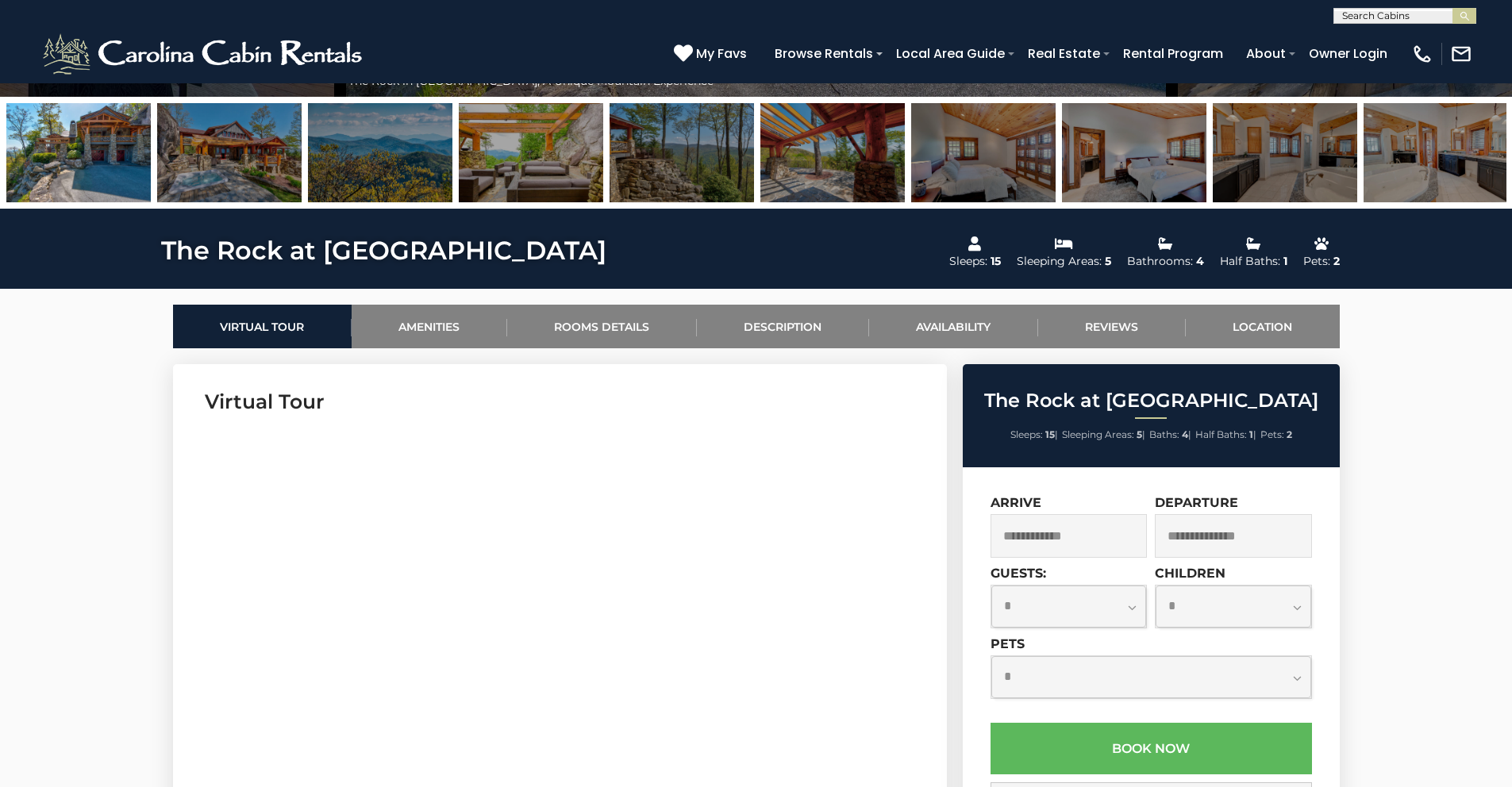
scroll to position [536, 0]
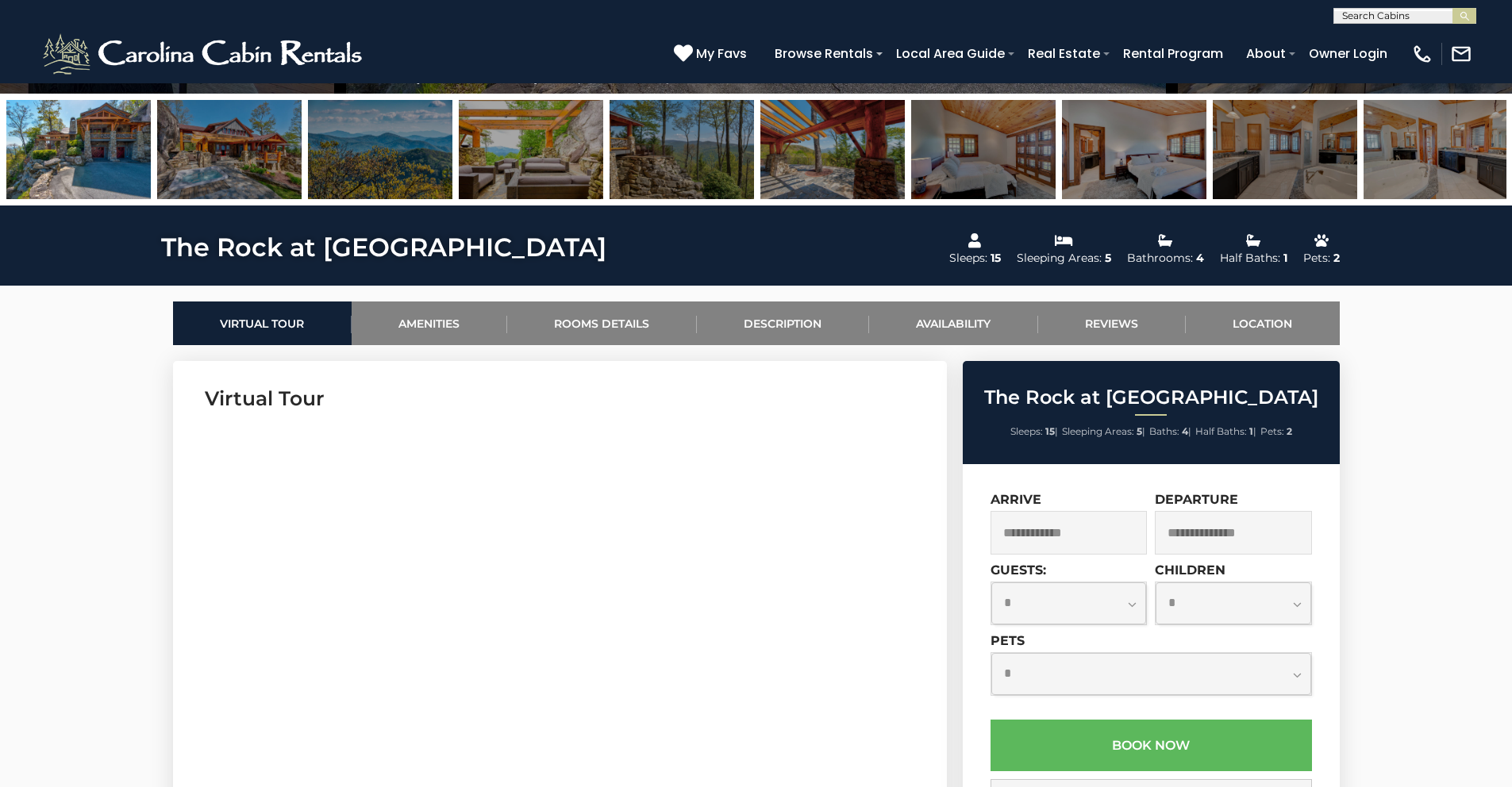
click at [1031, 533] on input "text" at bounding box center [1069, 533] width 157 height 44
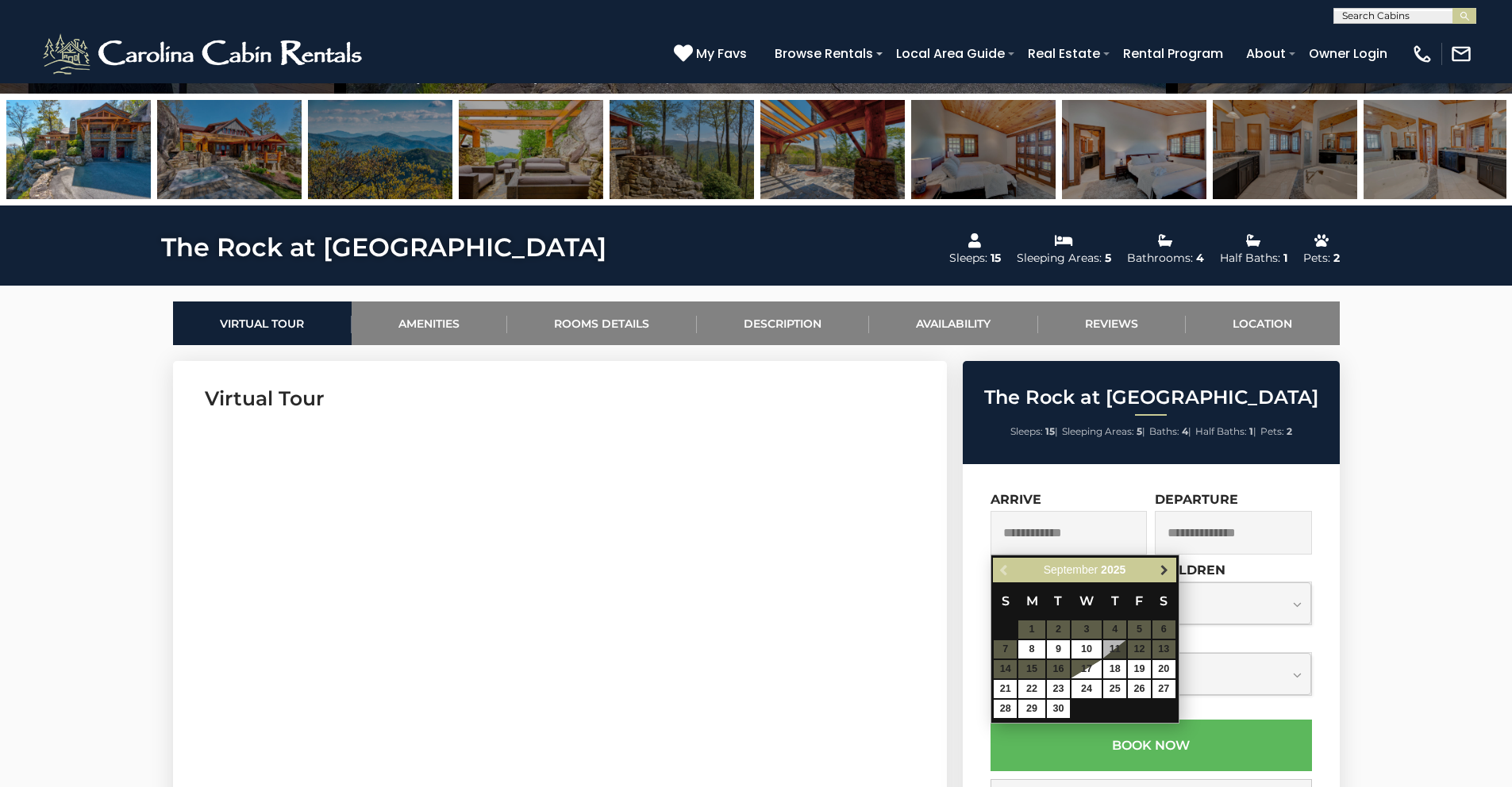
click at [1162, 561] on link "Next" at bounding box center [1165, 570] width 20 height 20
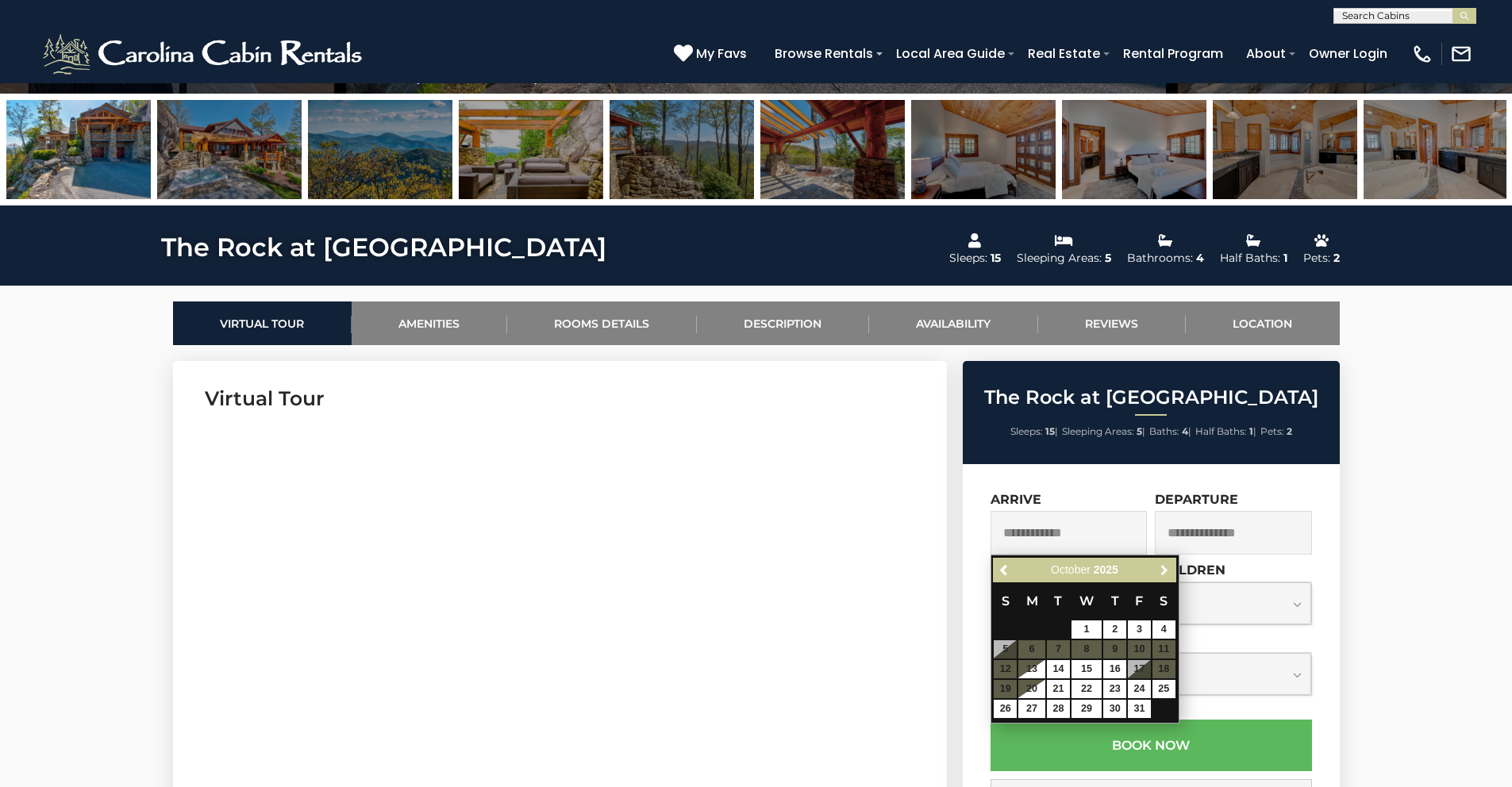
click at [1162, 561] on link "Next" at bounding box center [1165, 570] width 20 height 20
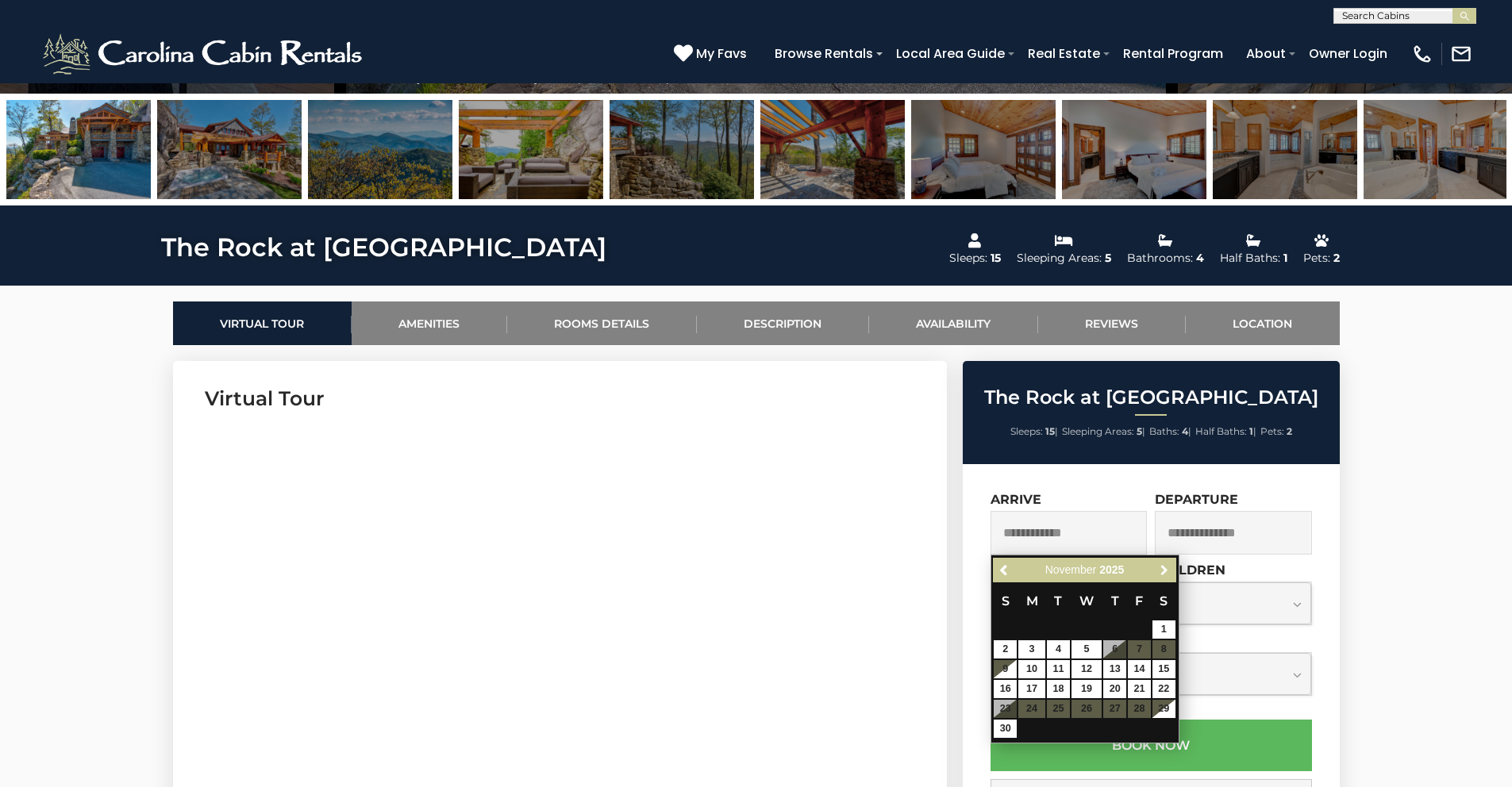
click at [1162, 561] on link "Next" at bounding box center [1165, 570] width 20 height 20
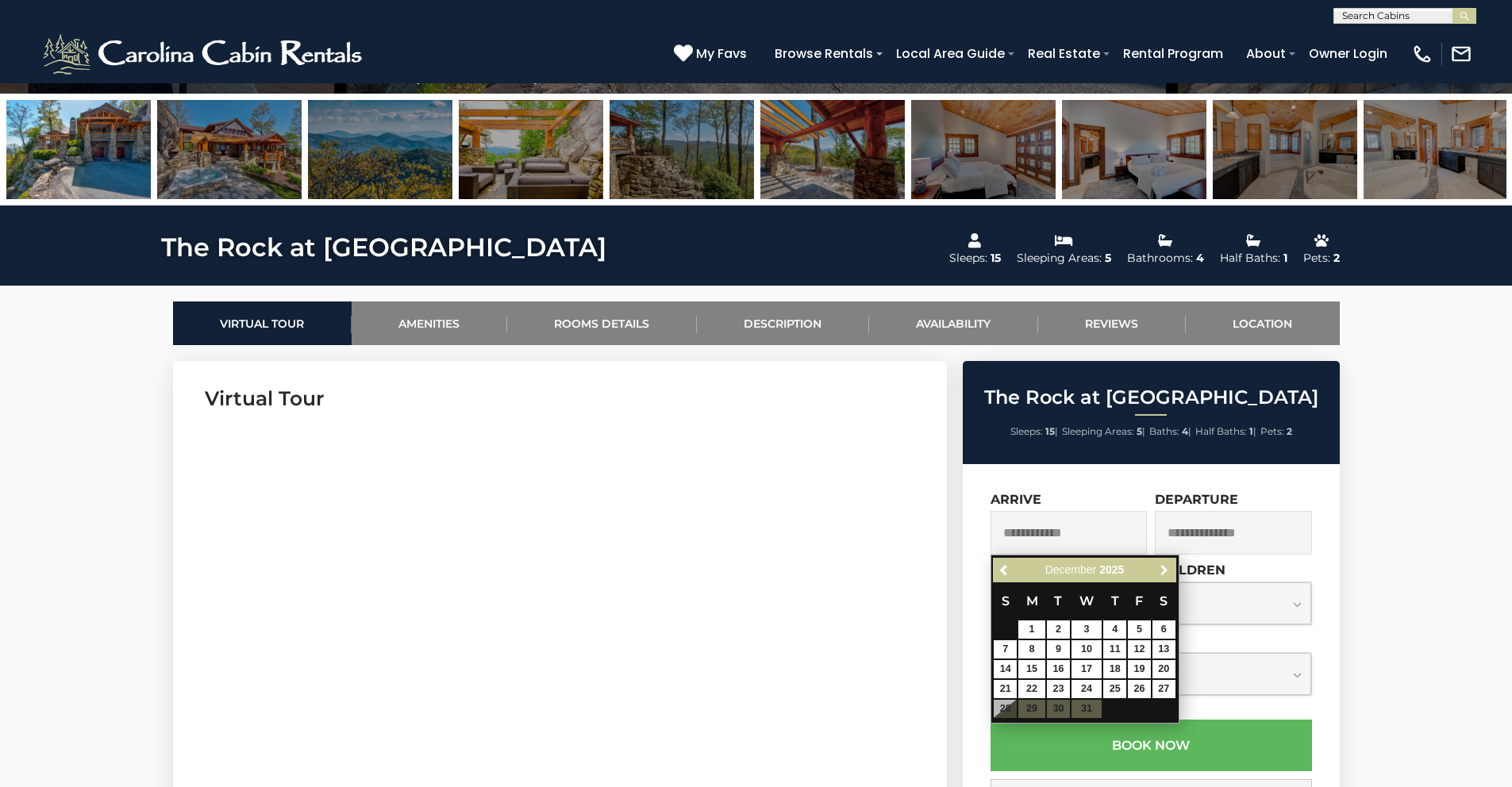
click at [1162, 561] on link "Next" at bounding box center [1165, 570] width 20 height 20
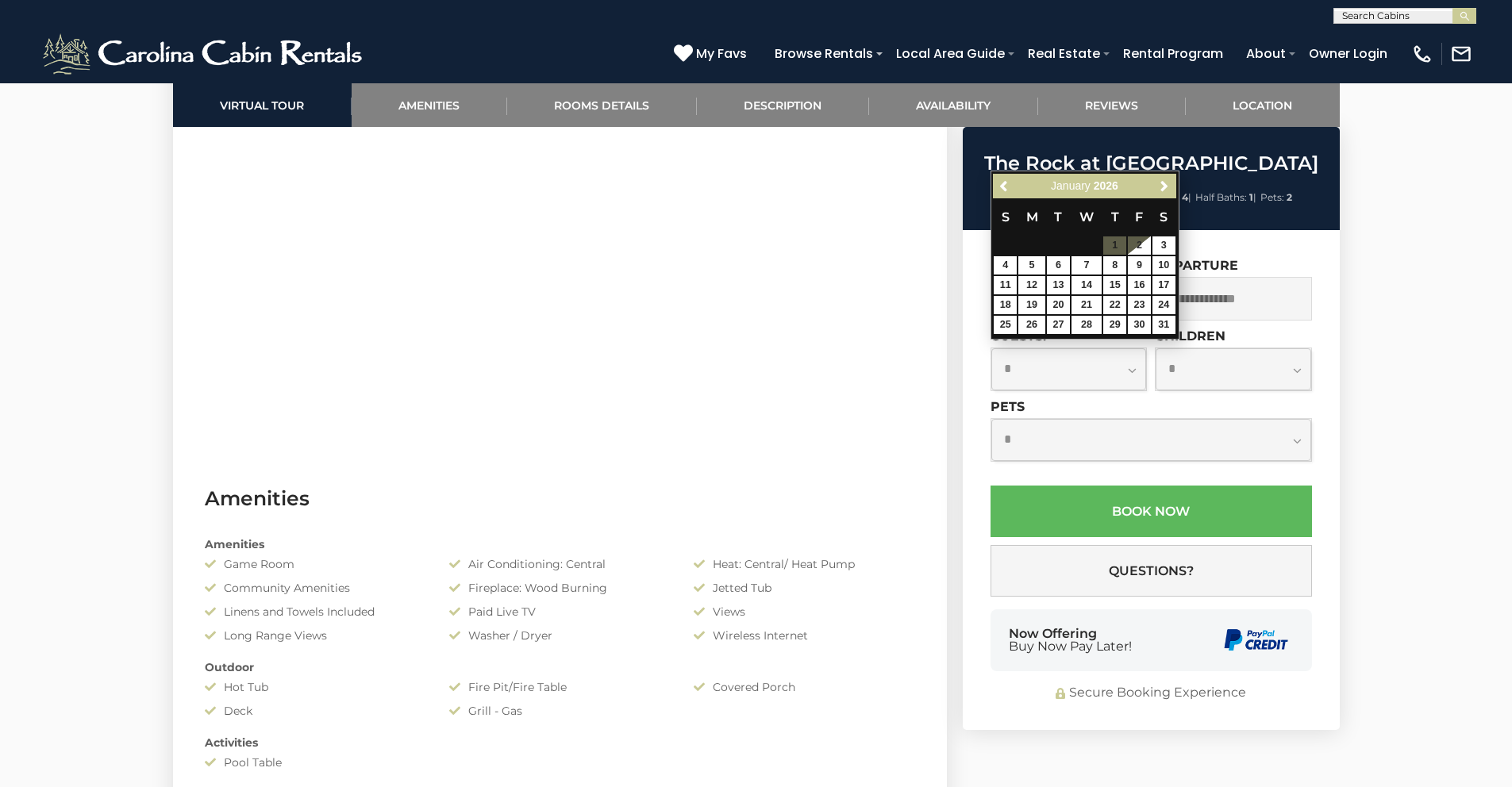
scroll to position [0, 0]
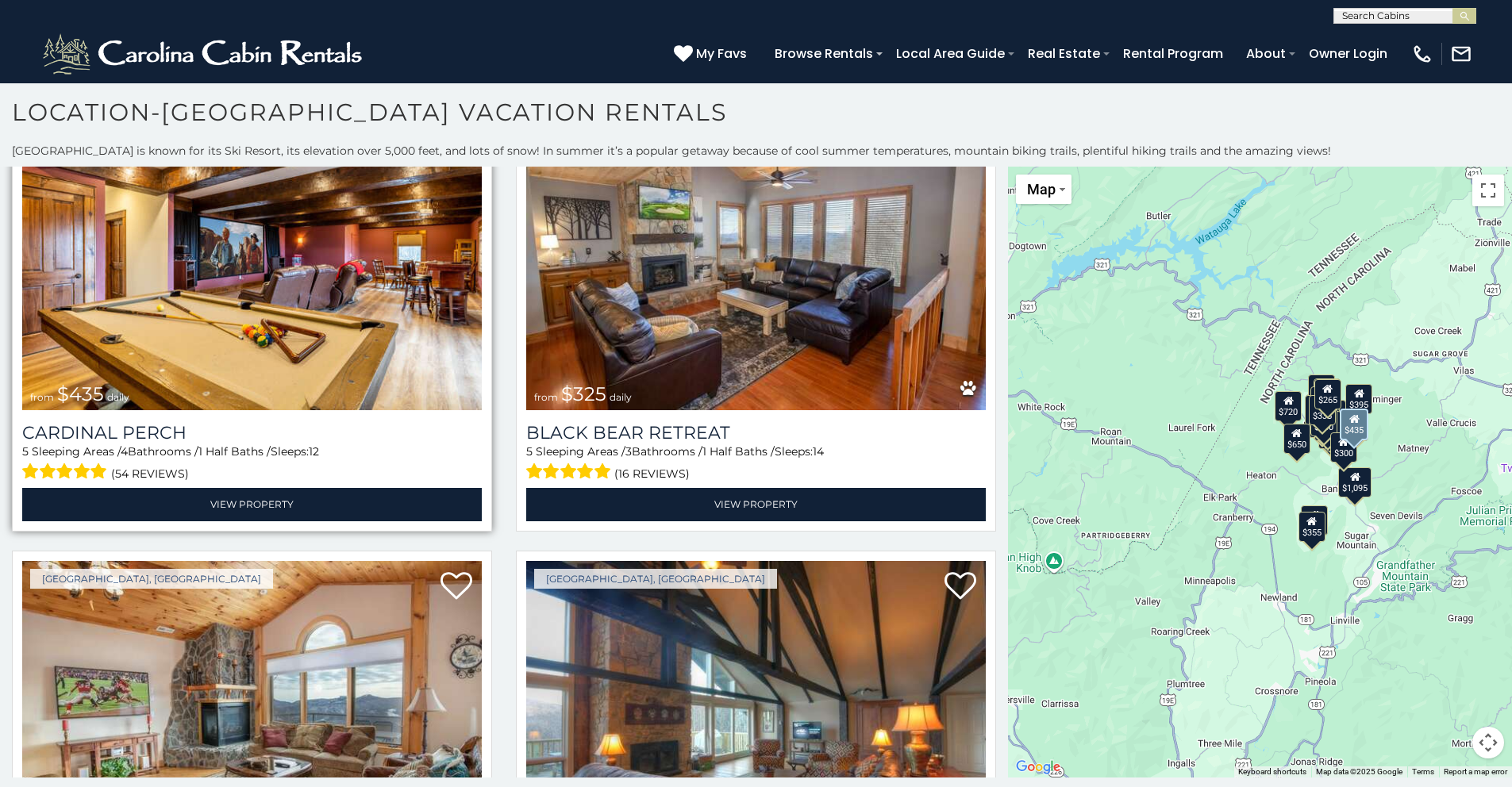
scroll to position [4617, 0]
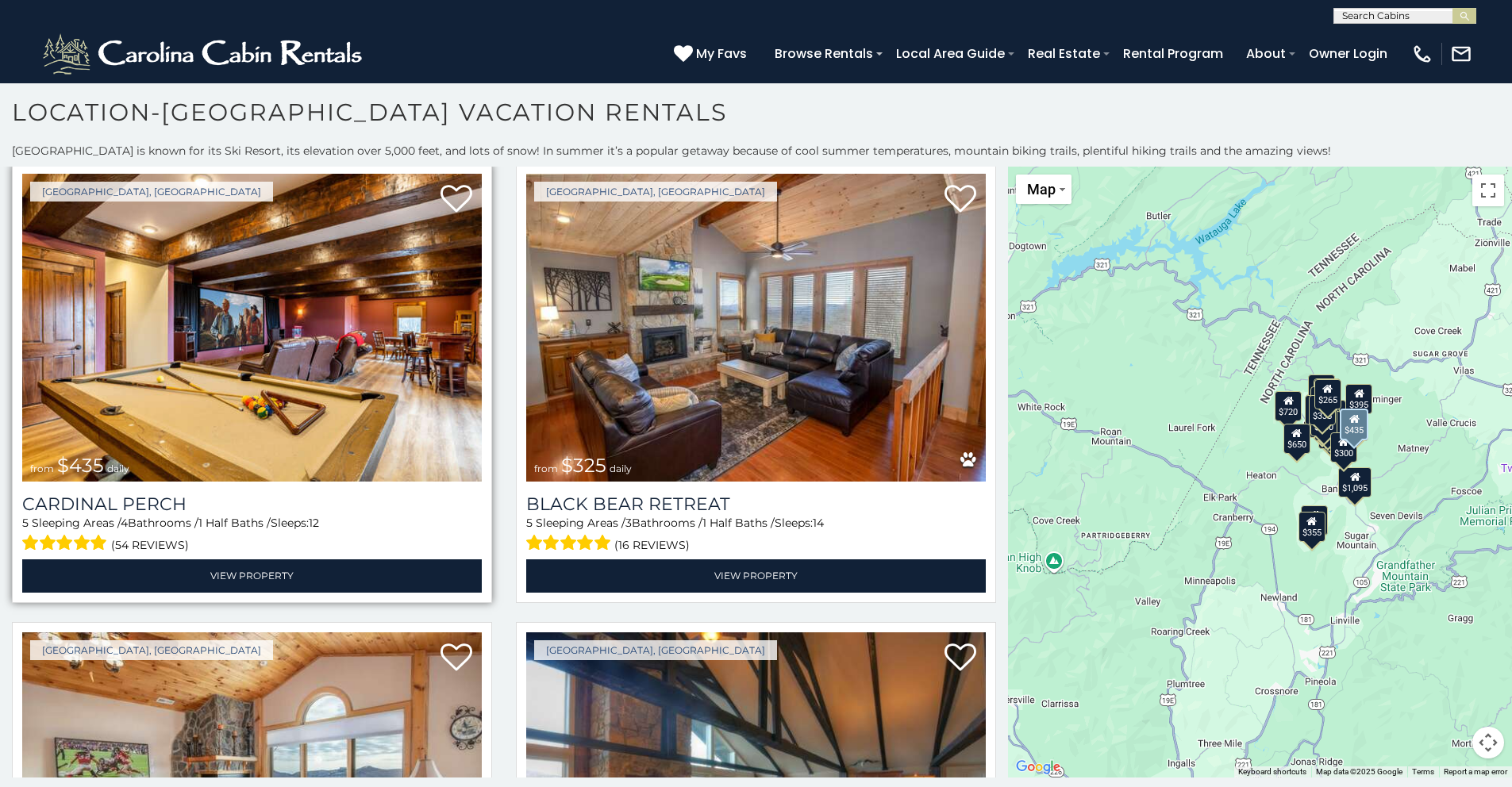
click at [263, 397] on img at bounding box center [252, 328] width 460 height 308
click at [273, 371] on img at bounding box center [252, 328] width 460 height 308
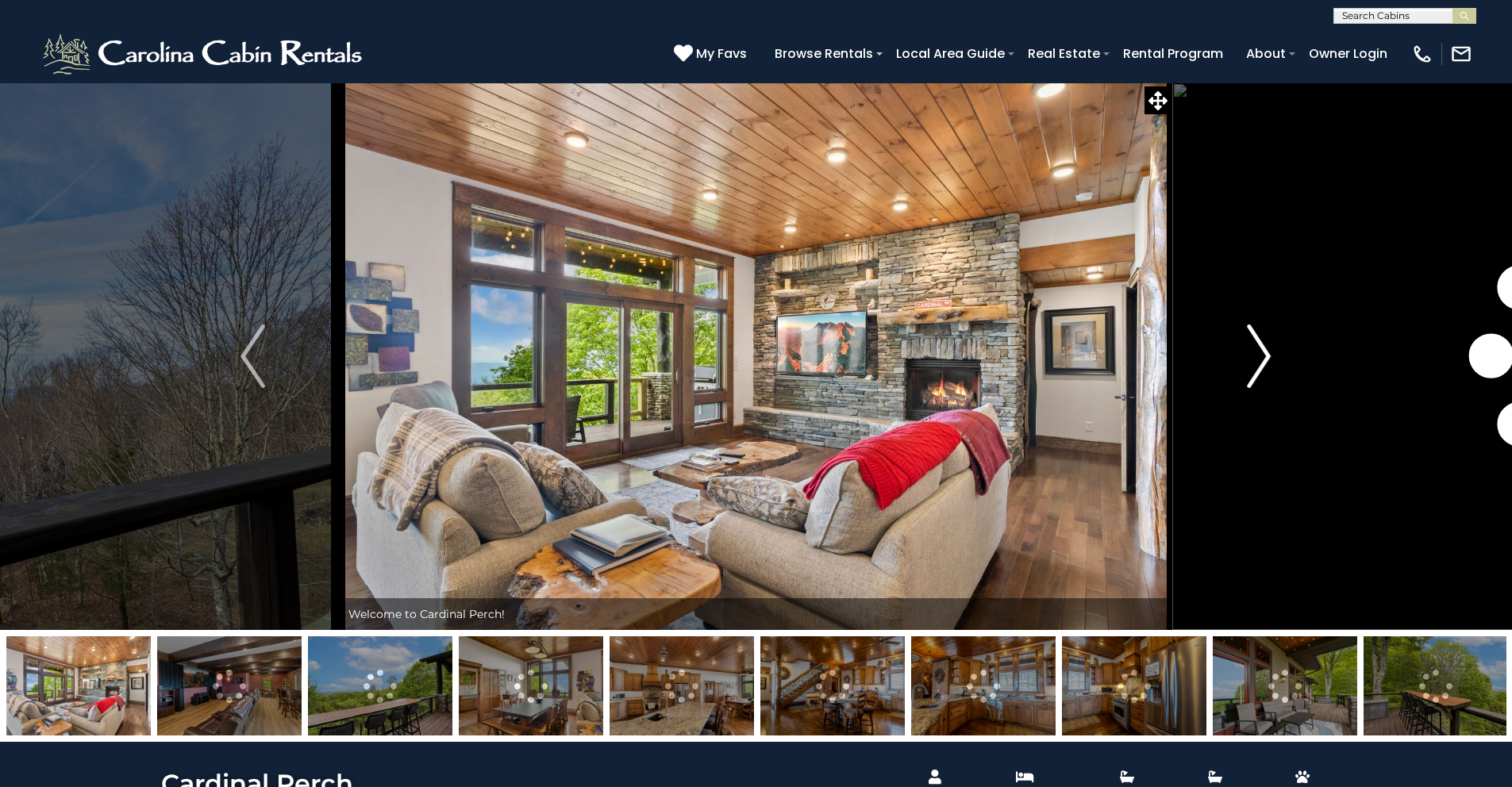
click at [1247, 339] on img "Next" at bounding box center [1259, 356] width 24 height 64
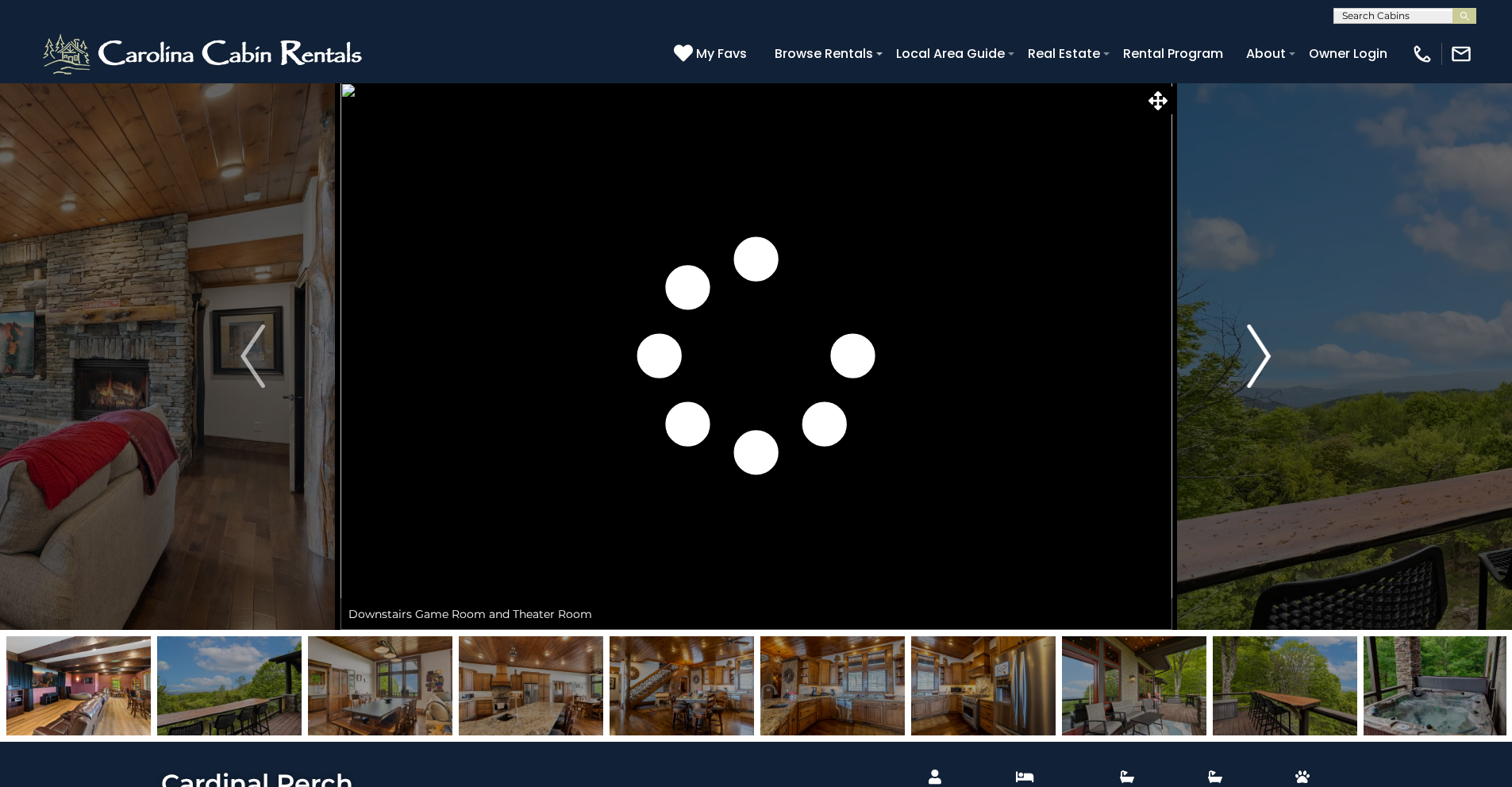
click at [1247, 339] on img "Next" at bounding box center [1259, 356] width 24 height 64
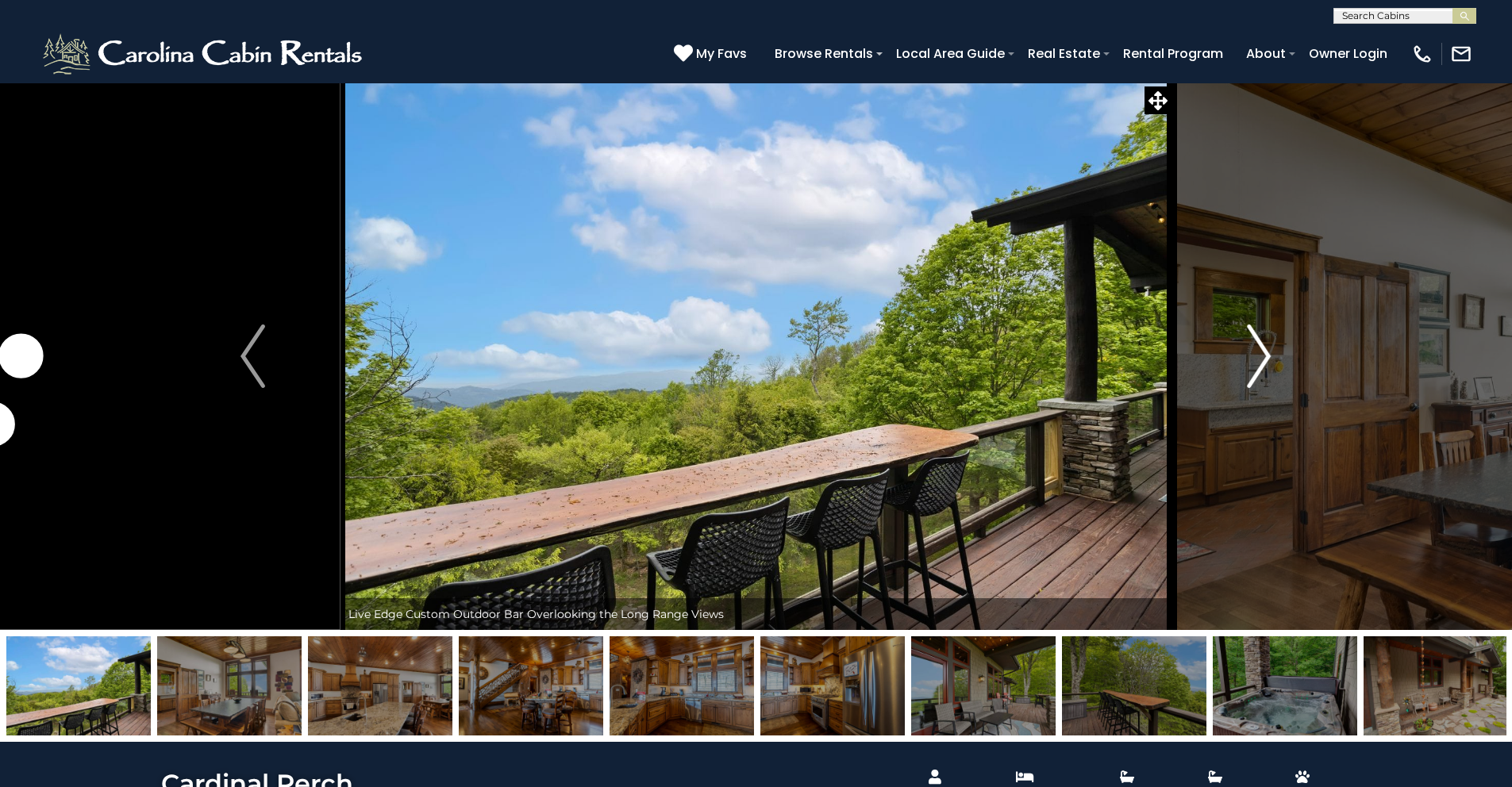
click at [1255, 365] on img "Next" at bounding box center [1259, 356] width 24 height 64
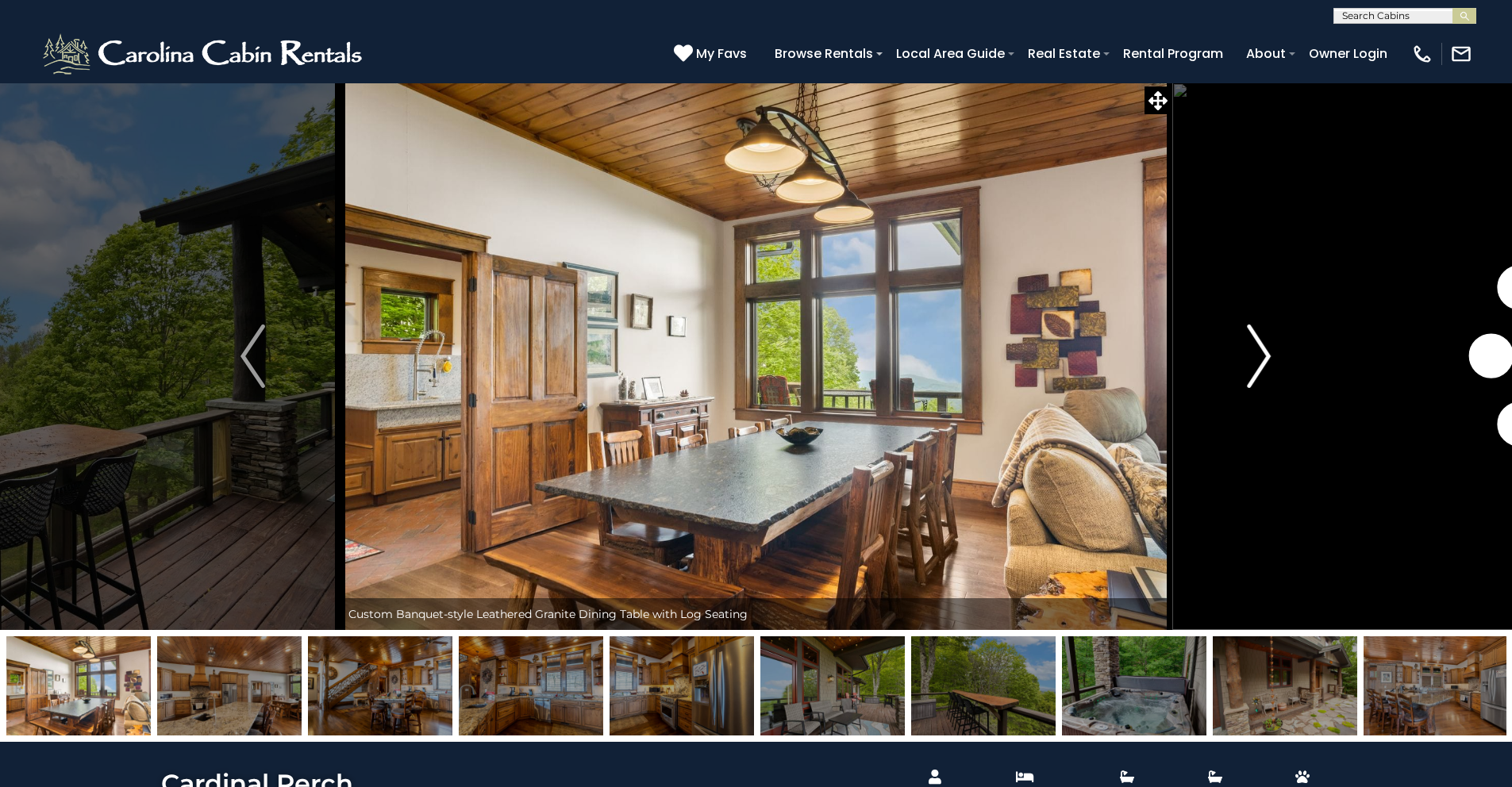
click at [1258, 365] on img "Next" at bounding box center [1259, 356] width 24 height 64
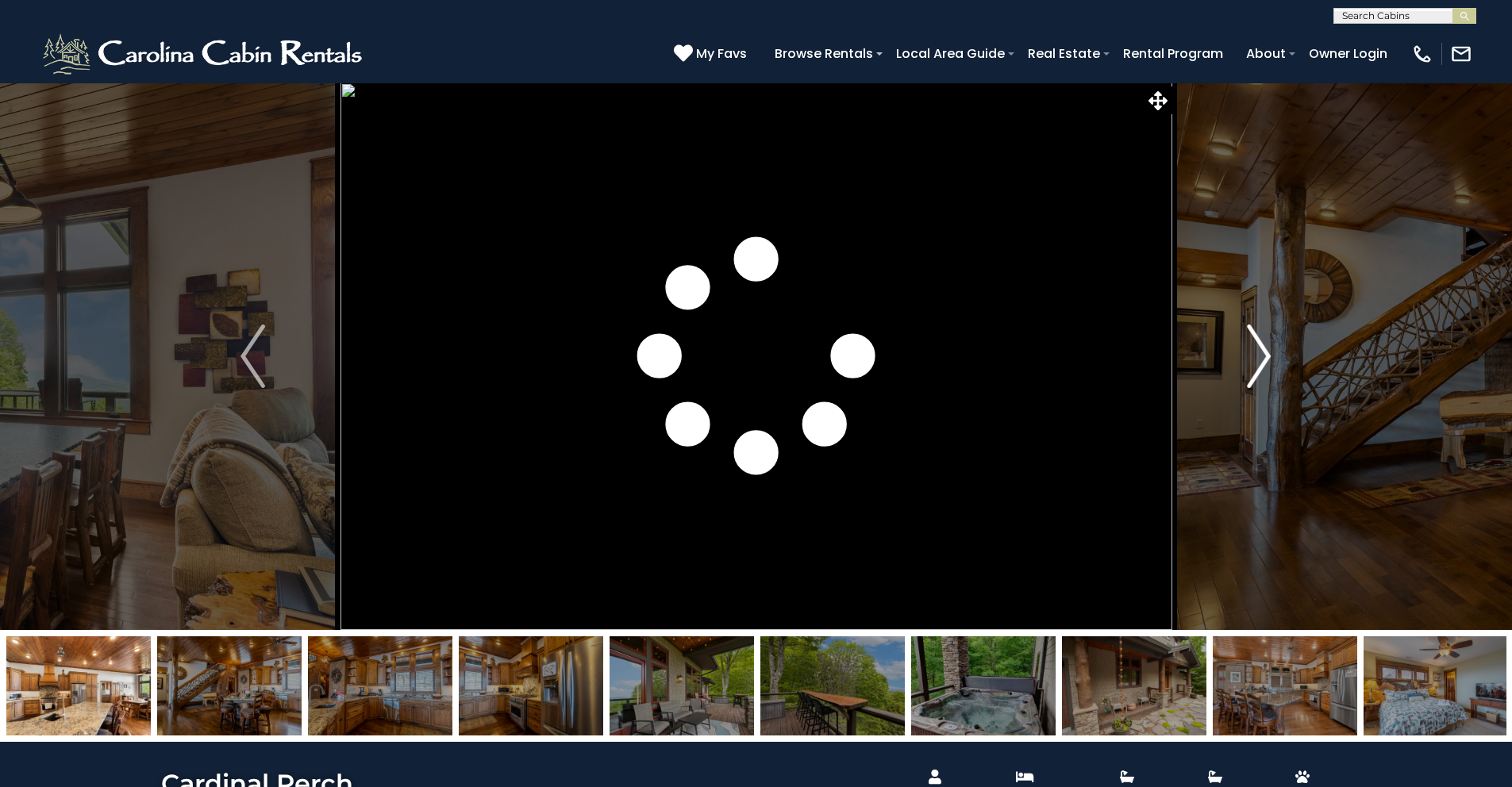
click at [1258, 365] on img "Next" at bounding box center [1259, 356] width 24 height 64
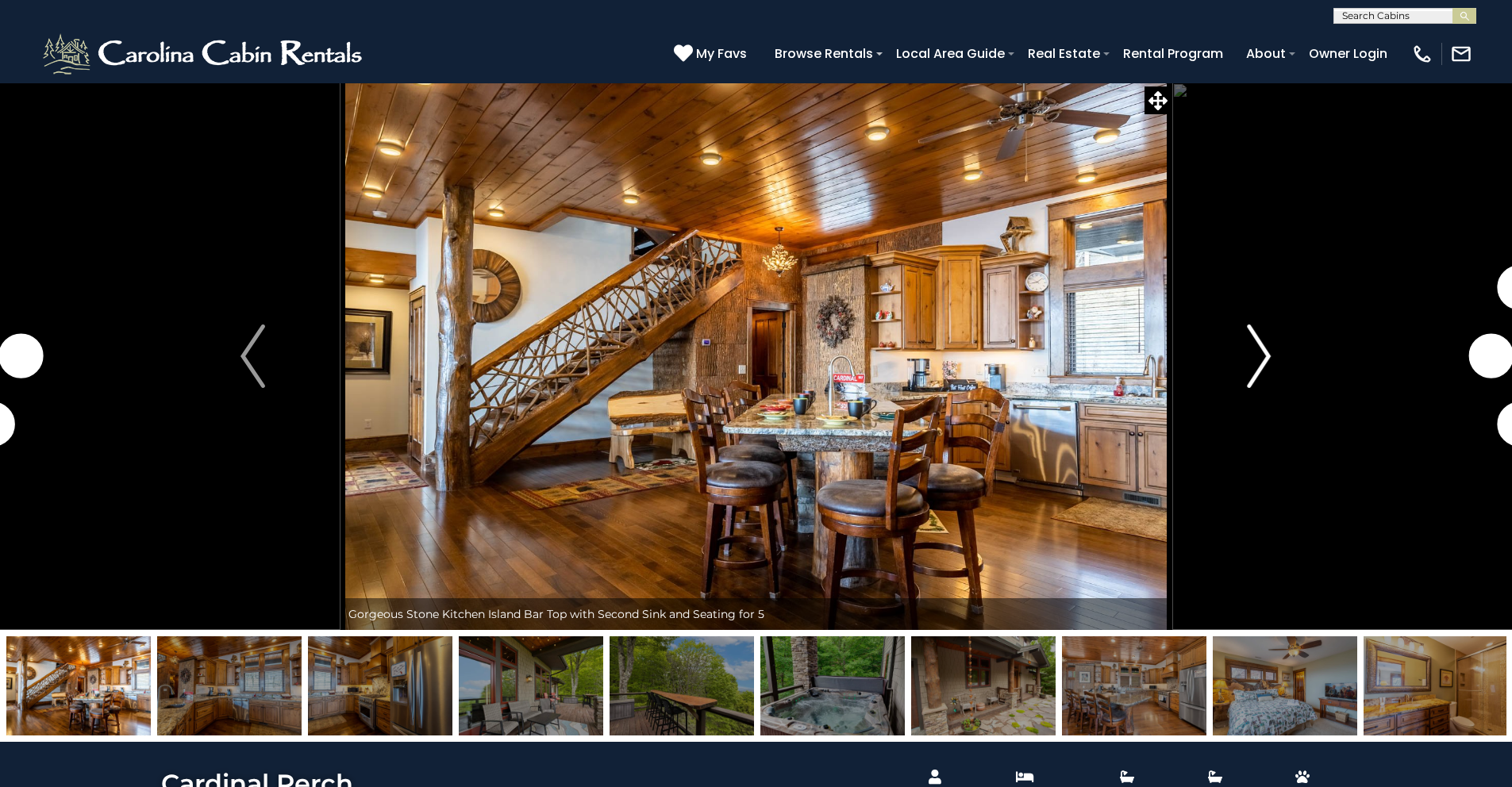
click at [1258, 365] on img "Next" at bounding box center [1259, 356] width 24 height 64
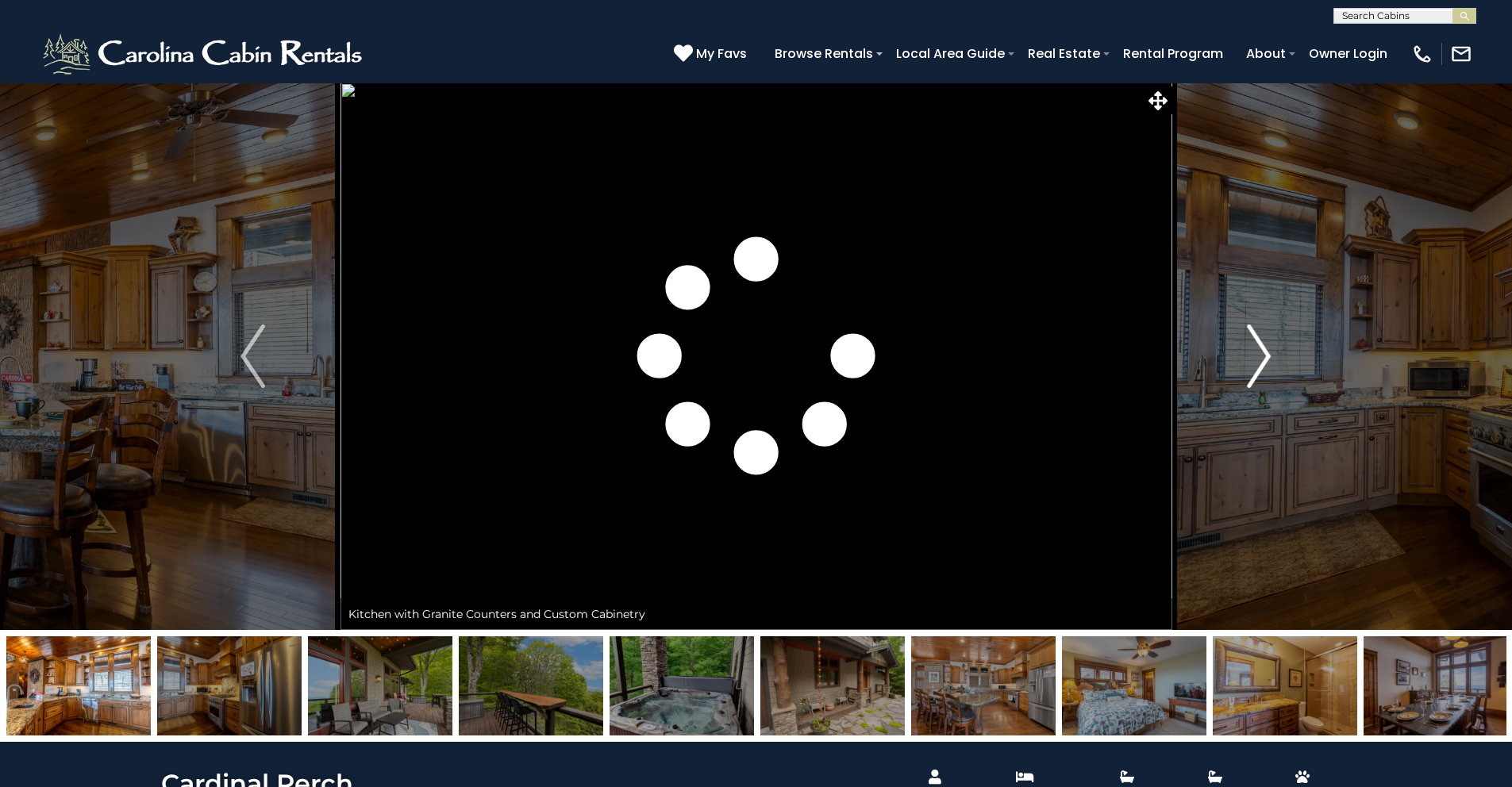
click at [1258, 365] on img "Next" at bounding box center [1259, 356] width 24 height 64
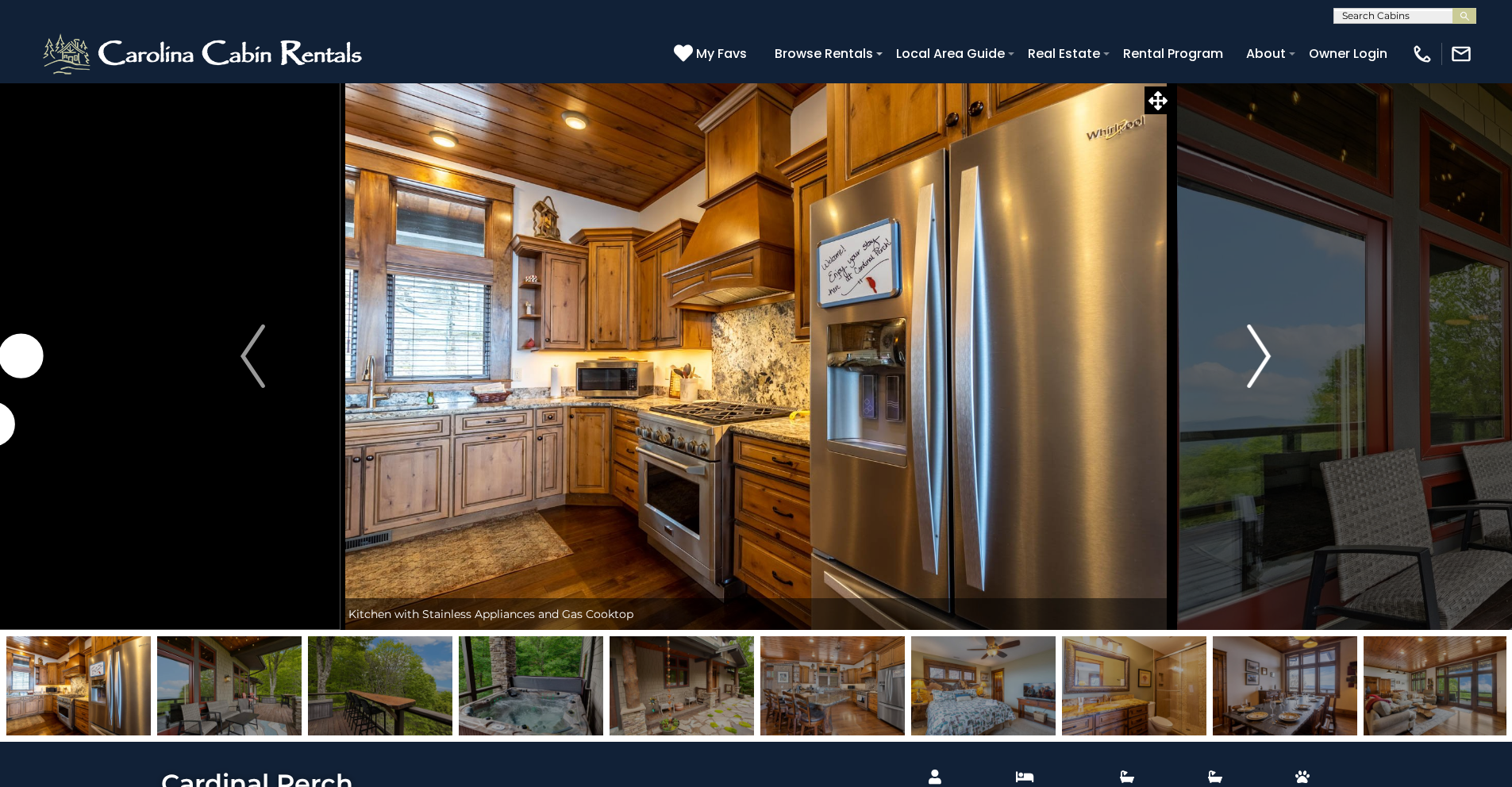
click at [1258, 365] on img "Next" at bounding box center [1259, 356] width 24 height 64
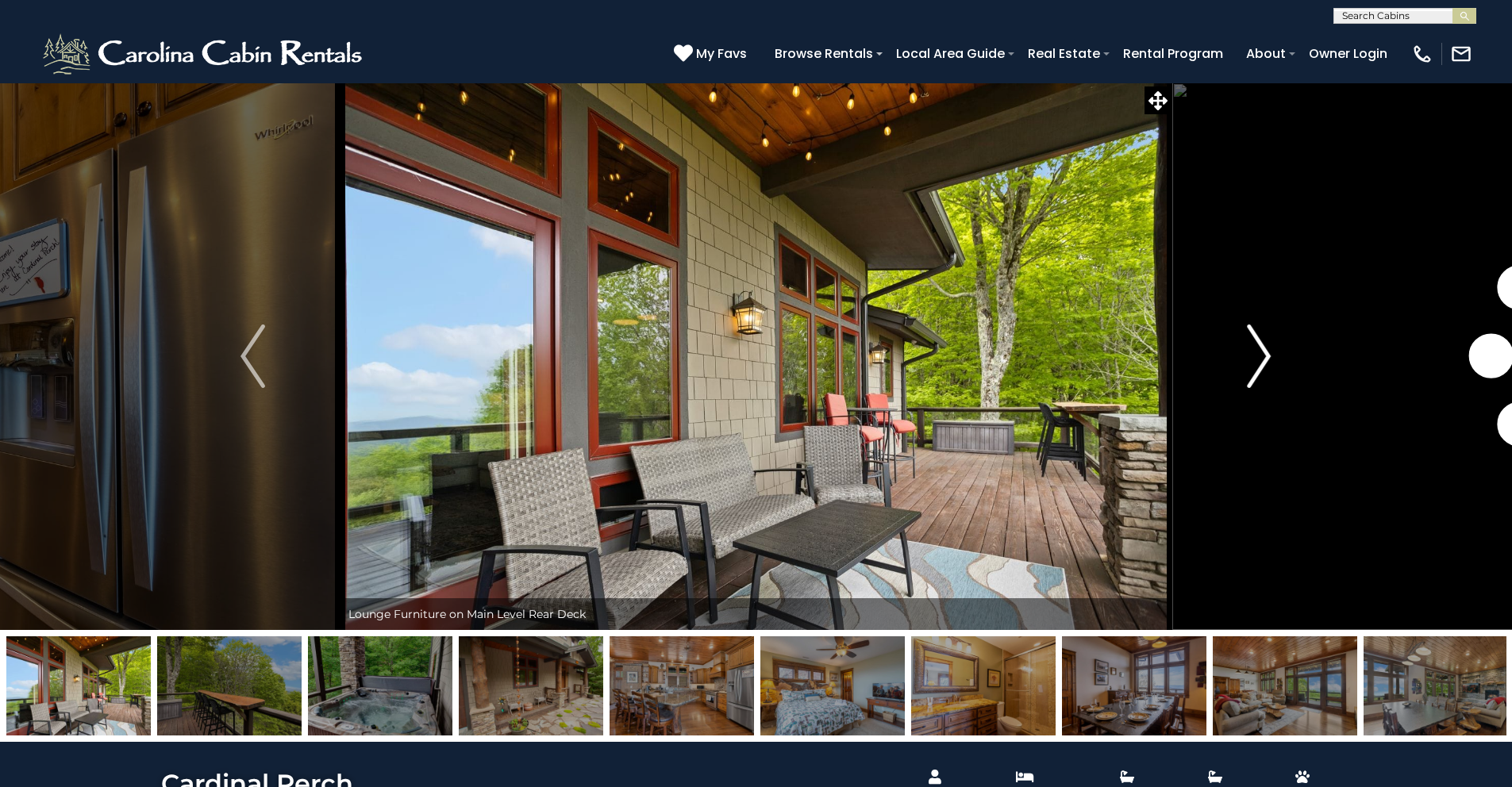
click at [1258, 365] on img "Next" at bounding box center [1259, 356] width 24 height 64
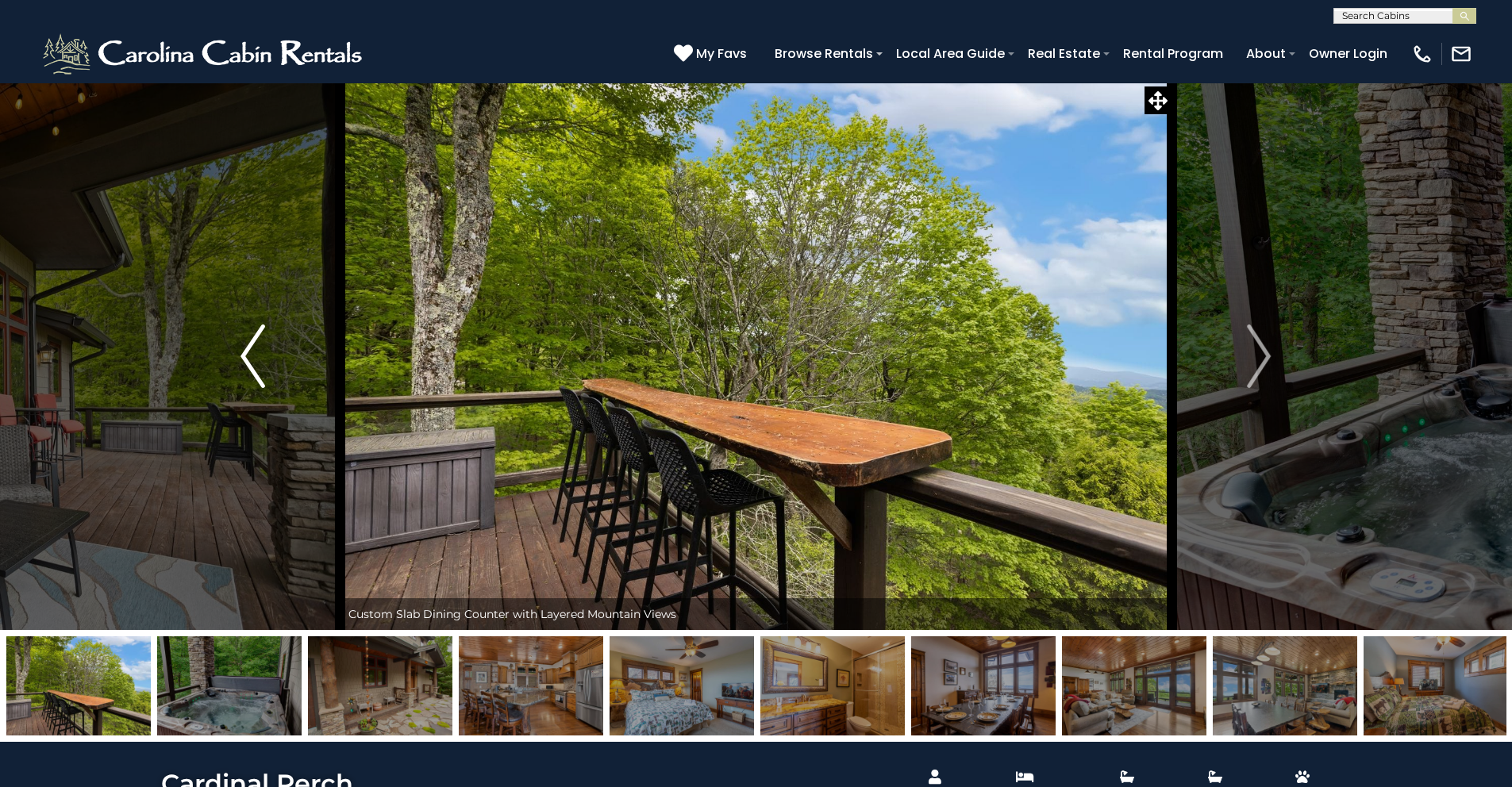
click at [249, 351] on img "Previous" at bounding box center [252, 356] width 24 height 64
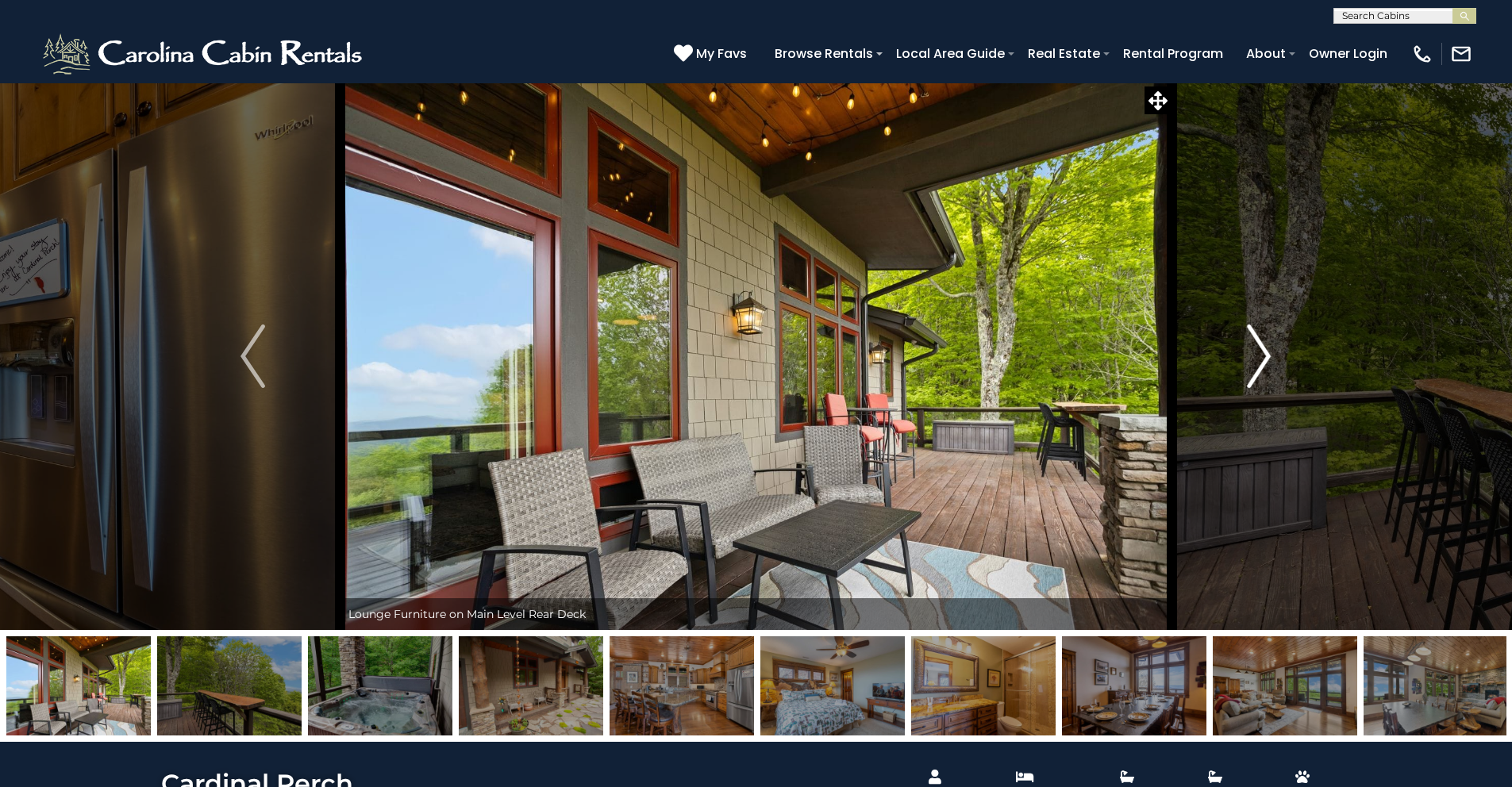
click at [1221, 360] on button "Next" at bounding box center [1259, 356] width 174 height 547
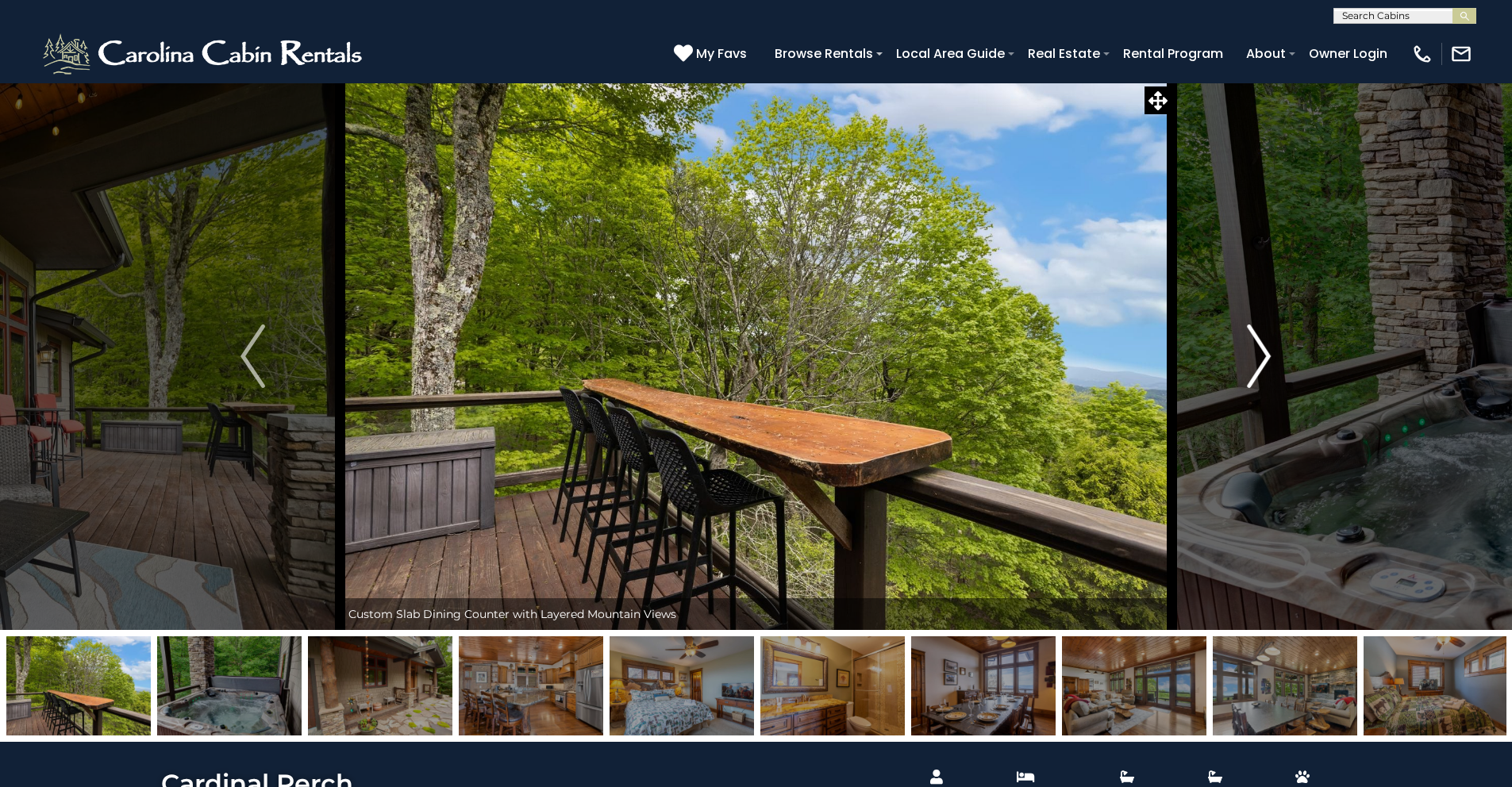
click at [1232, 359] on button "Next" at bounding box center [1259, 356] width 174 height 547
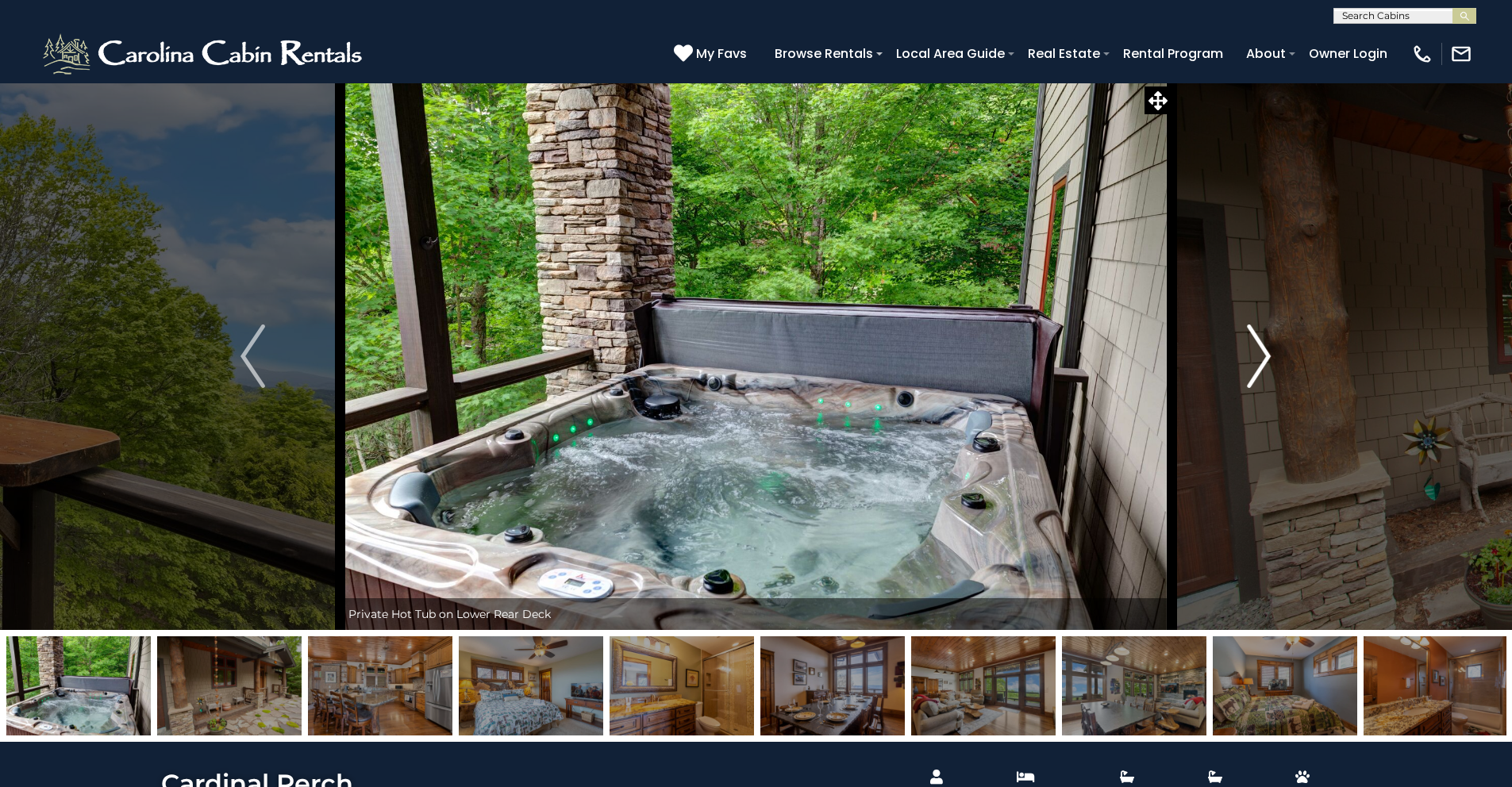
click at [1240, 359] on button "Next" at bounding box center [1259, 356] width 174 height 547
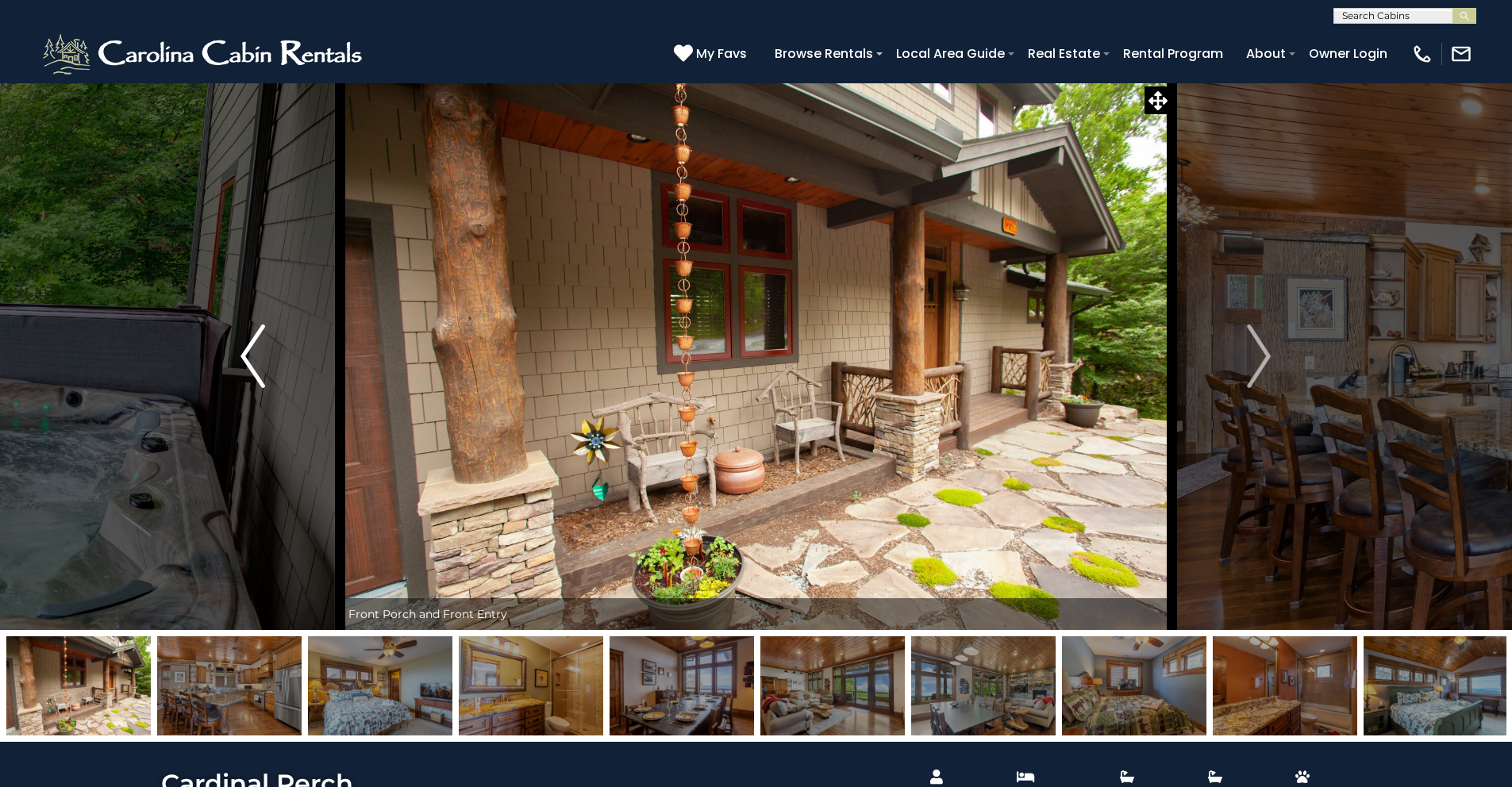
click at [243, 374] on img "Previous" at bounding box center [252, 356] width 24 height 64
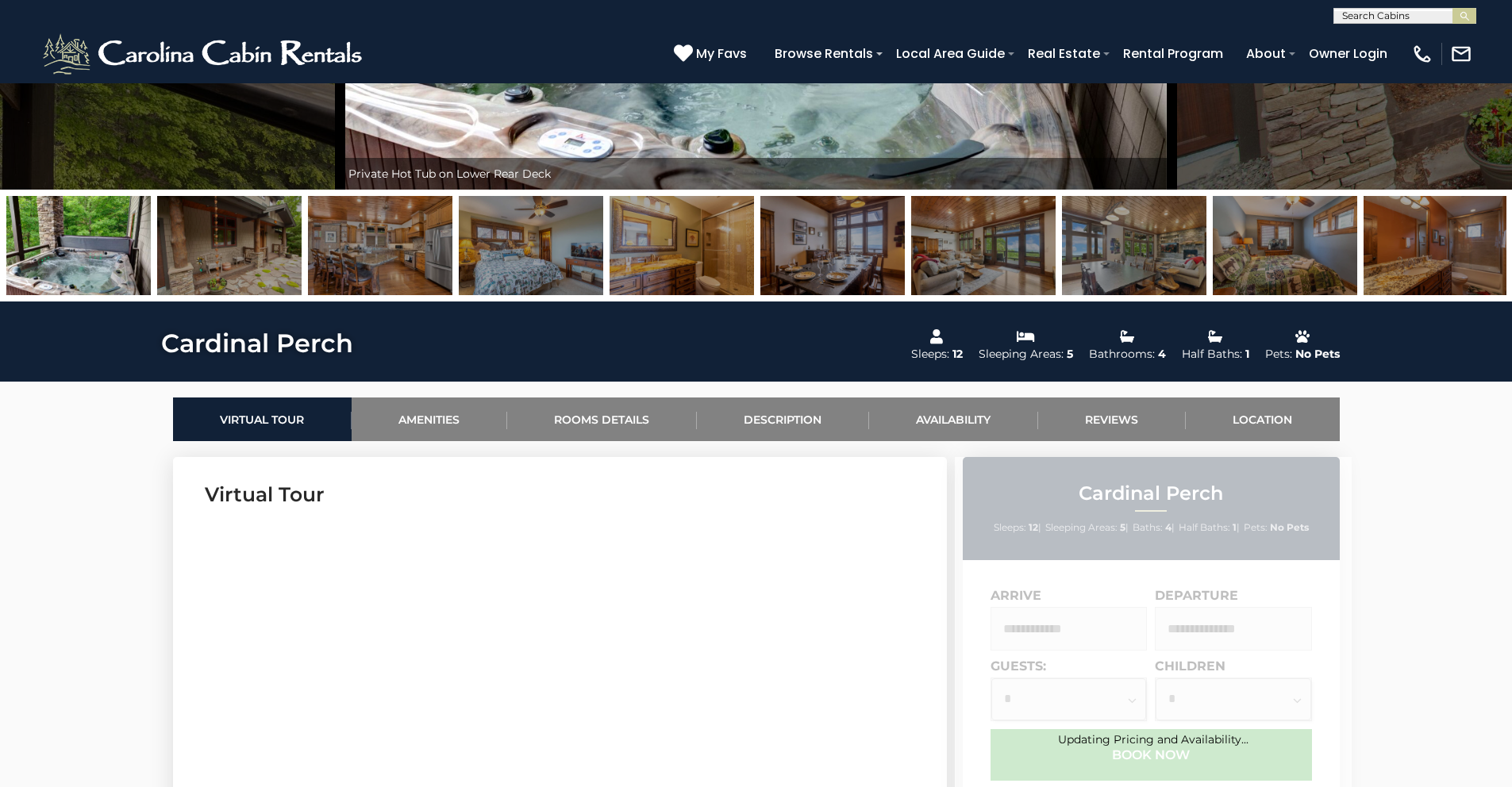
scroll to position [520, 0]
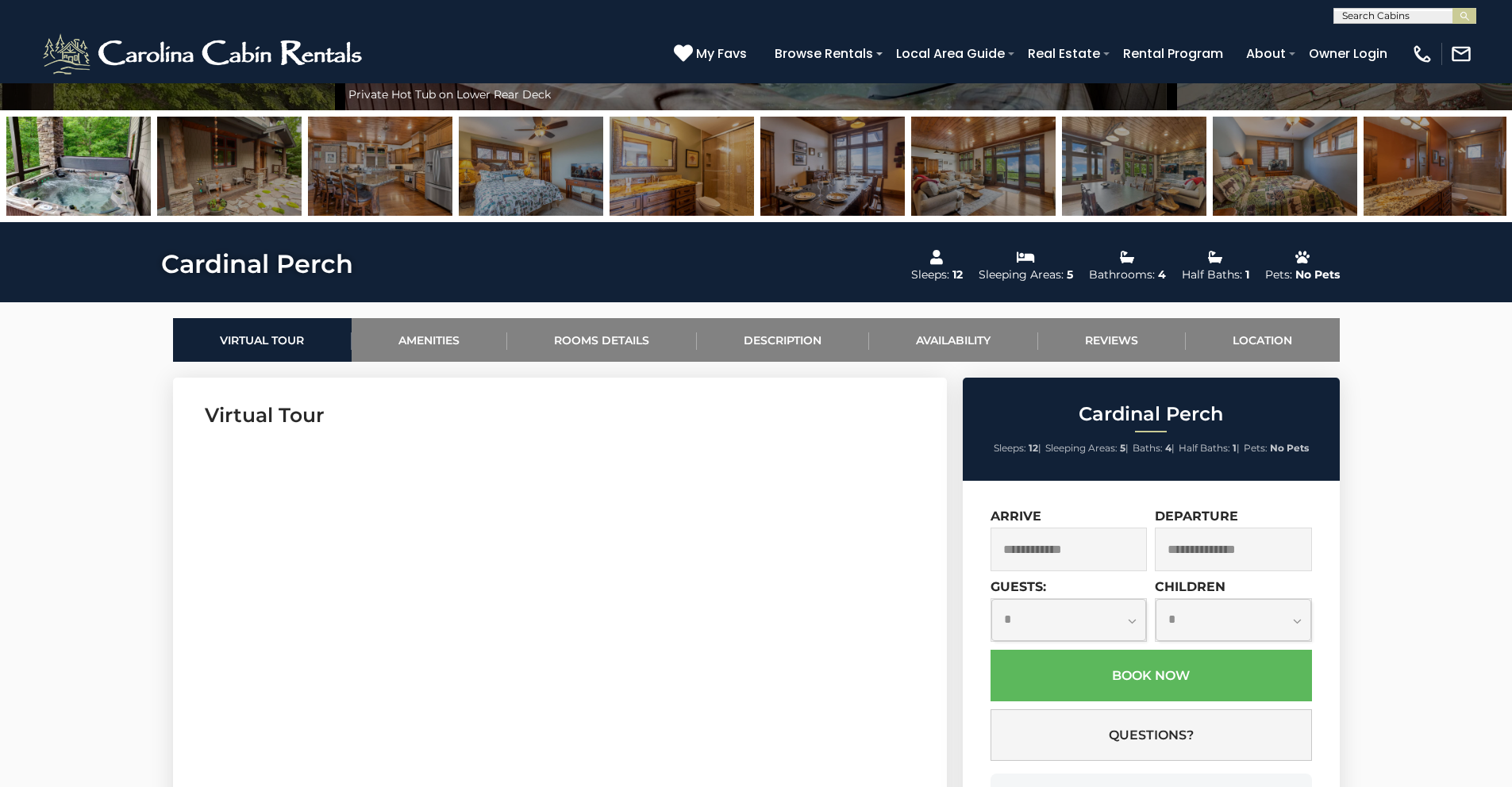
click at [1122, 539] on input "text" at bounding box center [1069, 550] width 157 height 44
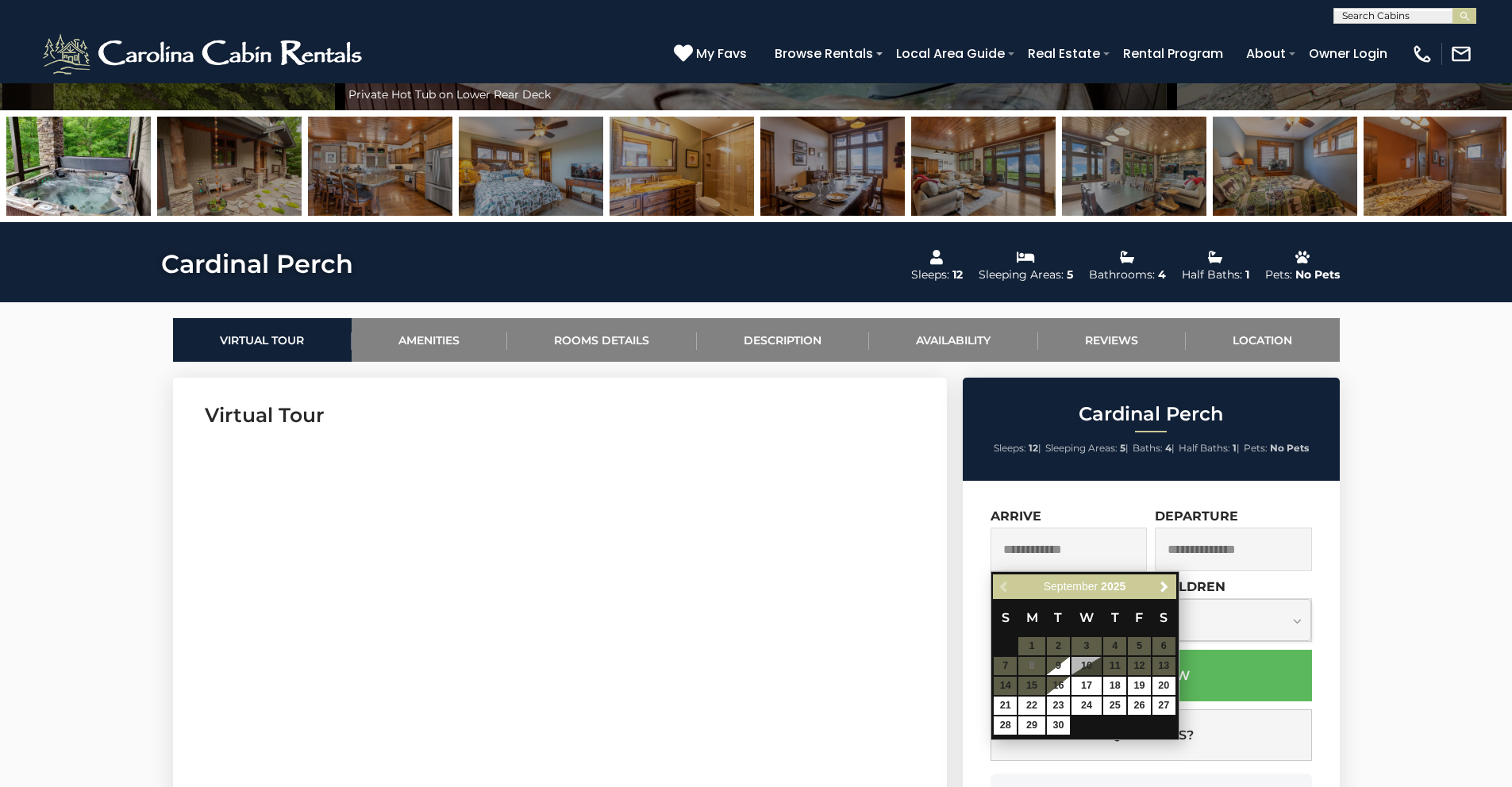
click at [1109, 506] on div "**********" at bounding box center [1151, 687] width 377 height 413
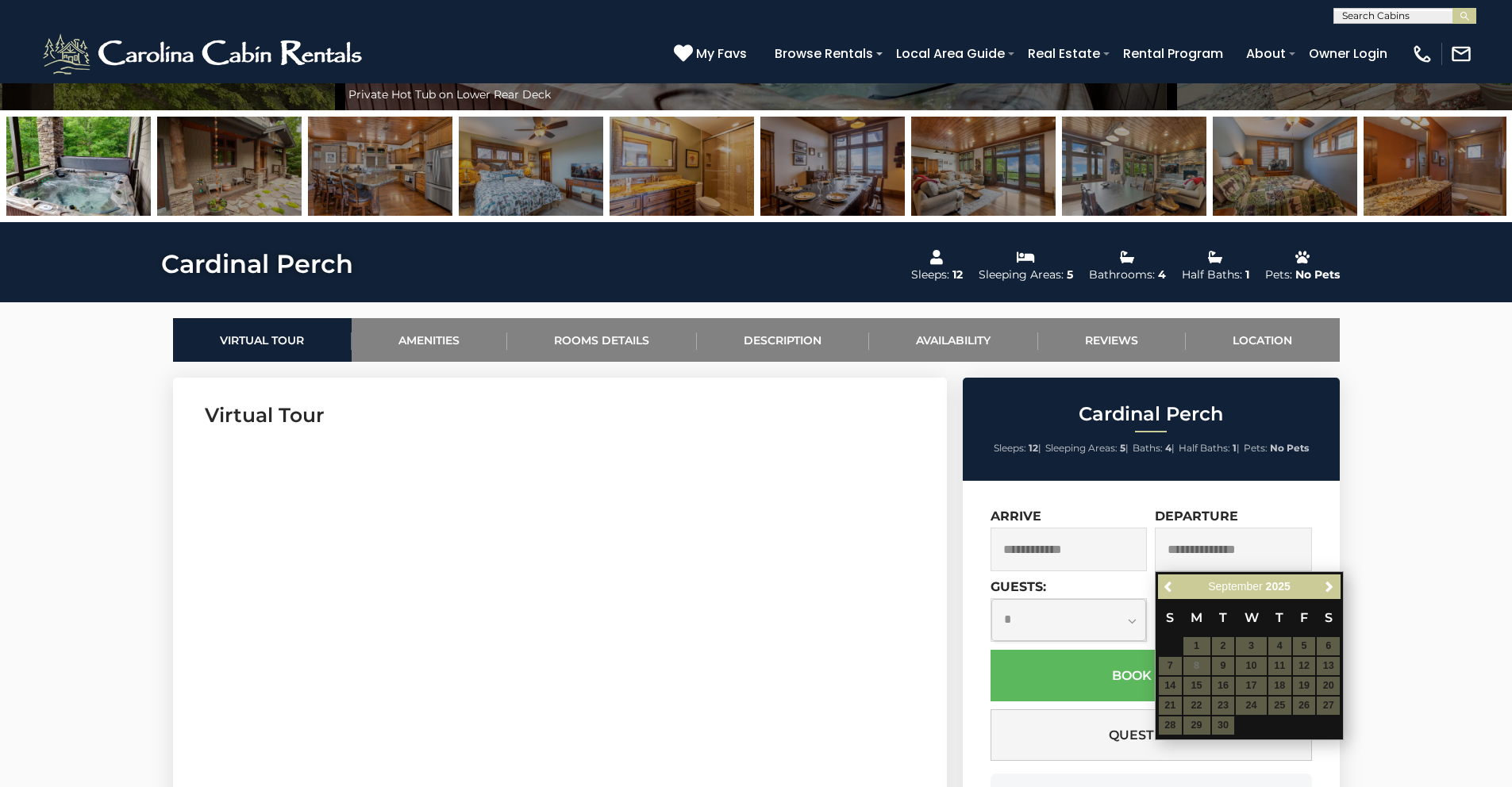
click at [1076, 558] on input "text" at bounding box center [1069, 550] width 157 height 44
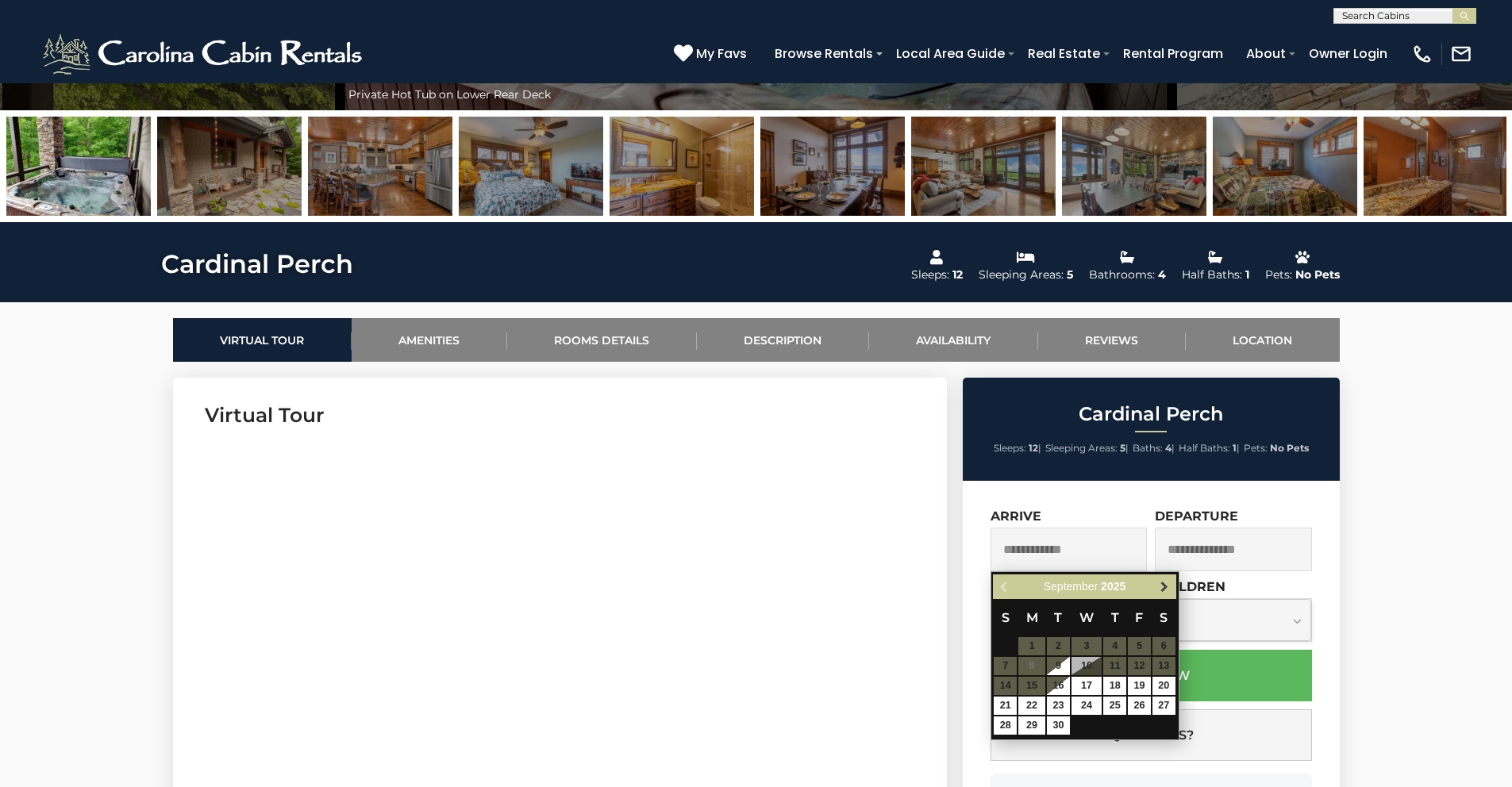
click at [1162, 587] on span "Next" at bounding box center [1165, 587] width 13 height 13
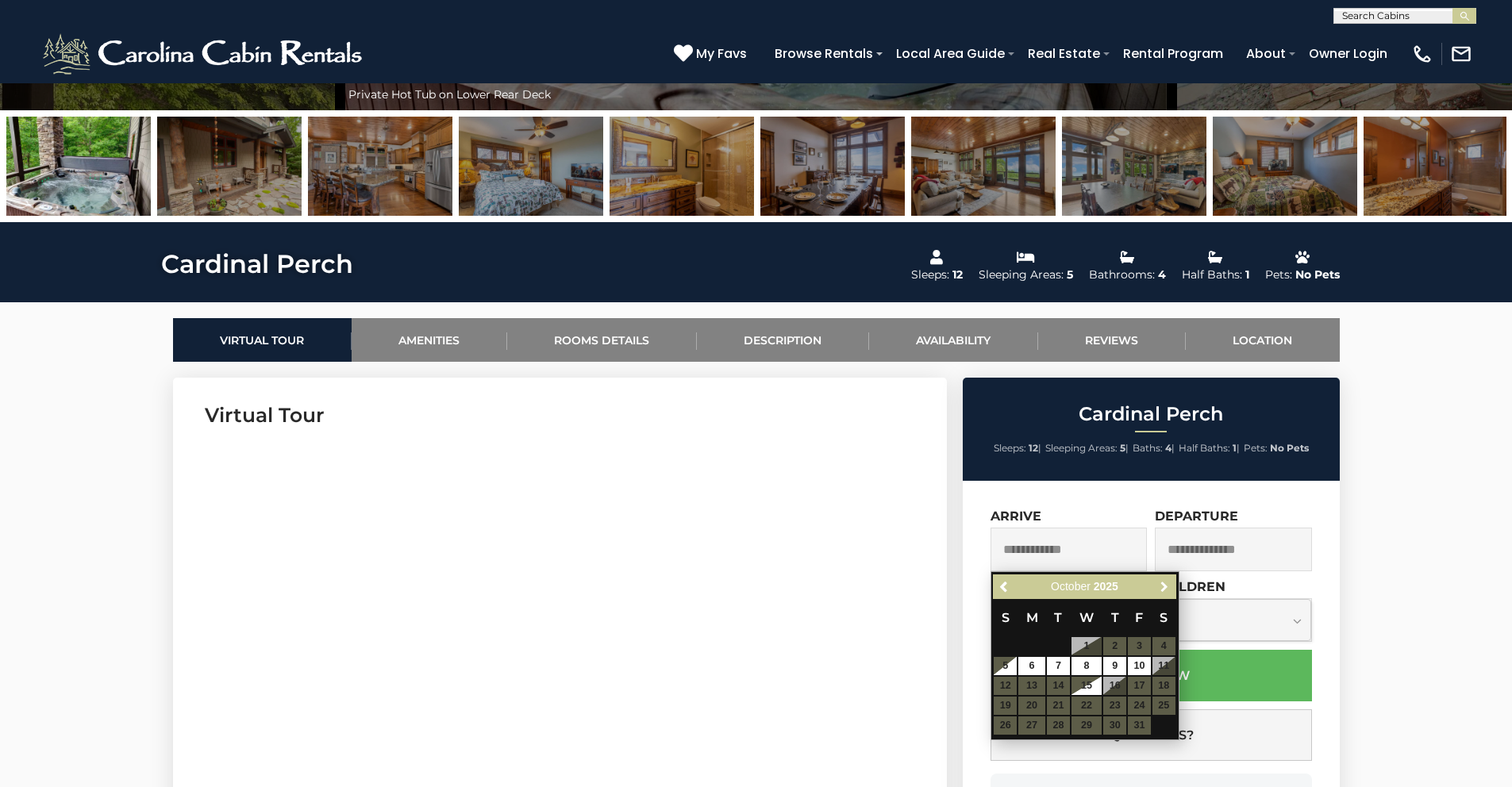
click at [1162, 587] on span "Next" at bounding box center [1165, 587] width 13 height 13
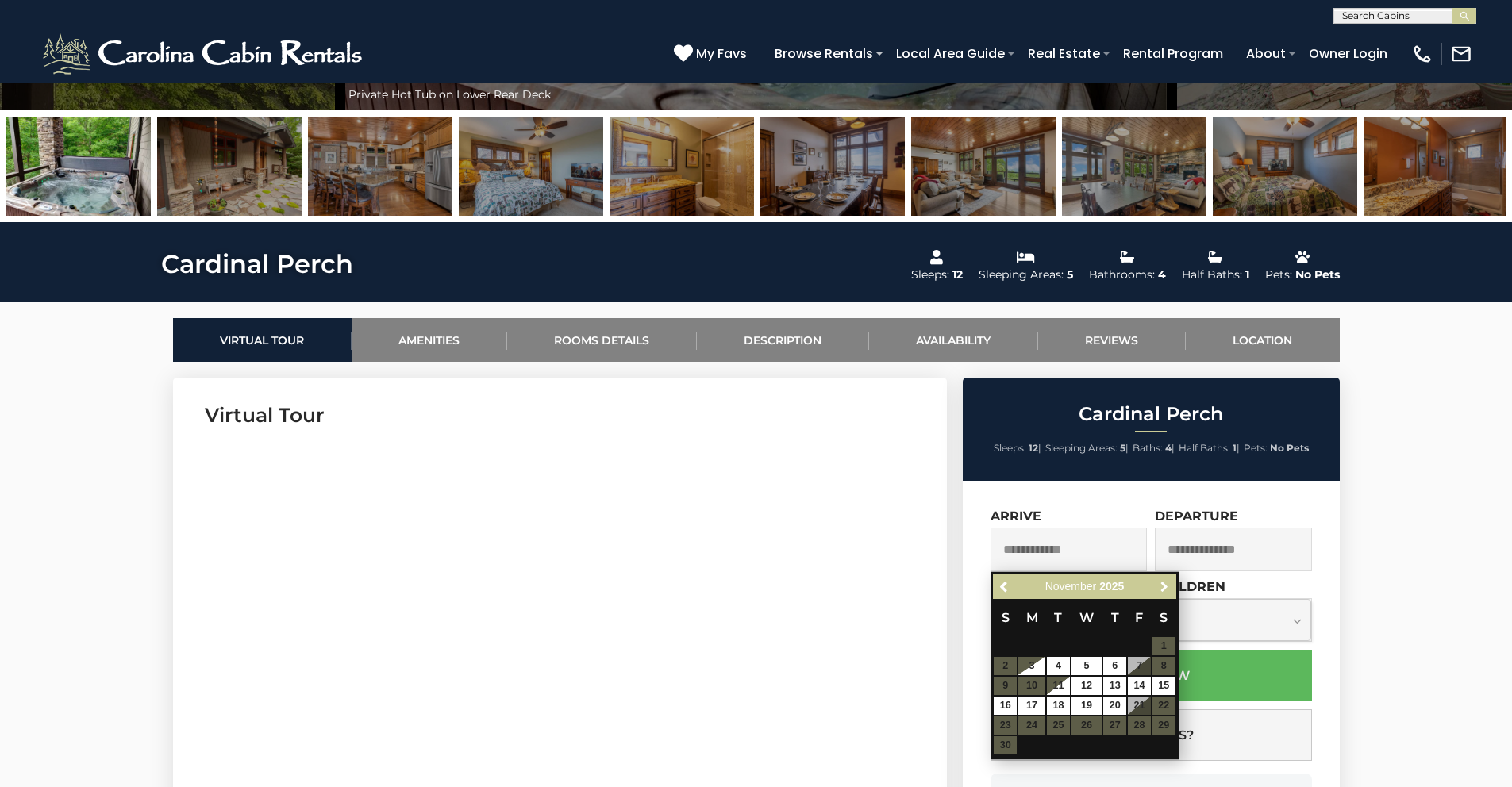
click at [1162, 587] on span "Next" at bounding box center [1165, 587] width 13 height 13
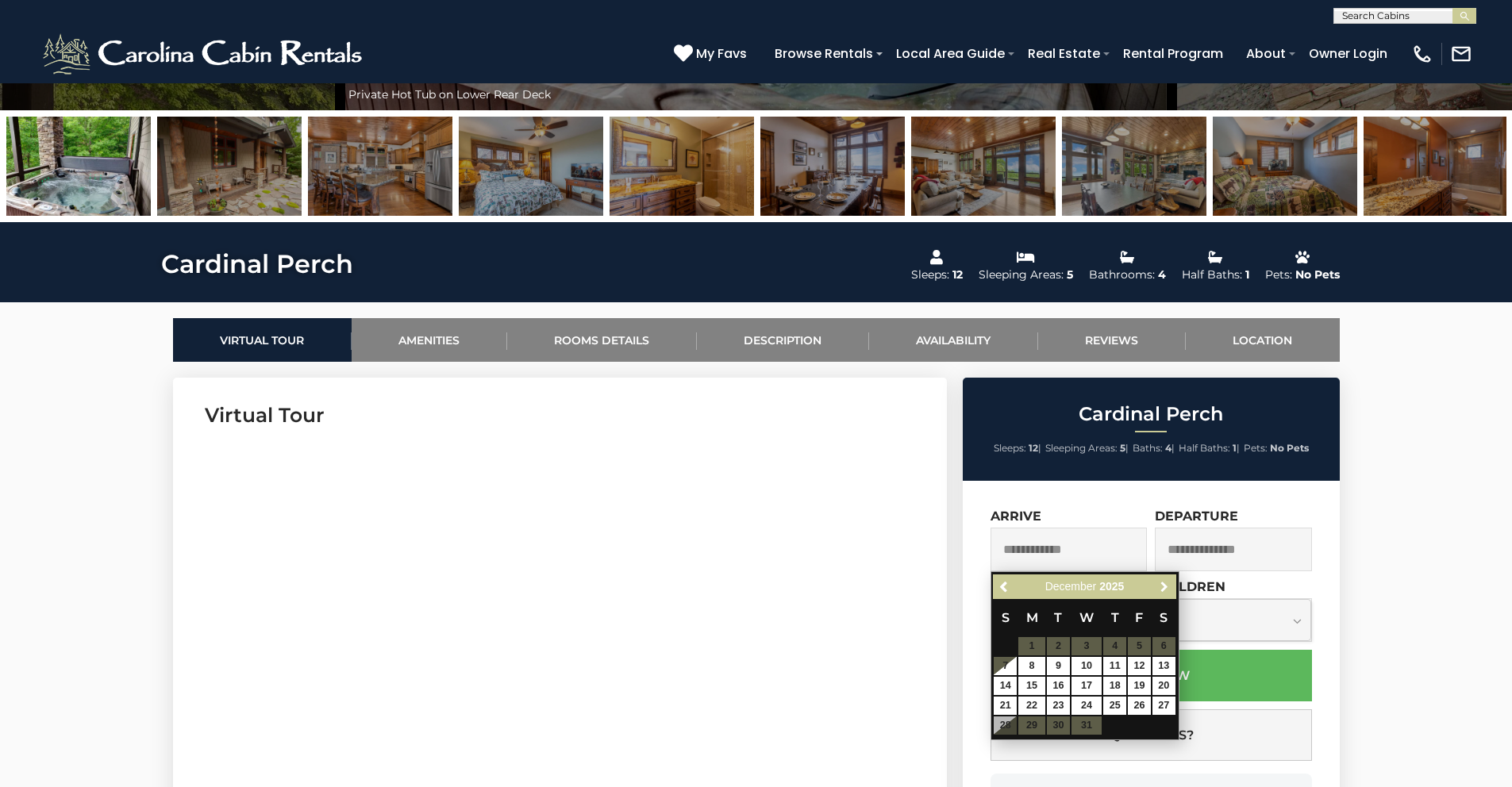
click at [1162, 587] on span "Next" at bounding box center [1165, 587] width 13 height 13
click at [1093, 689] on link "14" at bounding box center [1087, 686] width 30 height 18
type input "**********"
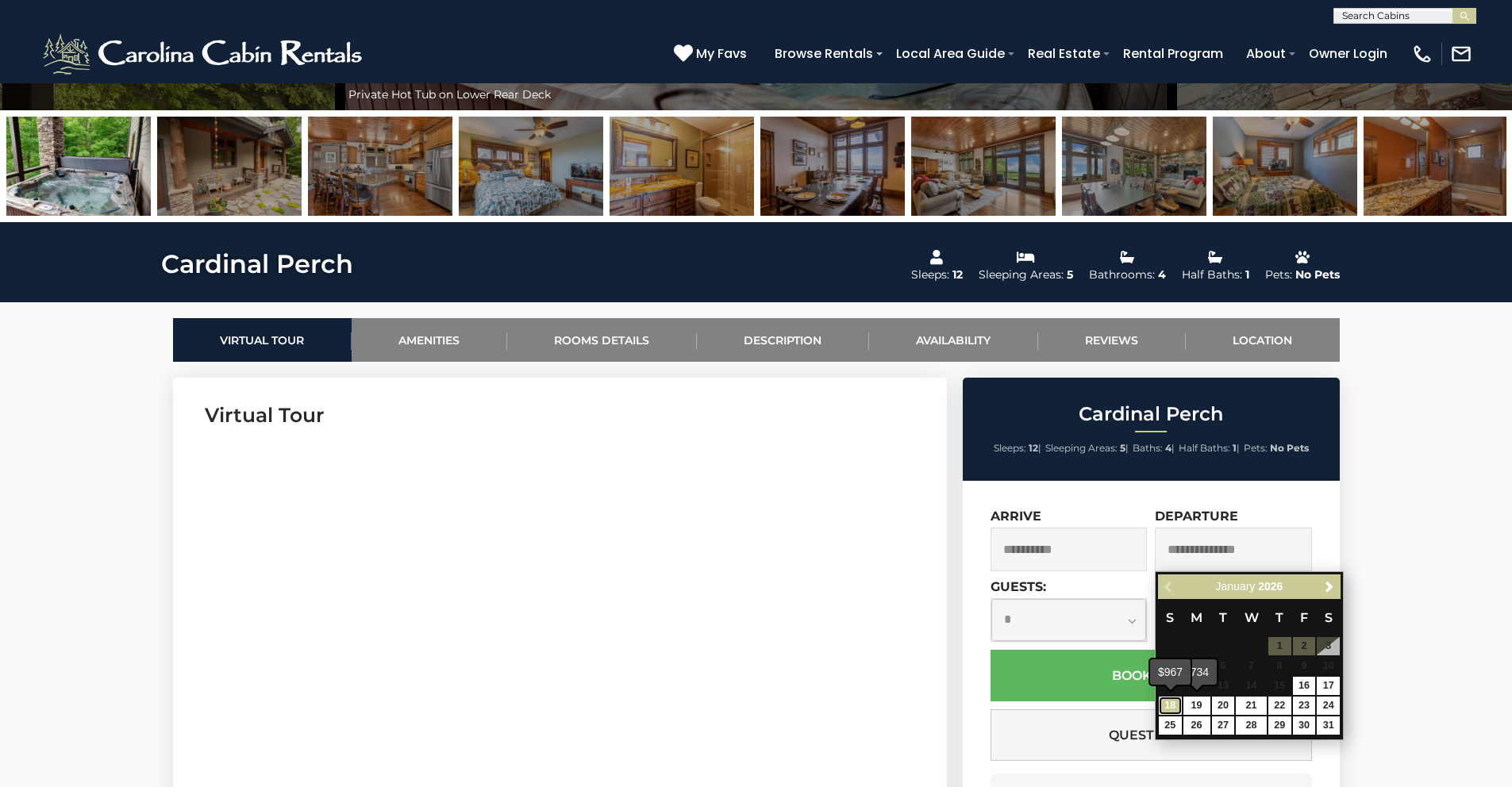
click at [1166, 703] on link "18" at bounding box center [1170, 706] width 23 height 18
type input "**********"
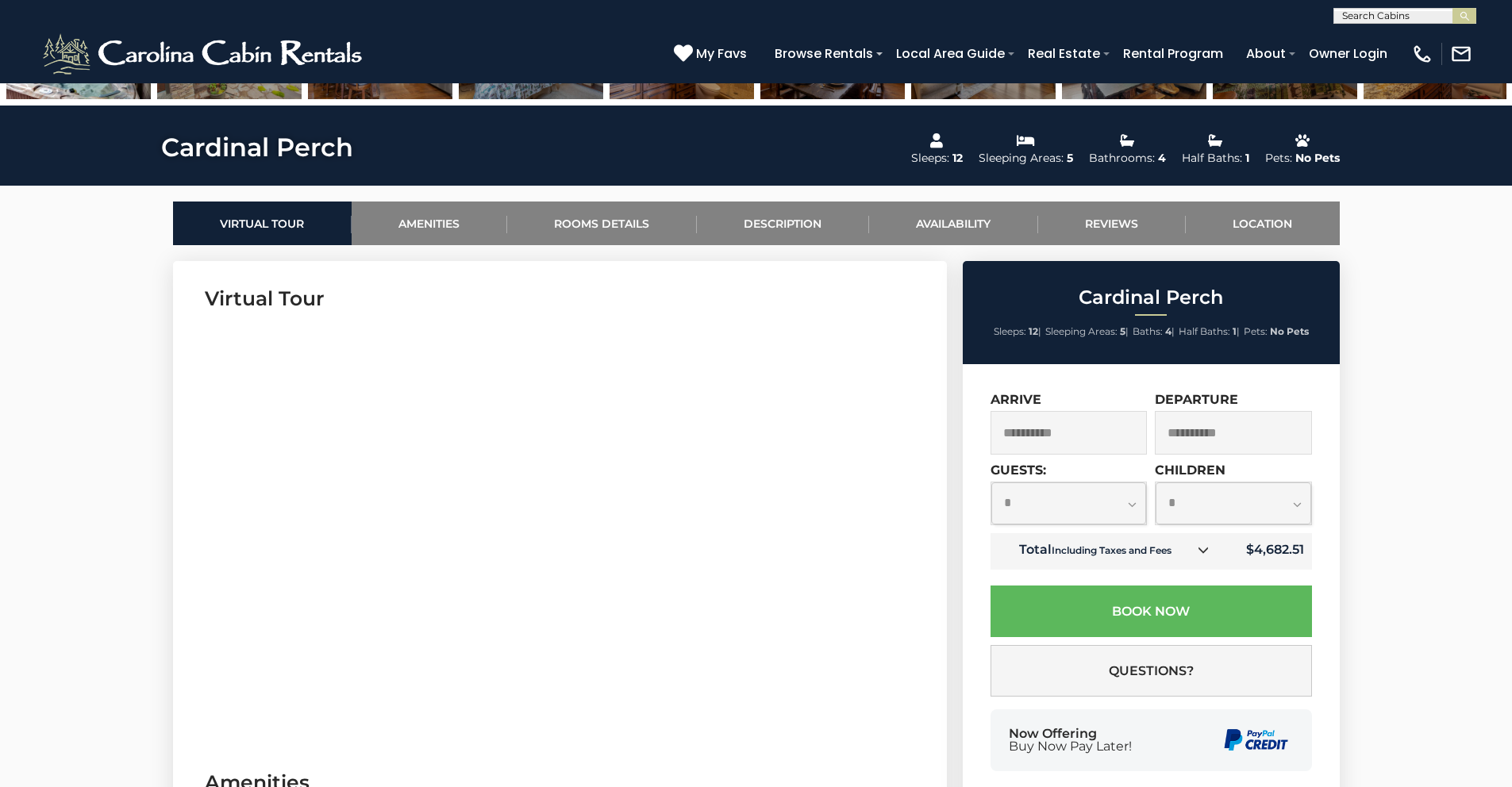
scroll to position [639, 0]
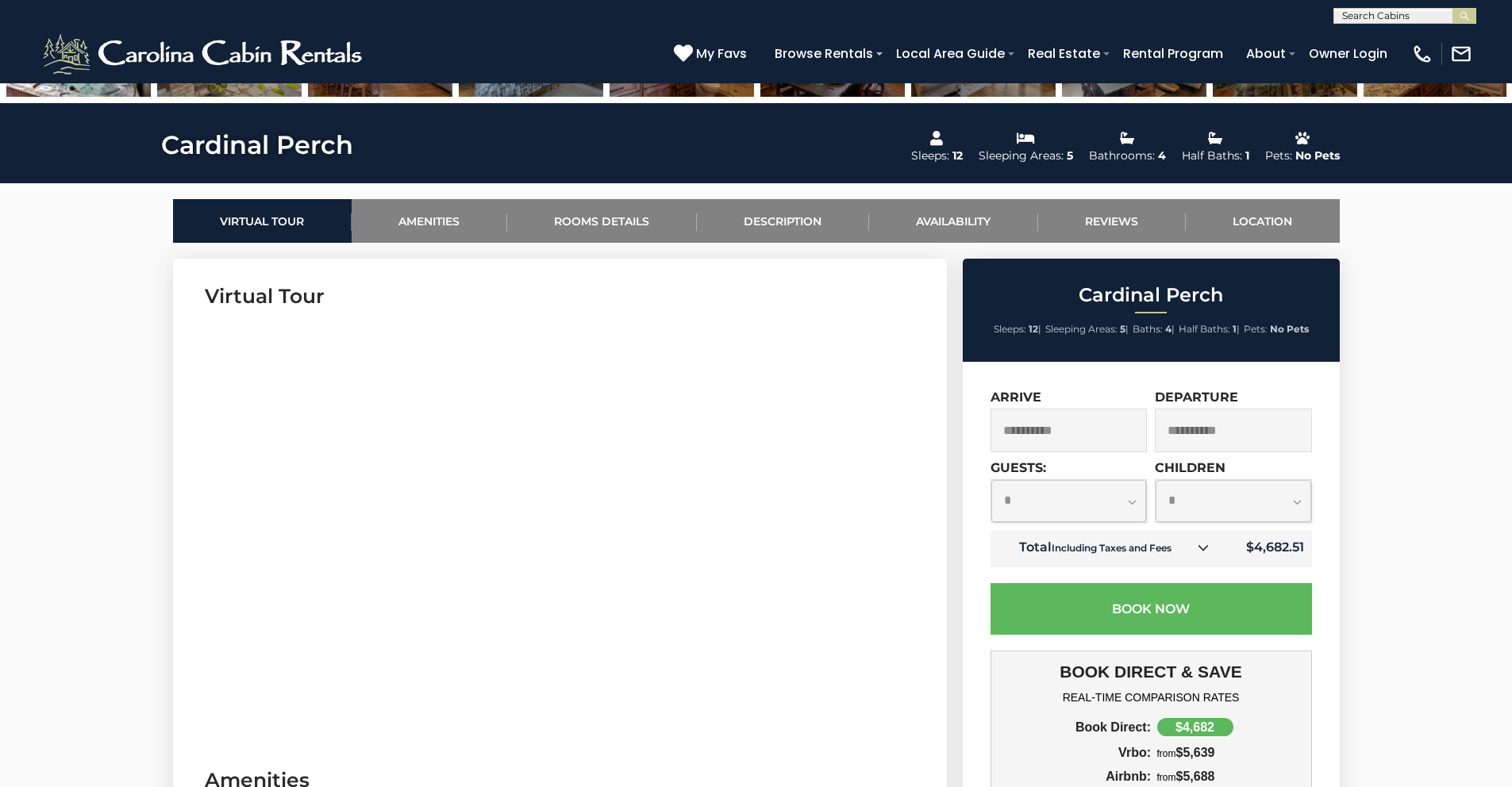
drag, startPoint x: 1046, startPoint y: 457, endPoint x: 1059, endPoint y: 434, distance: 26.4
click at [1047, 457] on div "**********" at bounding box center [1071, 424] width 161 height 71
click at [1062, 429] on input "**********" at bounding box center [1069, 431] width 157 height 44
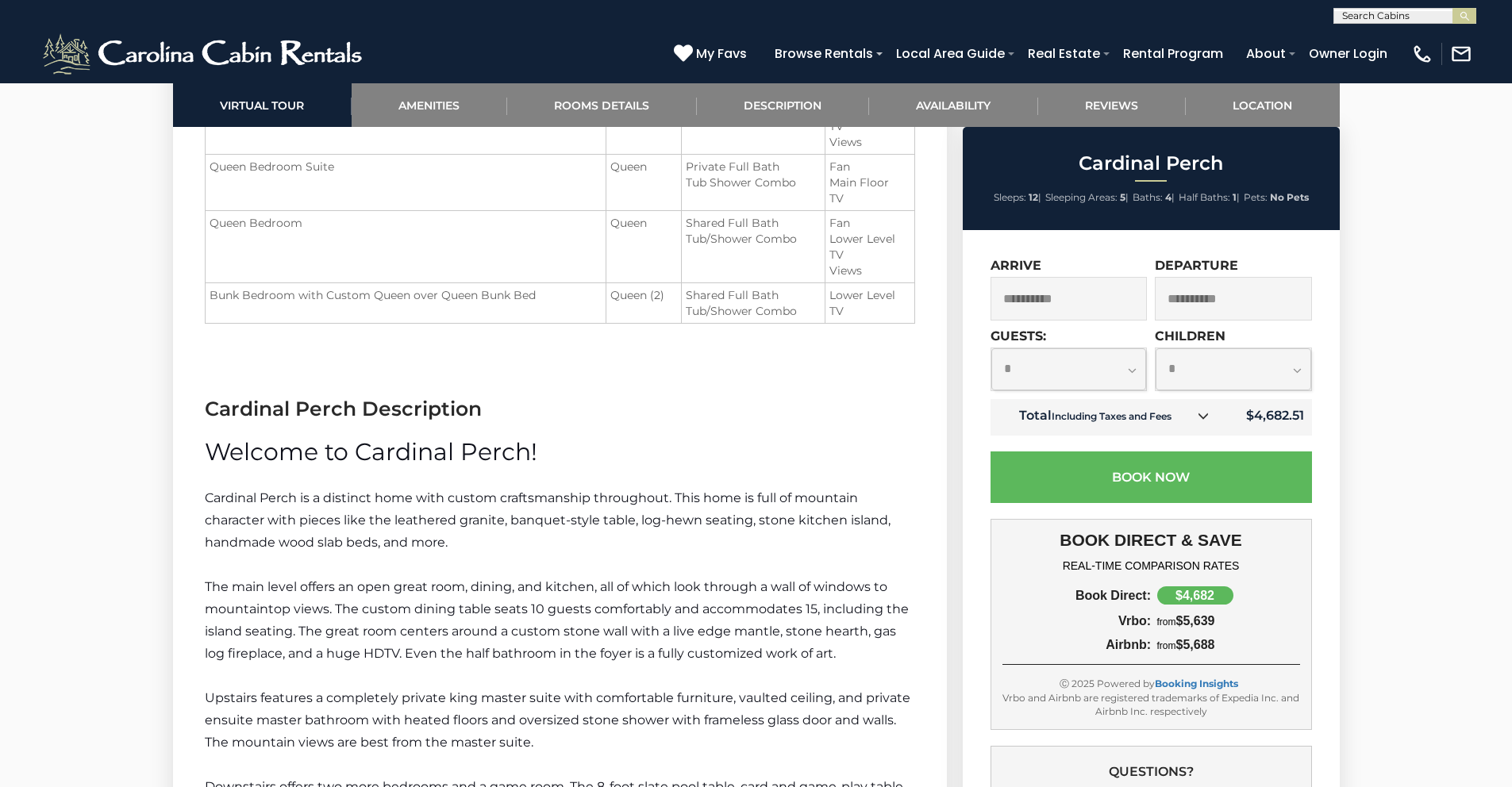
scroll to position [1717, 0]
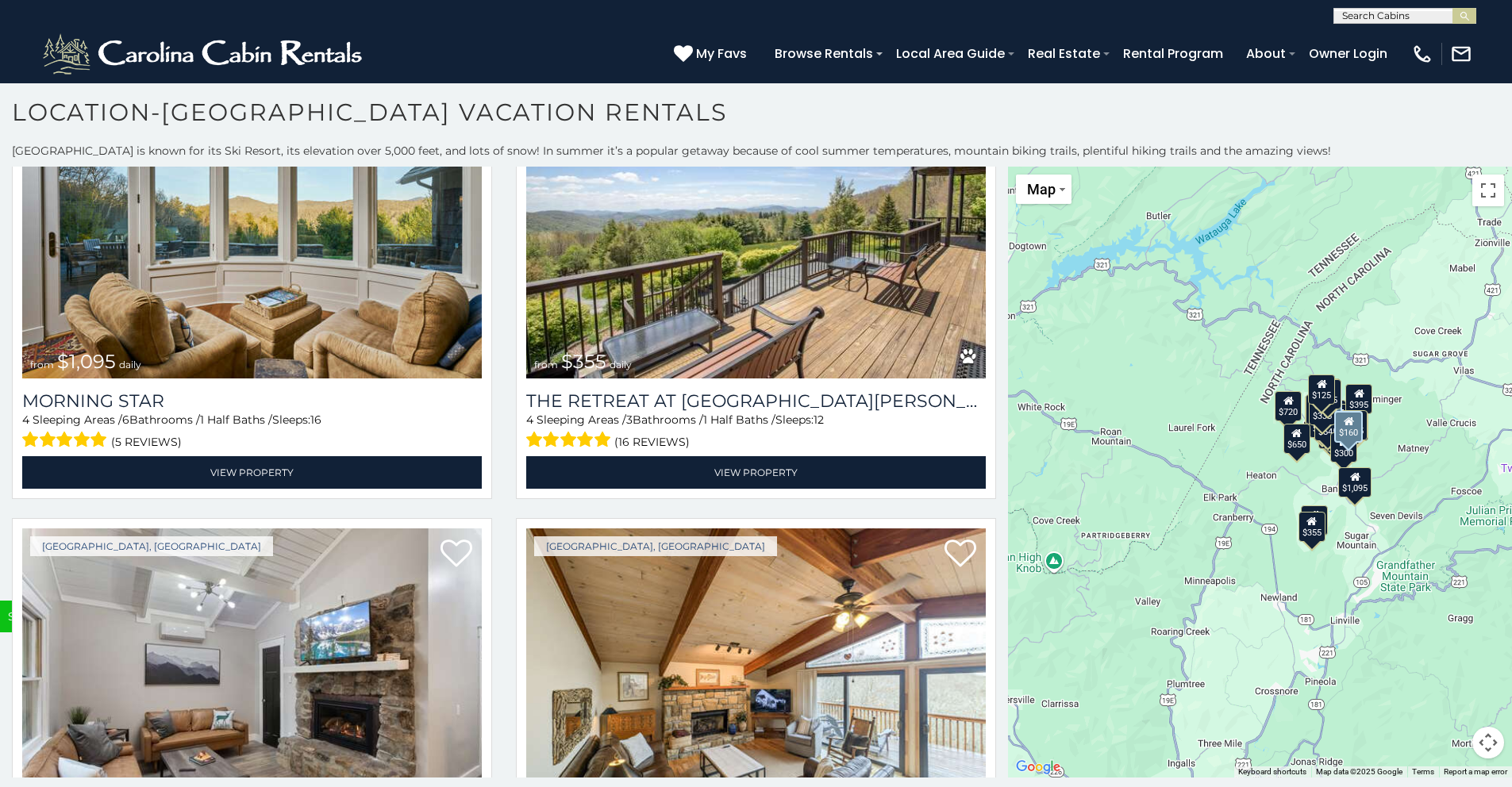
scroll to position [6122, 0]
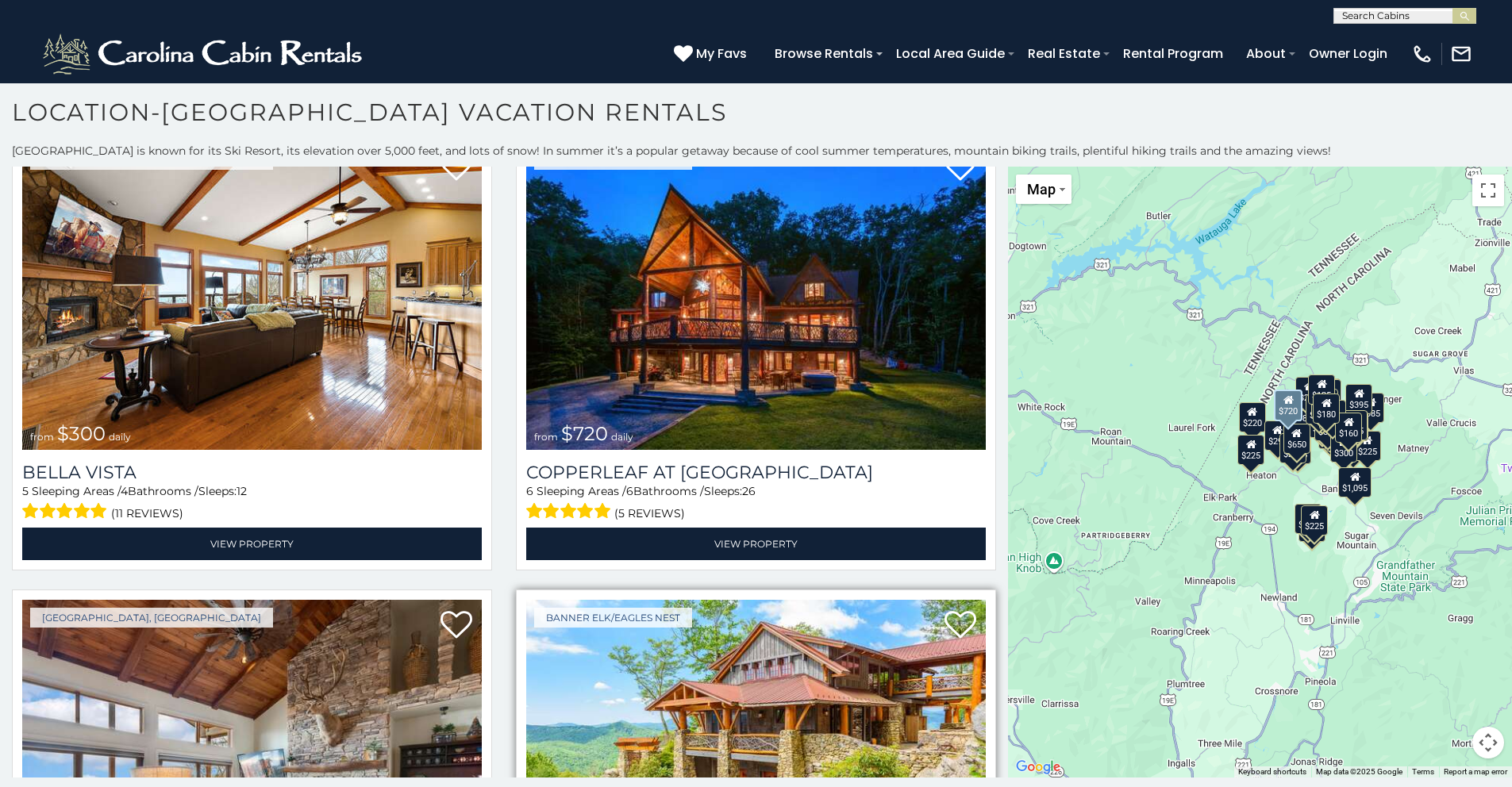
scroll to position [2988, 0]
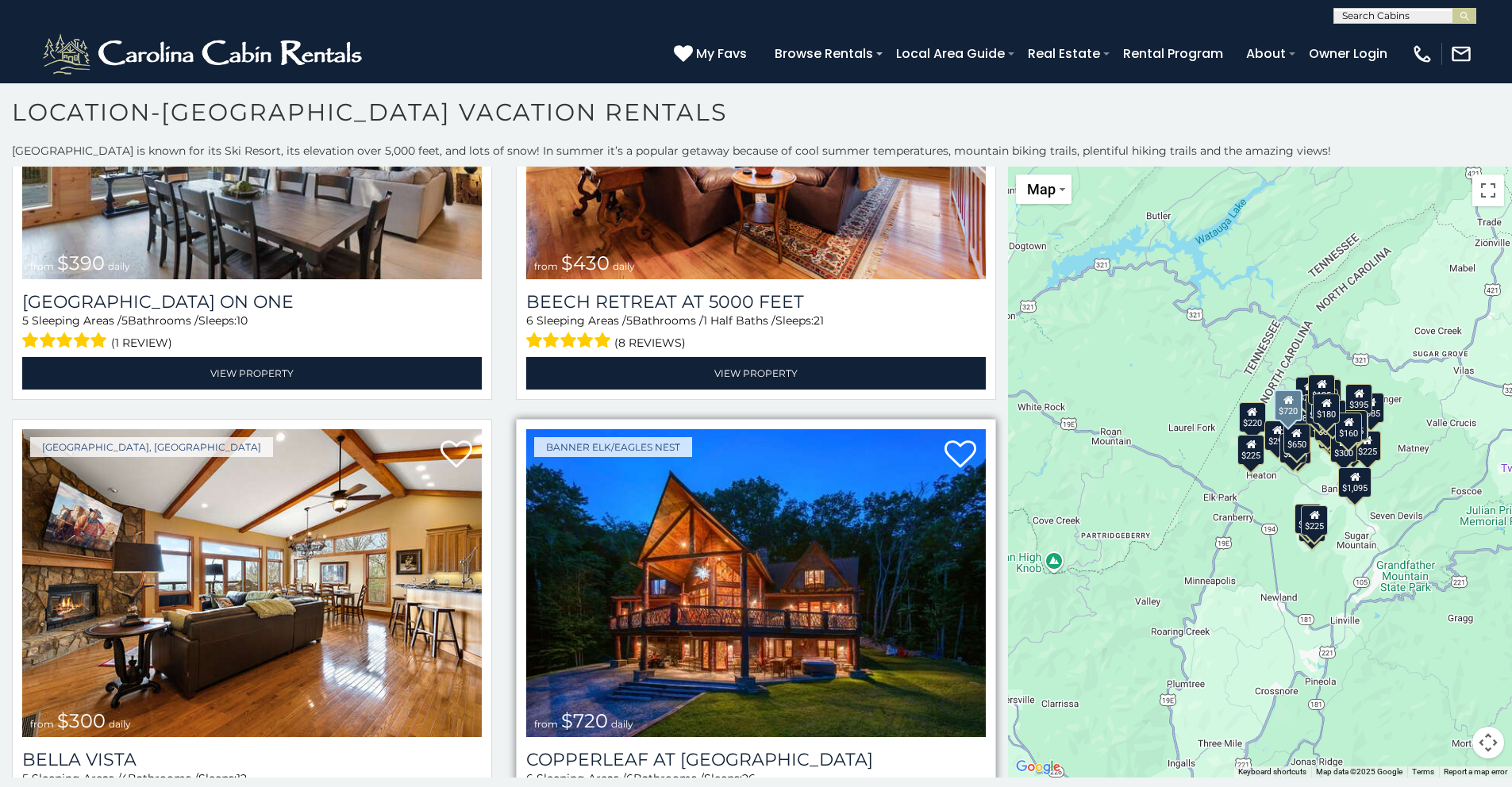
click at [646, 593] on img at bounding box center [756, 583] width 460 height 308
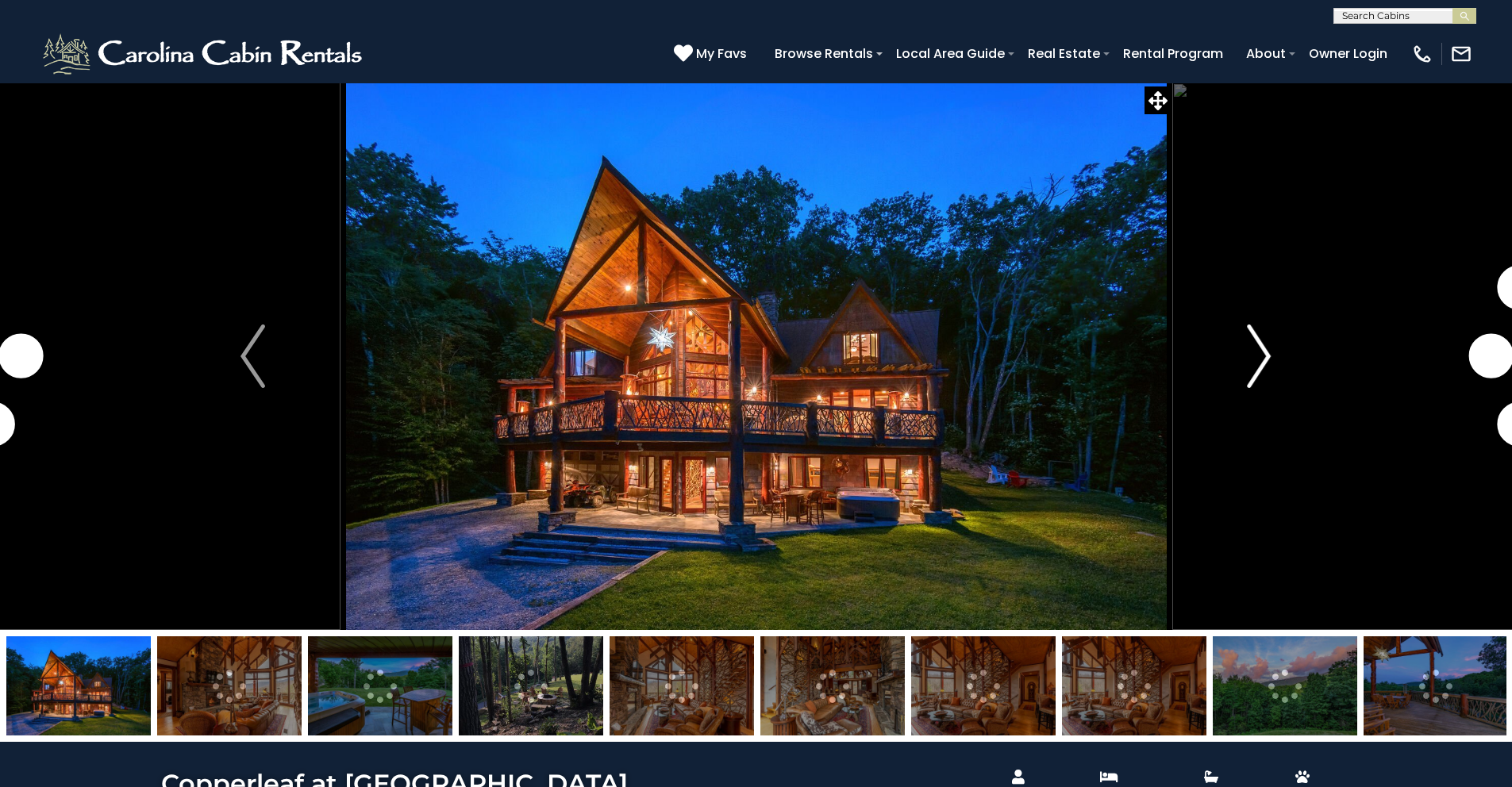
click at [1253, 354] on img "Next" at bounding box center [1259, 356] width 24 height 64
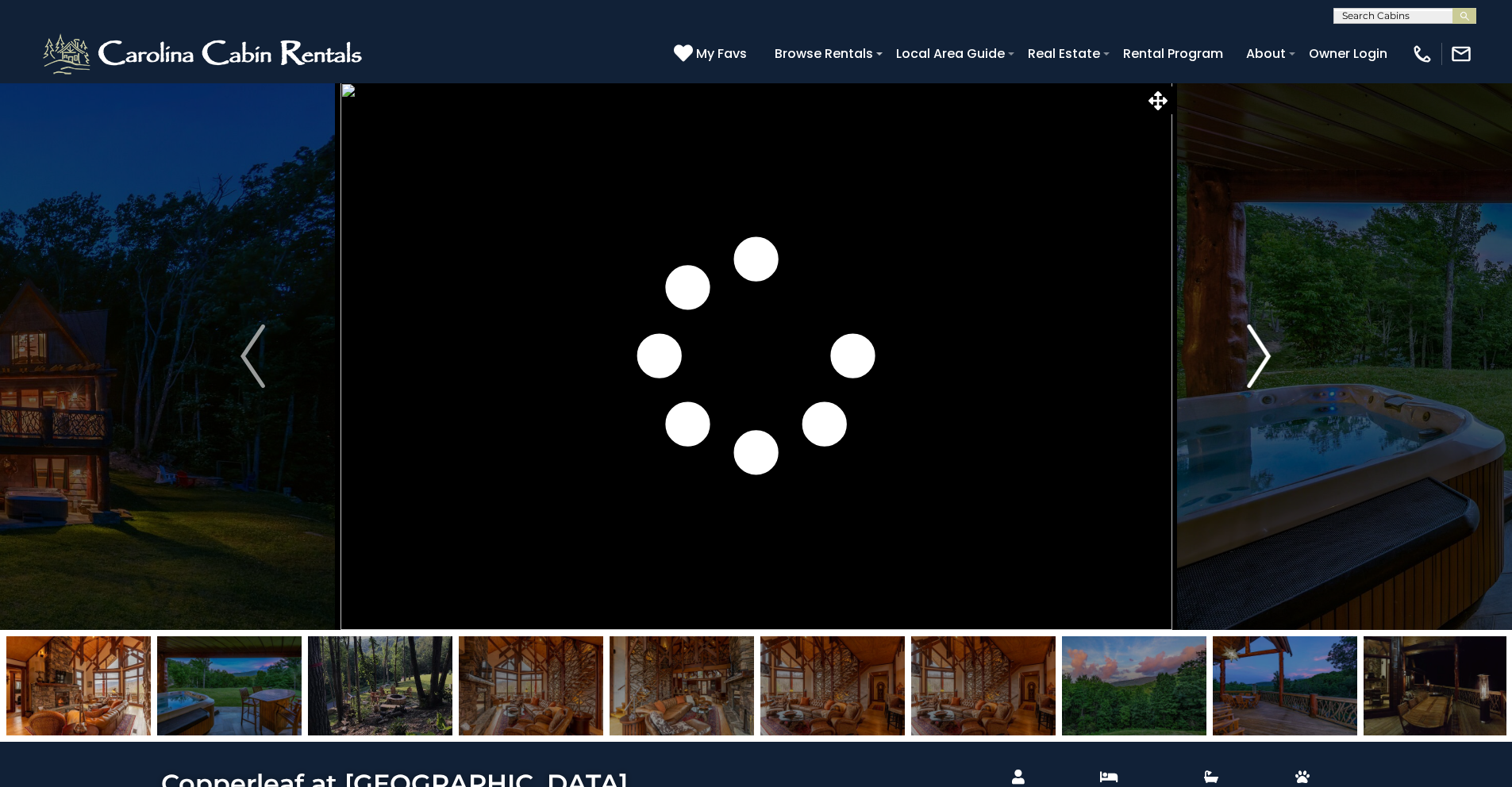
click at [1254, 354] on img "Next" at bounding box center [1259, 356] width 24 height 64
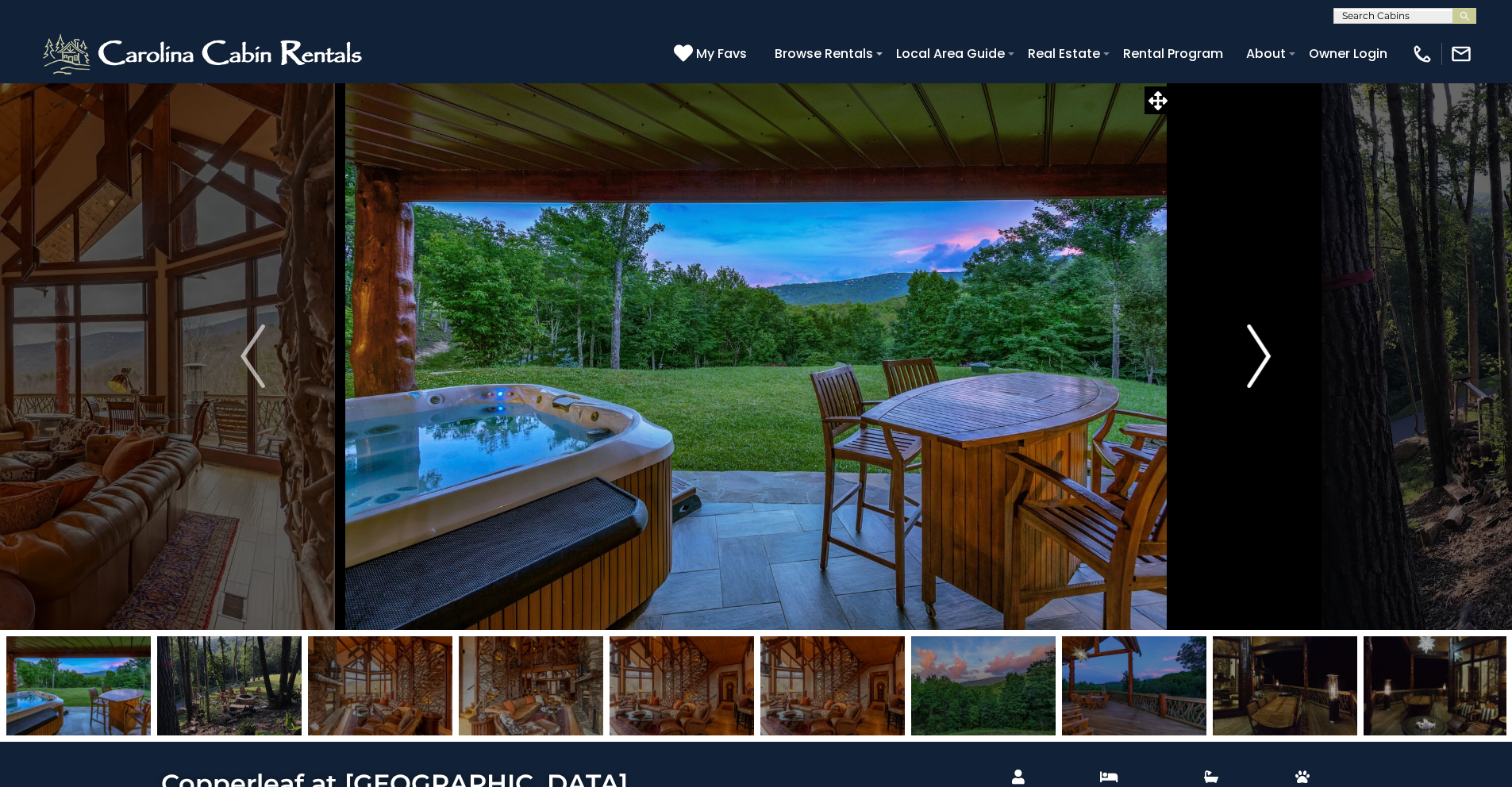
click at [1254, 354] on img "Next" at bounding box center [1259, 356] width 24 height 64
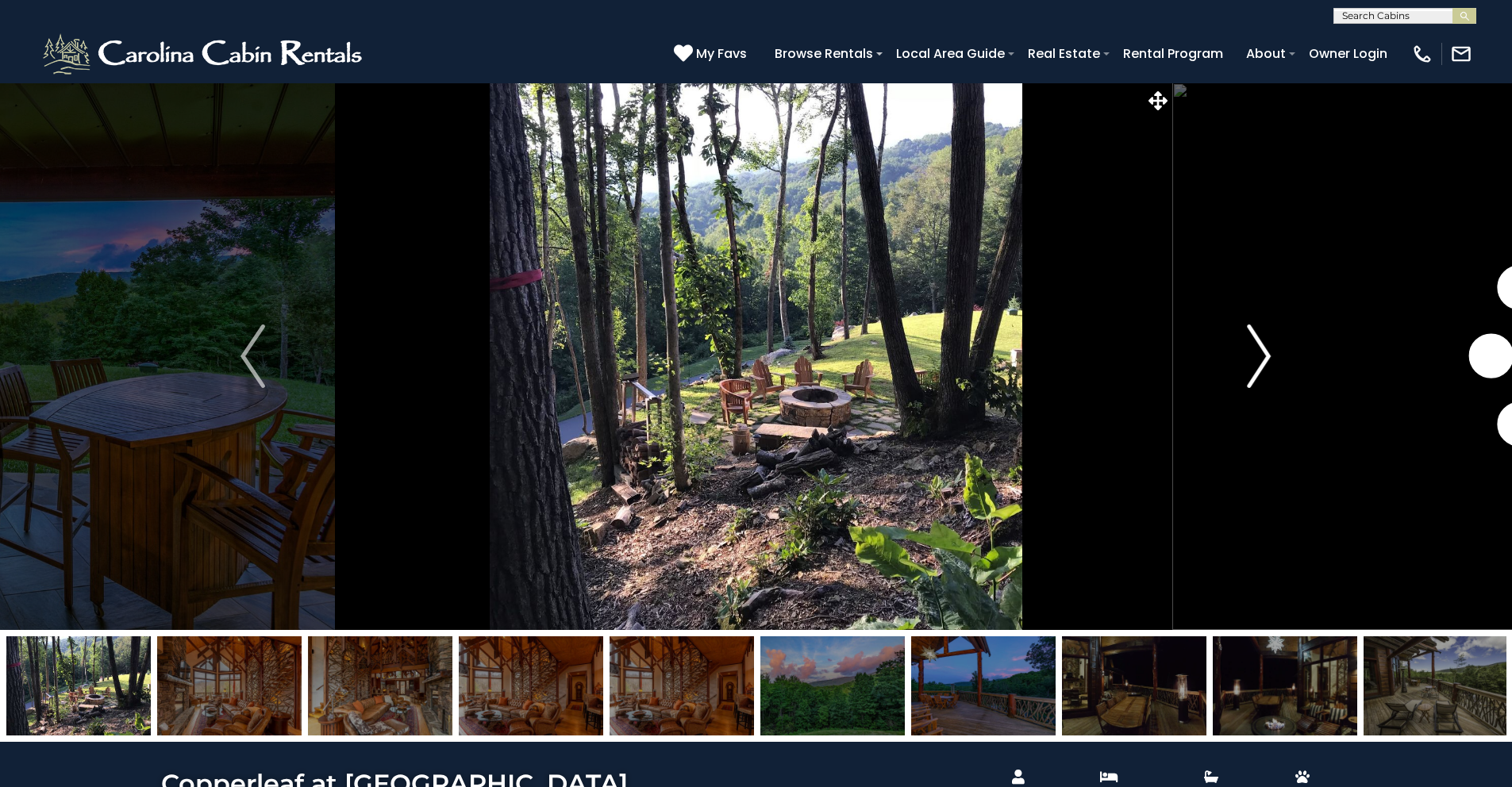
click at [1254, 354] on img "Next" at bounding box center [1259, 356] width 24 height 64
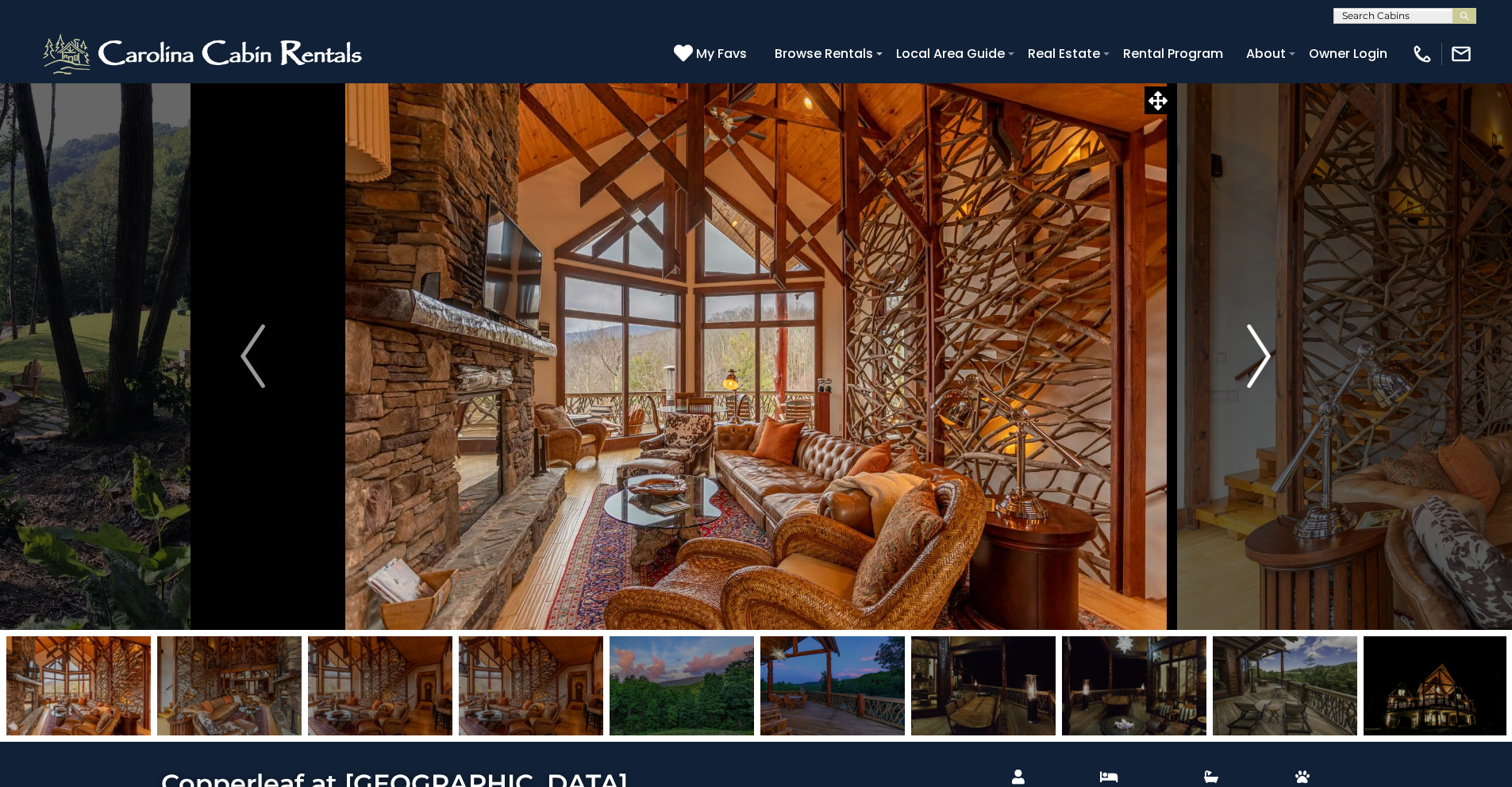
click at [1254, 354] on img "Next" at bounding box center [1259, 356] width 24 height 64
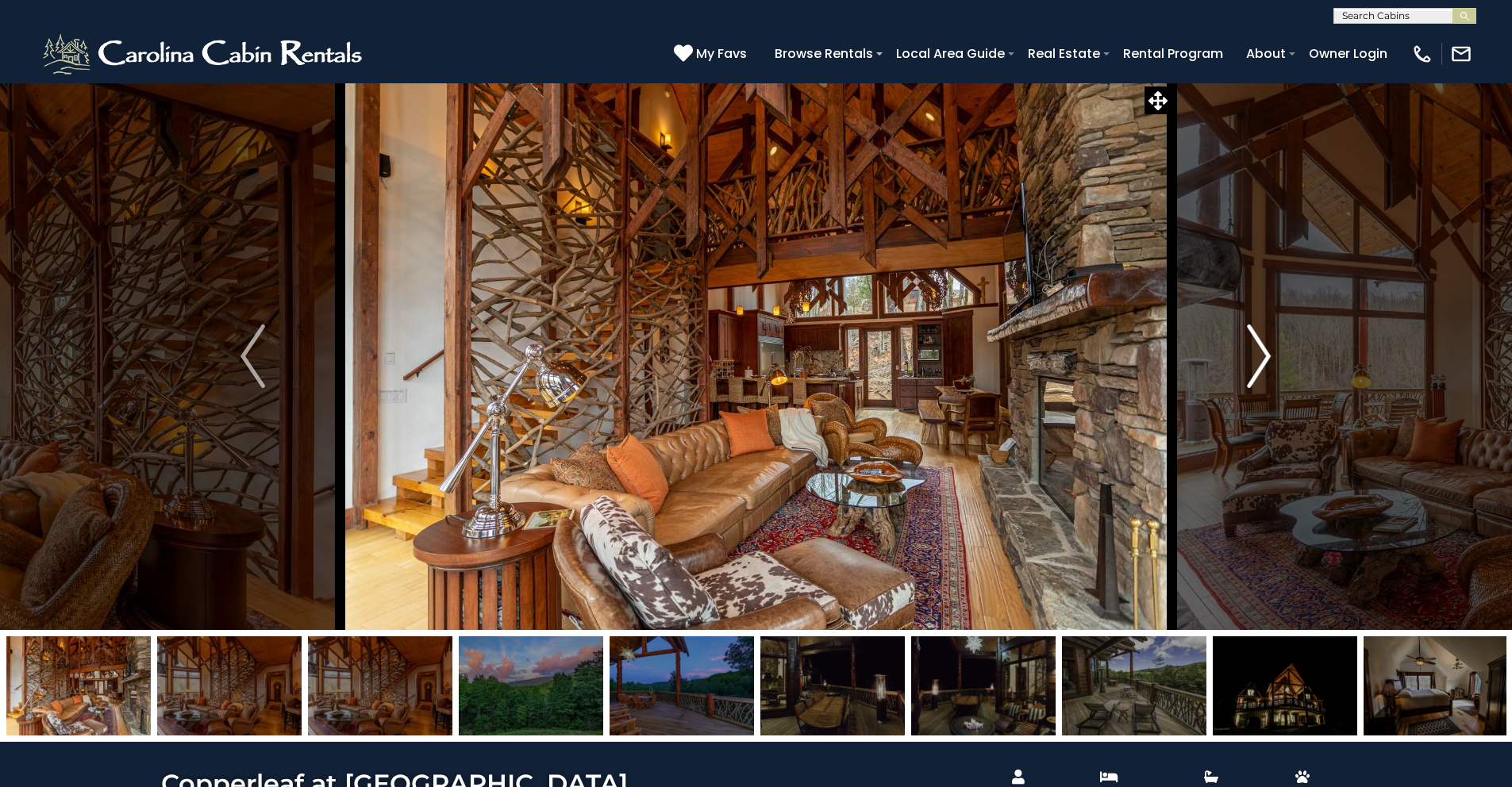
click at [1254, 354] on img "Next" at bounding box center [1259, 356] width 24 height 64
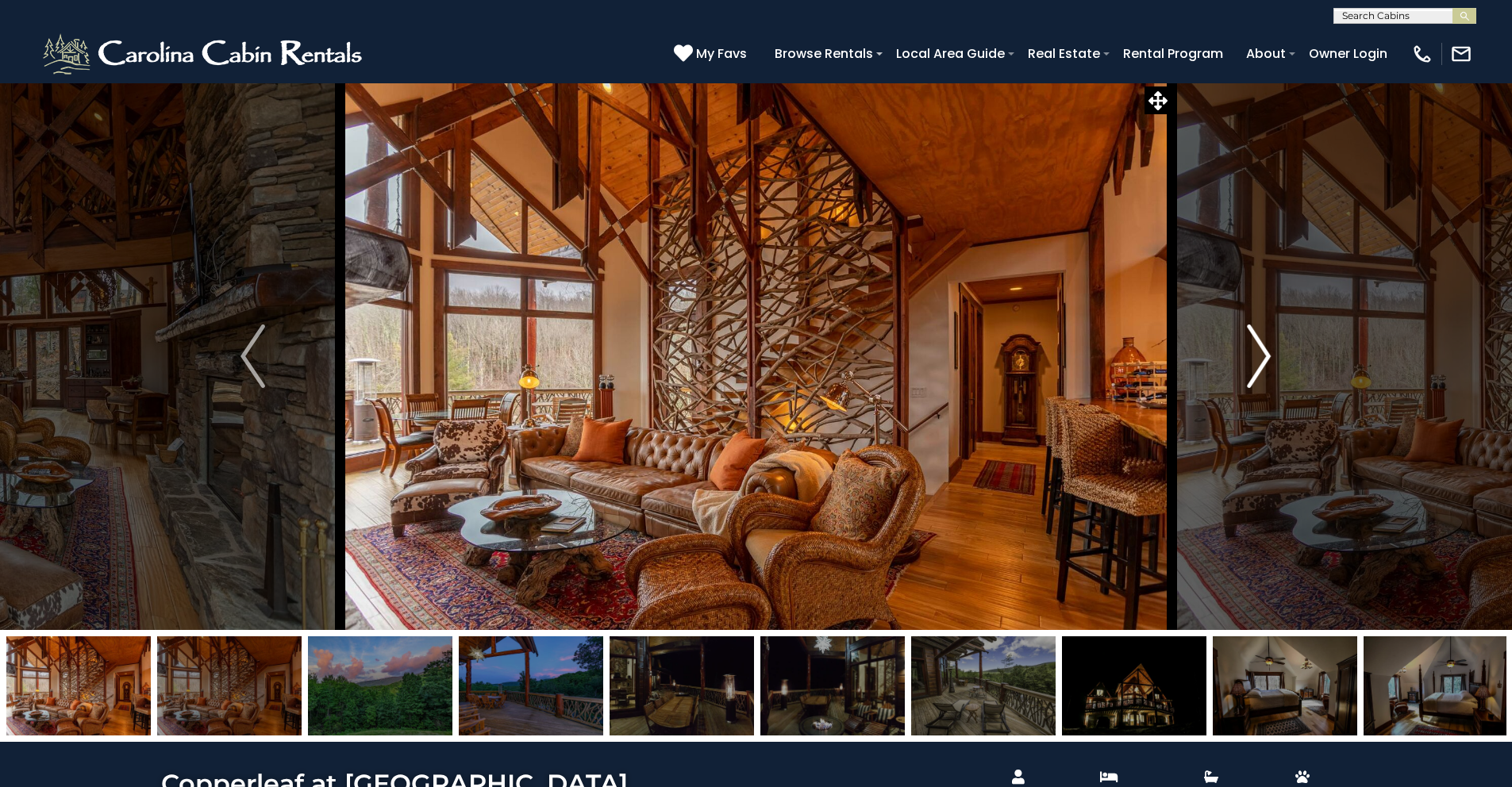
click at [1254, 354] on img "Next" at bounding box center [1259, 356] width 24 height 64
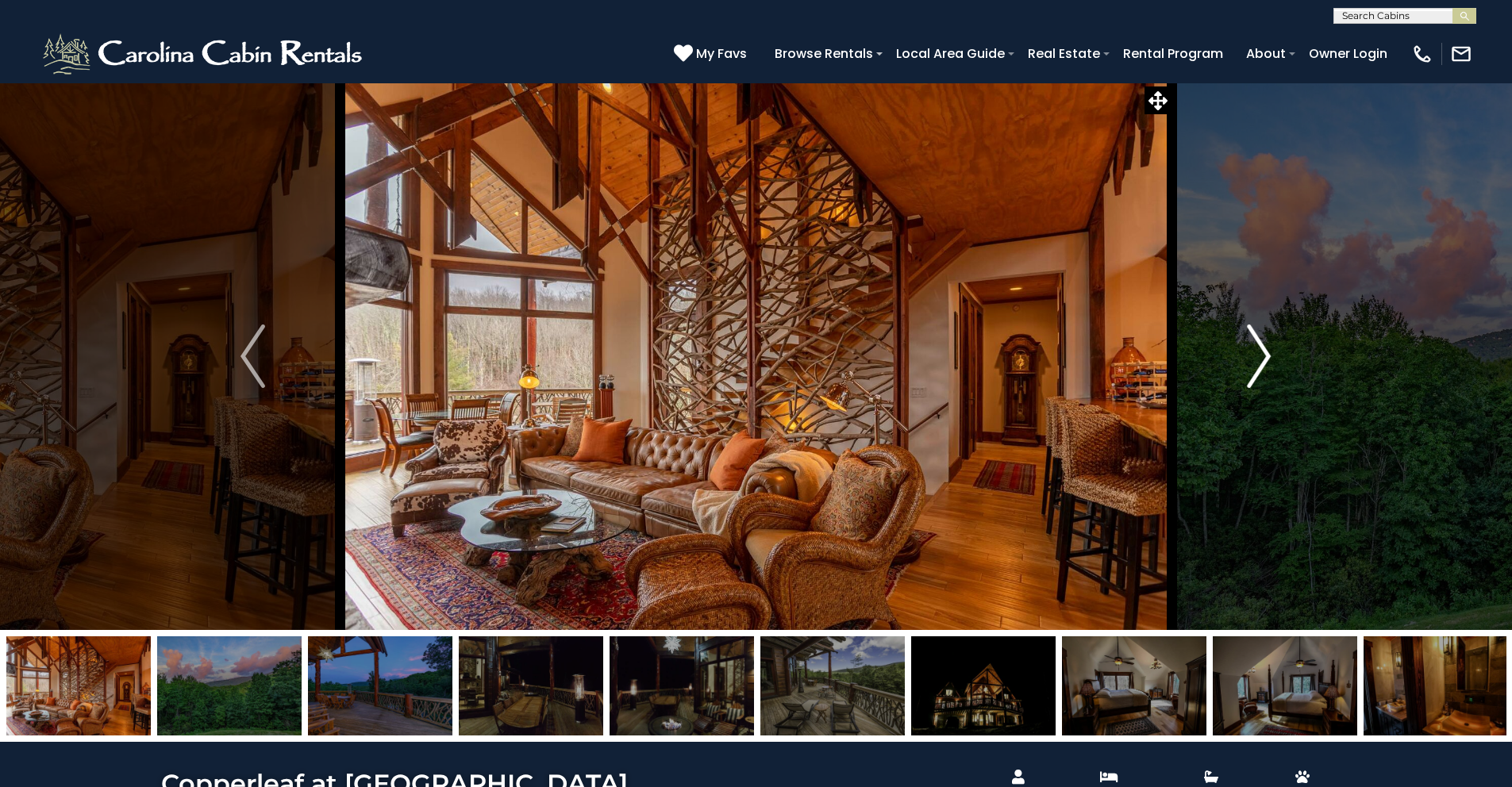
click at [1254, 354] on img "Next" at bounding box center [1259, 356] width 24 height 64
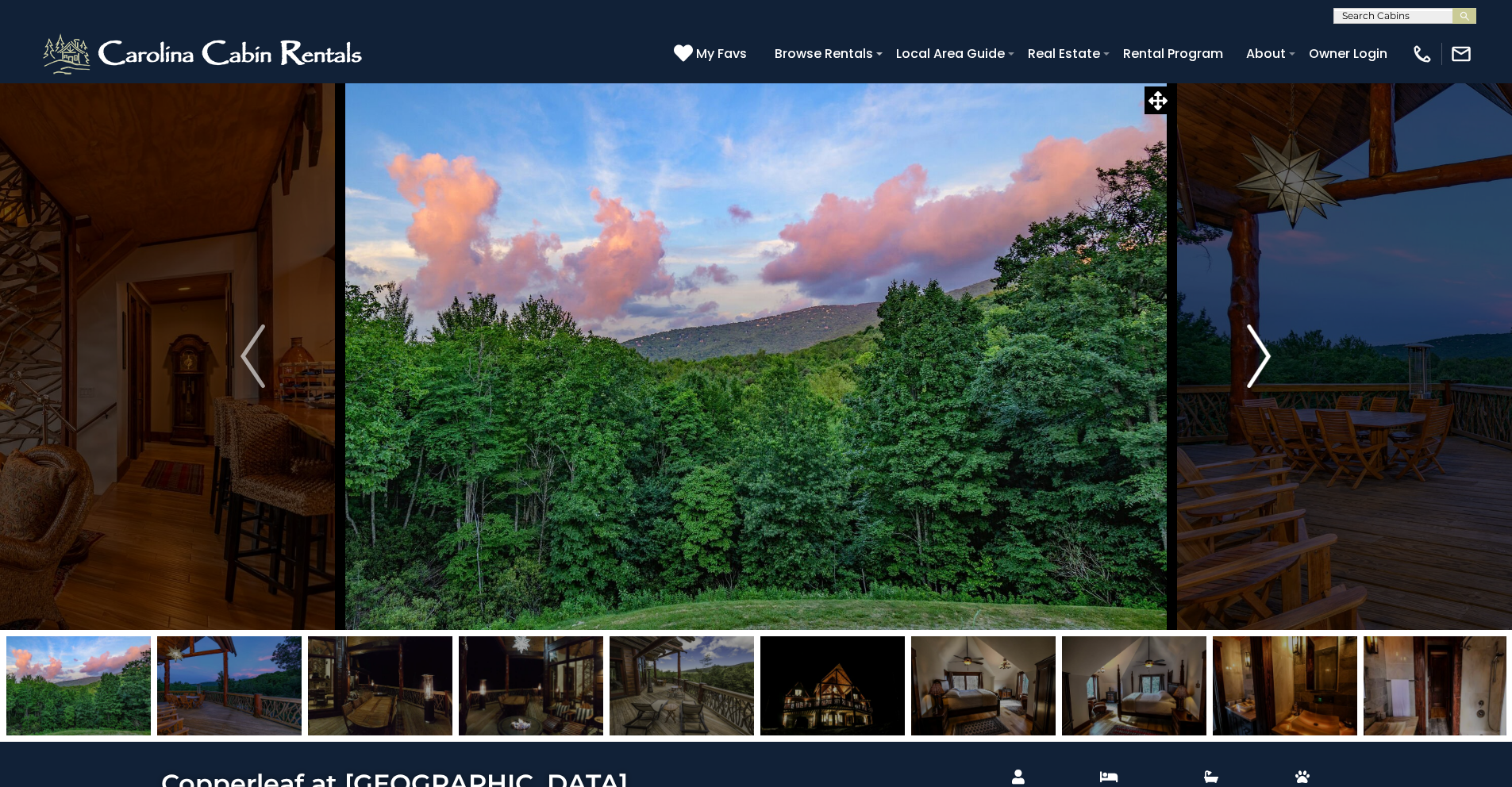
click at [1255, 347] on img "Next" at bounding box center [1259, 356] width 24 height 64
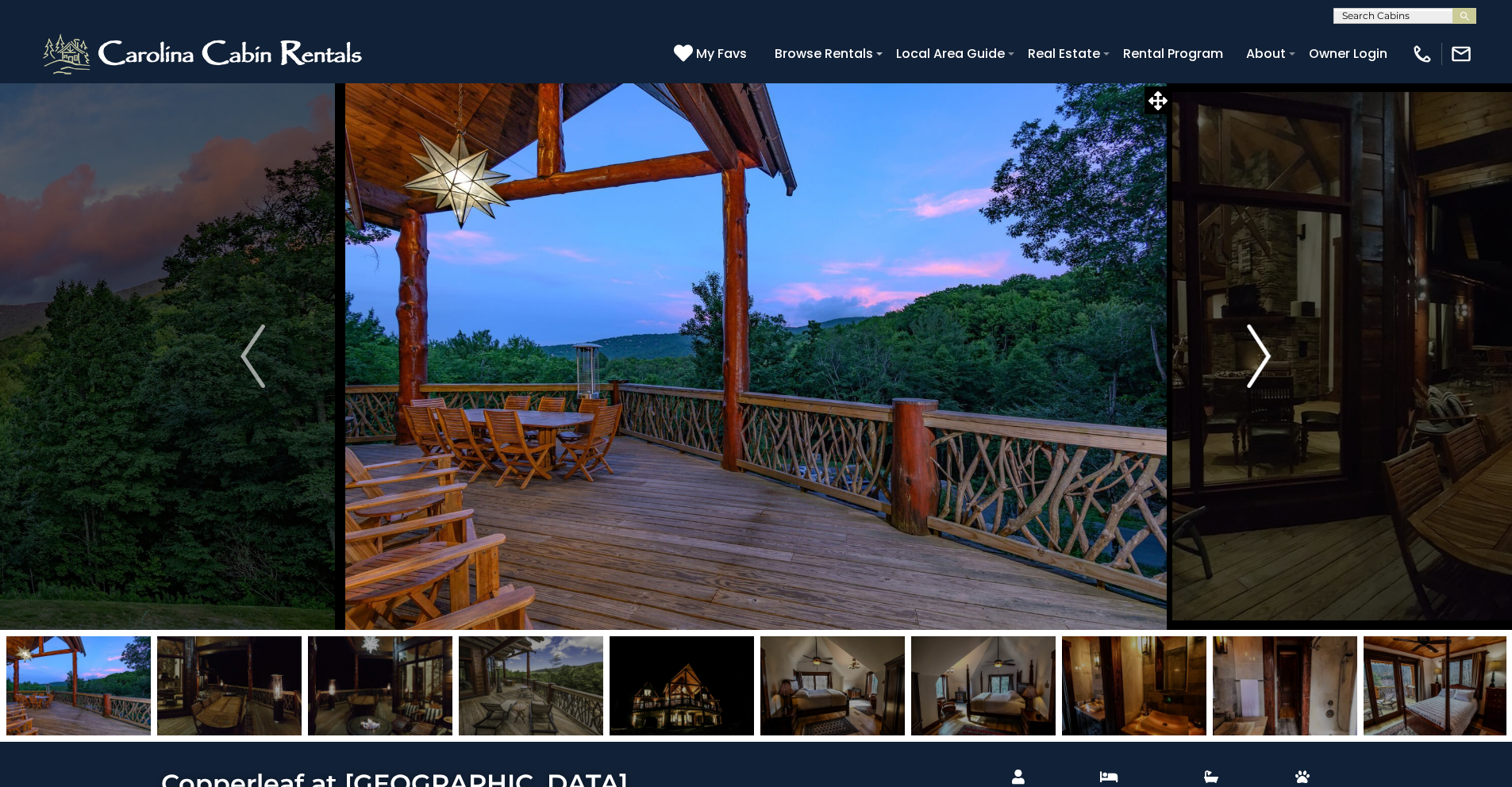
click at [1255, 347] on img "Next" at bounding box center [1259, 356] width 24 height 64
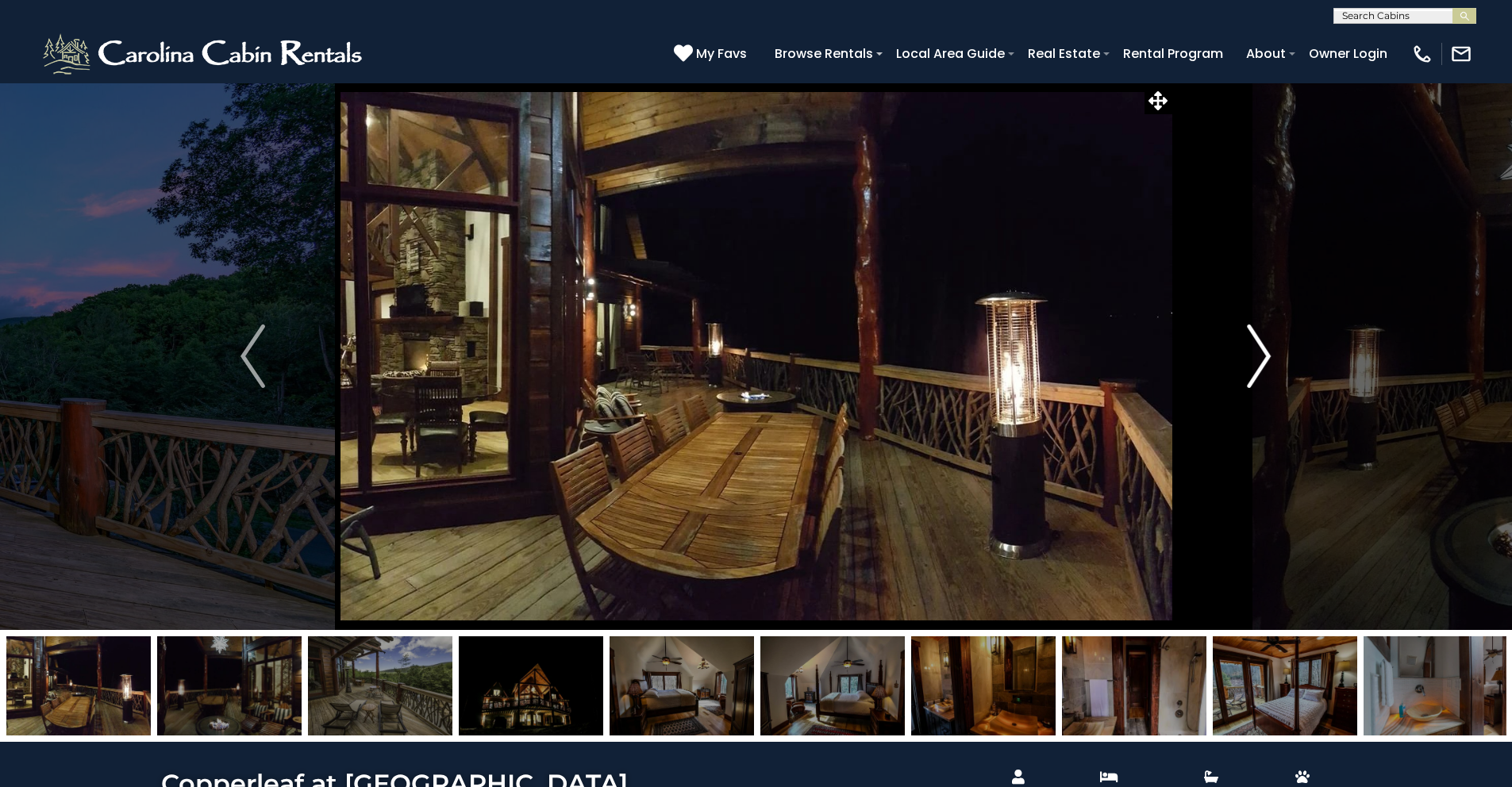
click at [1255, 347] on img "Next" at bounding box center [1259, 356] width 24 height 64
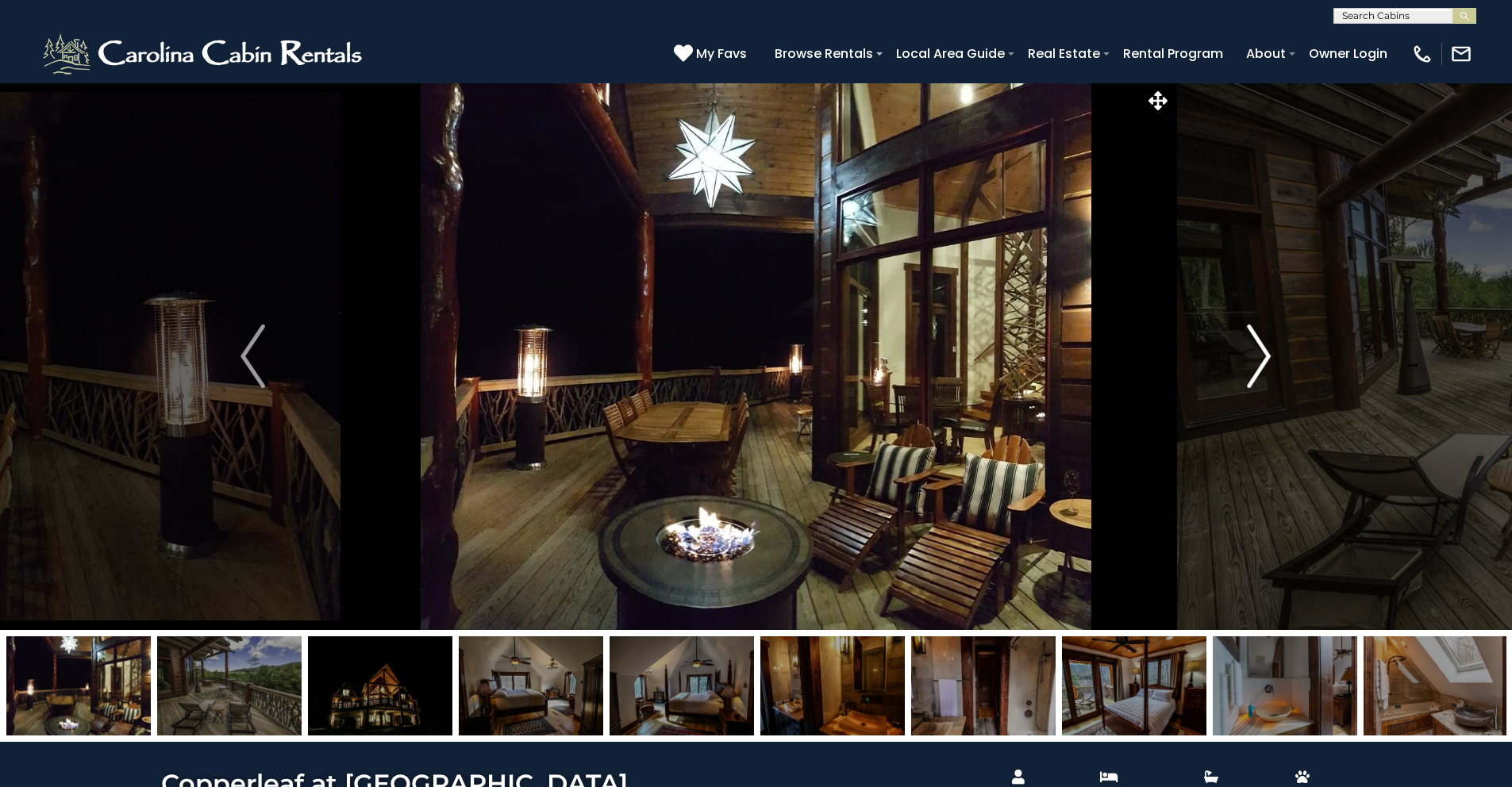
click at [1254, 348] on img "Next" at bounding box center [1259, 356] width 24 height 64
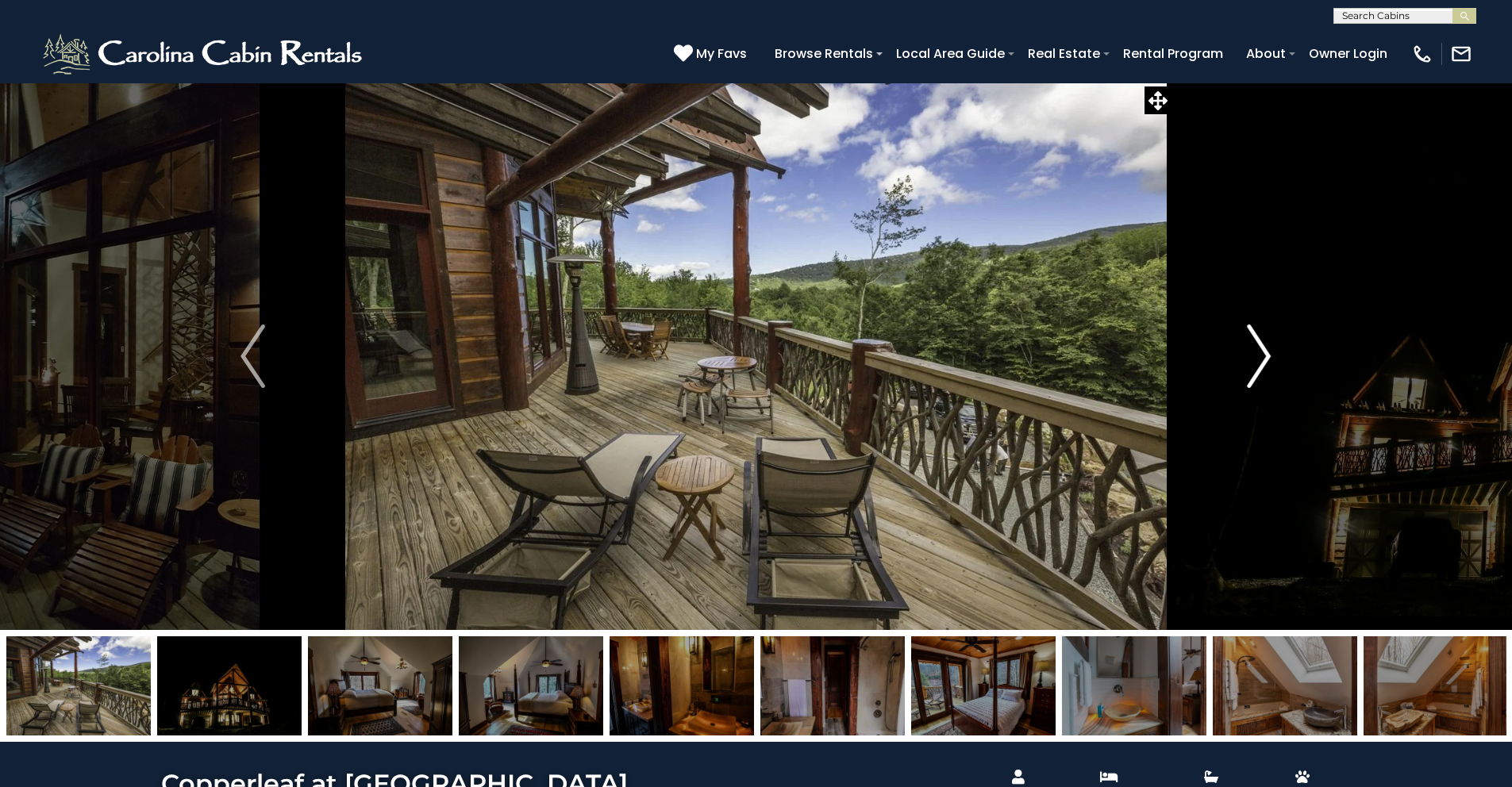
click at [1255, 348] on img "Next" at bounding box center [1259, 356] width 24 height 64
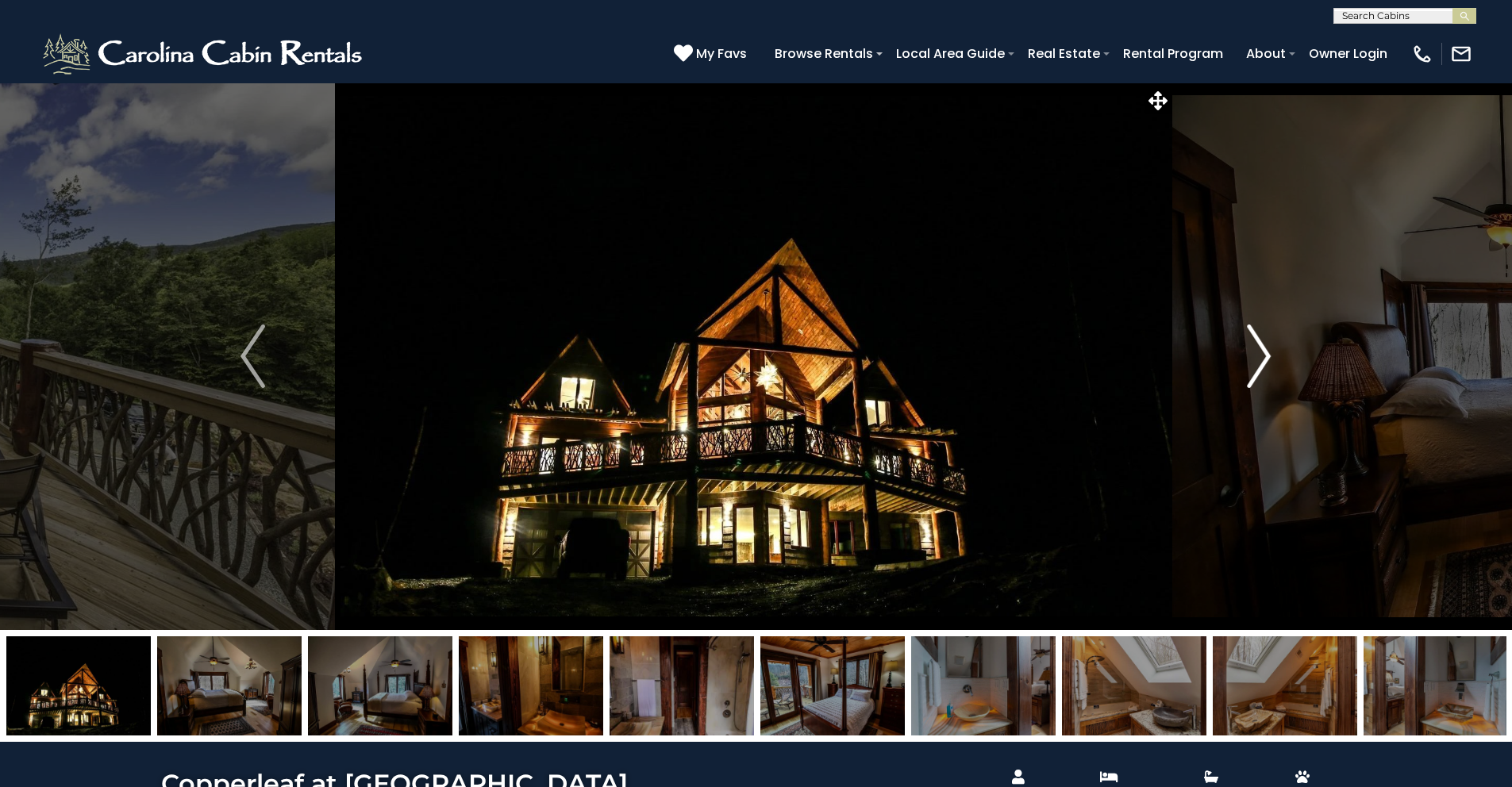
click at [1255, 348] on img "Next" at bounding box center [1259, 356] width 24 height 64
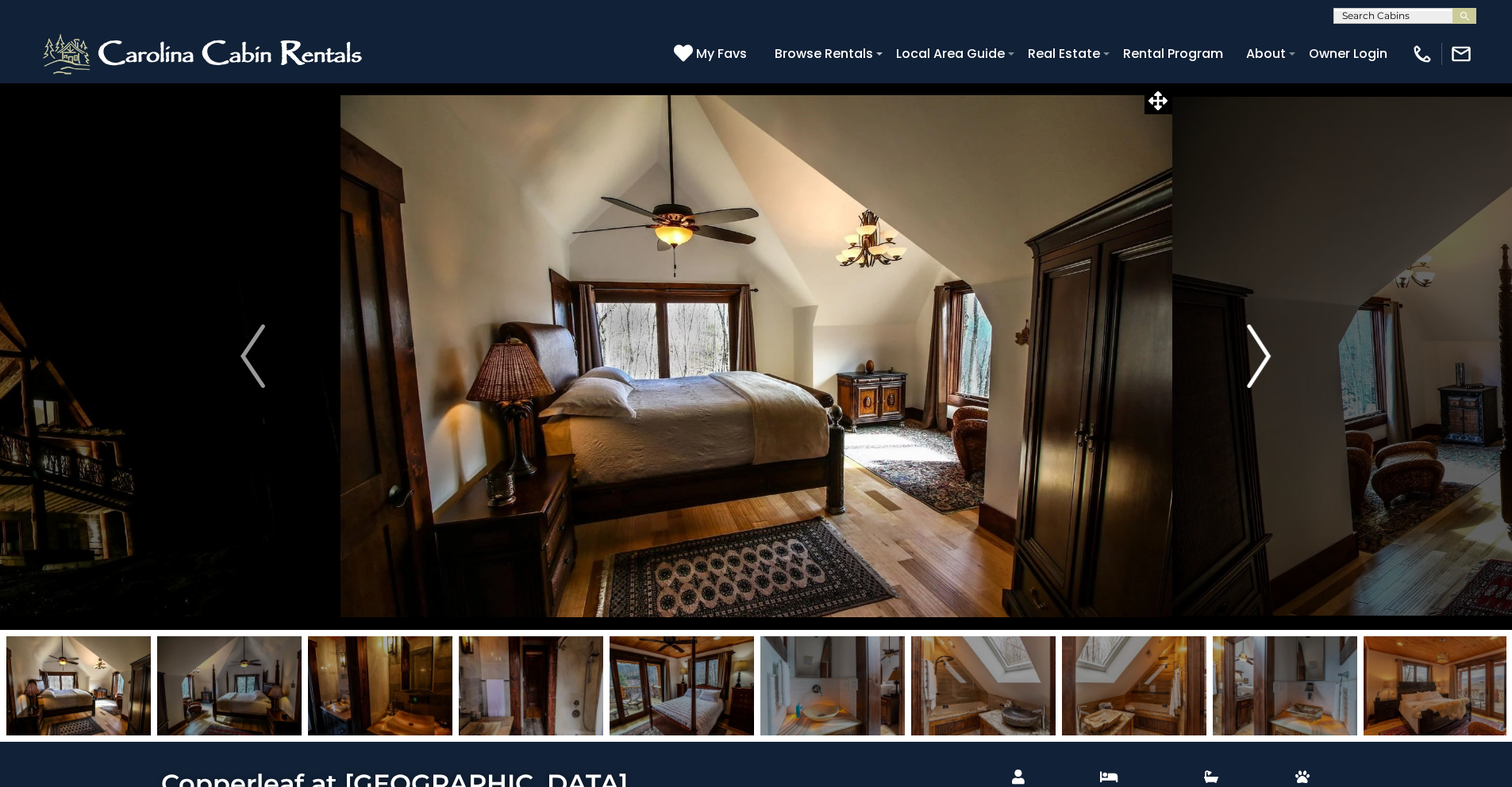
click at [1256, 347] on img "Next" at bounding box center [1259, 356] width 24 height 64
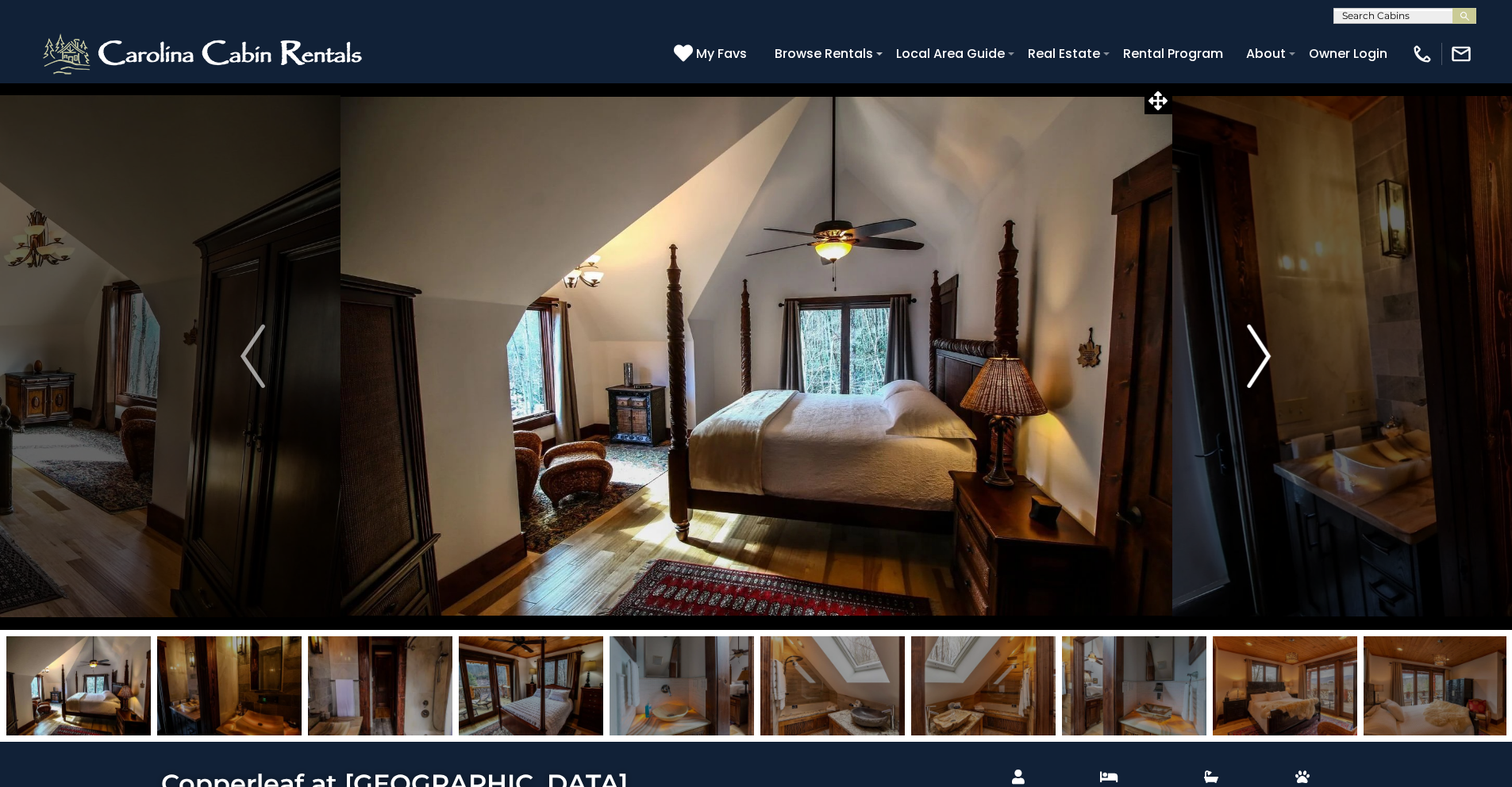
click at [1256, 347] on img "Next" at bounding box center [1259, 356] width 24 height 64
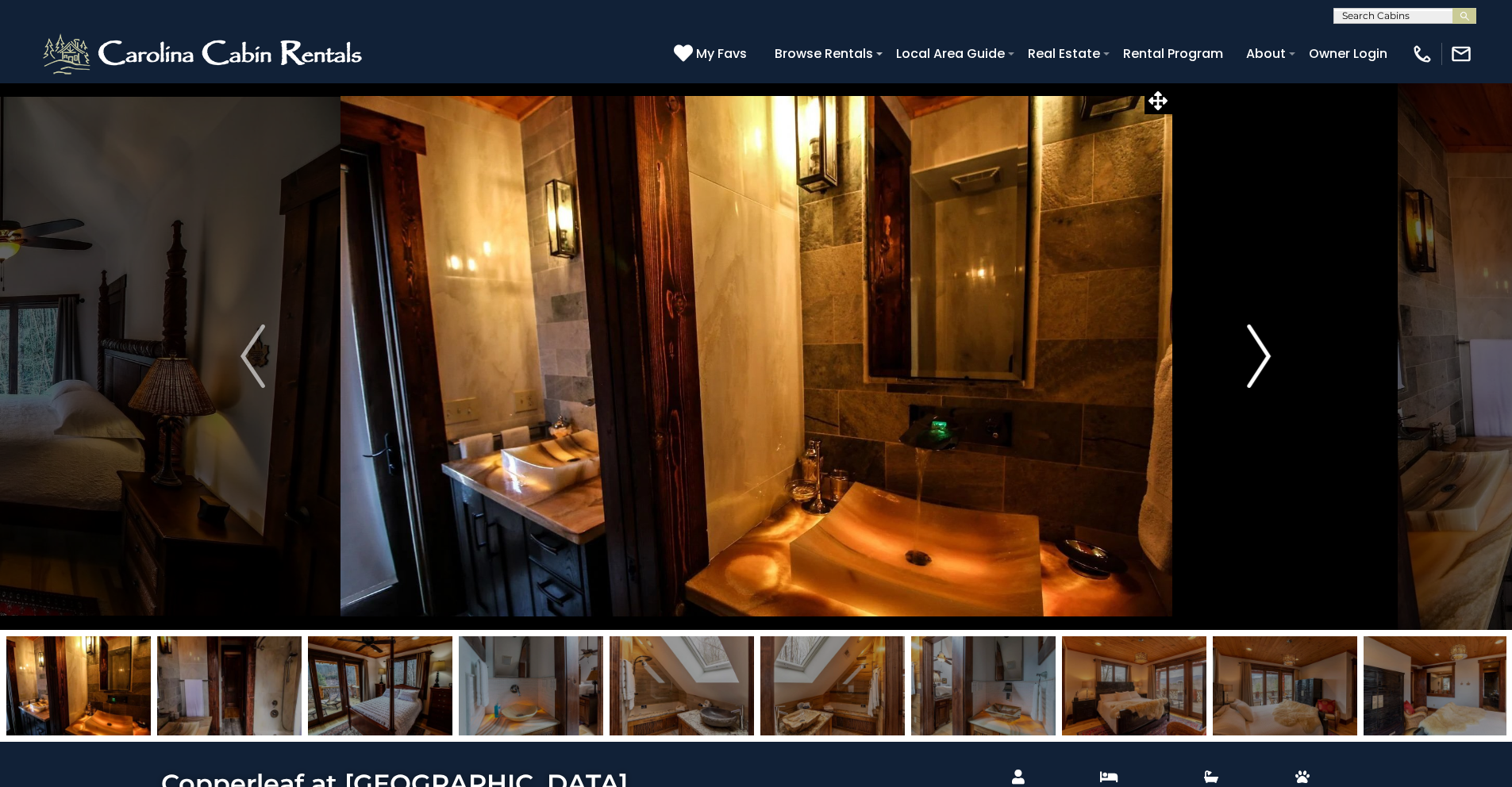
click at [1244, 336] on button "Next" at bounding box center [1259, 356] width 174 height 547
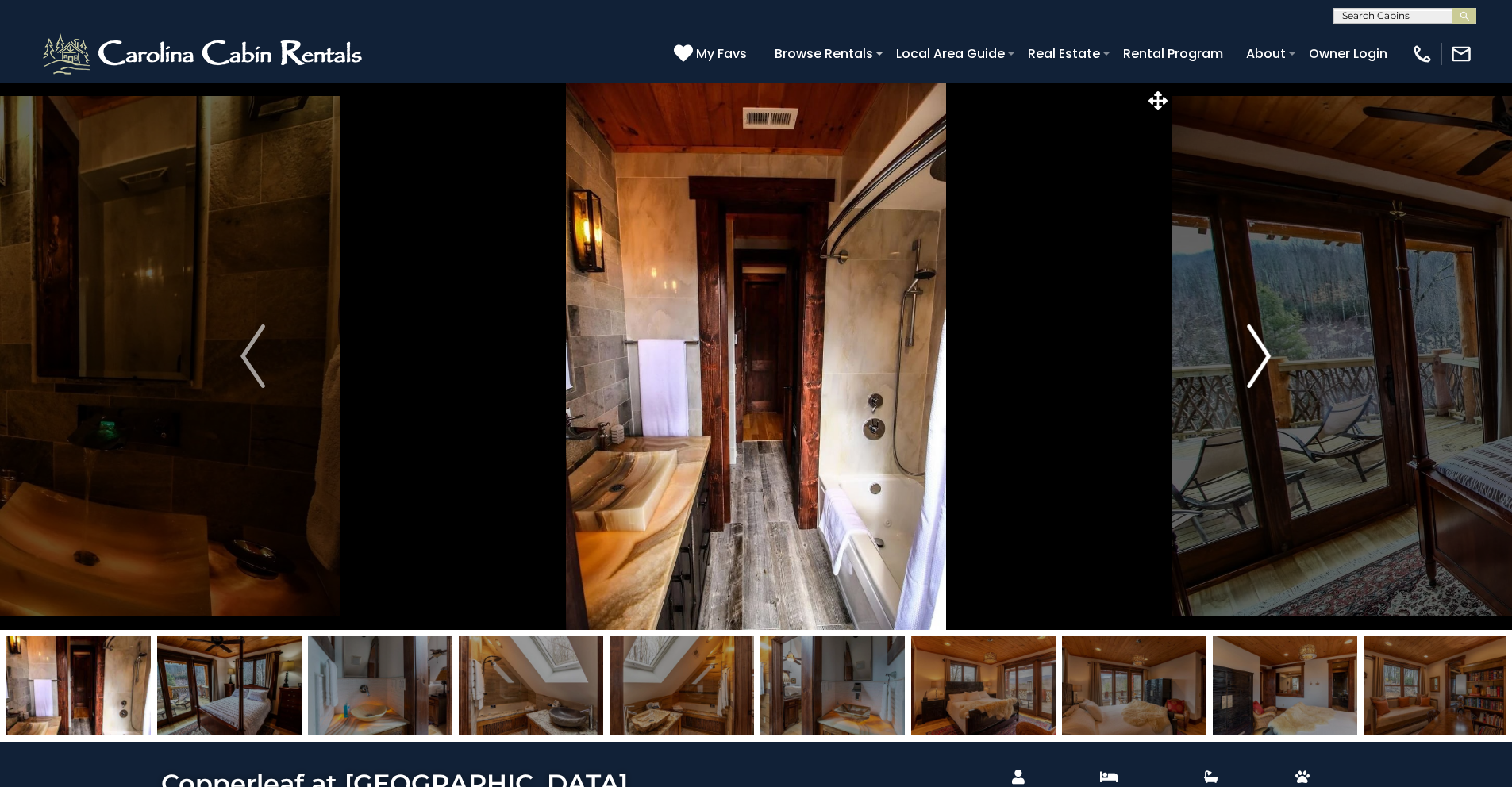
click at [1244, 336] on button "Next" at bounding box center [1259, 356] width 174 height 547
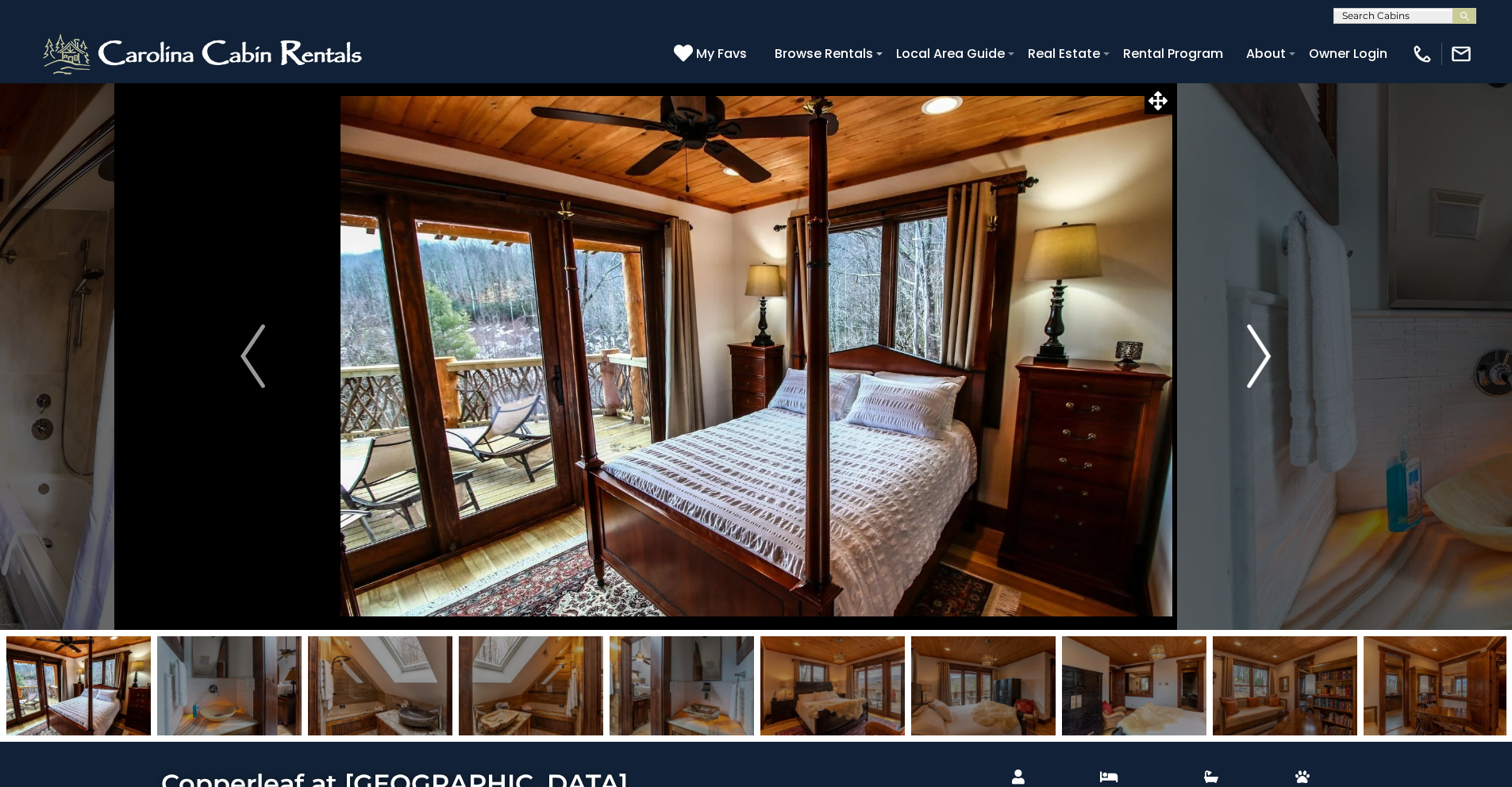
click at [1244, 336] on button "Next" at bounding box center [1259, 356] width 174 height 547
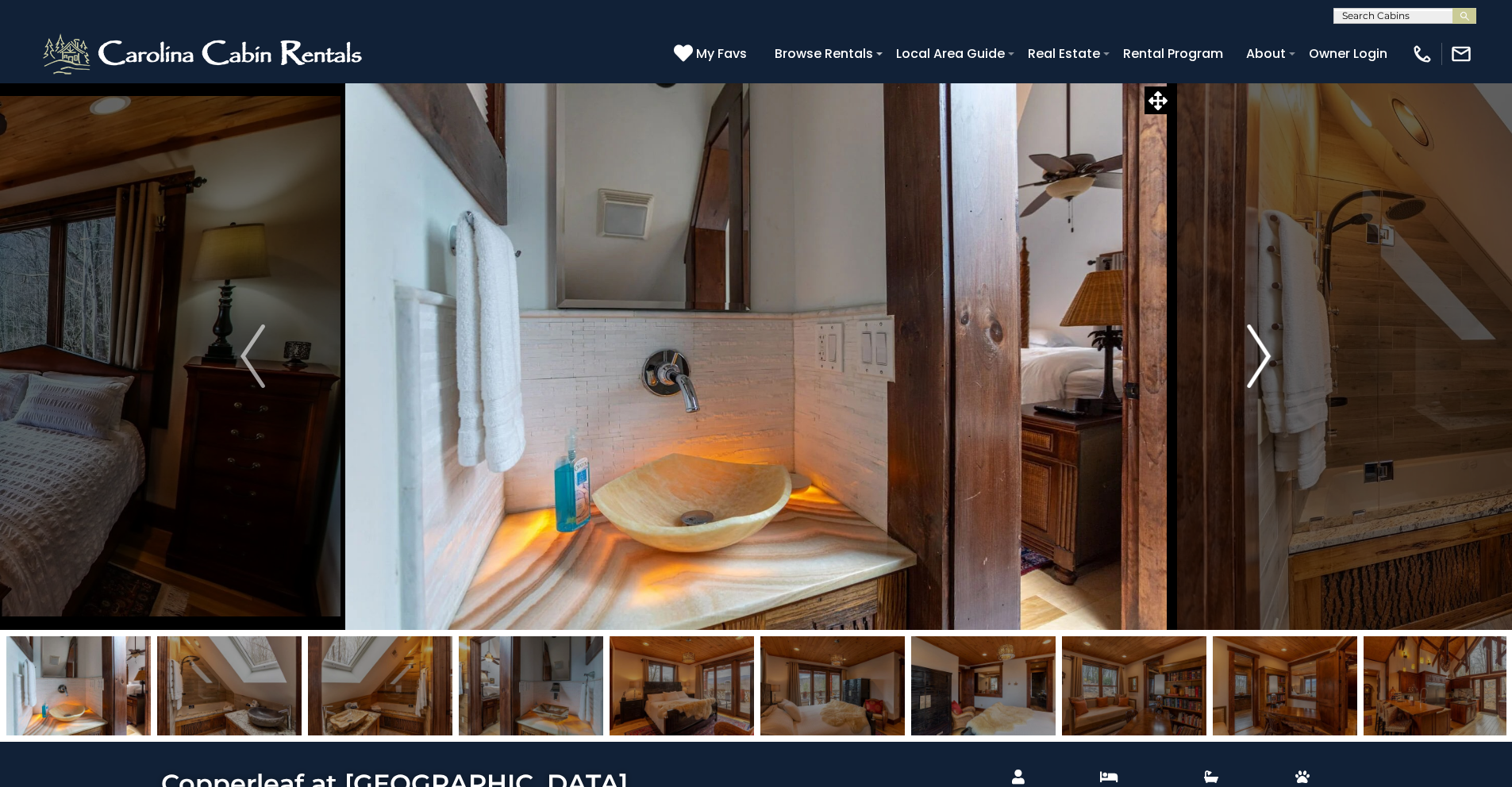
click at [1244, 336] on button "Next" at bounding box center [1259, 356] width 174 height 547
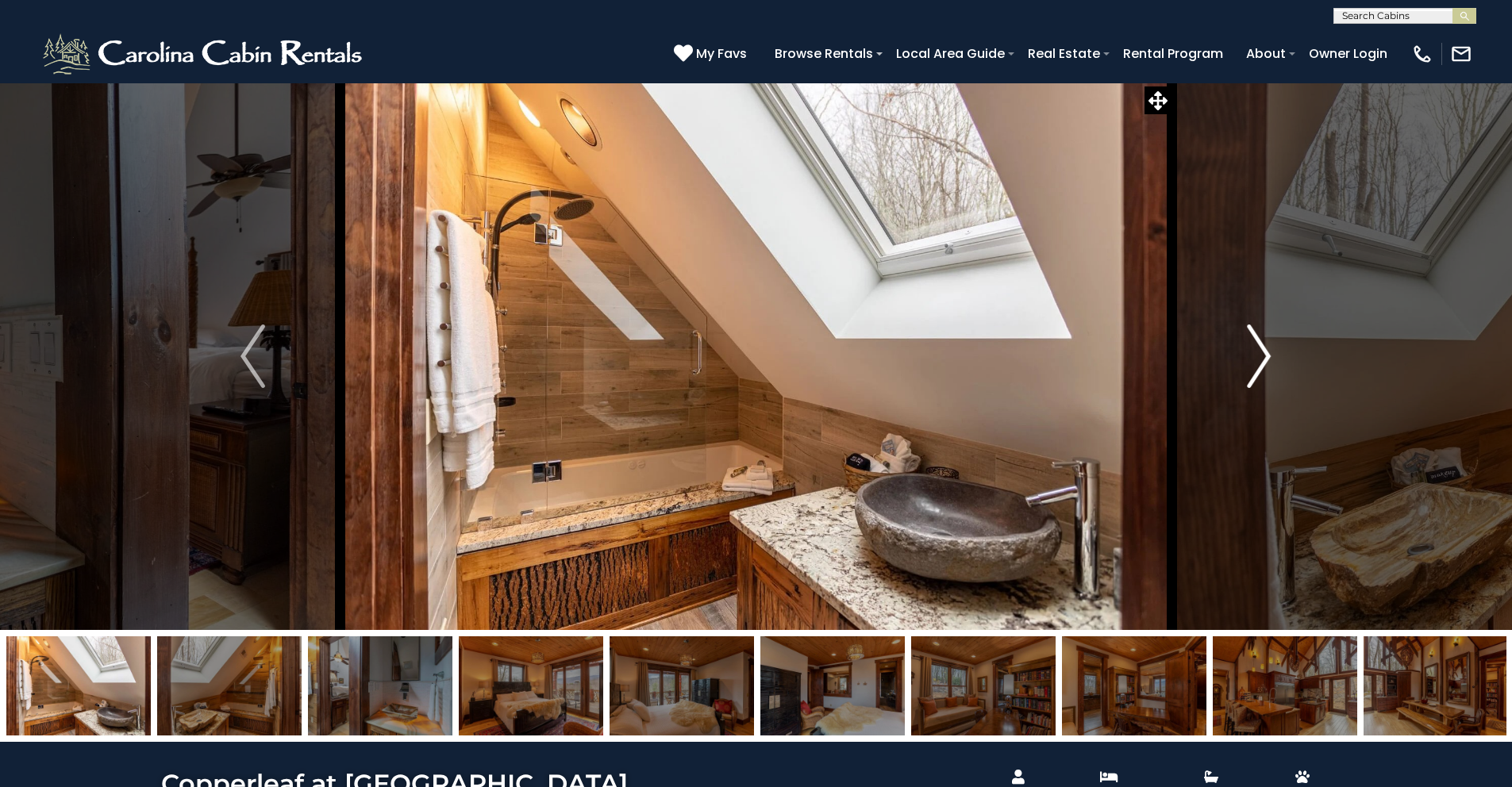
click at [1247, 336] on img "Next" at bounding box center [1259, 356] width 24 height 64
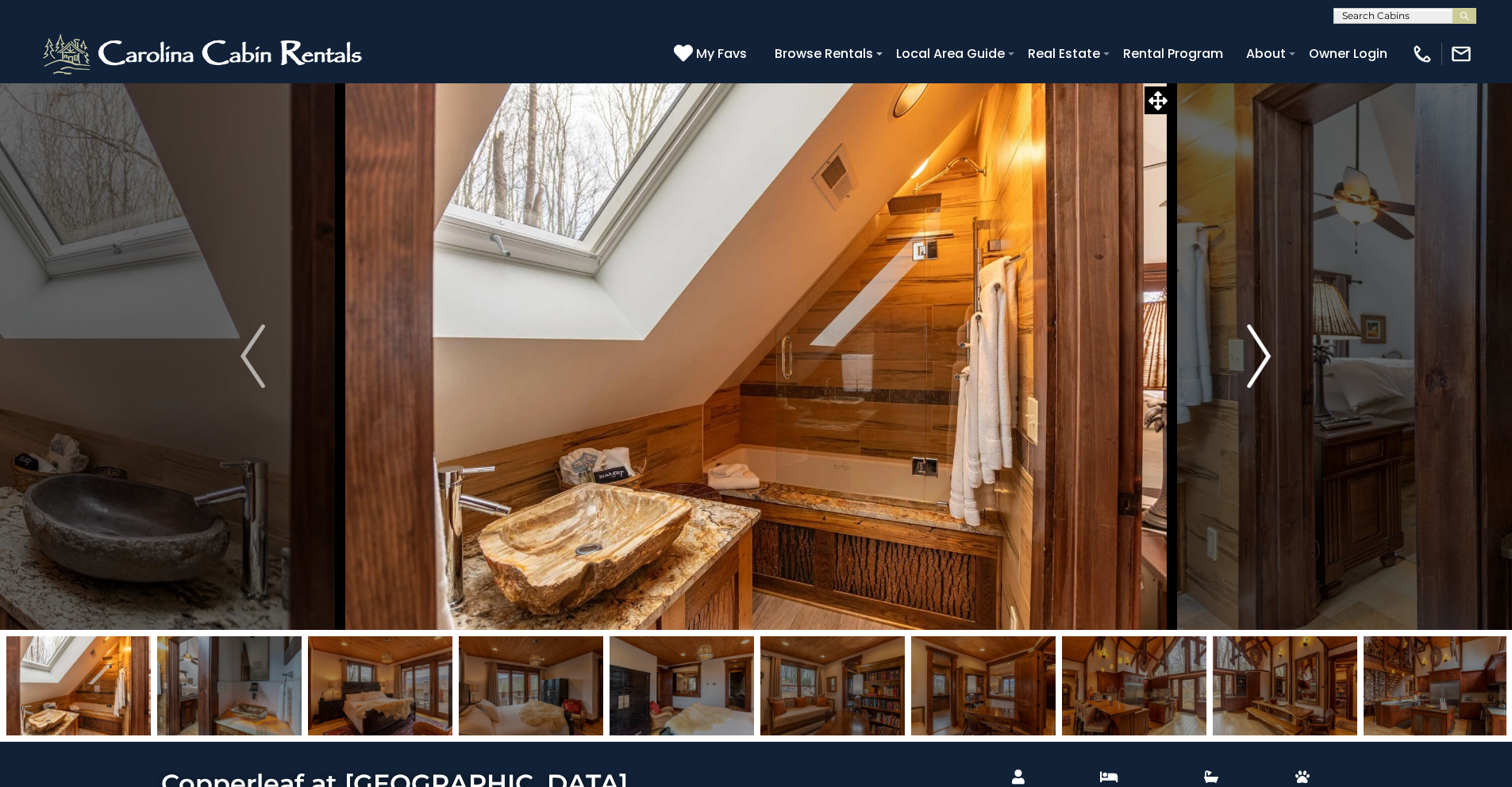
click at [1247, 336] on img "Next" at bounding box center [1259, 356] width 24 height 64
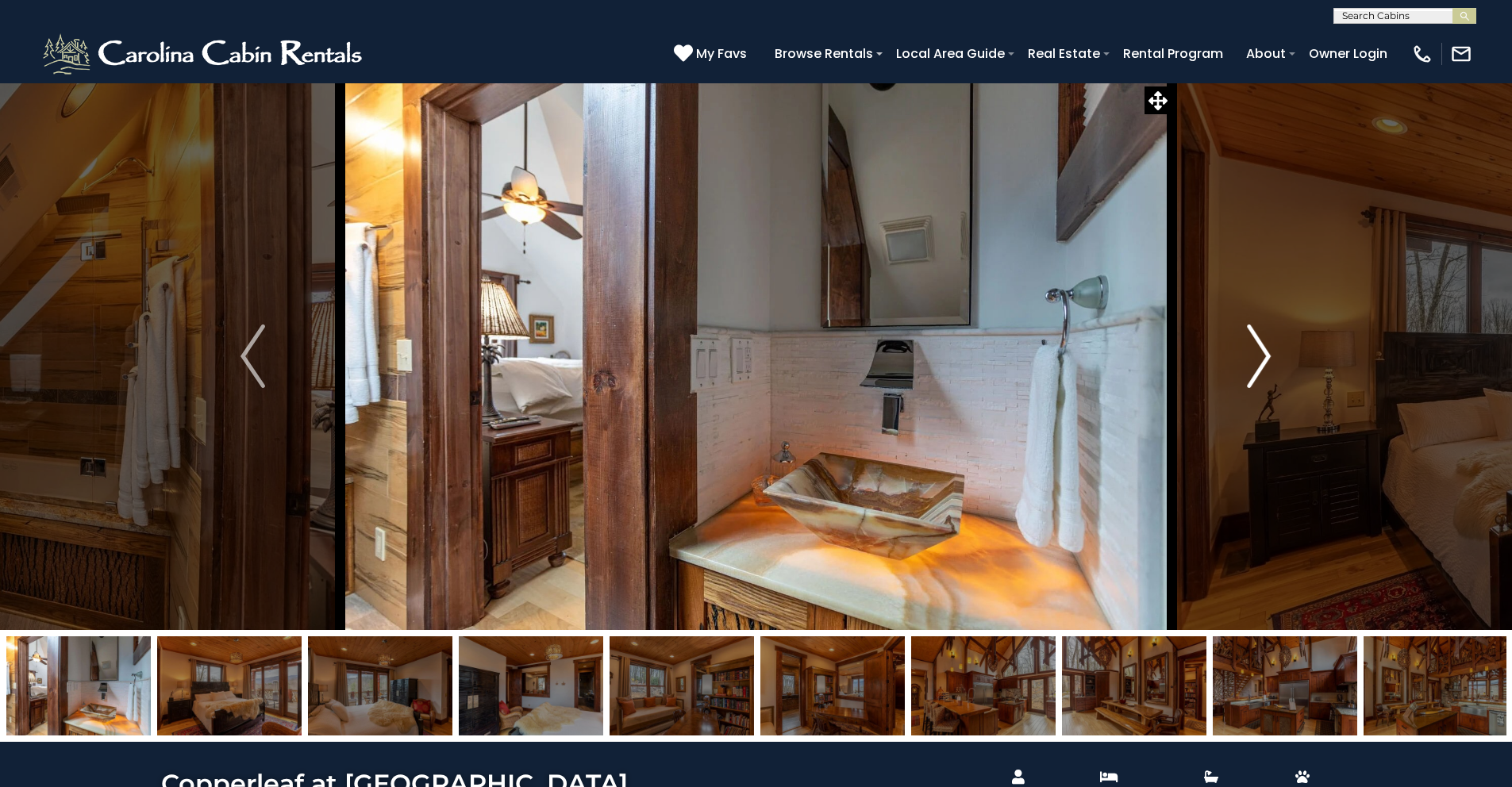
click at [1245, 339] on button "Next" at bounding box center [1259, 356] width 174 height 547
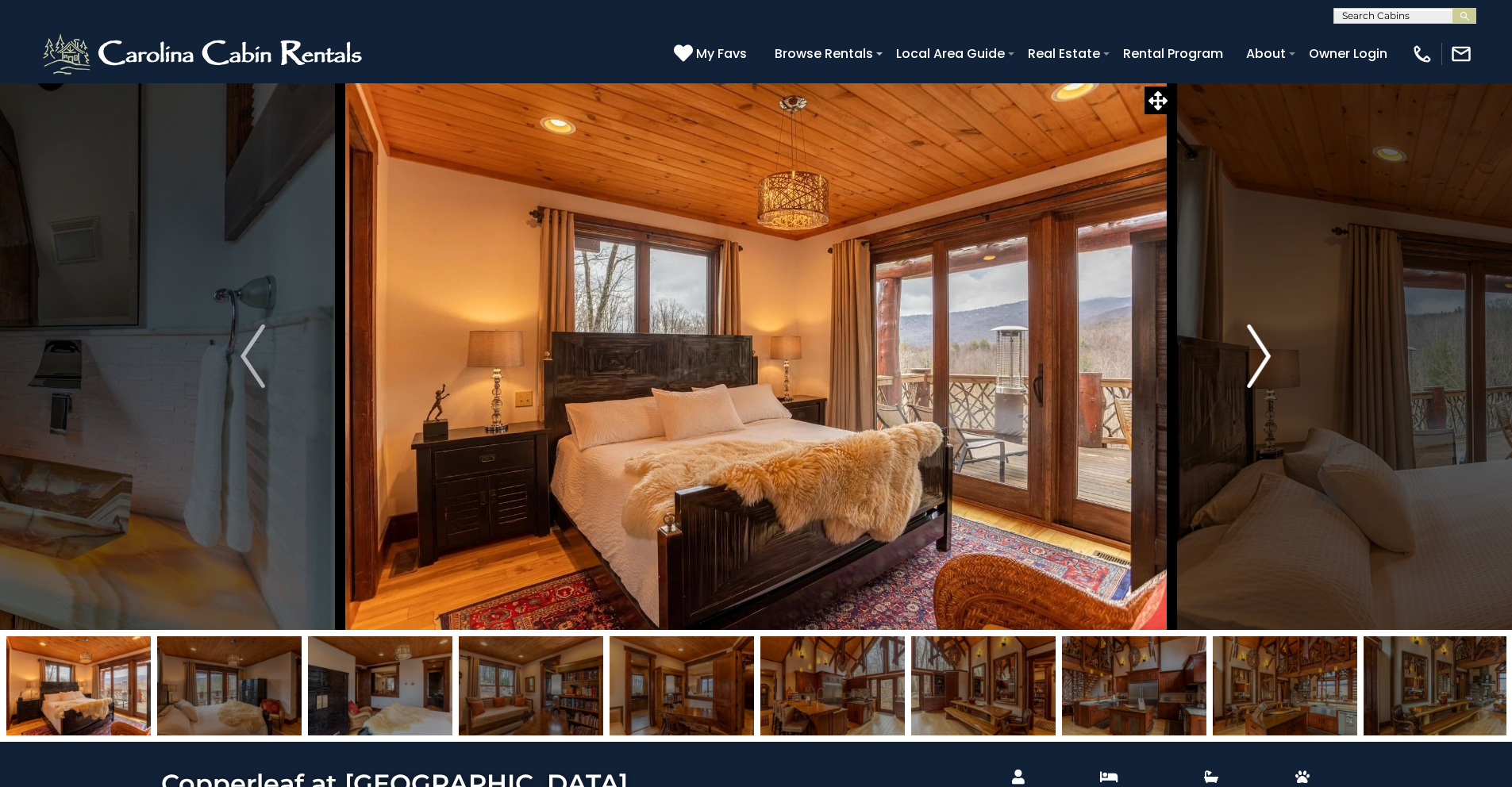
click at [1245, 339] on button "Next" at bounding box center [1259, 356] width 174 height 547
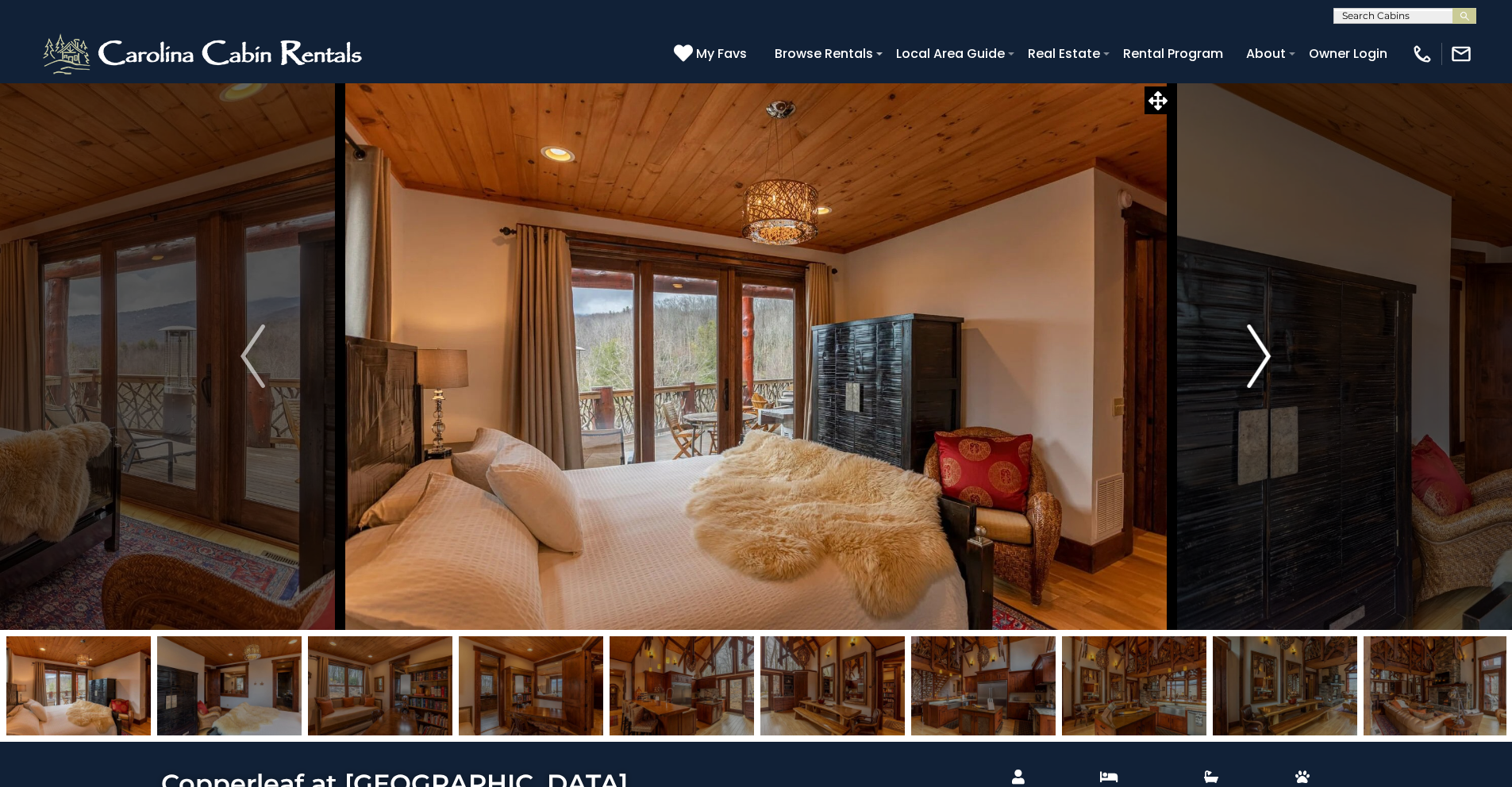
click at [1245, 339] on button "Next" at bounding box center [1259, 356] width 174 height 547
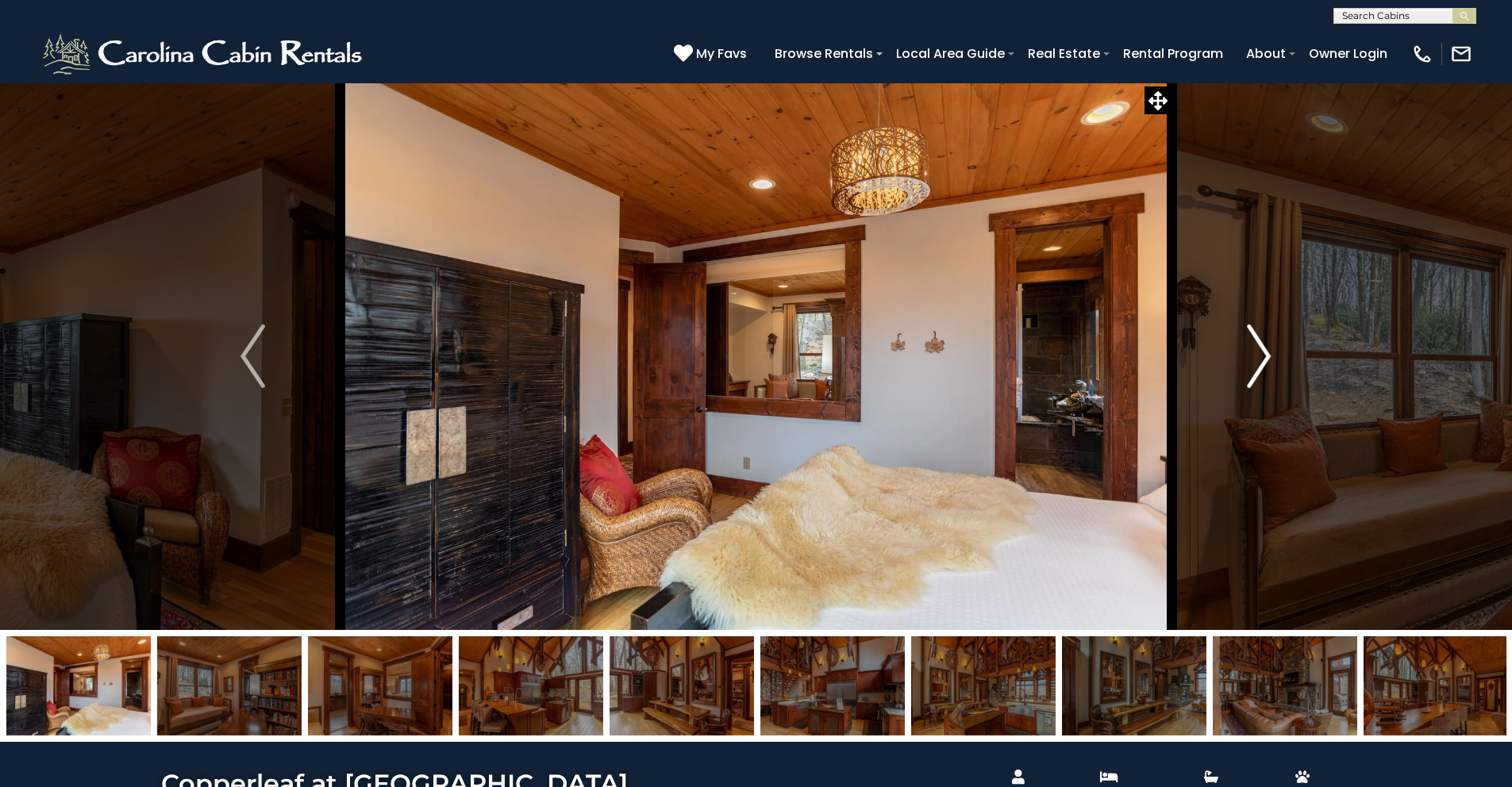
click at [1261, 347] on img "Next" at bounding box center [1259, 356] width 24 height 64
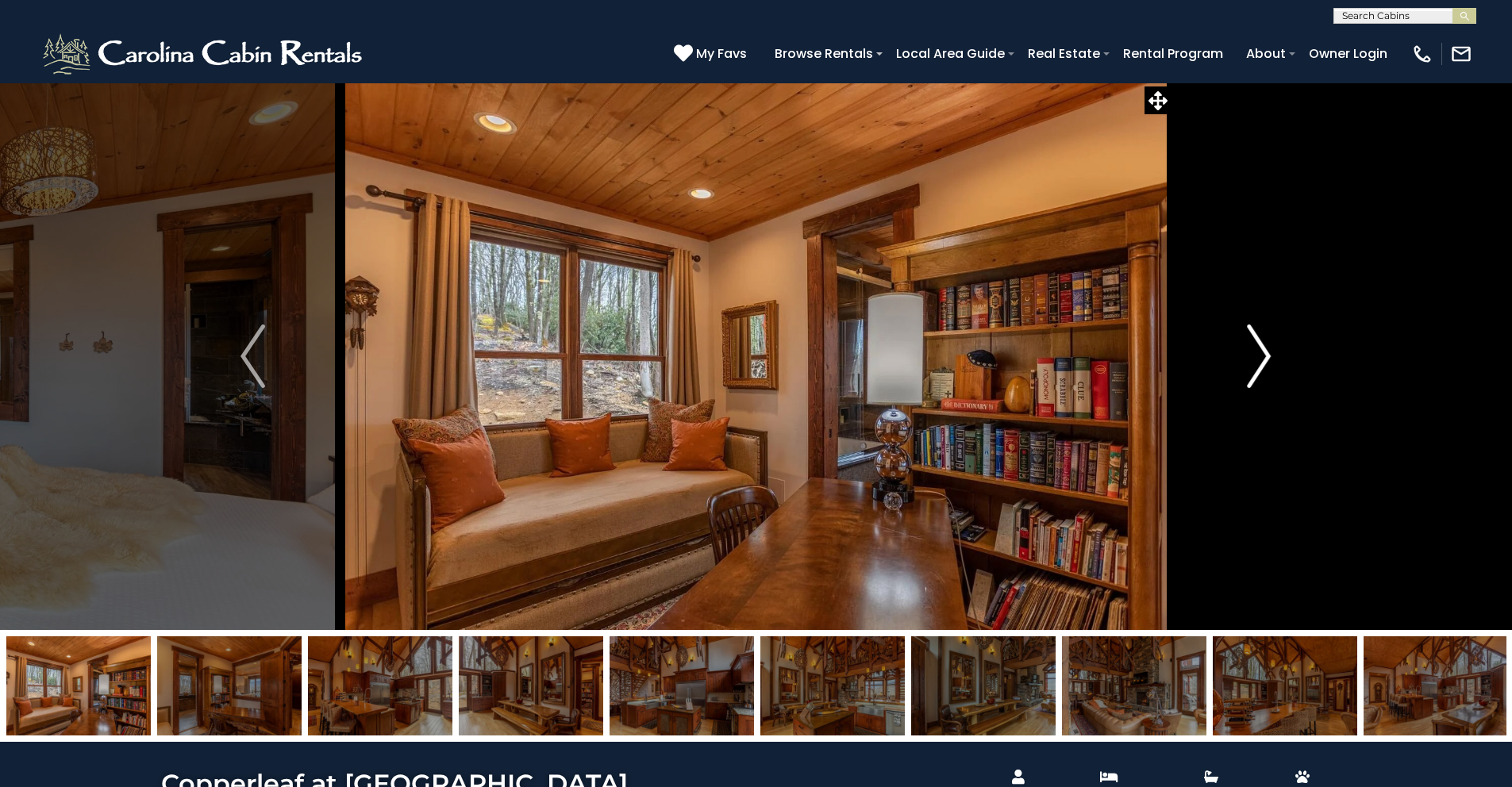
click at [1264, 355] on img "Next" at bounding box center [1259, 356] width 24 height 64
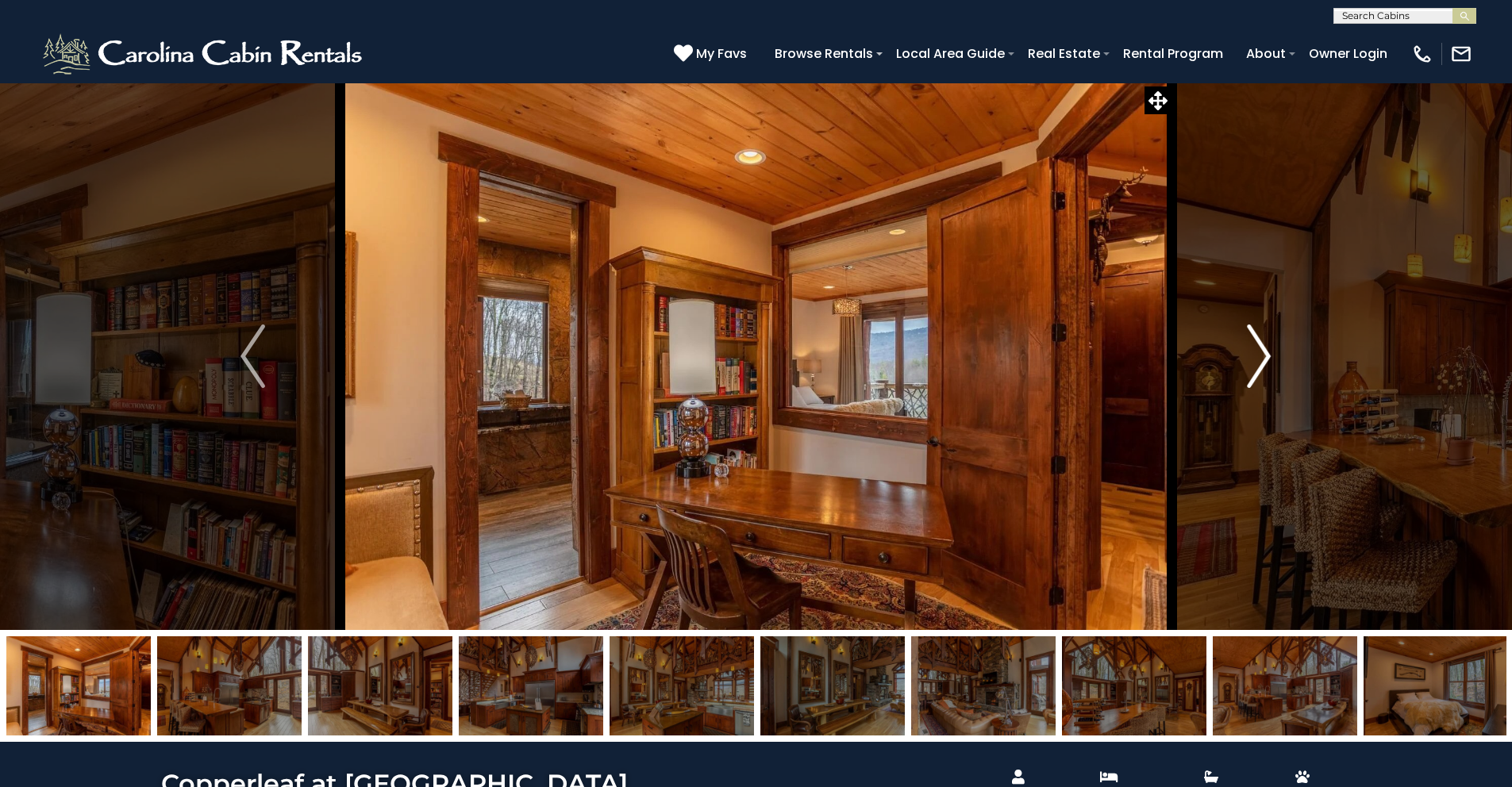
click at [1262, 354] on img "Next" at bounding box center [1259, 356] width 24 height 64
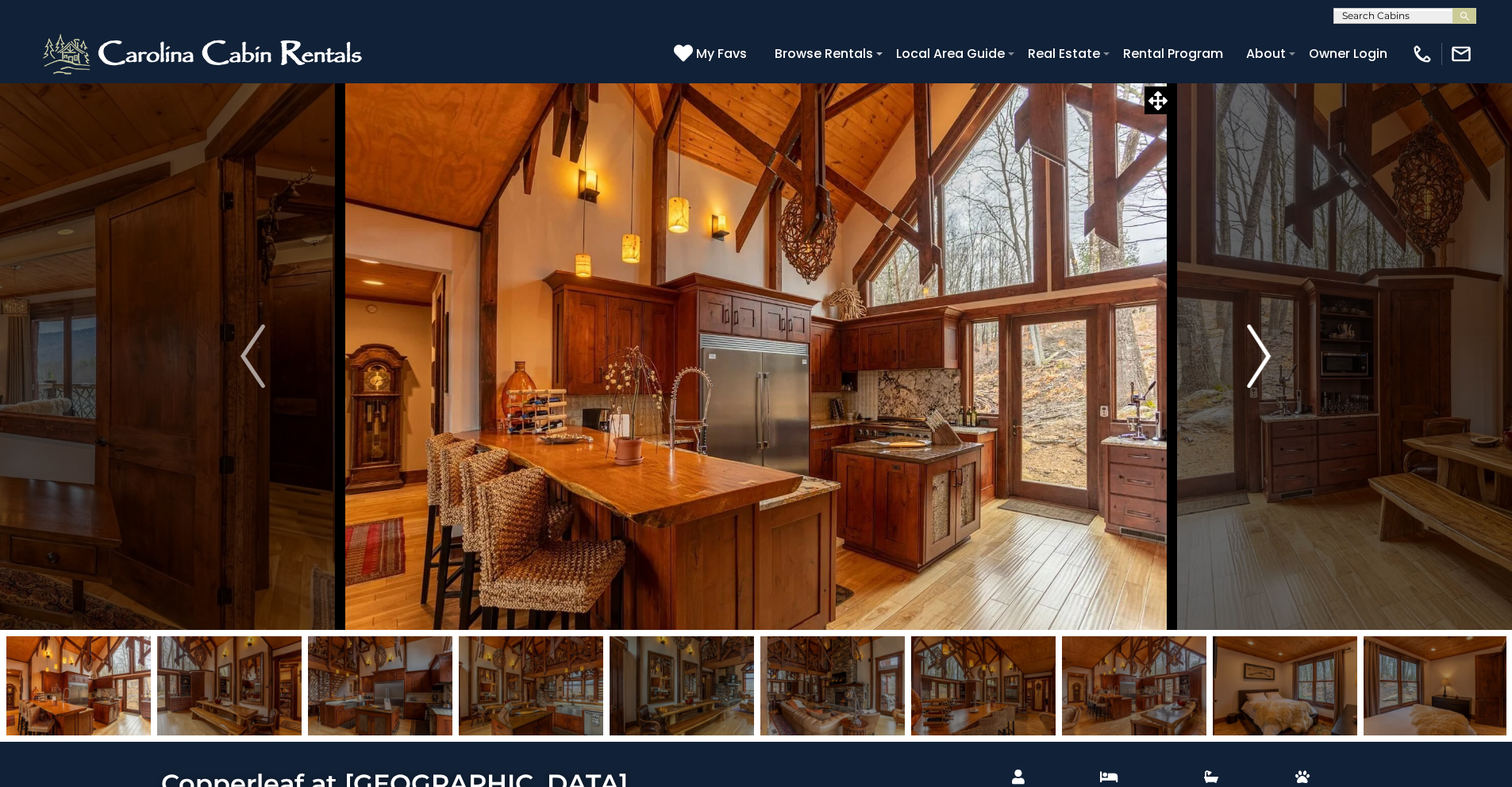
click at [1261, 354] on img "Next" at bounding box center [1259, 356] width 24 height 64
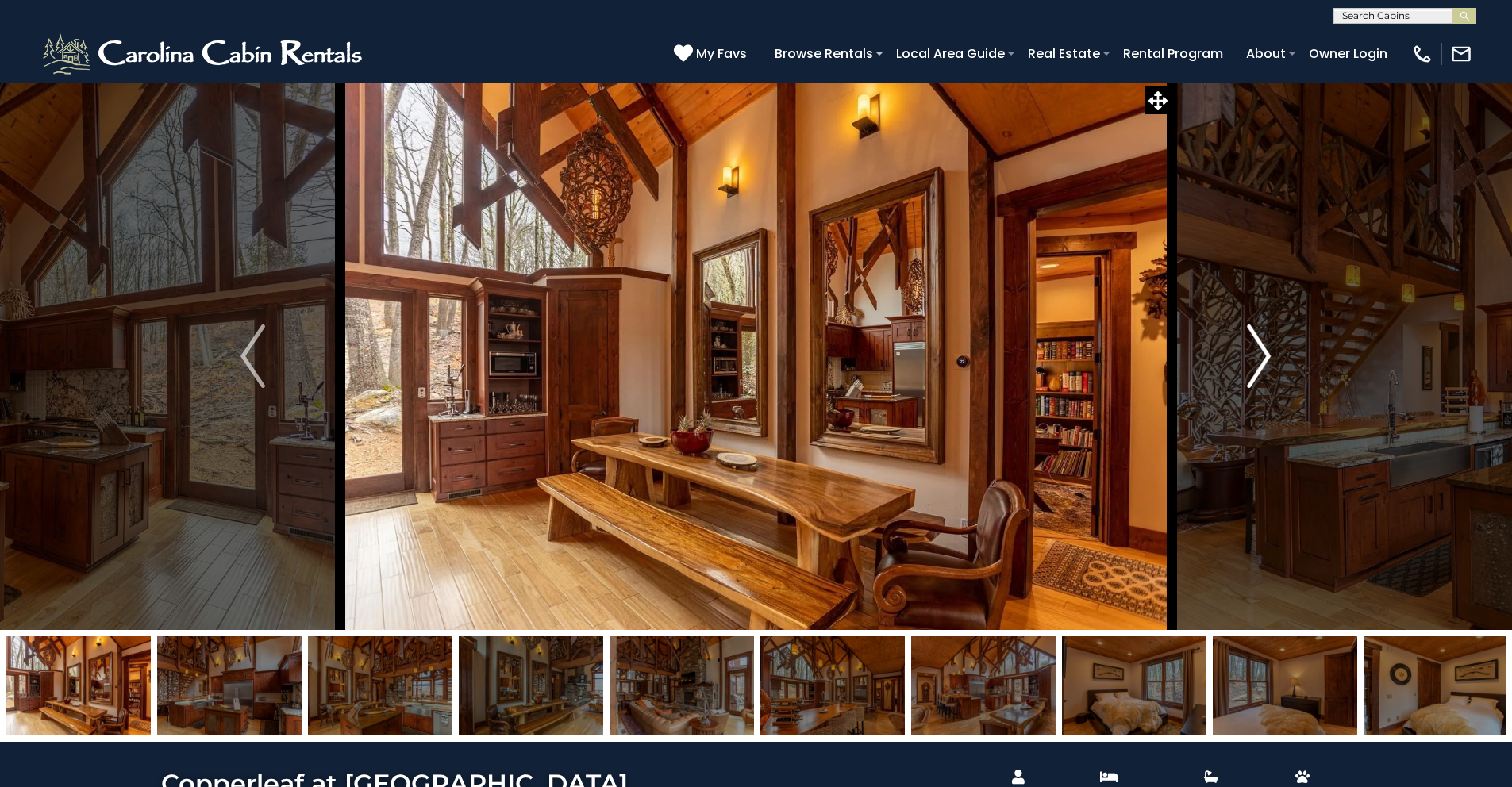
click at [1261, 354] on img "Next" at bounding box center [1259, 356] width 24 height 64
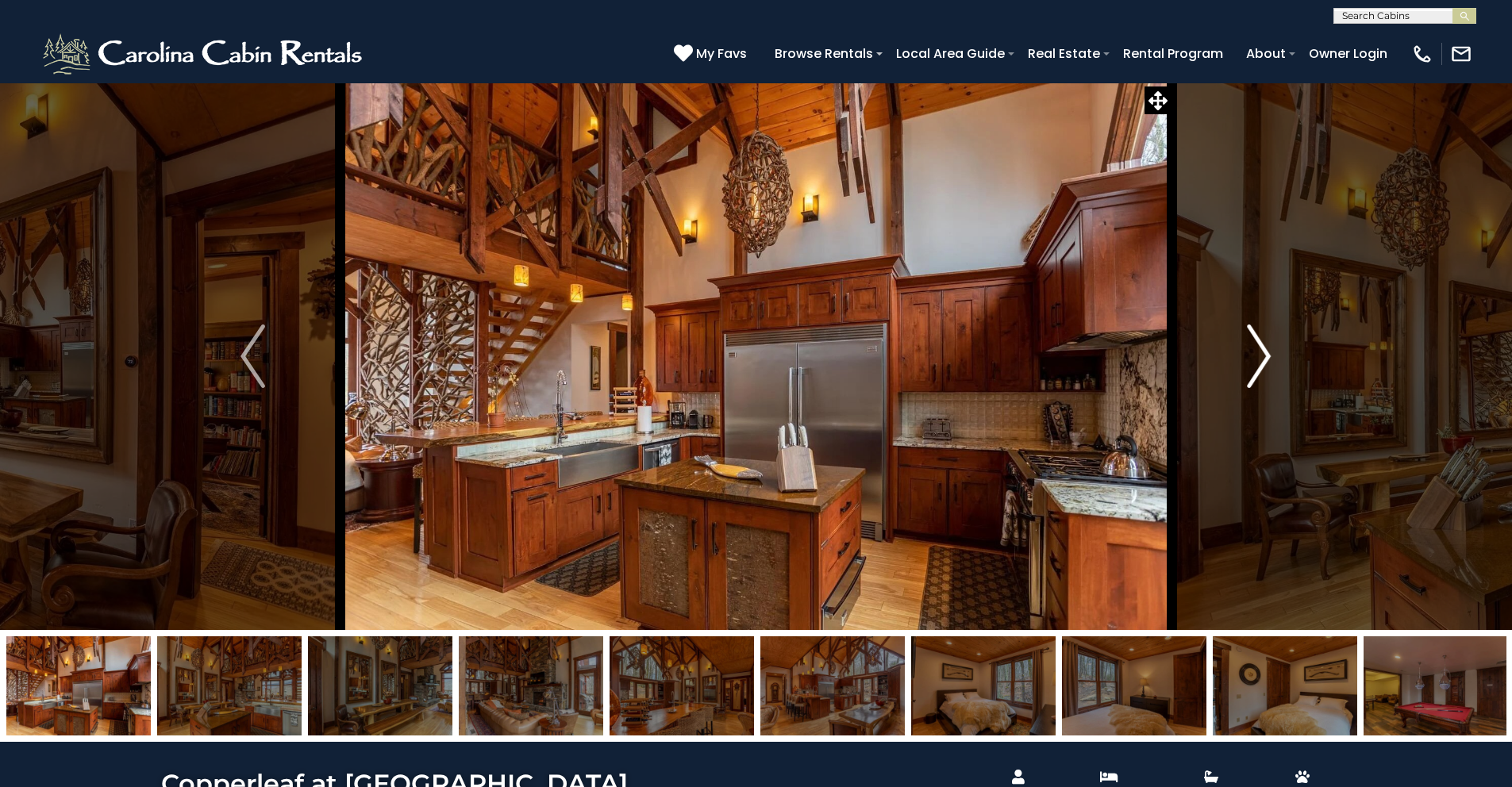
click at [1265, 345] on img "Next" at bounding box center [1259, 356] width 24 height 64
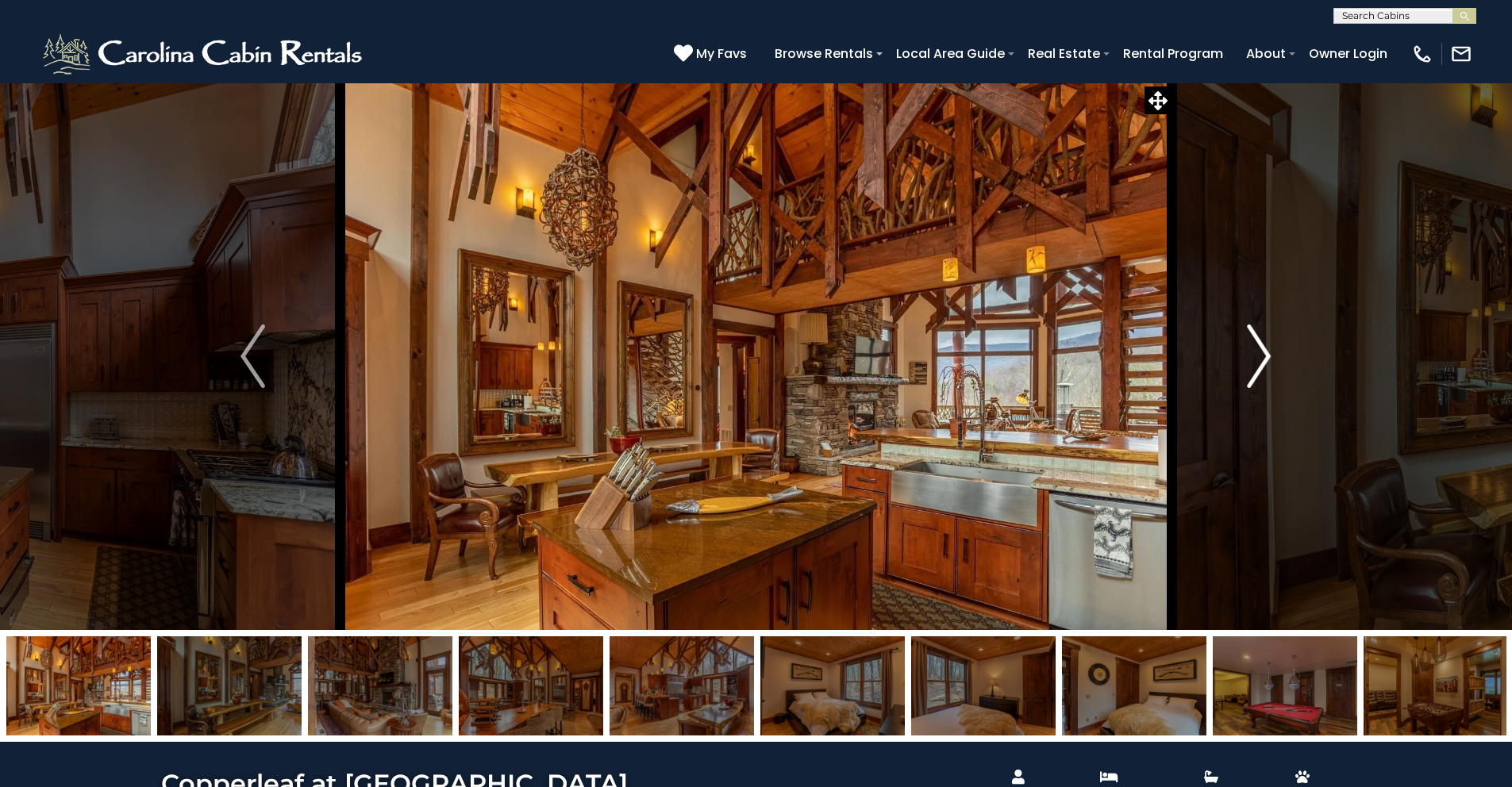
click at [1266, 347] on img "Next" at bounding box center [1259, 356] width 24 height 64
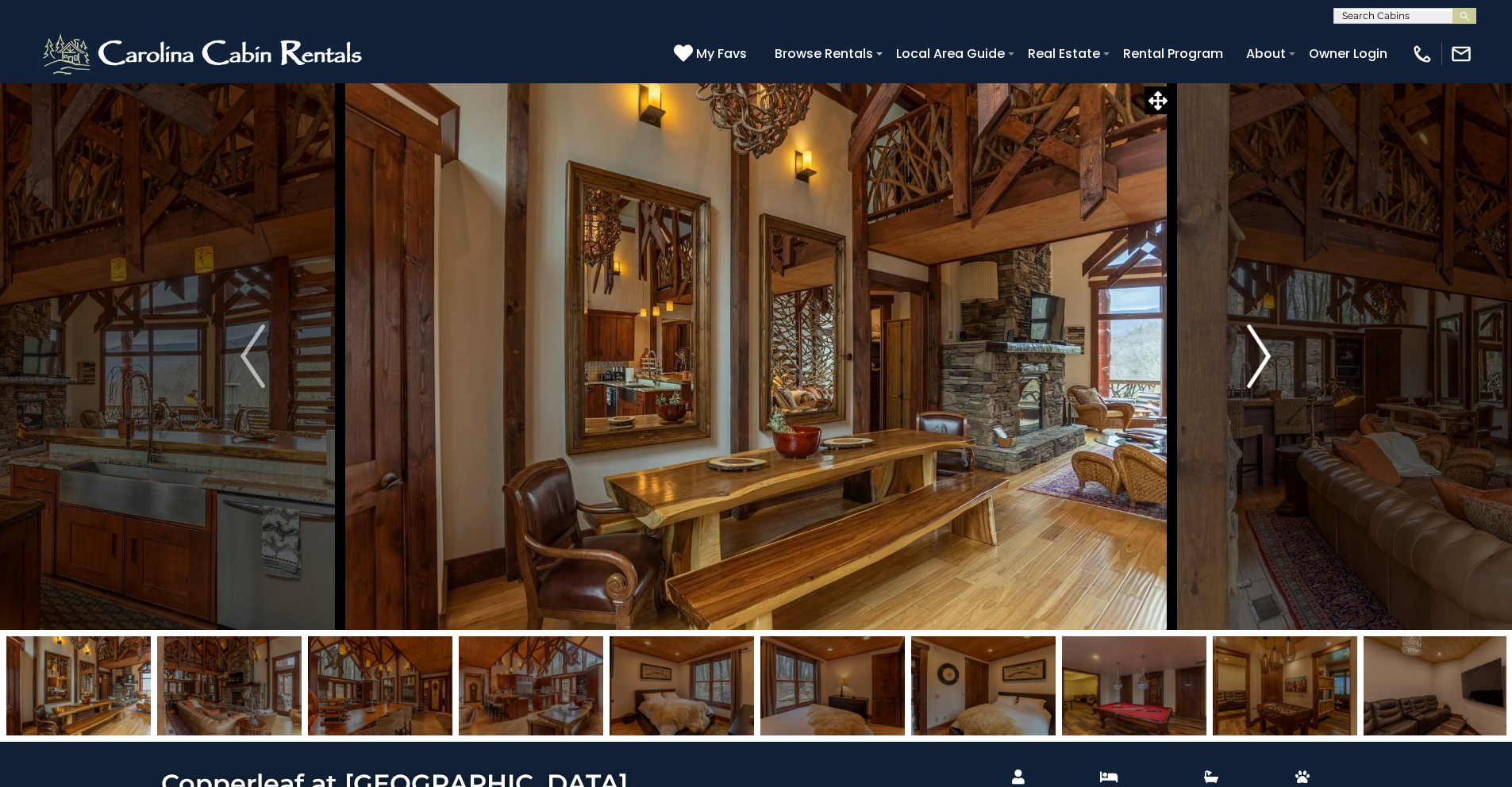
click at [1264, 346] on img "Next" at bounding box center [1259, 356] width 24 height 64
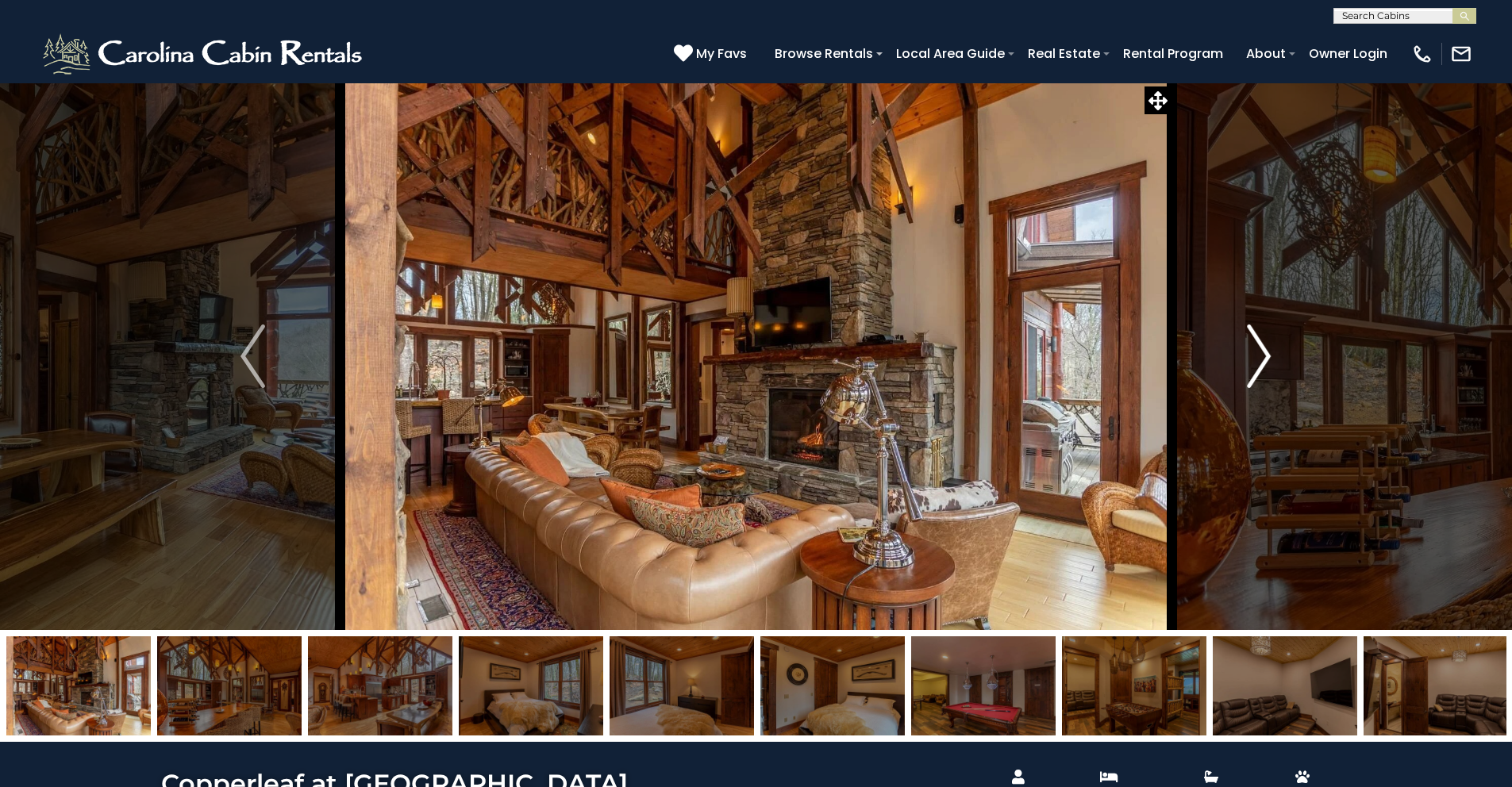
click at [1259, 357] on img "Next" at bounding box center [1259, 356] width 24 height 64
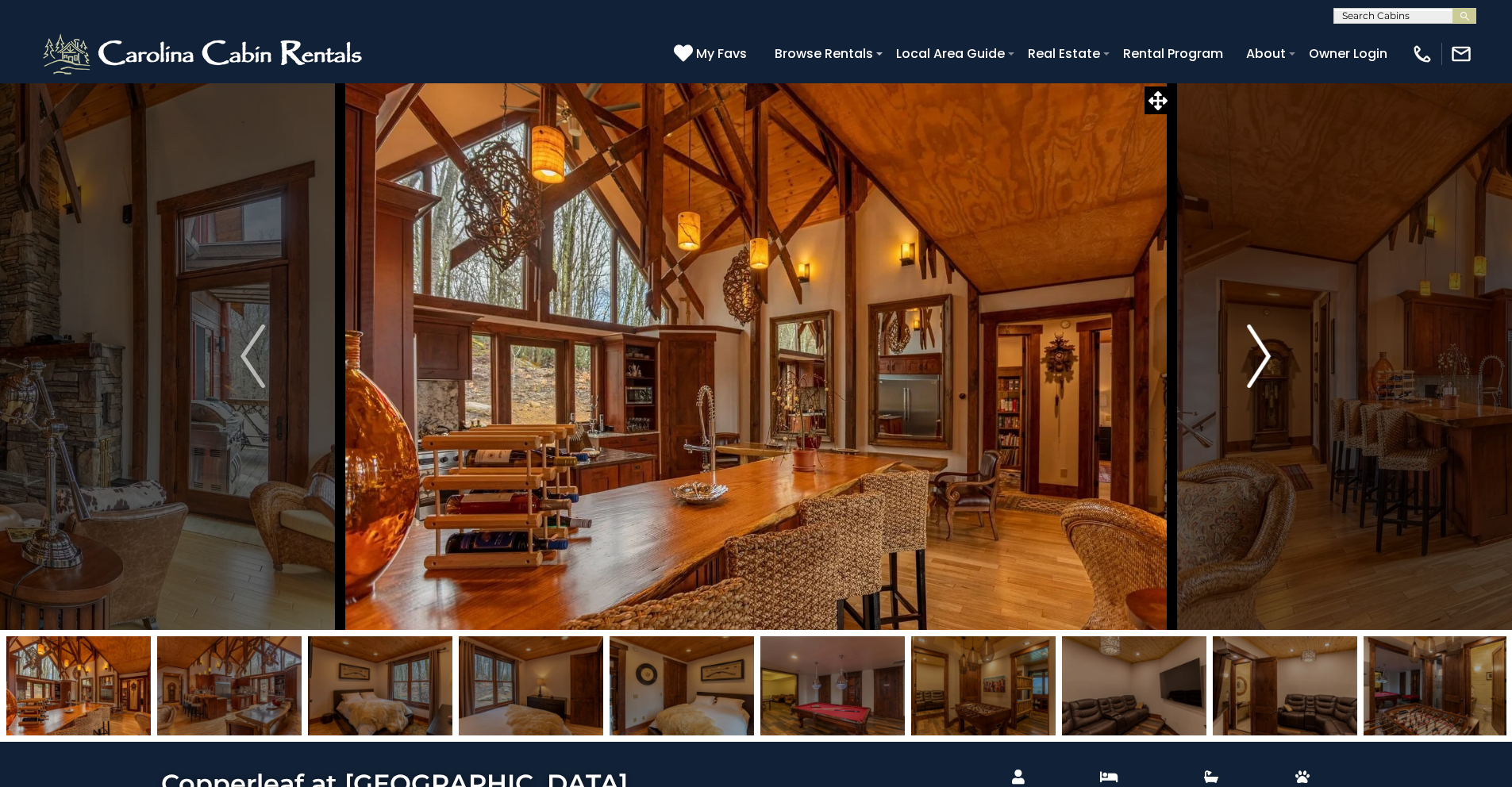
click at [1259, 356] on img "Next" at bounding box center [1259, 356] width 24 height 64
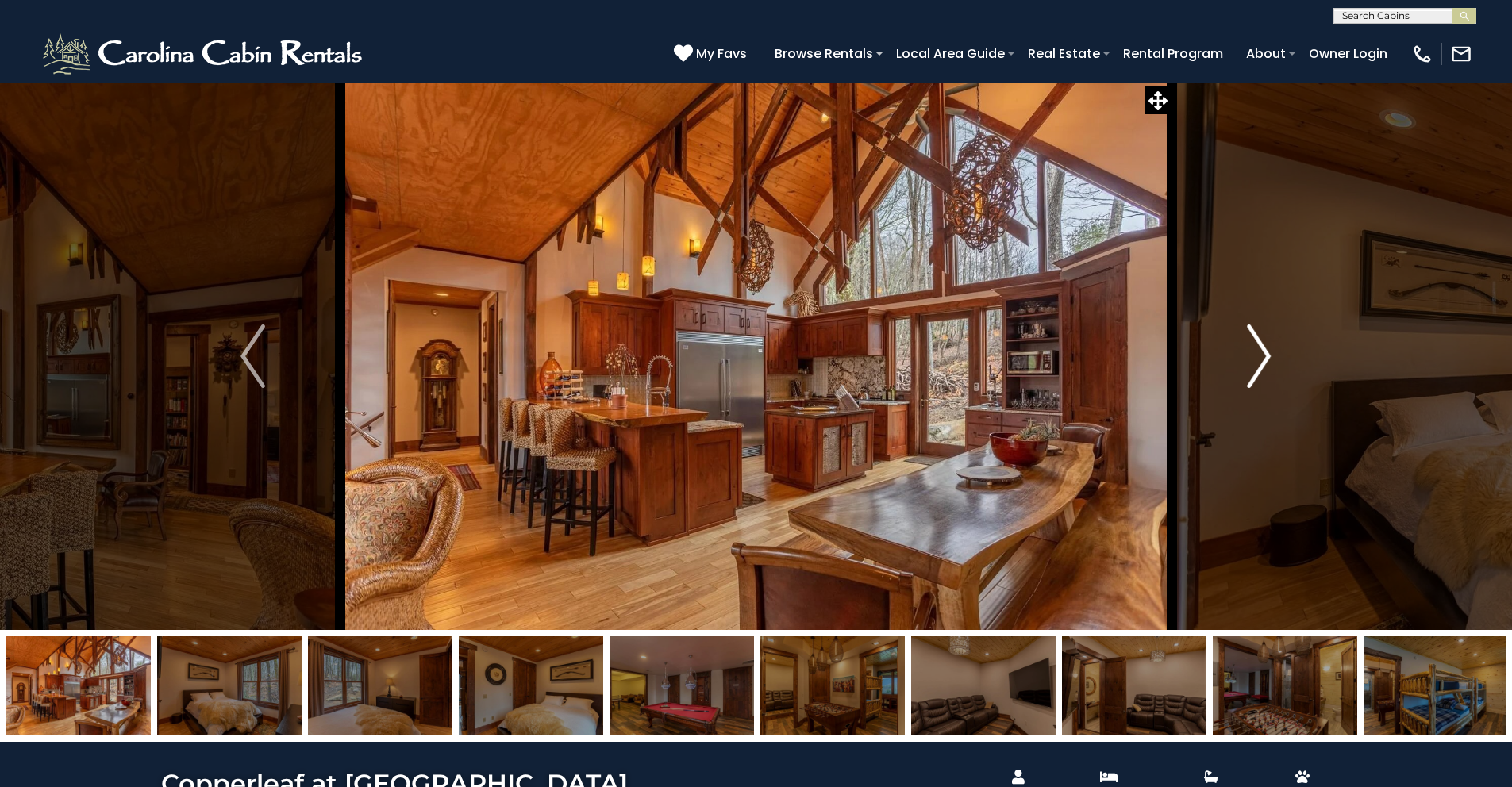
click at [1259, 351] on img "Next" at bounding box center [1259, 356] width 24 height 64
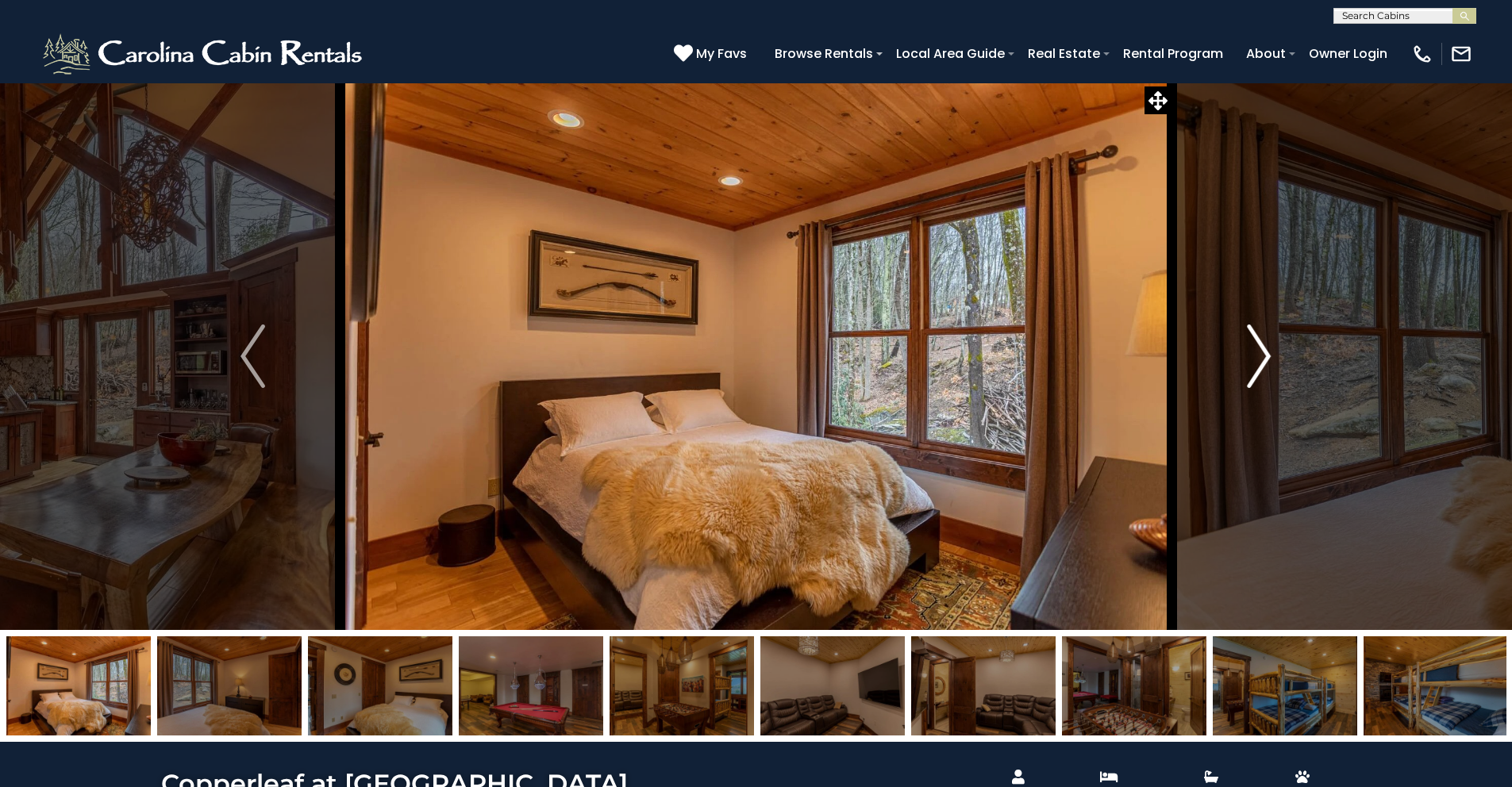
click at [1241, 356] on button "Next" at bounding box center [1259, 356] width 174 height 547
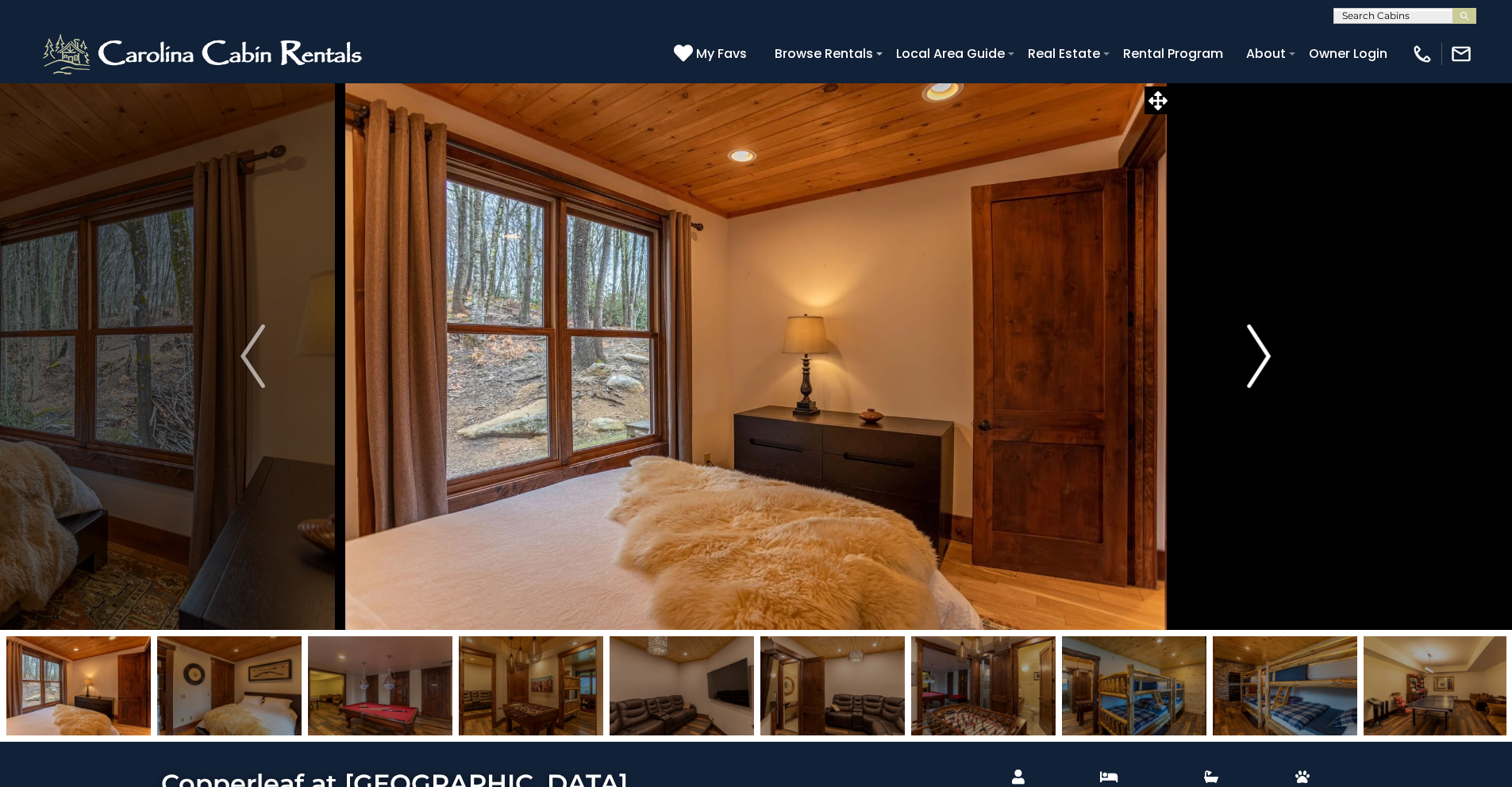
click at [1280, 350] on button "Next" at bounding box center [1259, 356] width 174 height 547
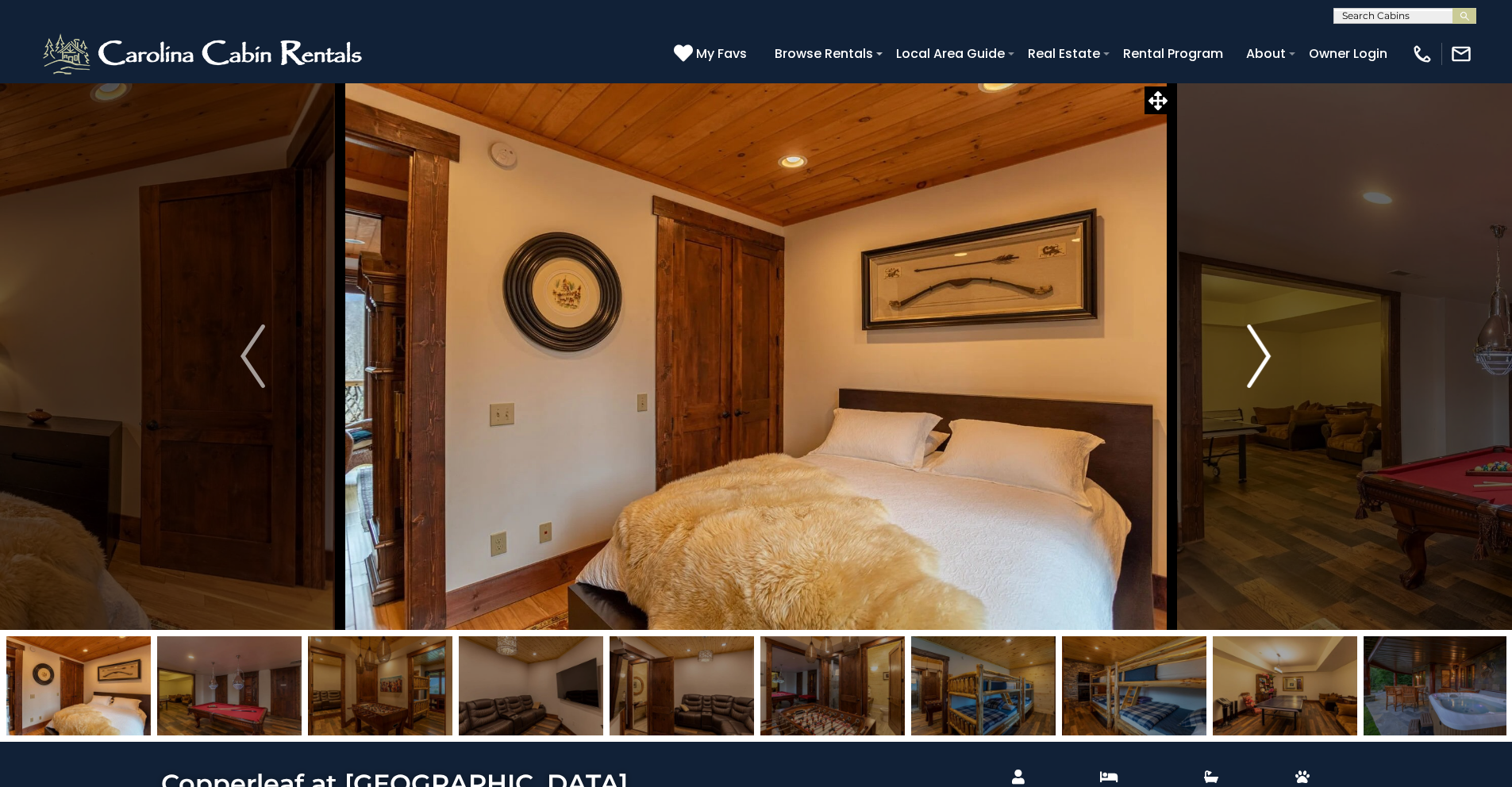
drag, startPoint x: 1280, startPoint y: 350, endPoint x: 1281, endPoint y: 331, distance: 19.0
click at [1279, 350] on button "Next" at bounding box center [1259, 356] width 174 height 547
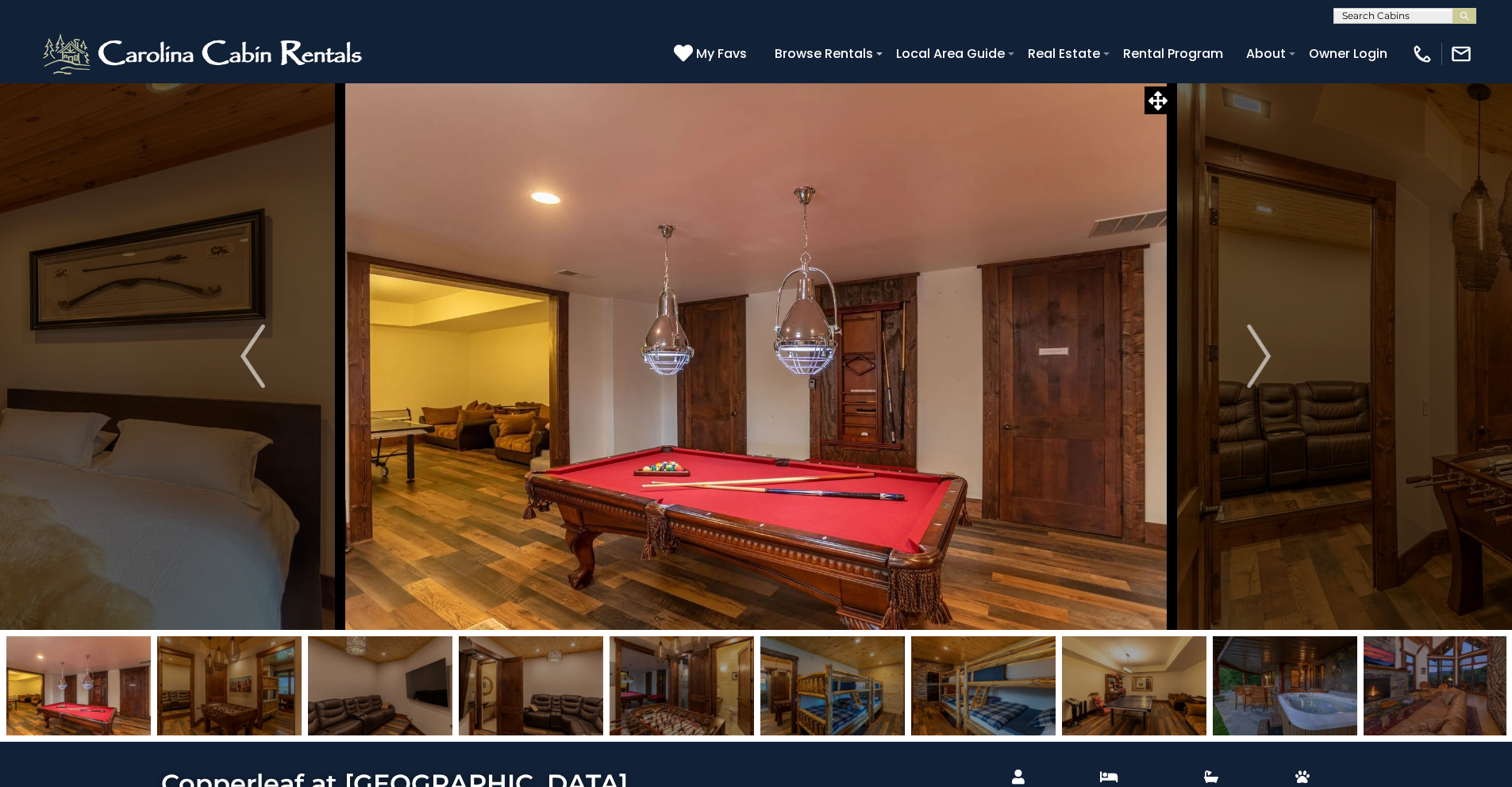
click at [1339, 226] on button "Next" at bounding box center [1259, 356] width 174 height 547
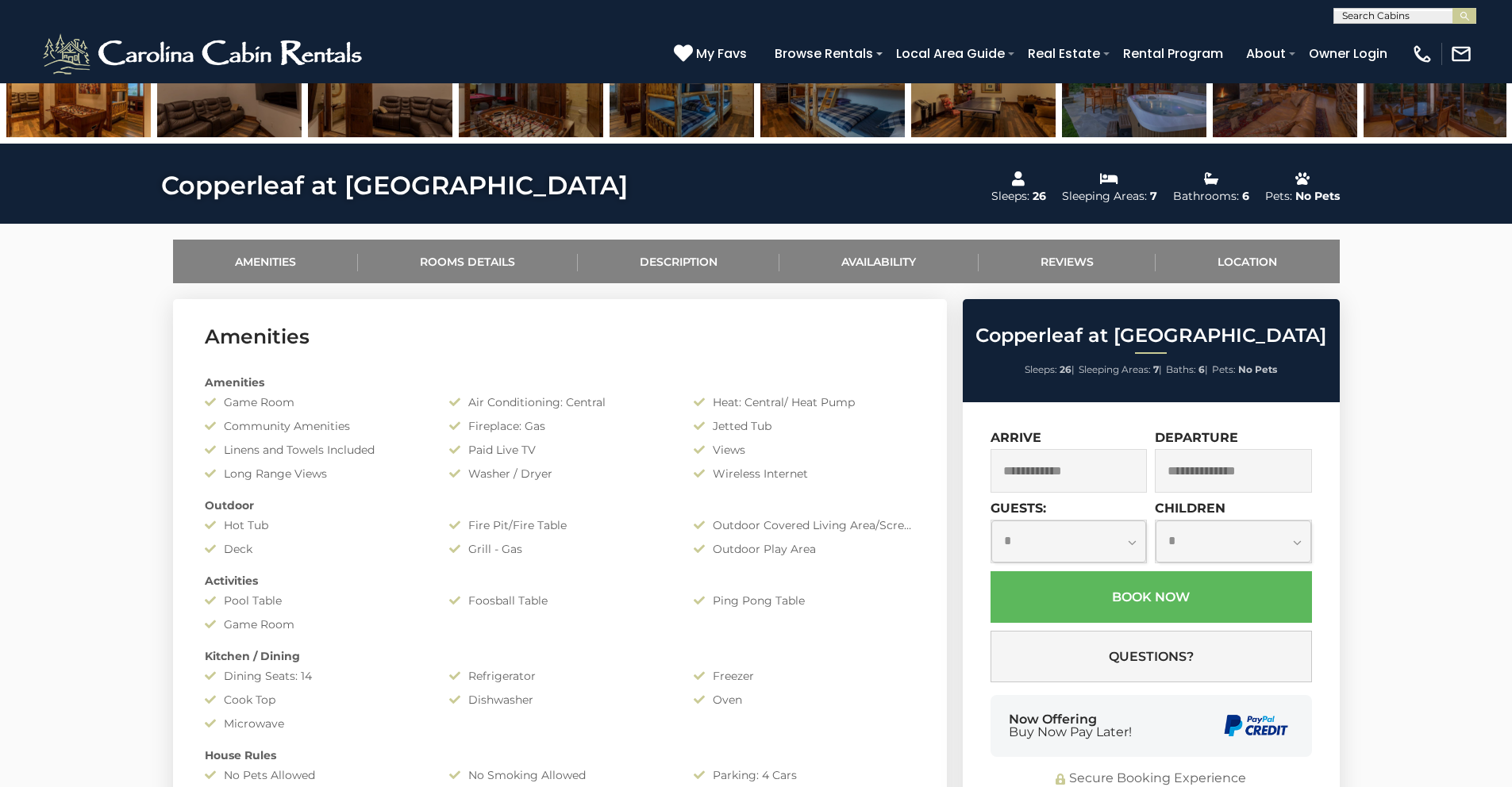
scroll to position [798, 0]
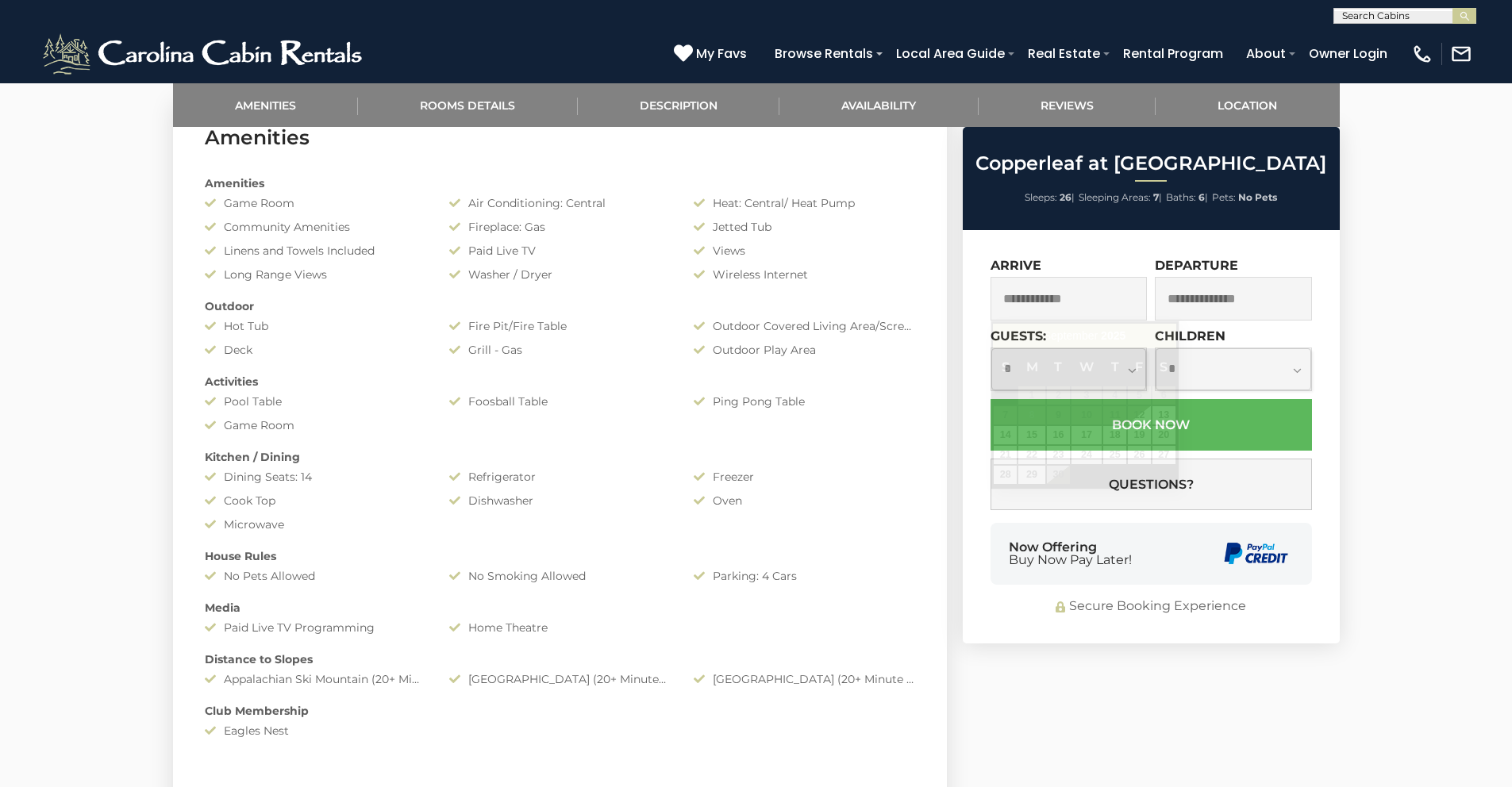
click at [1104, 307] on input "text" at bounding box center [1069, 299] width 157 height 44
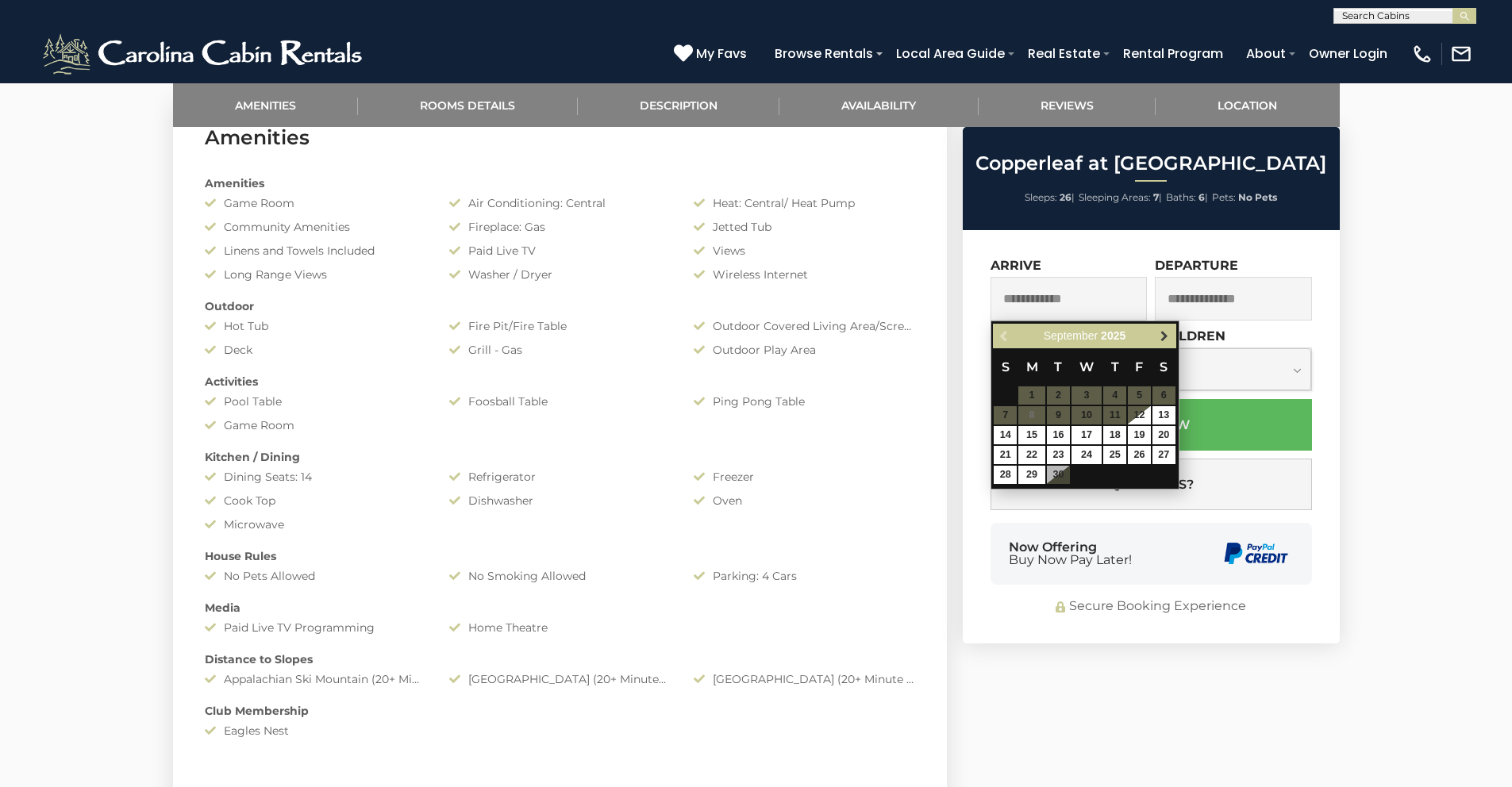
click at [1166, 332] on span "Next" at bounding box center [1165, 336] width 13 height 13
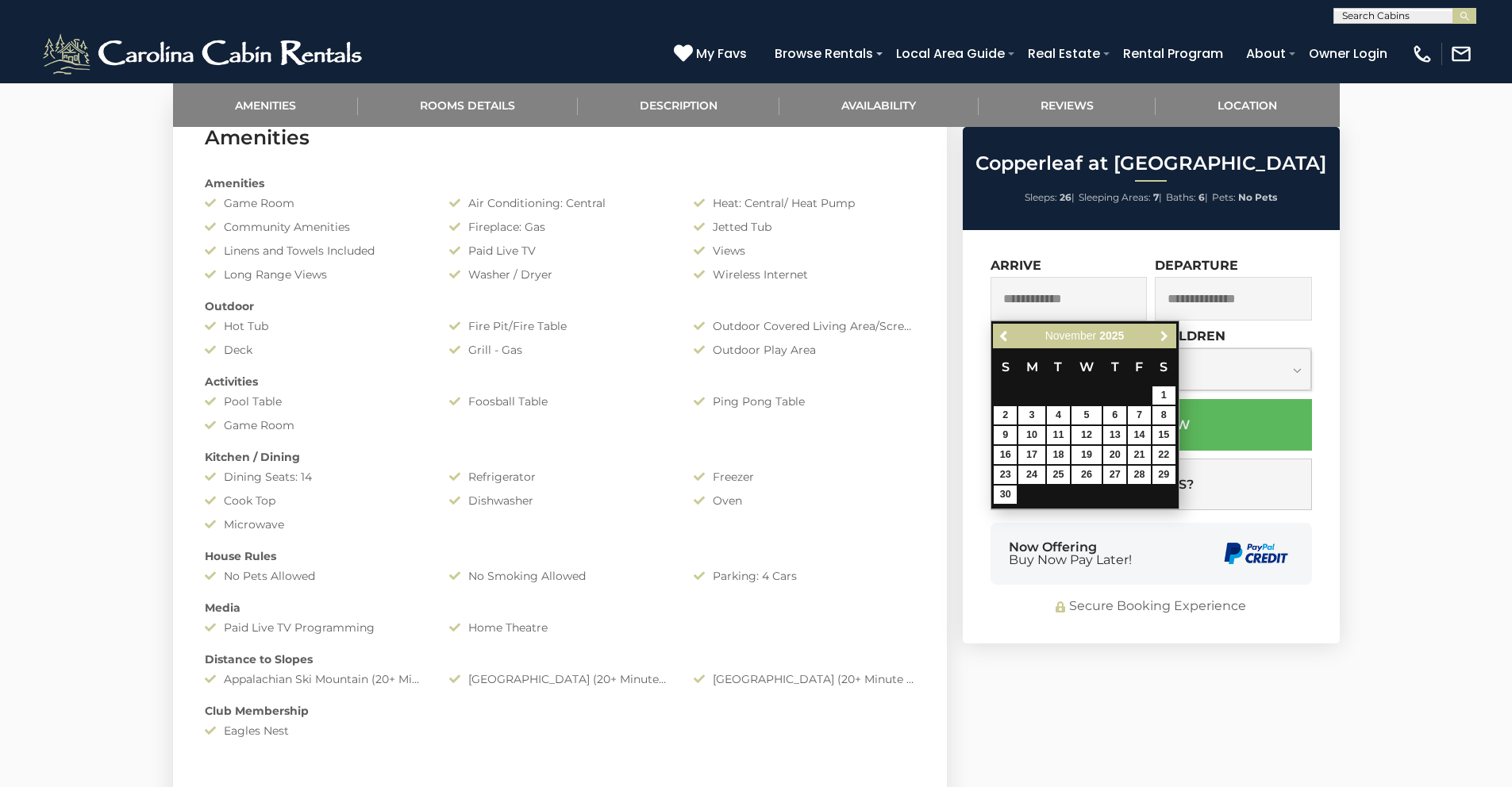
click at [1166, 332] on span "Next" at bounding box center [1165, 336] width 13 height 13
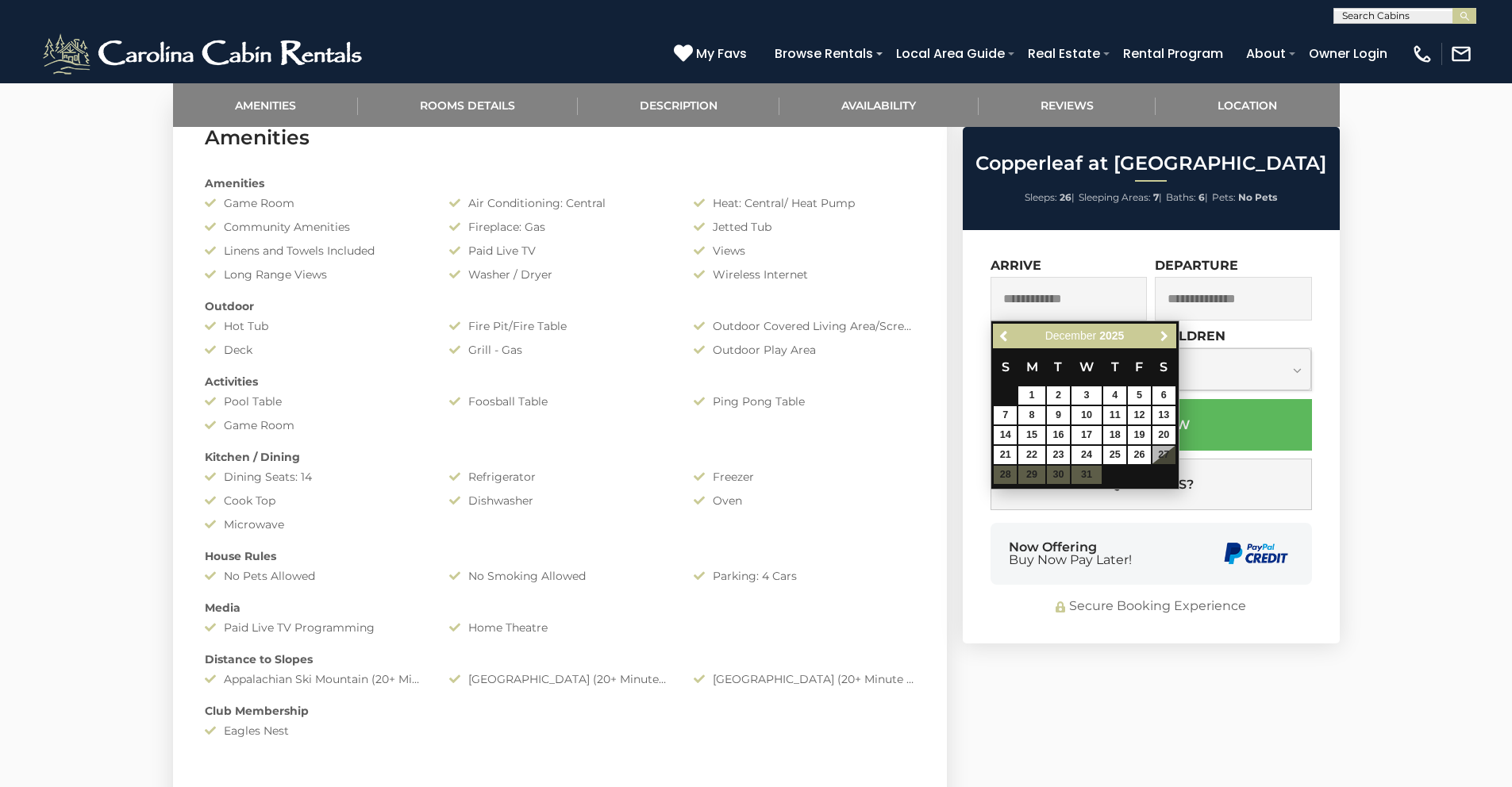
click at [1166, 332] on span "Next" at bounding box center [1165, 336] width 13 height 13
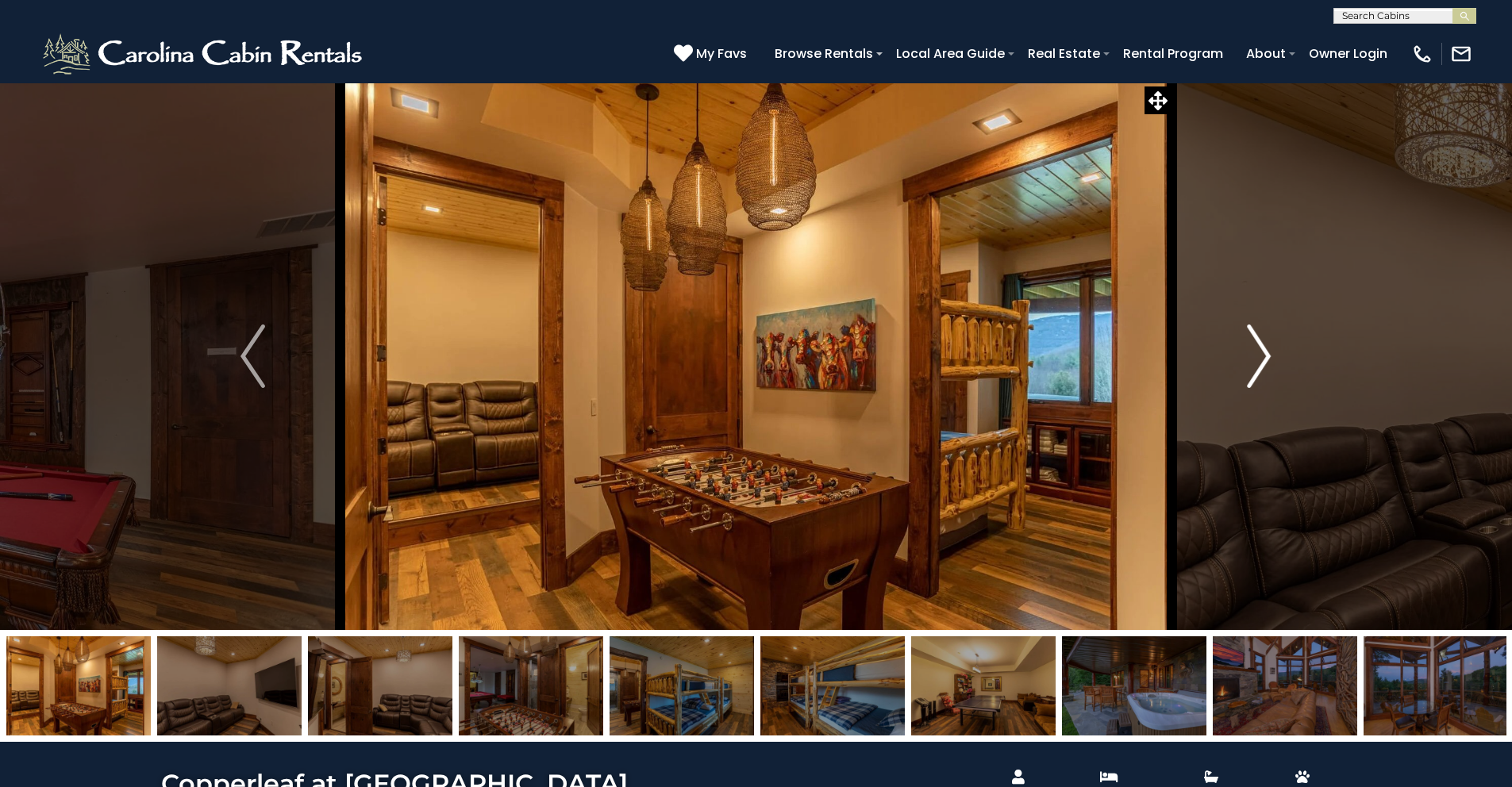
scroll to position [676, 0]
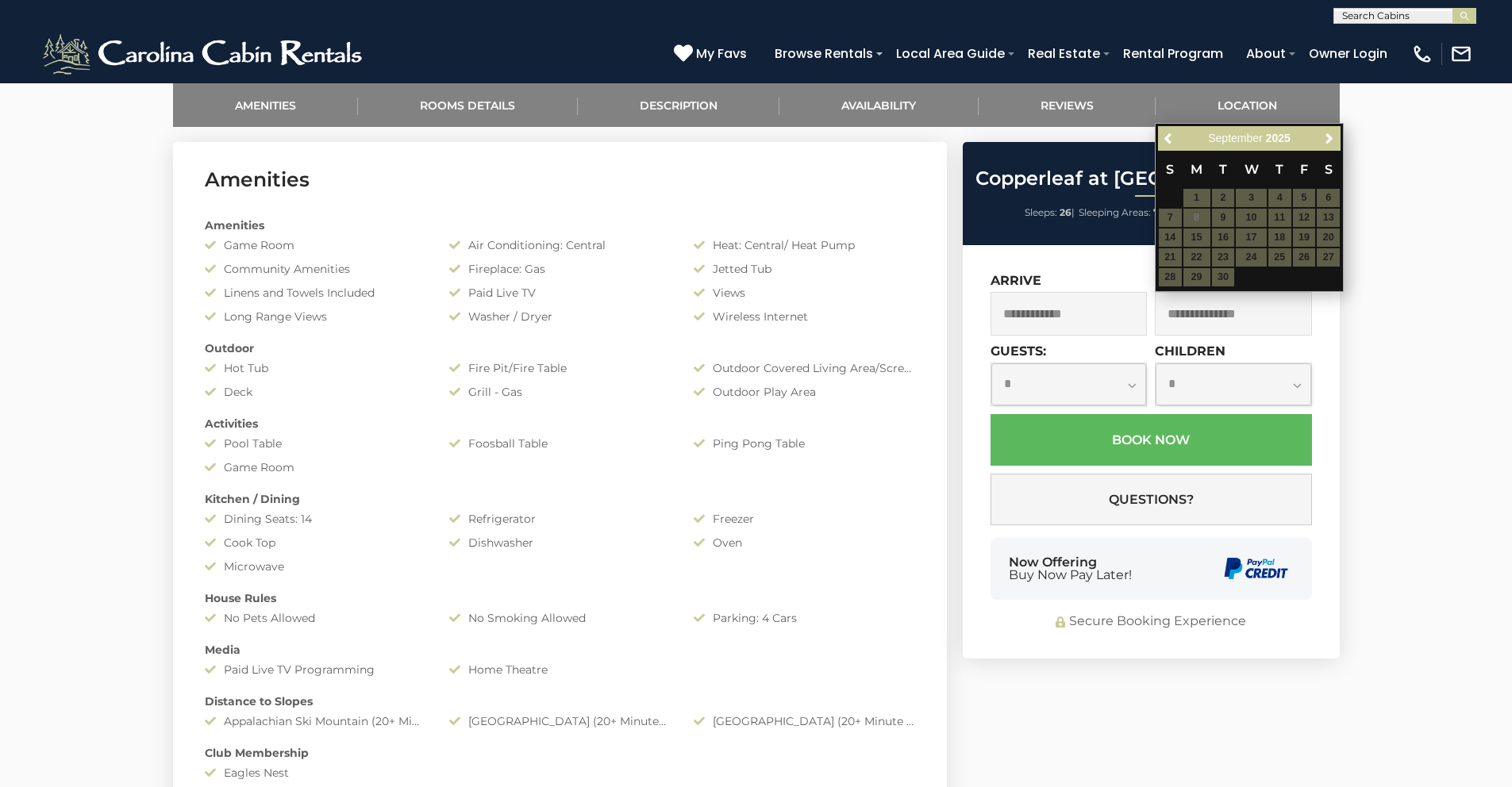
scroll to position [917, 0]
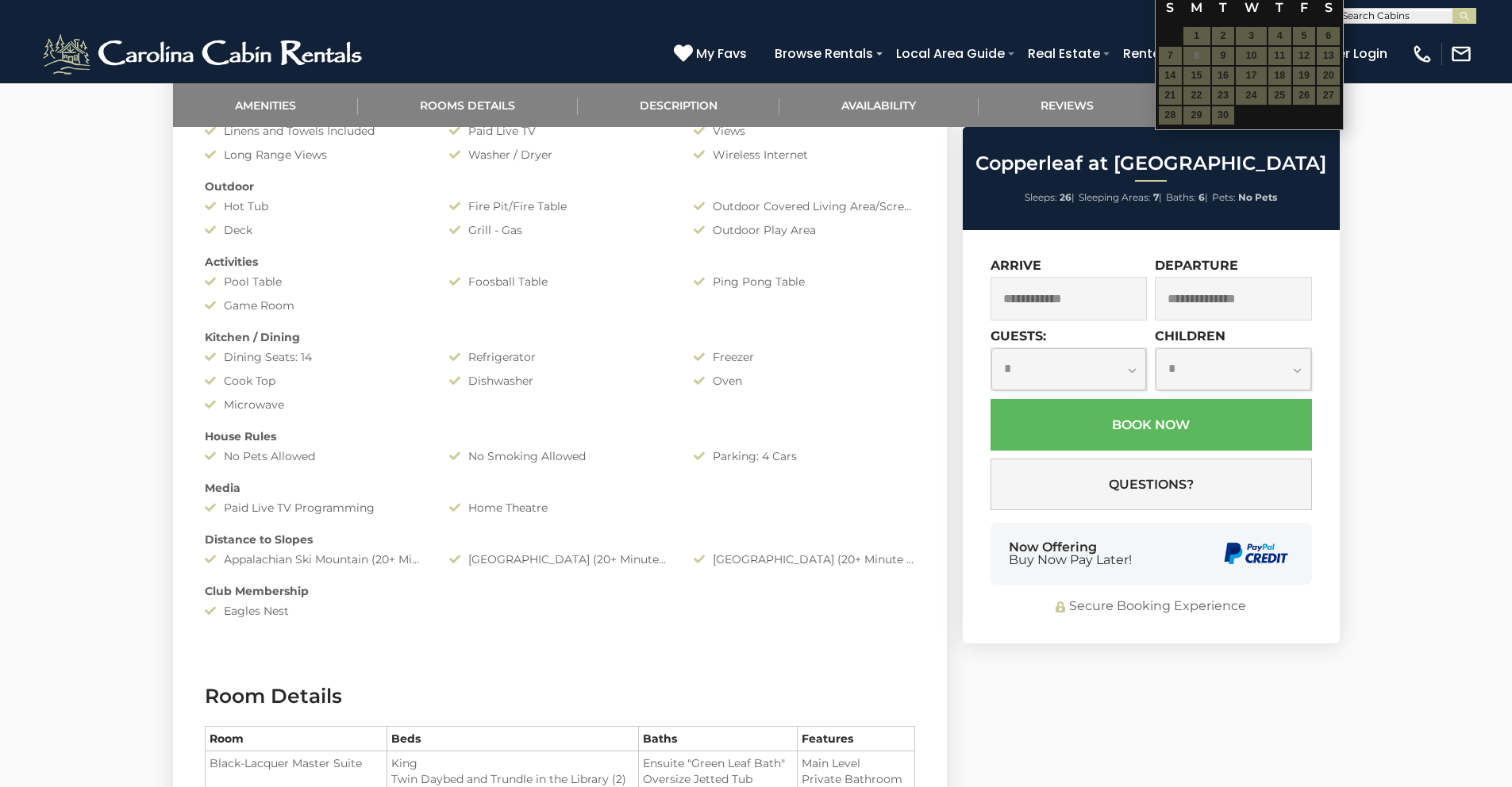
click at [1063, 365] on select "**********" at bounding box center [1069, 370] width 156 height 42
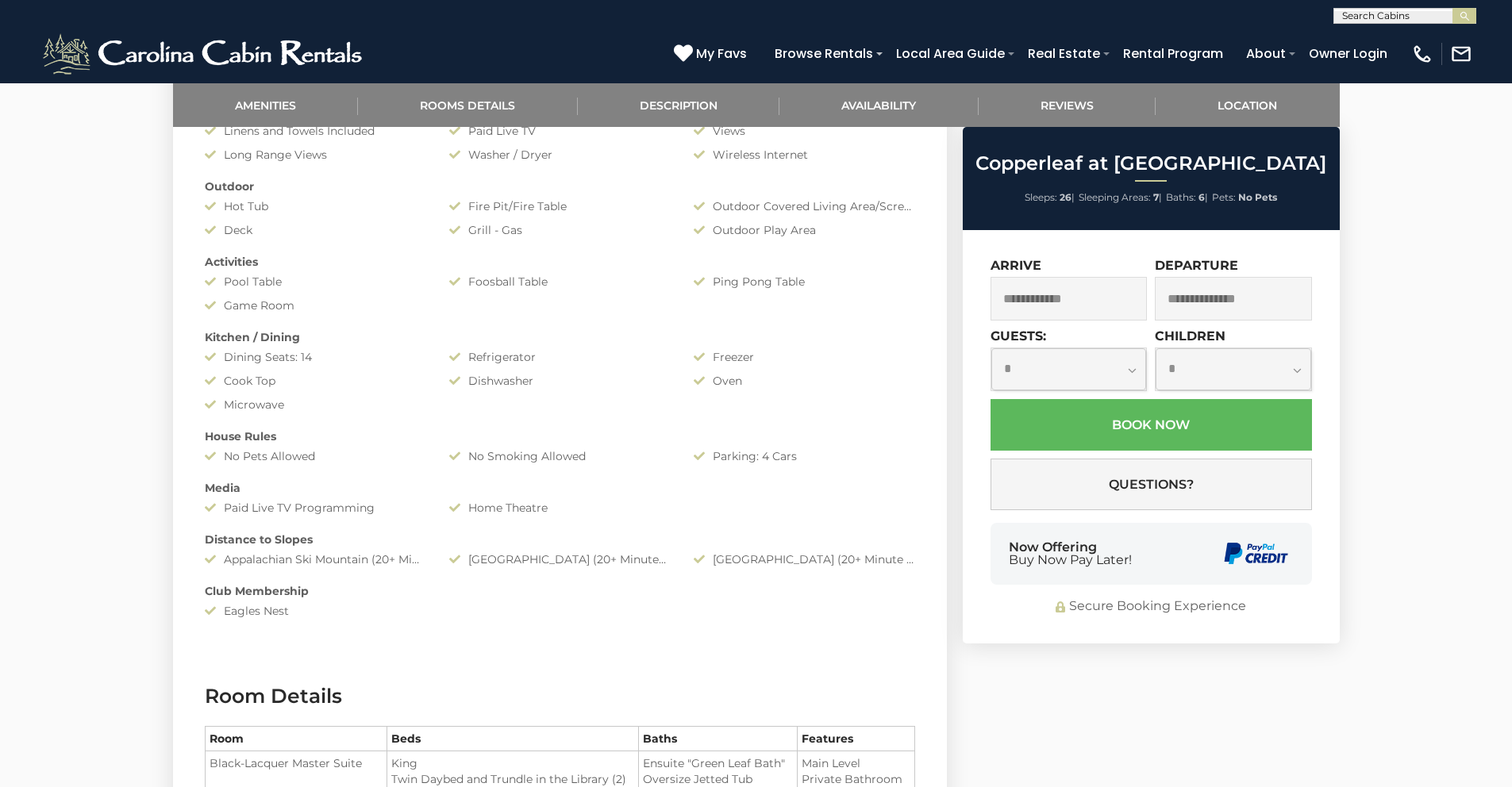
click at [1079, 288] on input "text" at bounding box center [1069, 299] width 157 height 44
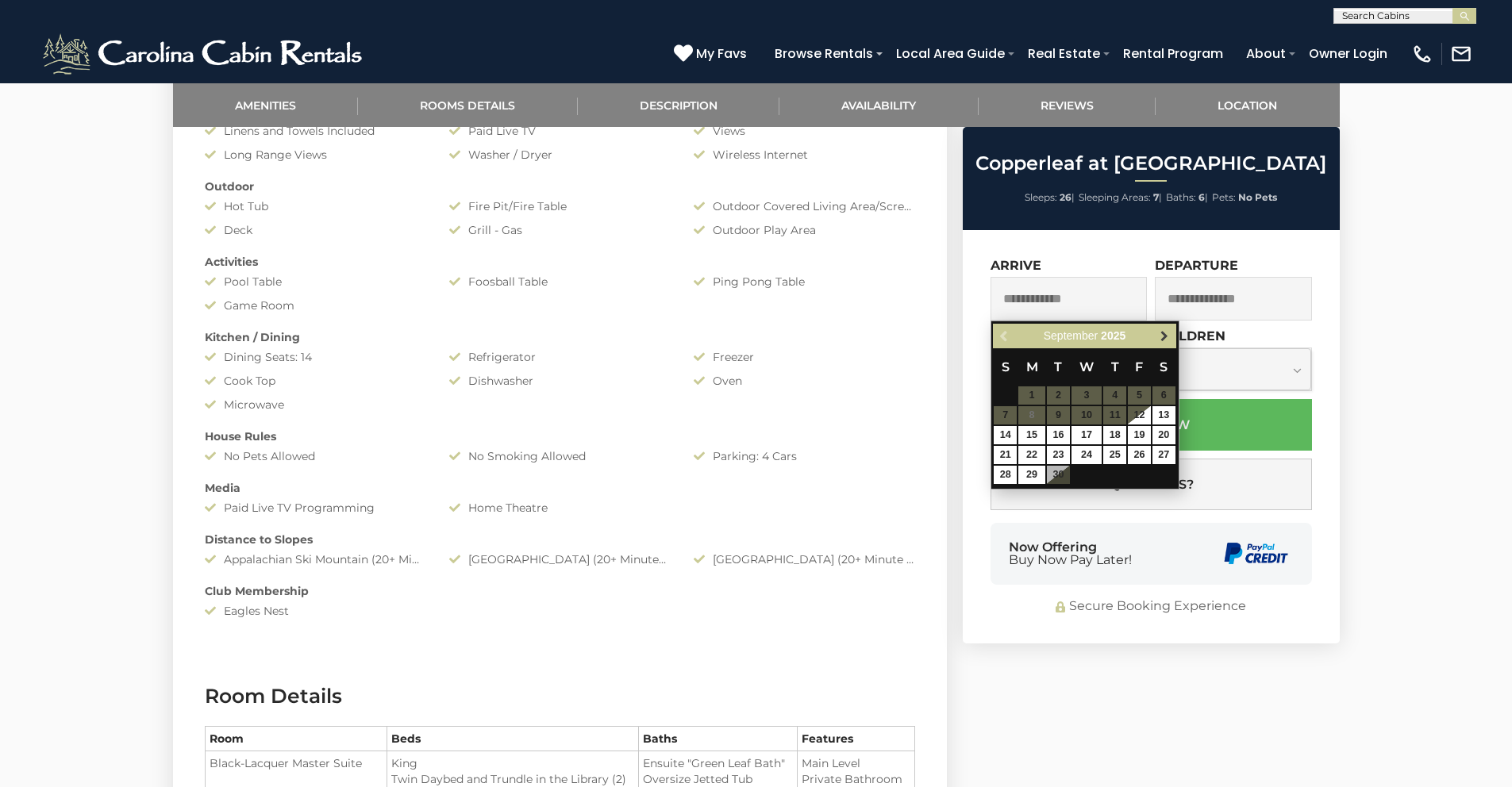
click at [1167, 341] on span "Next" at bounding box center [1165, 336] width 13 height 13
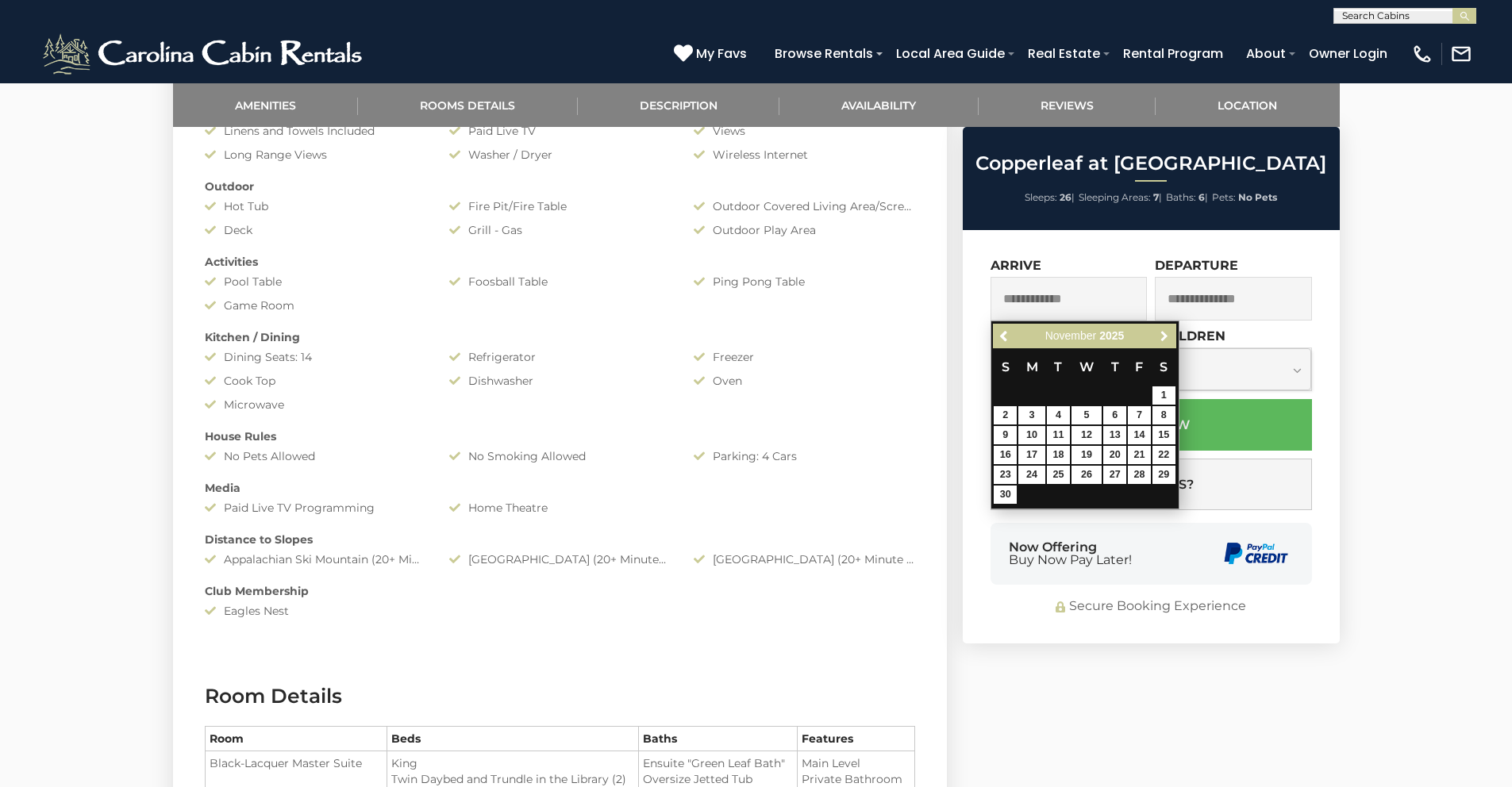
click at [1167, 341] on span "Next" at bounding box center [1165, 336] width 13 height 13
click at [1036, 432] on link "12" at bounding box center [1032, 435] width 27 height 18
type input "**********"
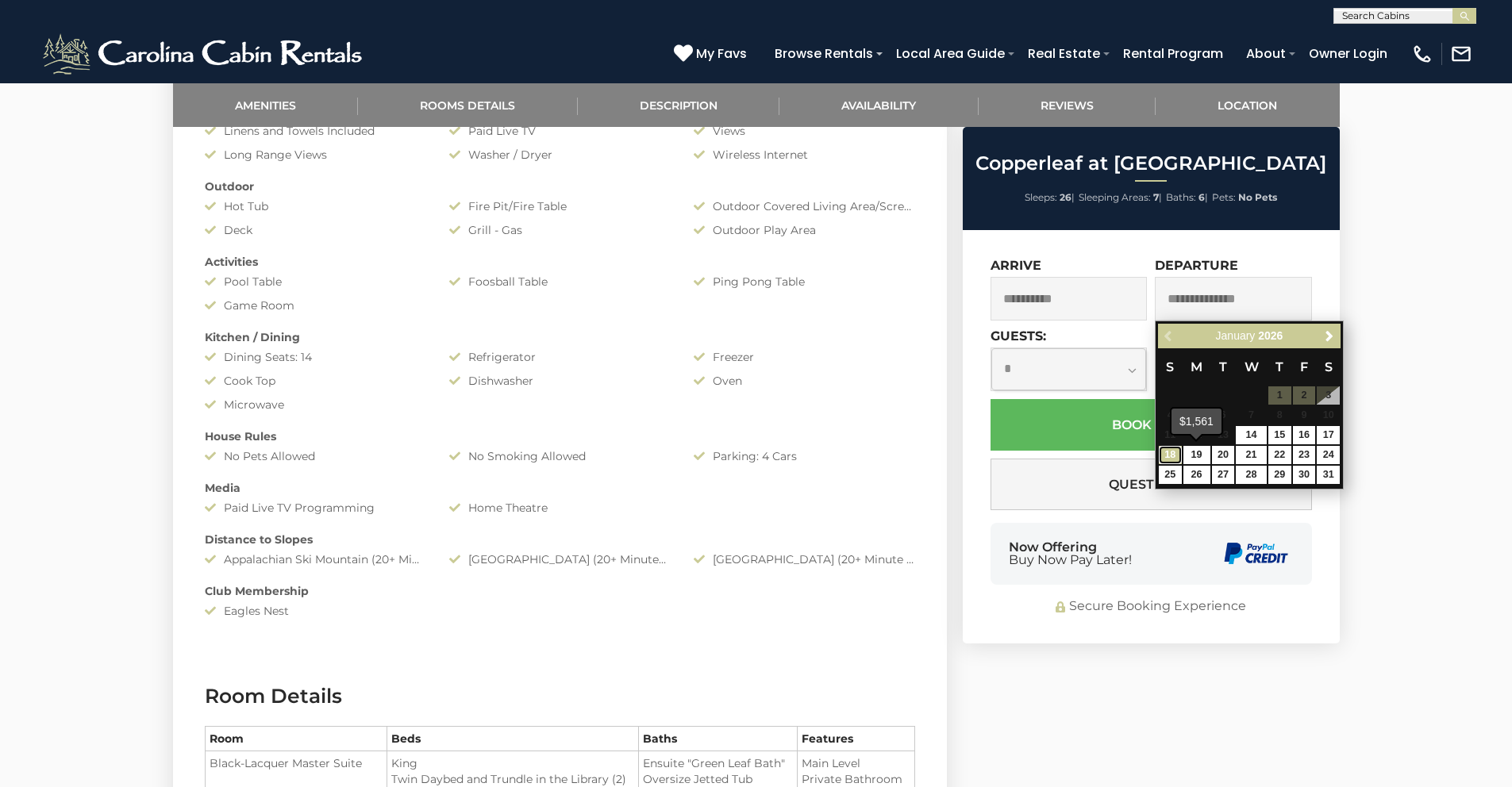
click at [1171, 456] on link "18" at bounding box center [1170, 455] width 23 height 18
type input "**********"
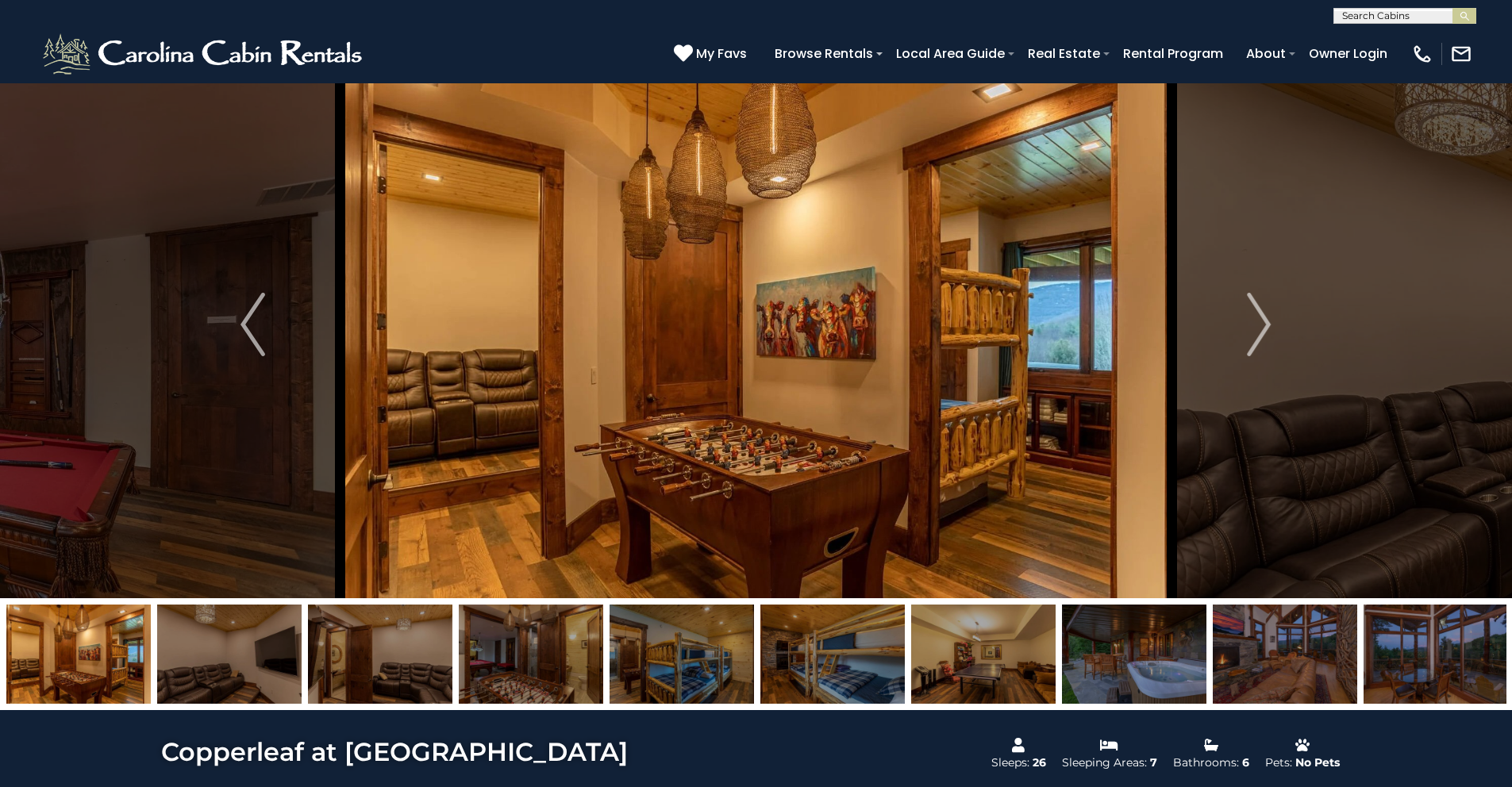
scroll to position [0, 0]
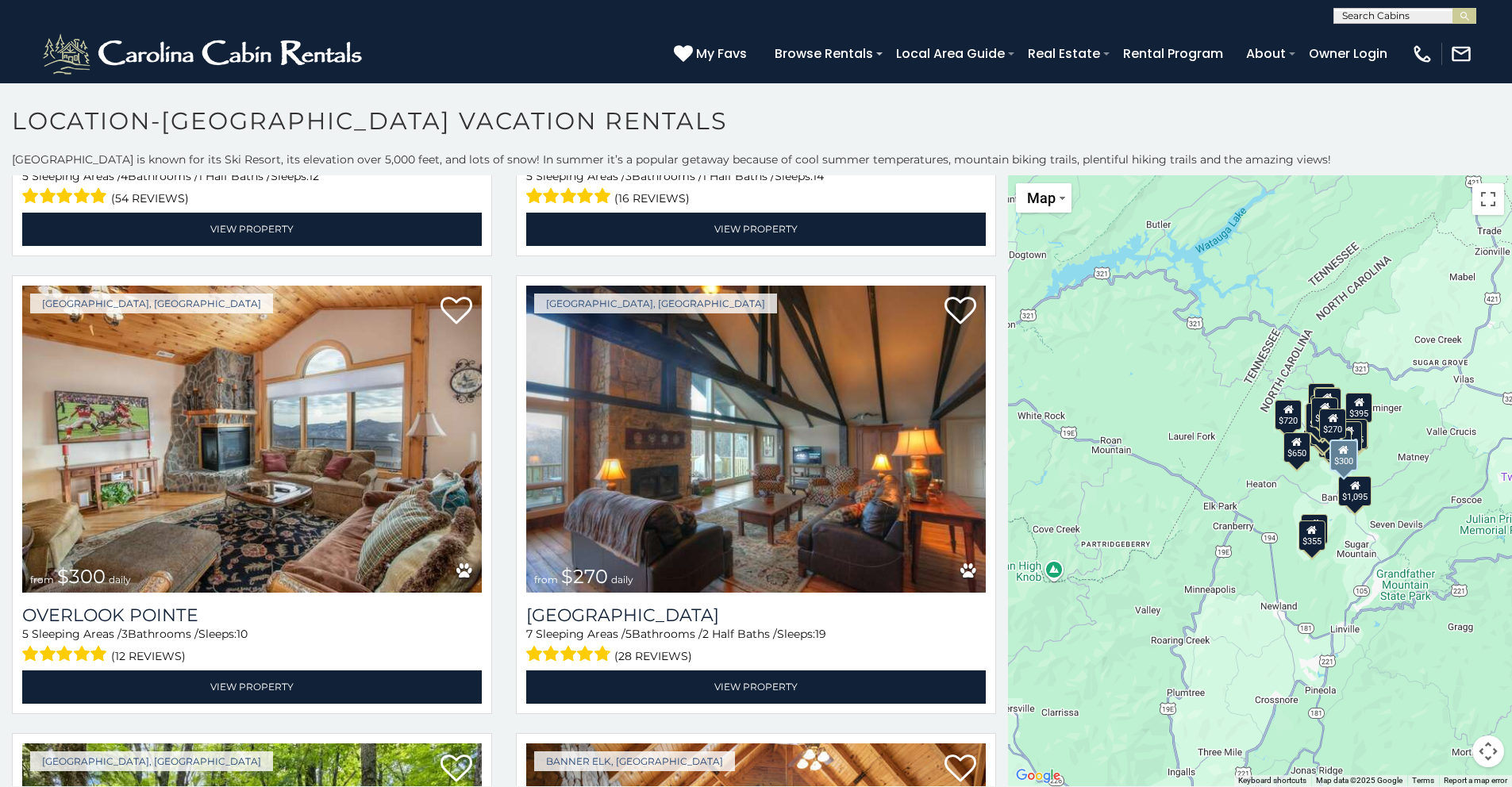
scroll to position [6250, 0]
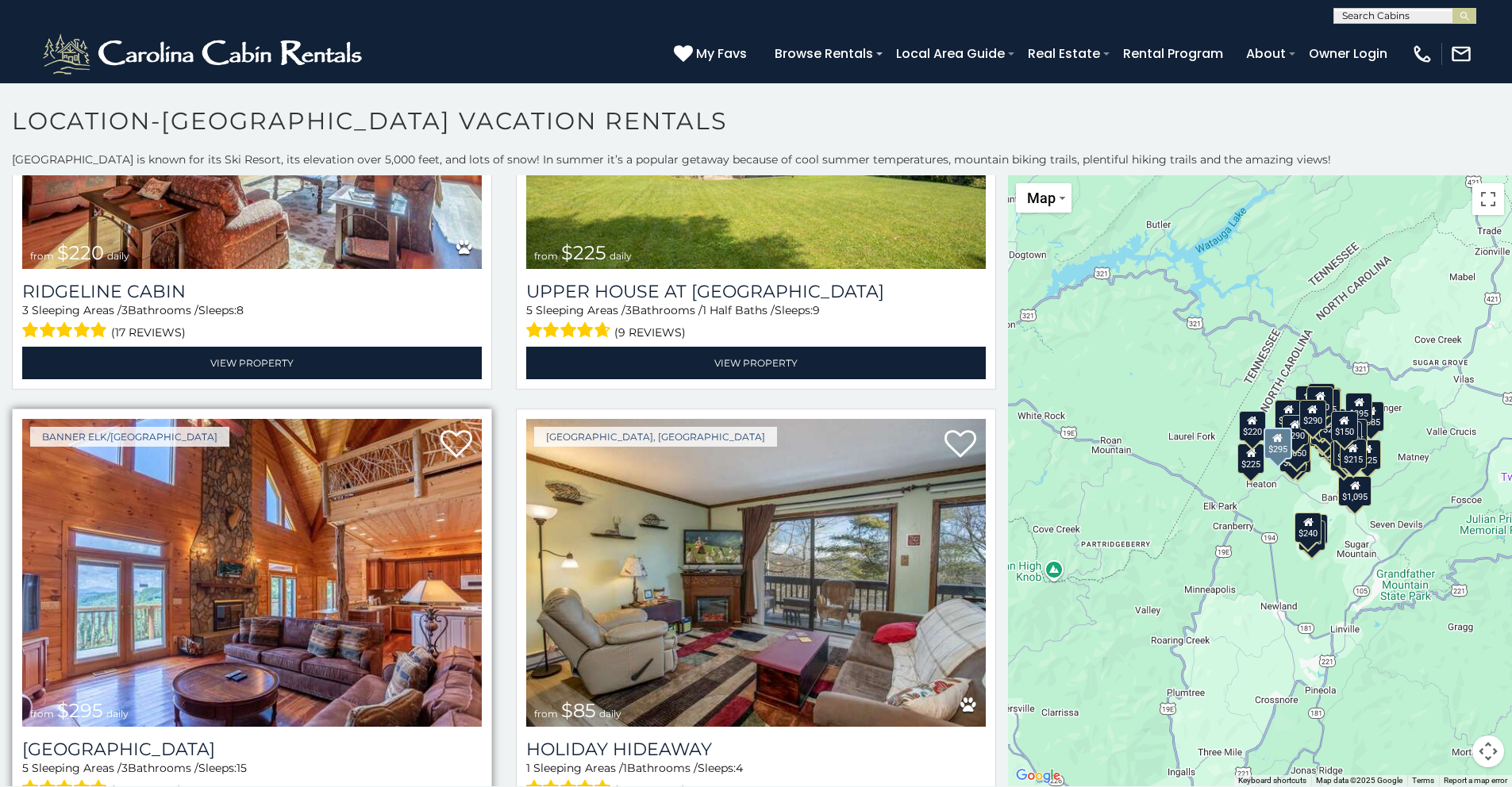
scroll to position [10792, 0]
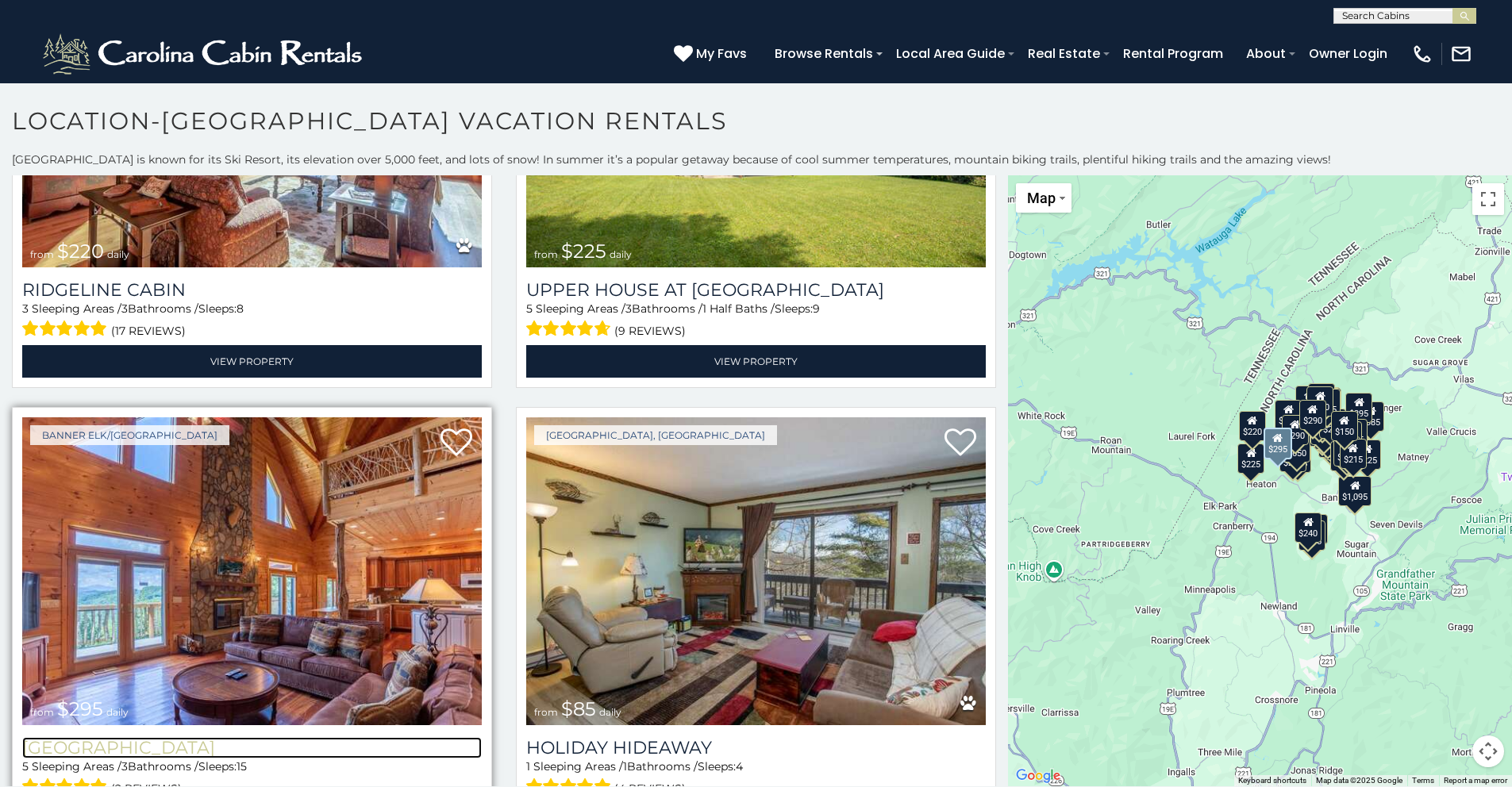
click at [148, 737] on h3 "[GEOGRAPHIC_DATA]" at bounding box center [252, 748] width 460 height 21
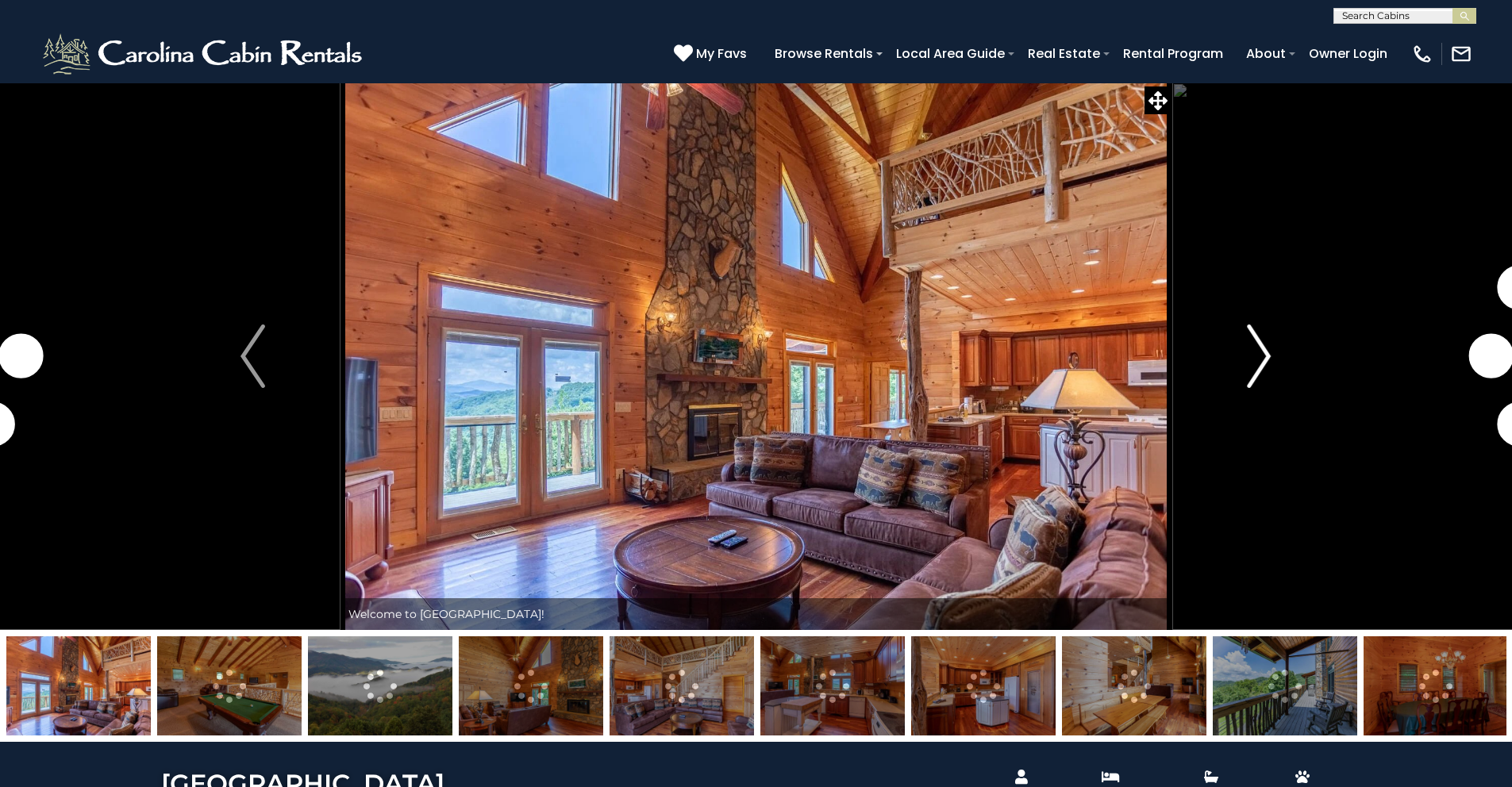
click at [1263, 350] on img "Next" at bounding box center [1259, 356] width 24 height 64
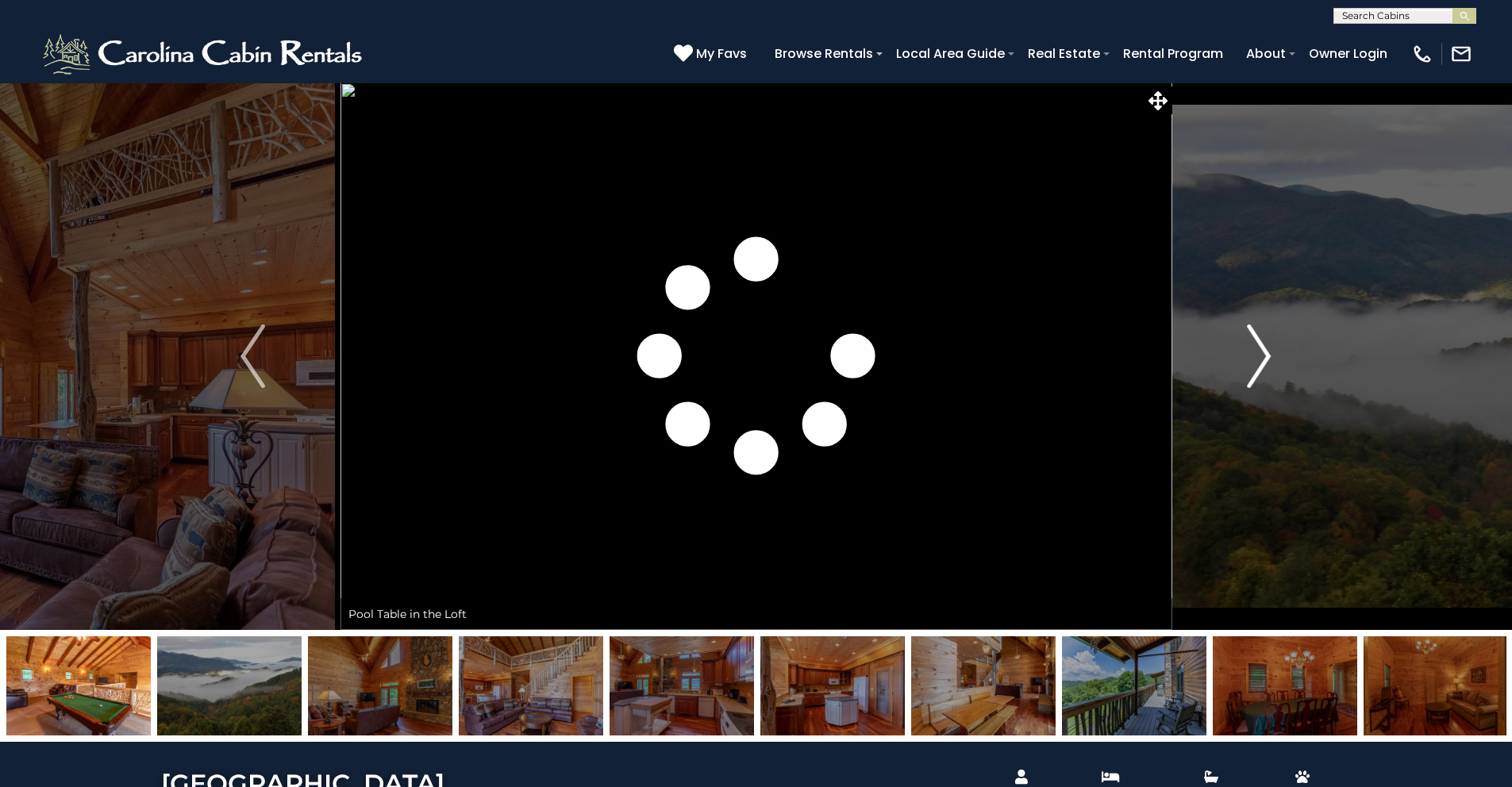
click at [1263, 350] on img "Next" at bounding box center [1259, 356] width 24 height 64
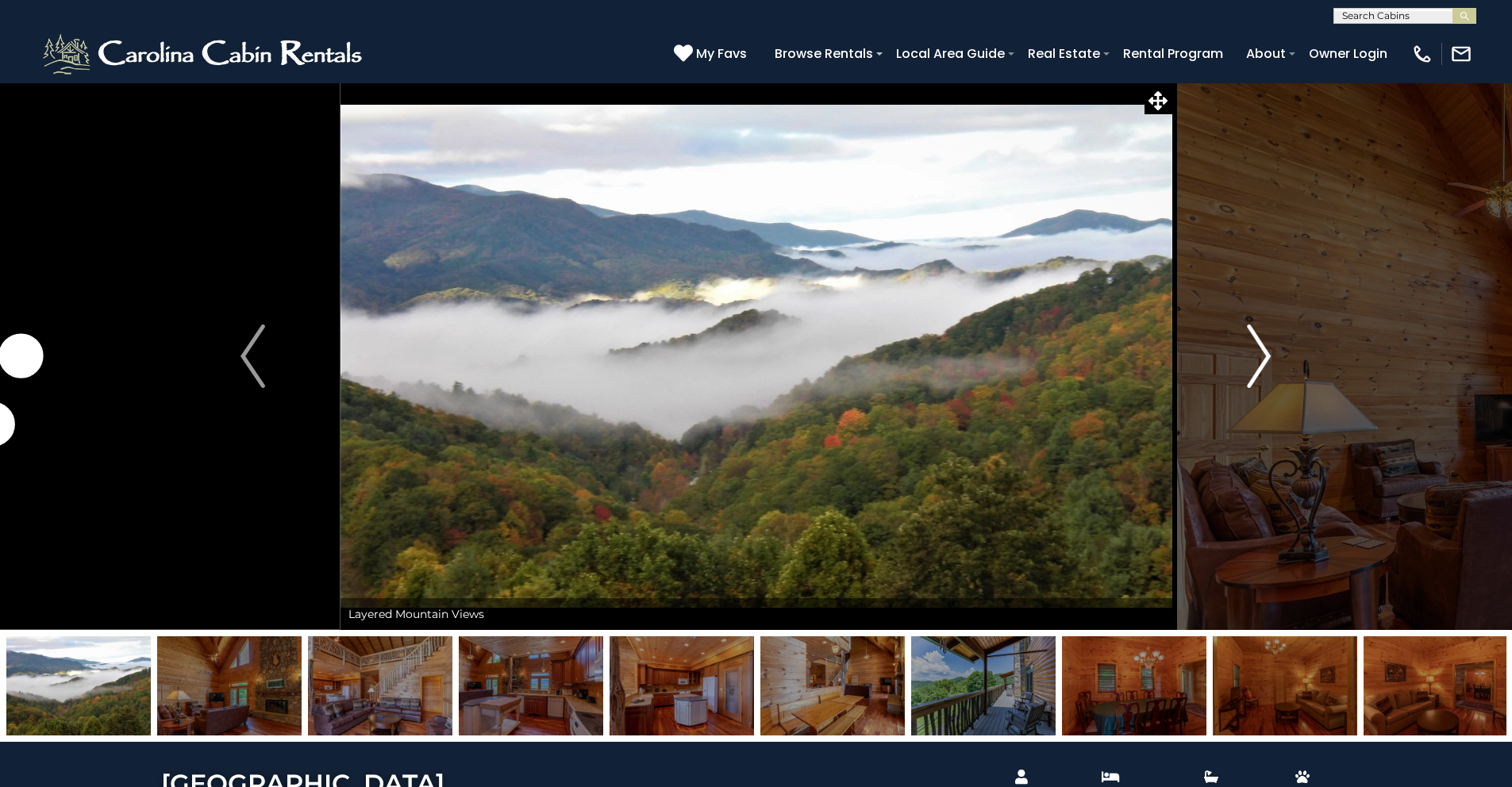
click at [1263, 350] on img "Next" at bounding box center [1259, 356] width 24 height 64
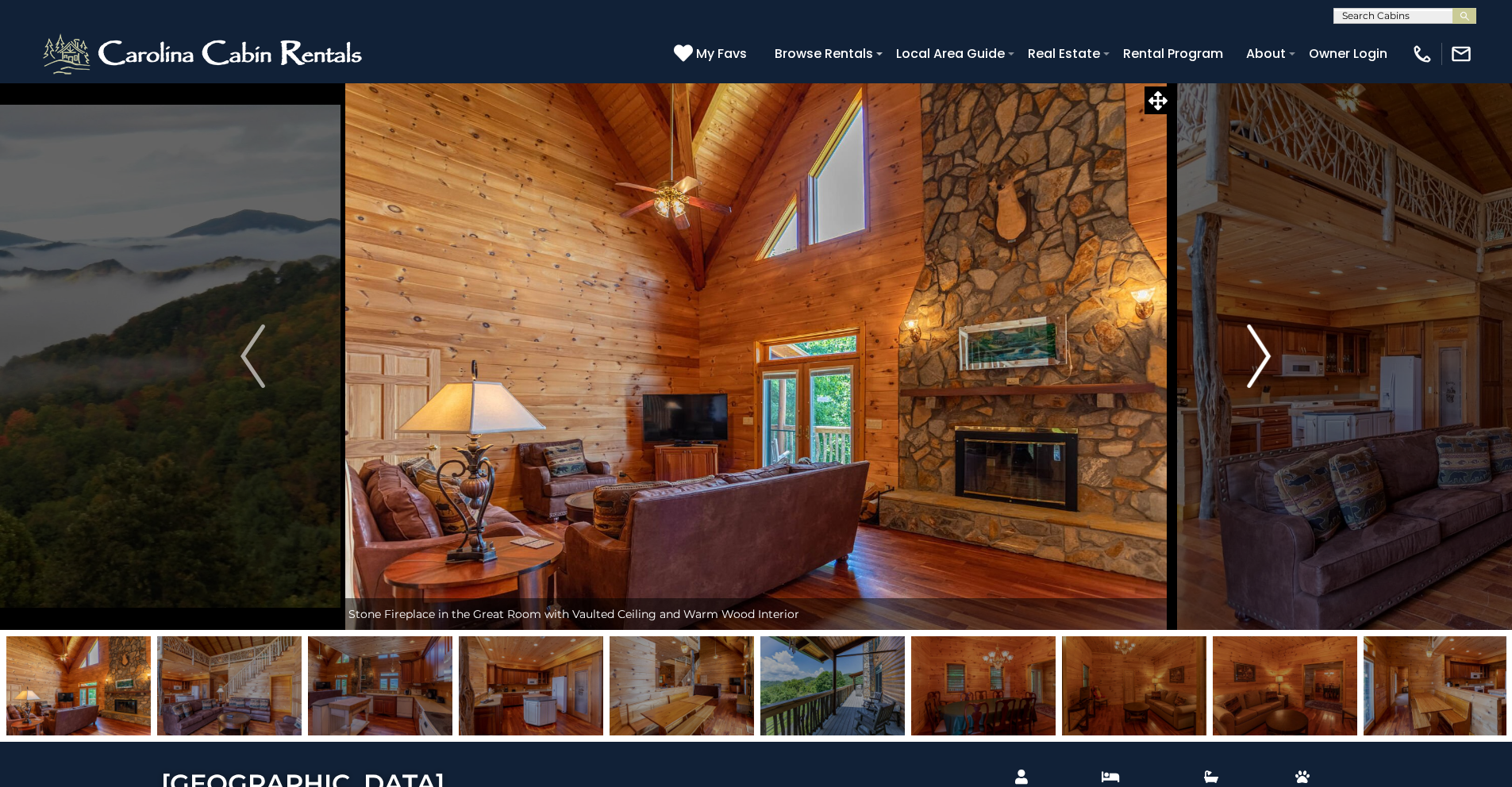
click at [1263, 350] on img "Next" at bounding box center [1259, 356] width 24 height 64
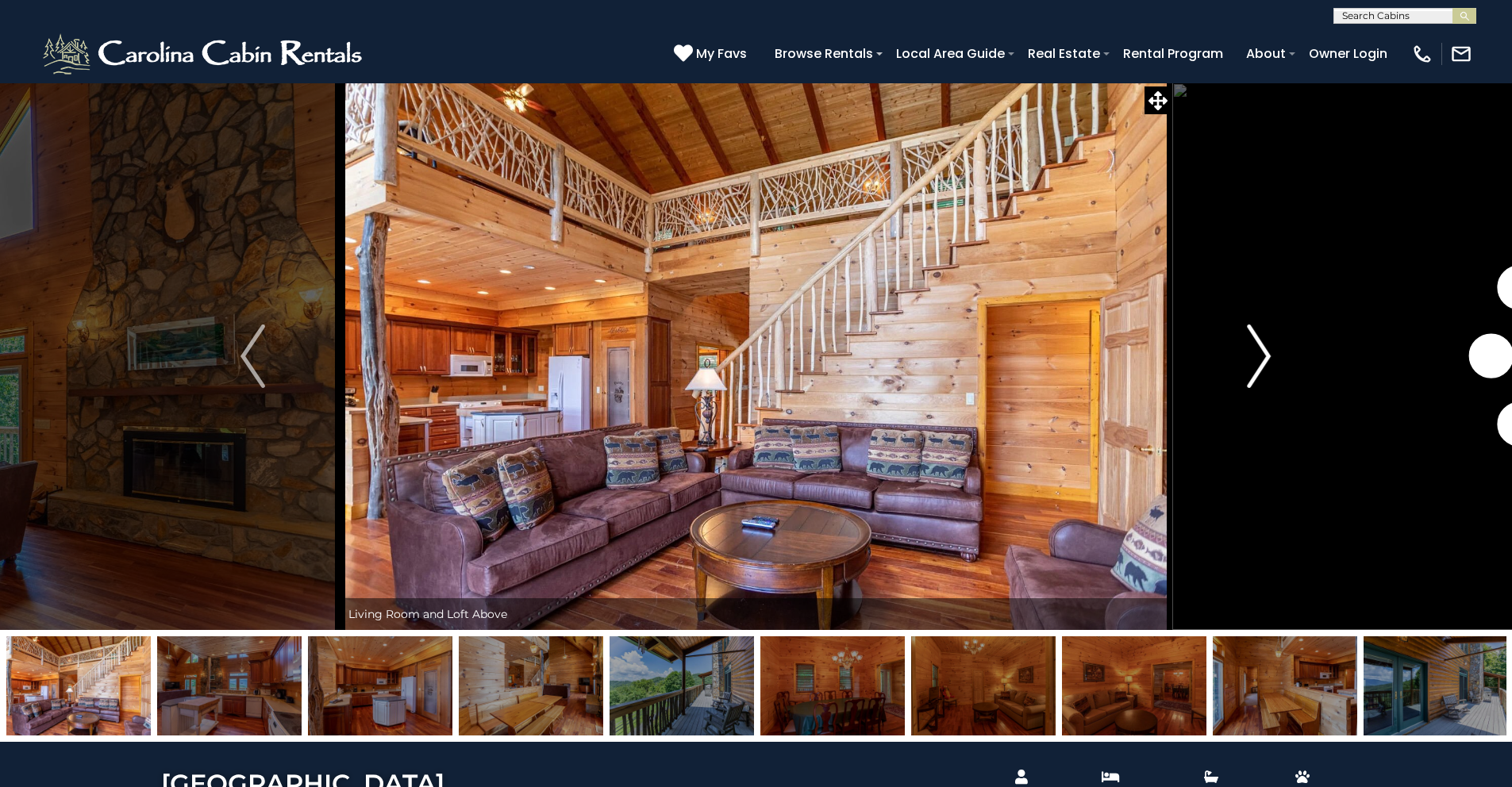
click at [1263, 350] on img "Next" at bounding box center [1259, 356] width 24 height 64
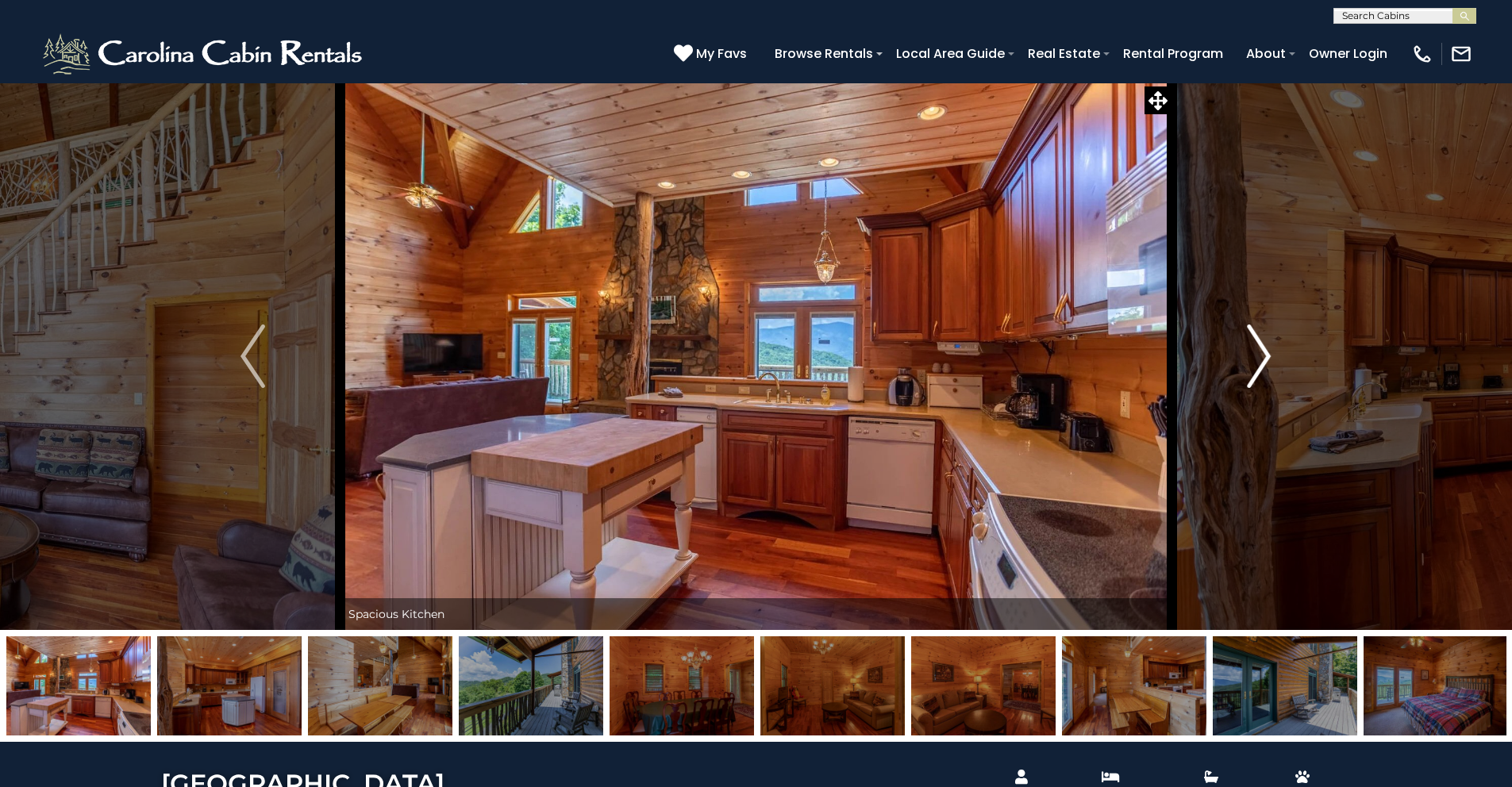
click at [1263, 350] on img "Next" at bounding box center [1259, 356] width 24 height 64
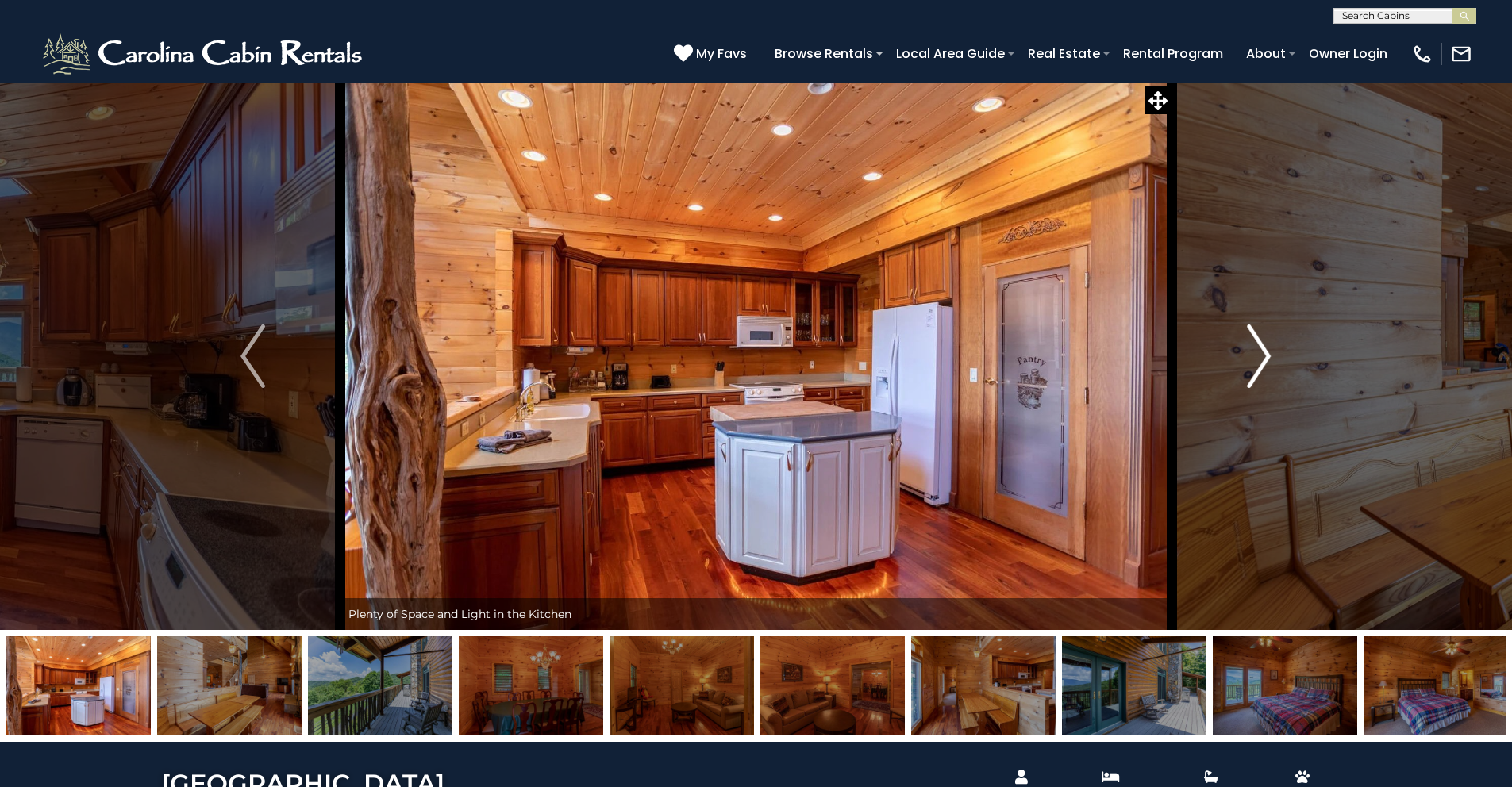
click at [1263, 350] on img "Next" at bounding box center [1259, 356] width 24 height 64
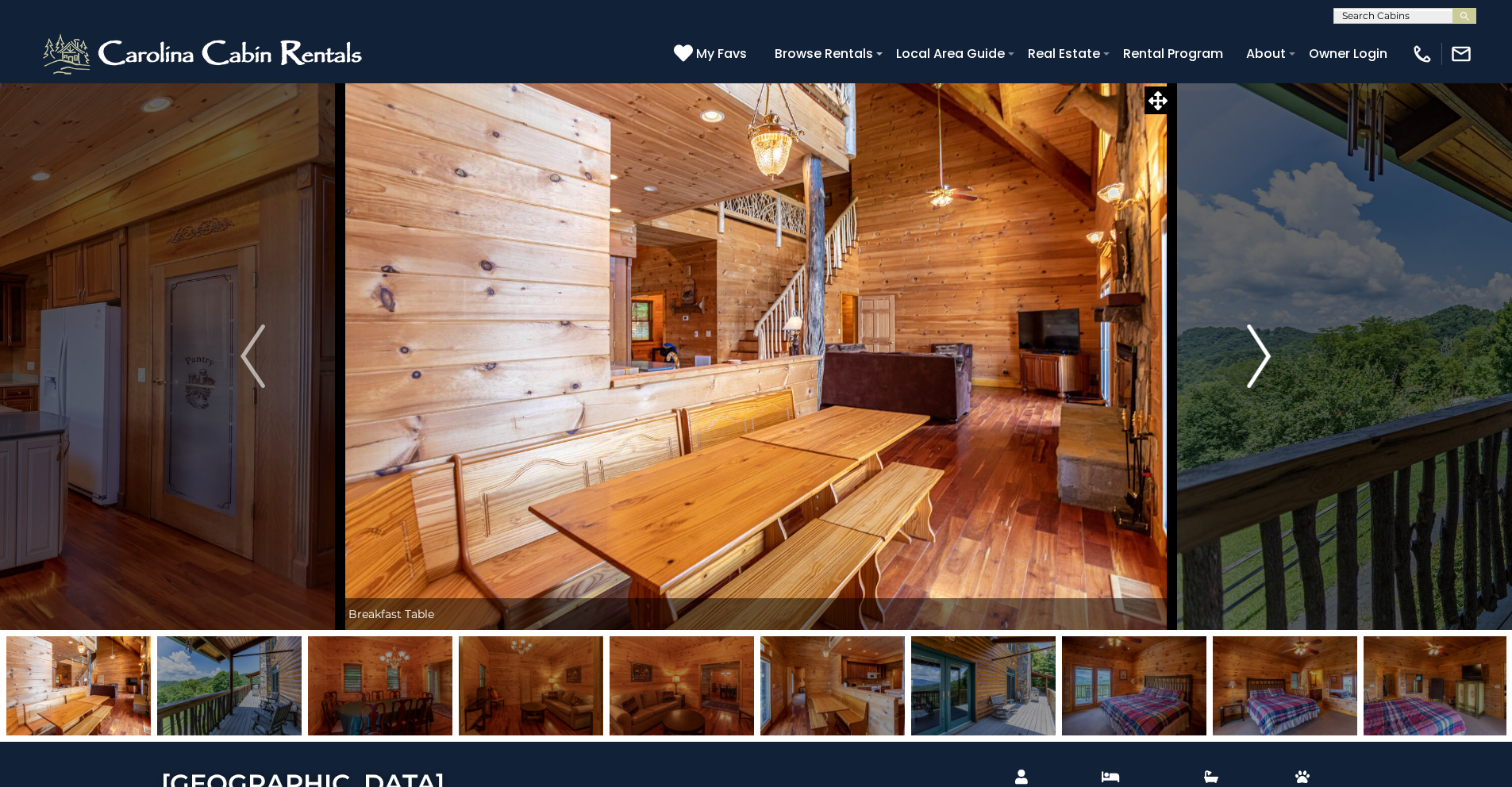
click at [1263, 350] on img "Next" at bounding box center [1259, 356] width 24 height 64
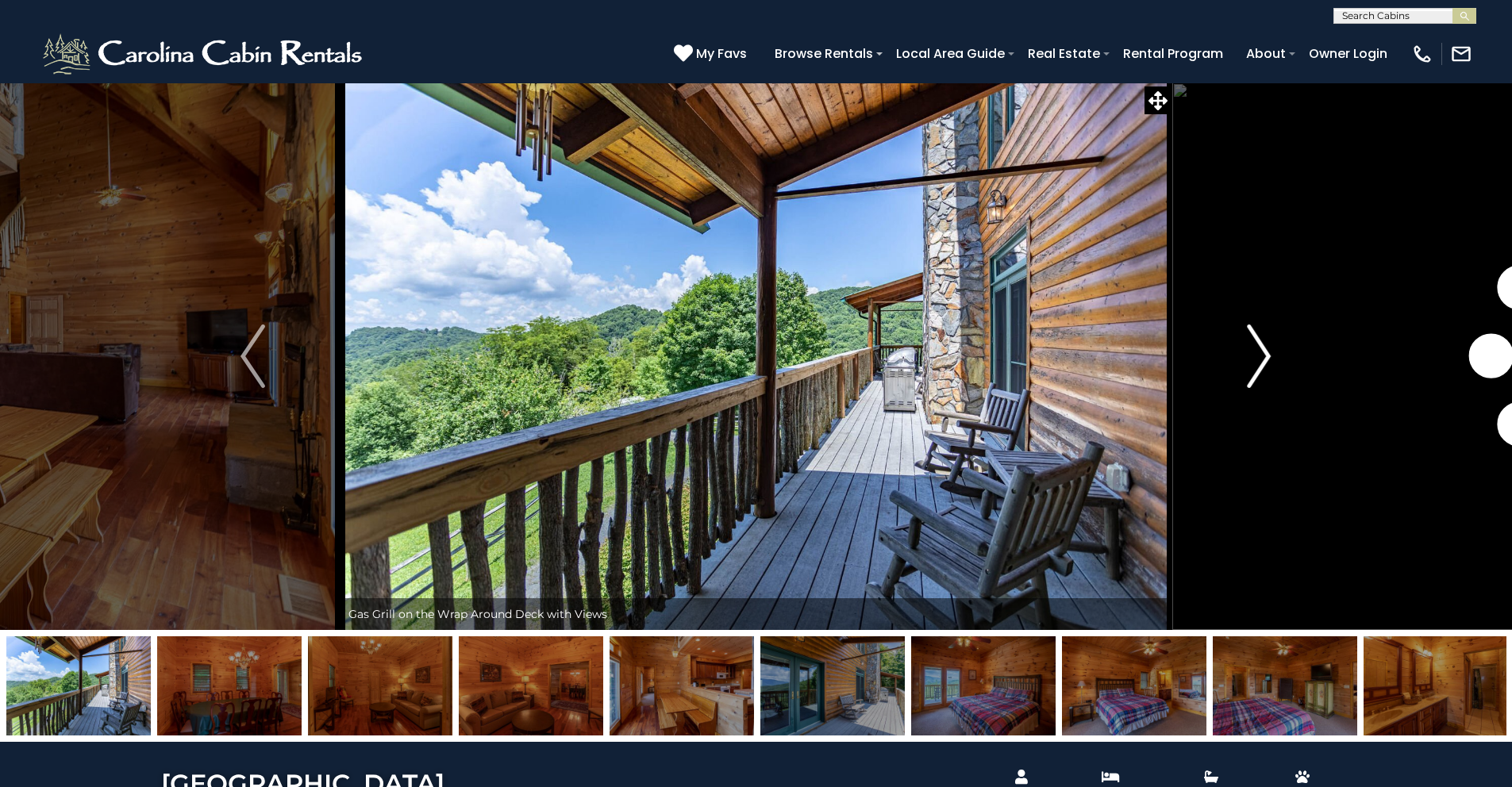
click at [1263, 350] on img "Next" at bounding box center [1259, 356] width 24 height 64
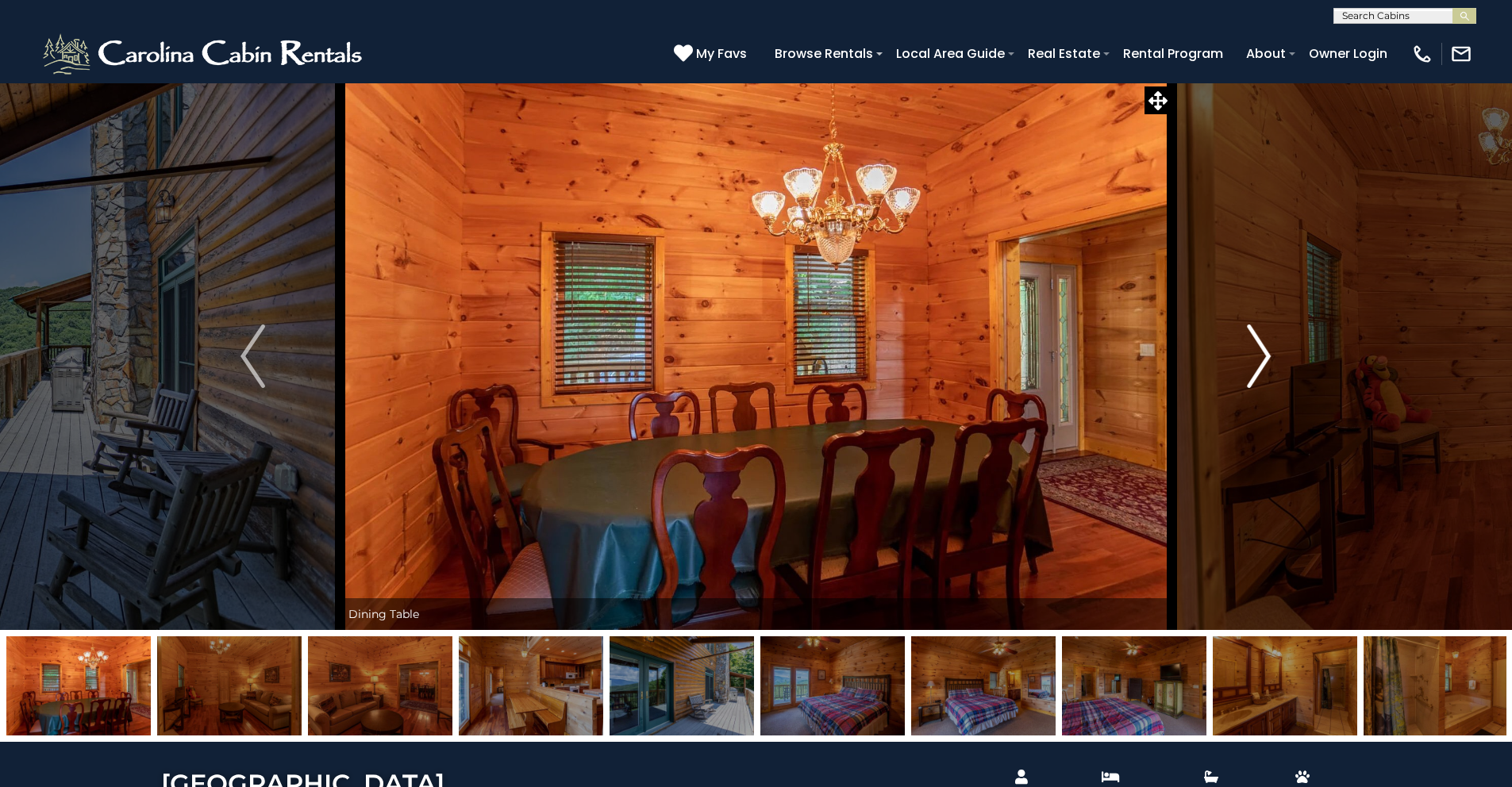
click at [1263, 350] on img "Next" at bounding box center [1259, 356] width 24 height 64
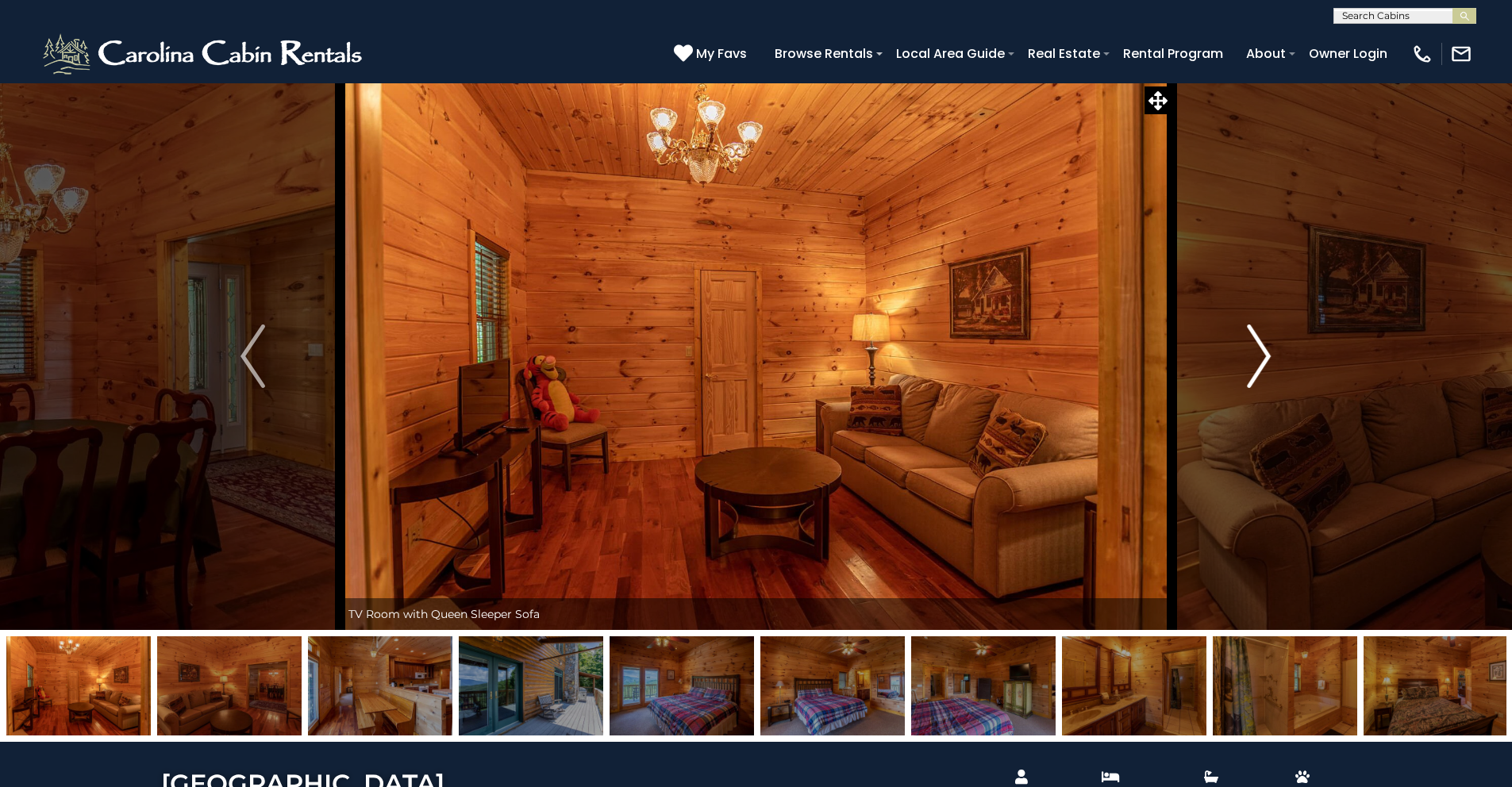
click at [1263, 350] on img "Next" at bounding box center [1259, 356] width 24 height 64
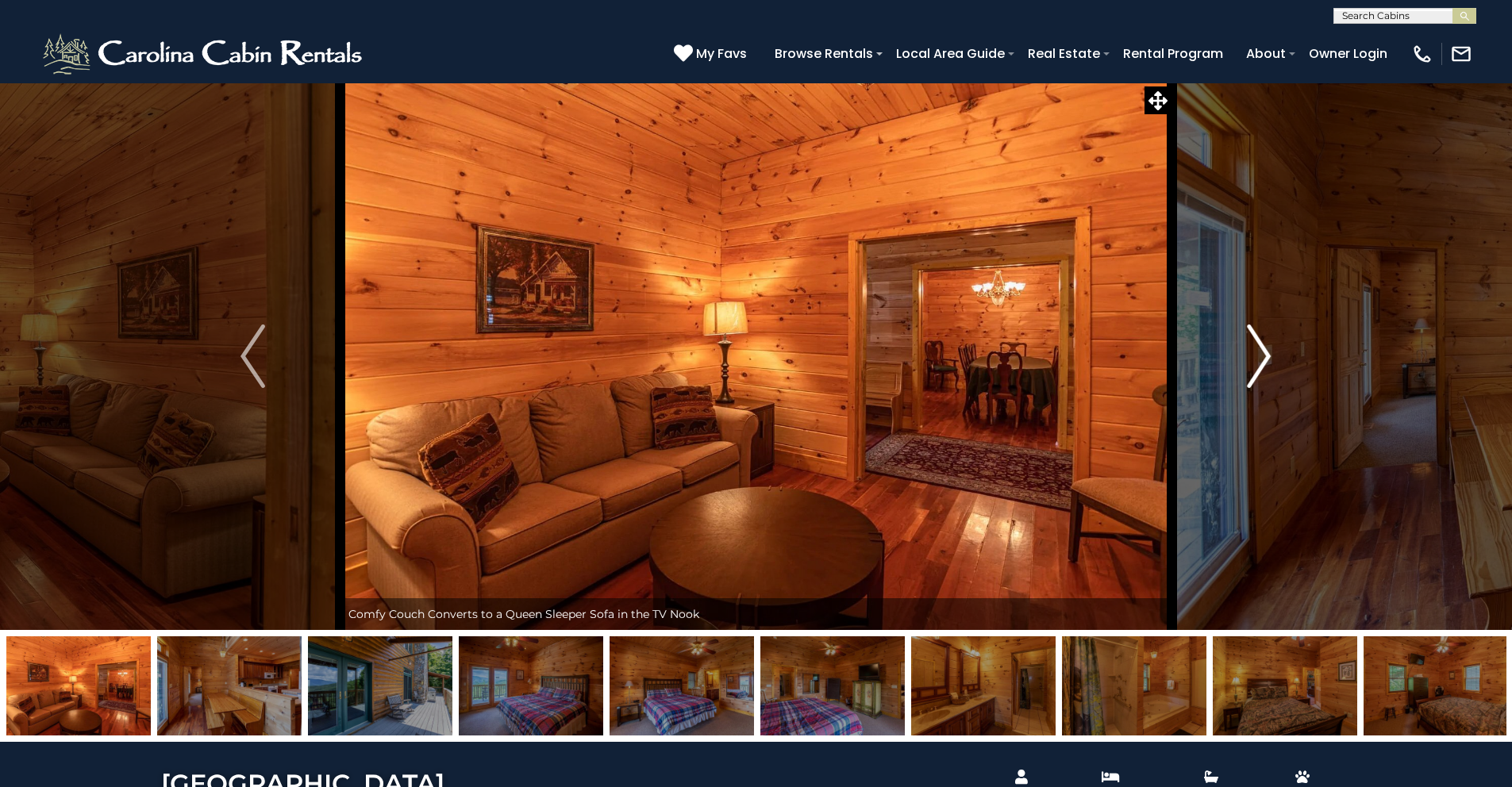
click at [1263, 350] on img "Next" at bounding box center [1259, 356] width 24 height 64
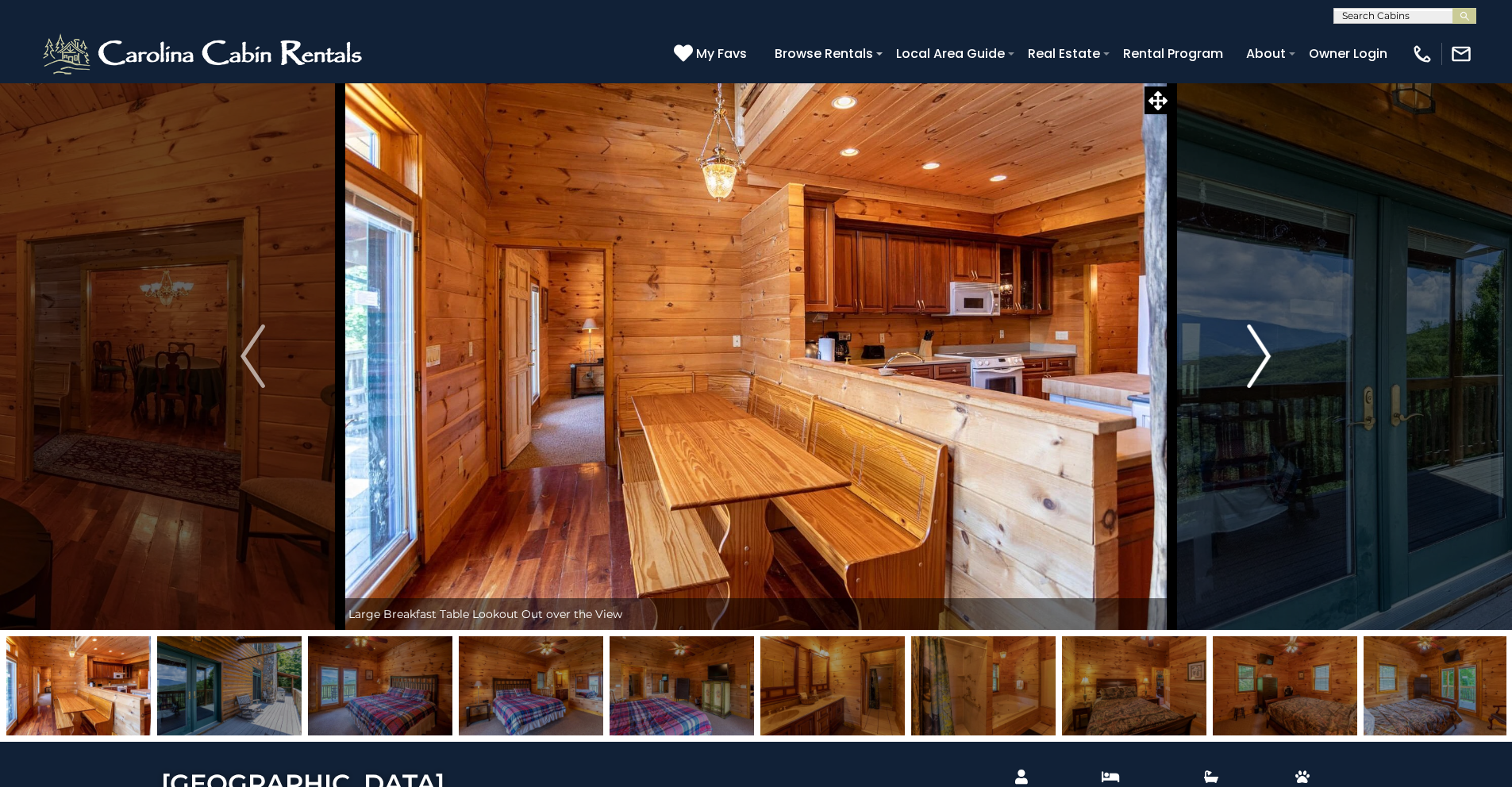
click at [1263, 350] on img "Next" at bounding box center [1259, 356] width 24 height 64
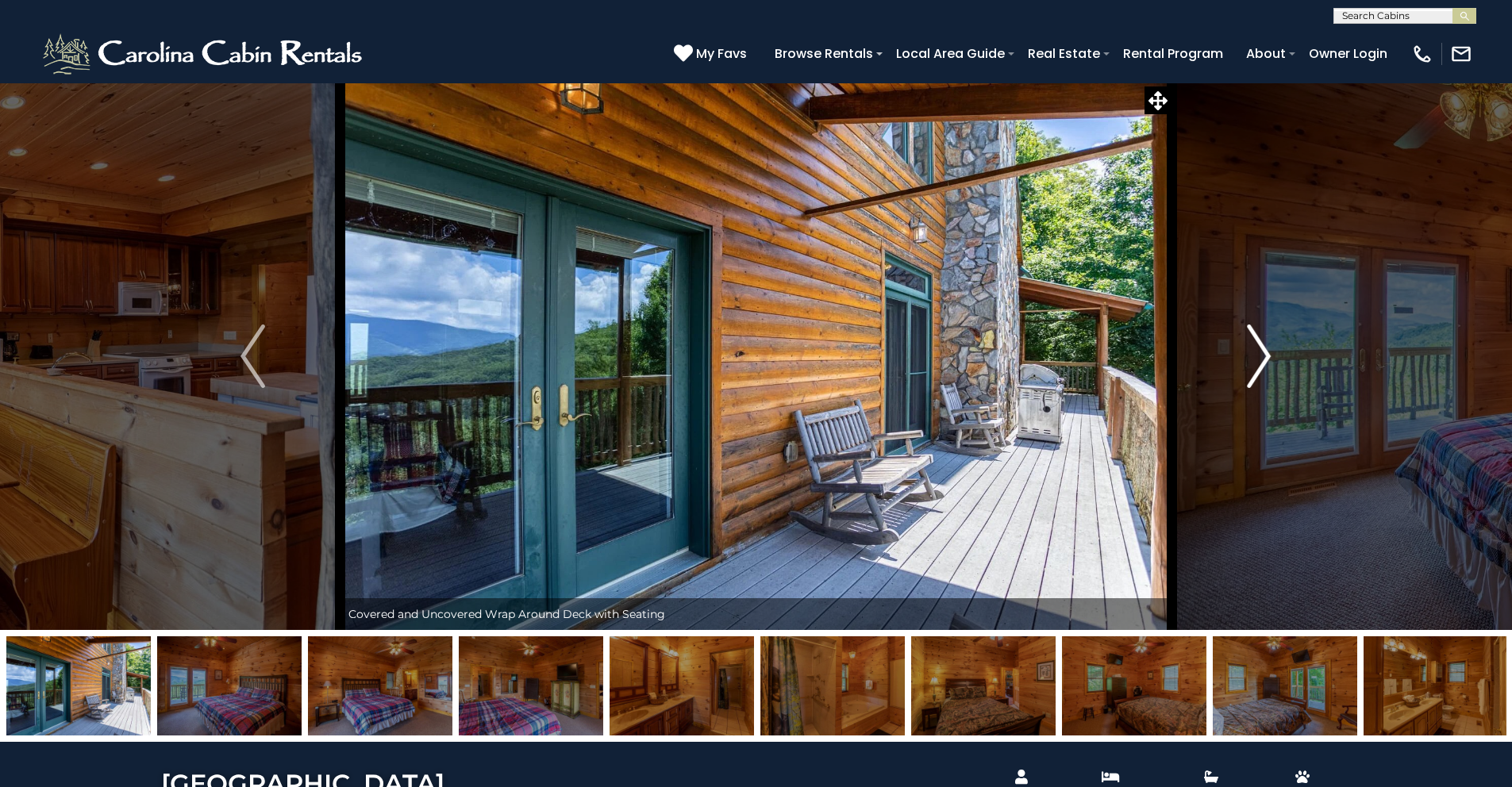
click at [1263, 350] on img "Next" at bounding box center [1259, 356] width 24 height 64
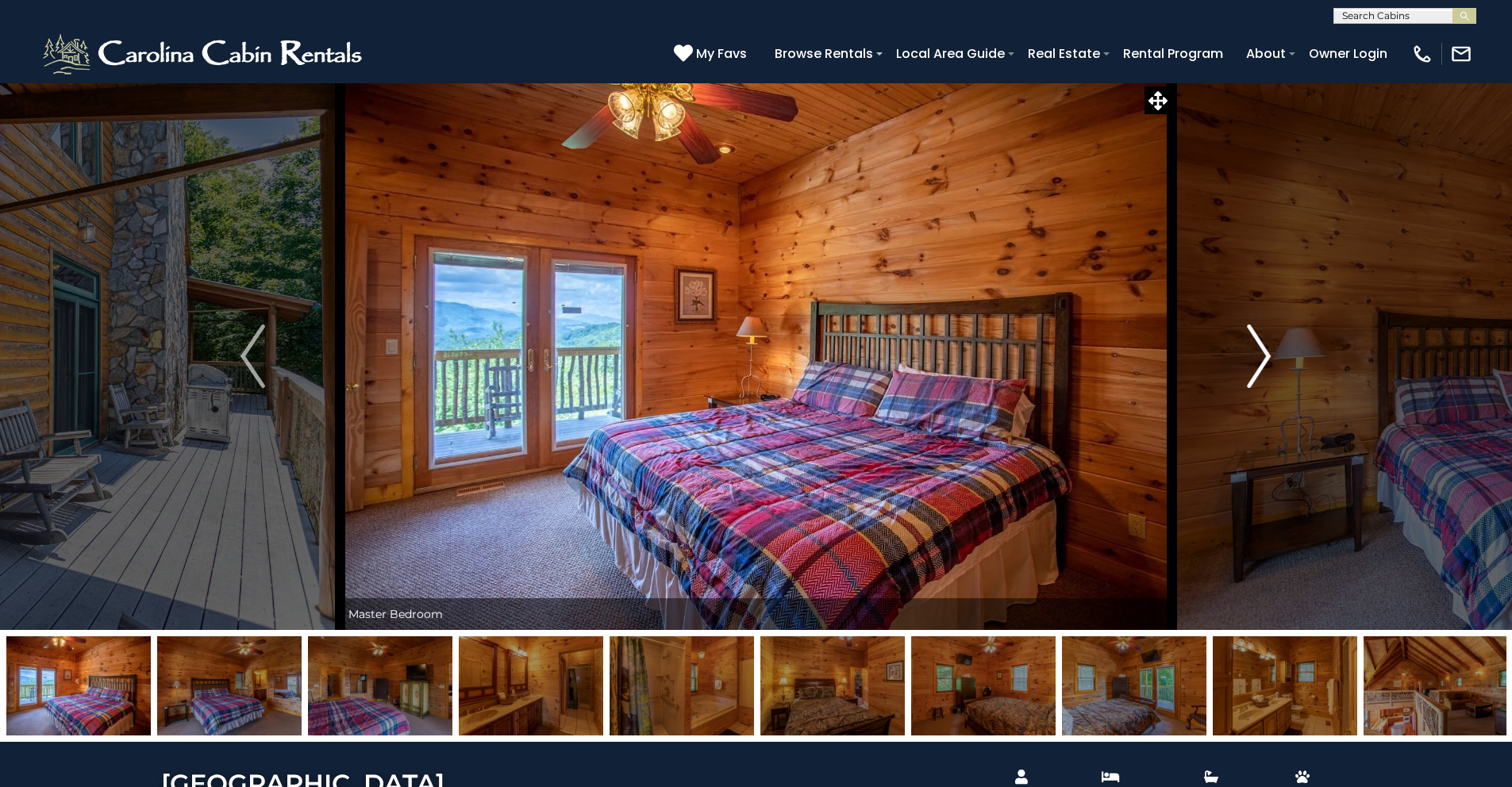
click at [1330, 252] on button "Next" at bounding box center [1259, 356] width 174 height 547
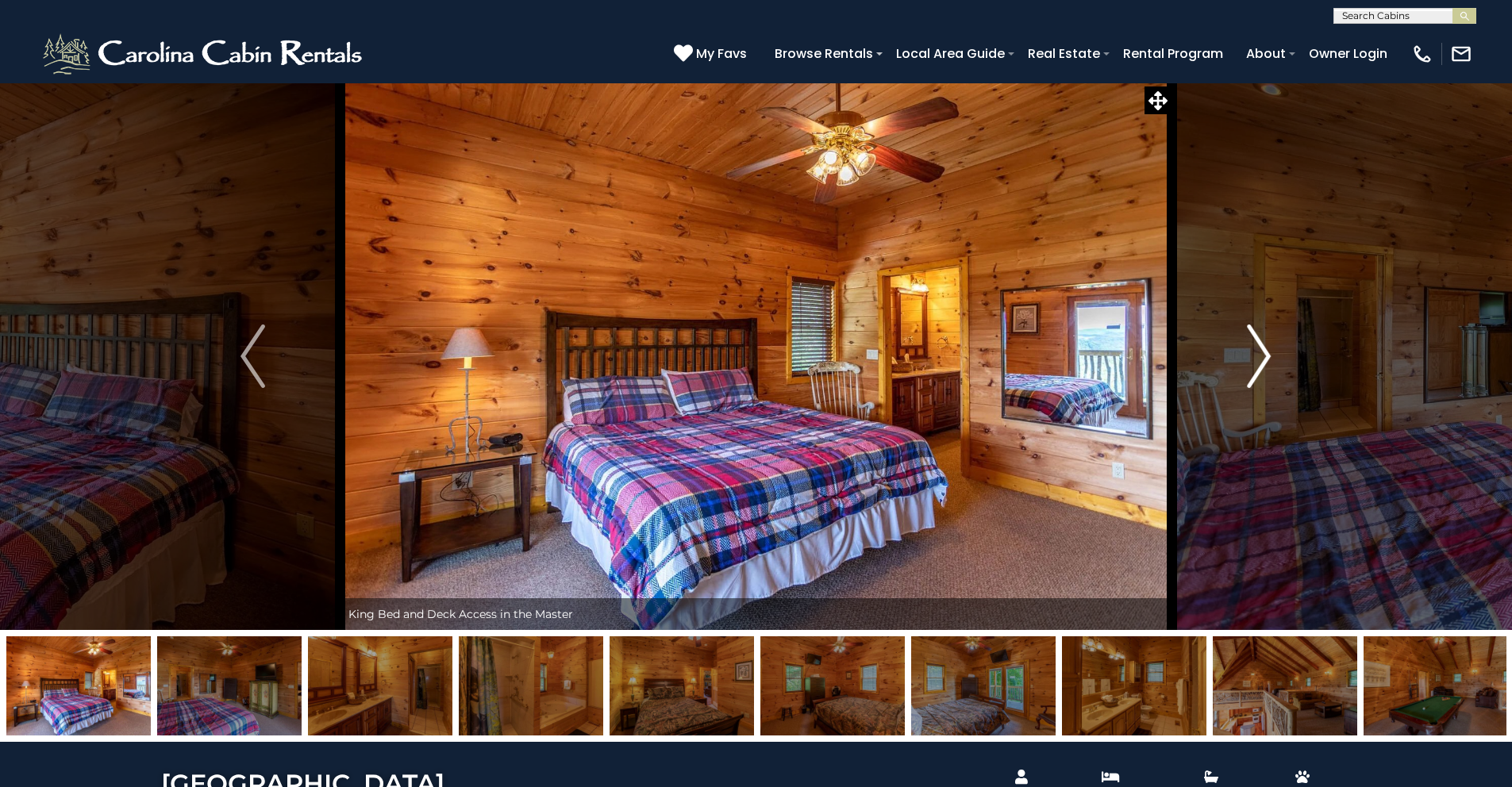
click at [1259, 356] on img "Next" at bounding box center [1259, 356] width 24 height 64
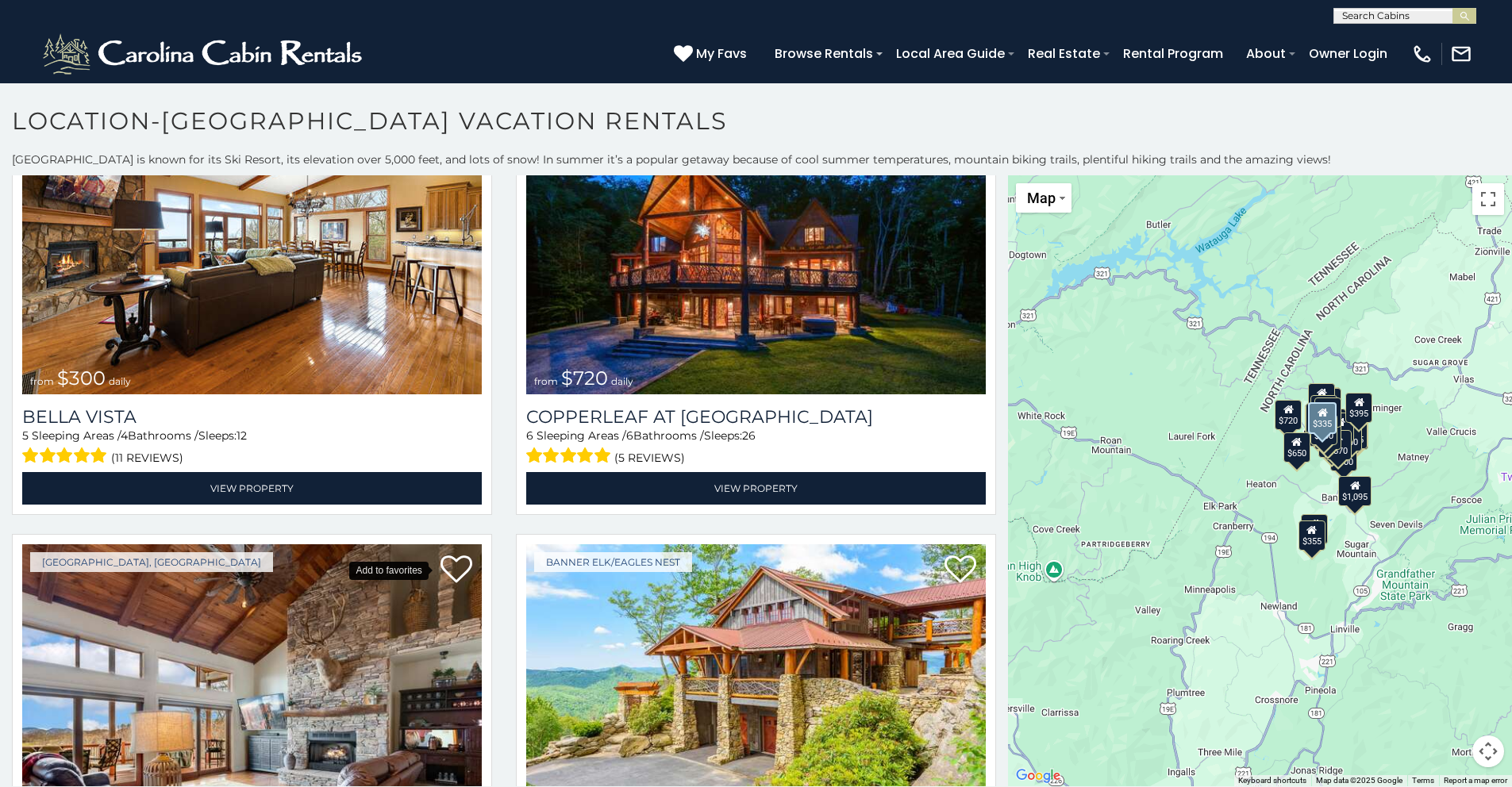
scroll to position [3489, 0]
